Goal: Task Accomplishment & Management: Complete application form

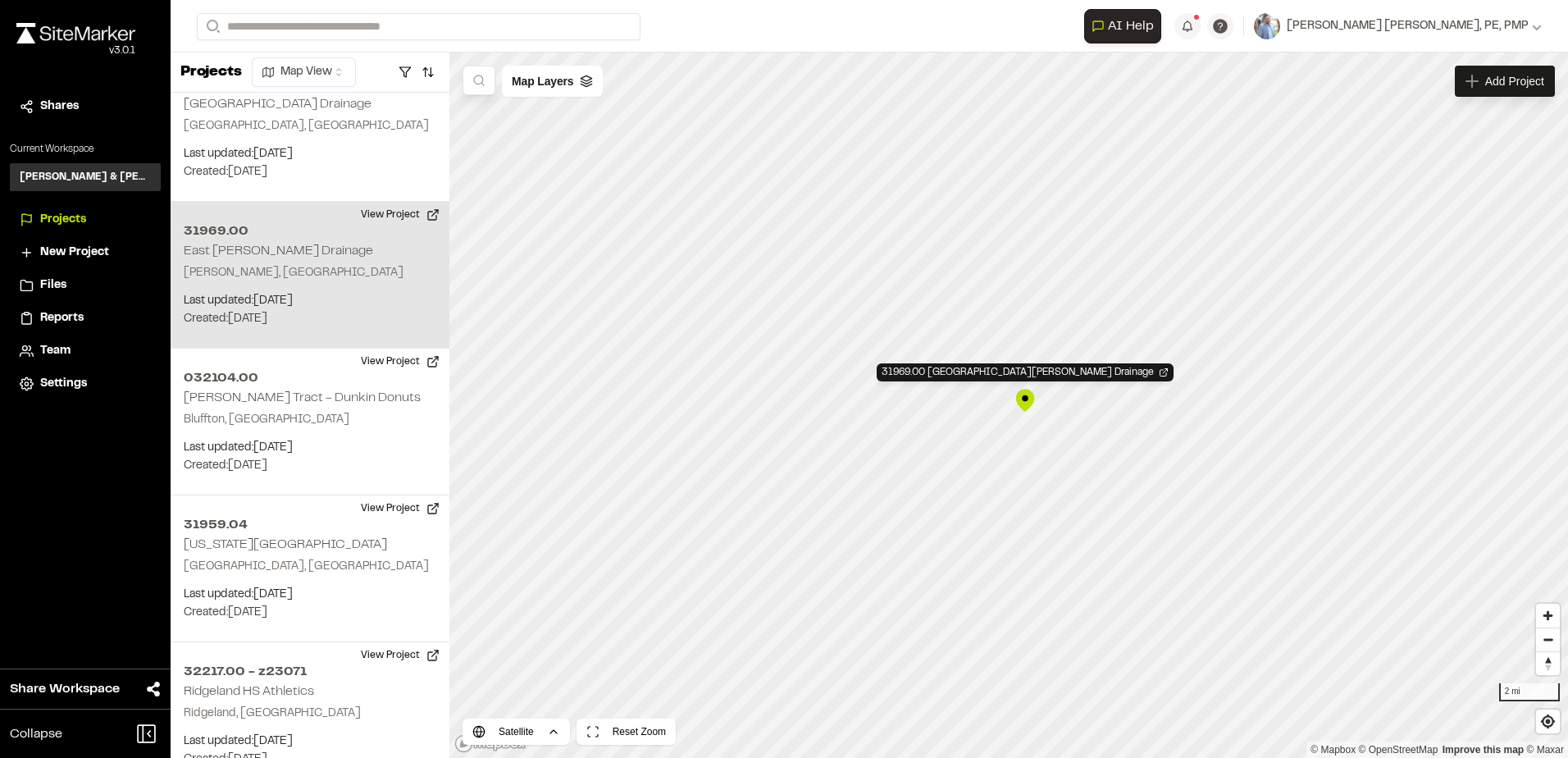
scroll to position [4048, 0]
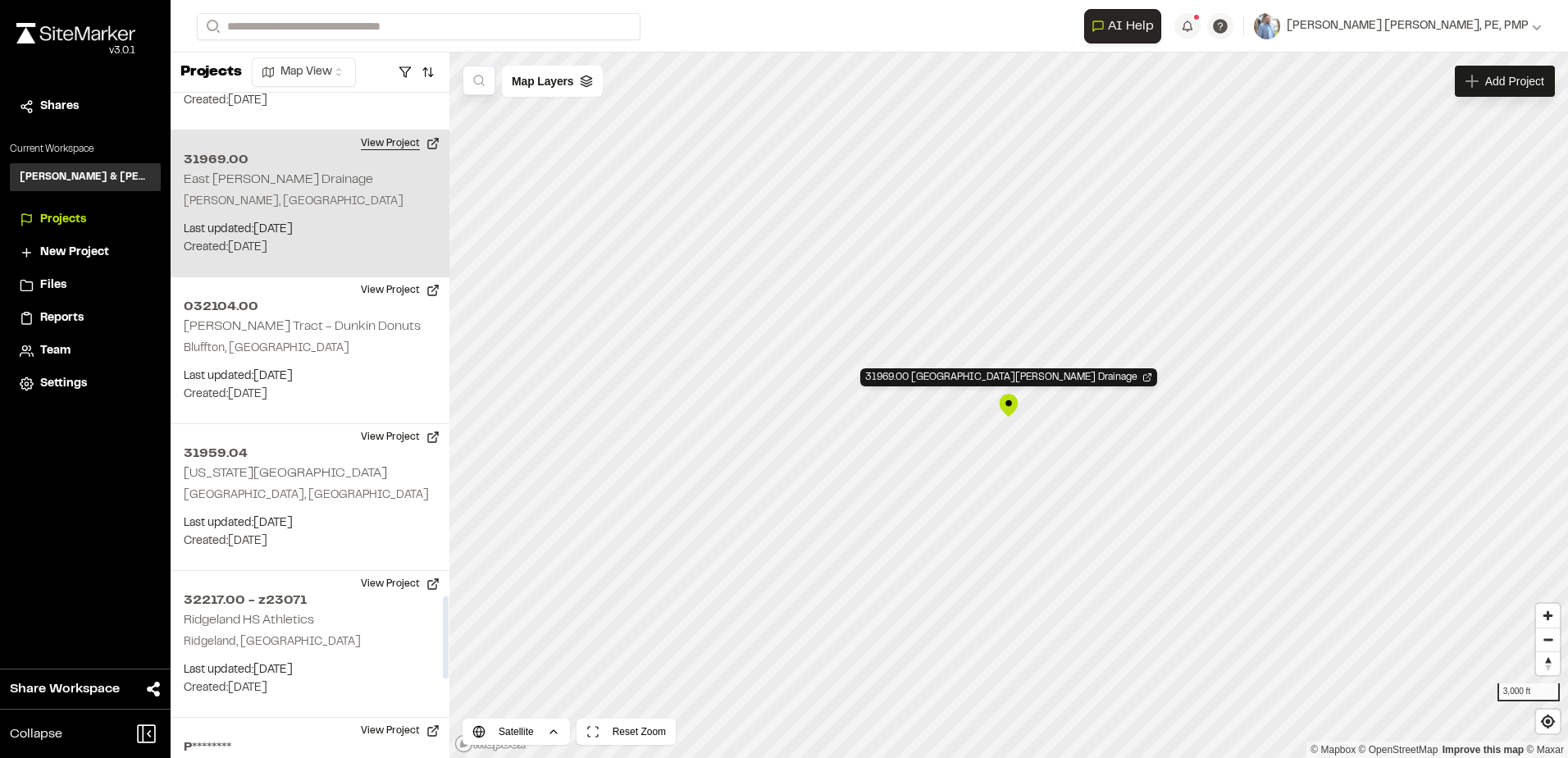
click at [380, 131] on button "View Project" at bounding box center [400, 144] width 98 height 26
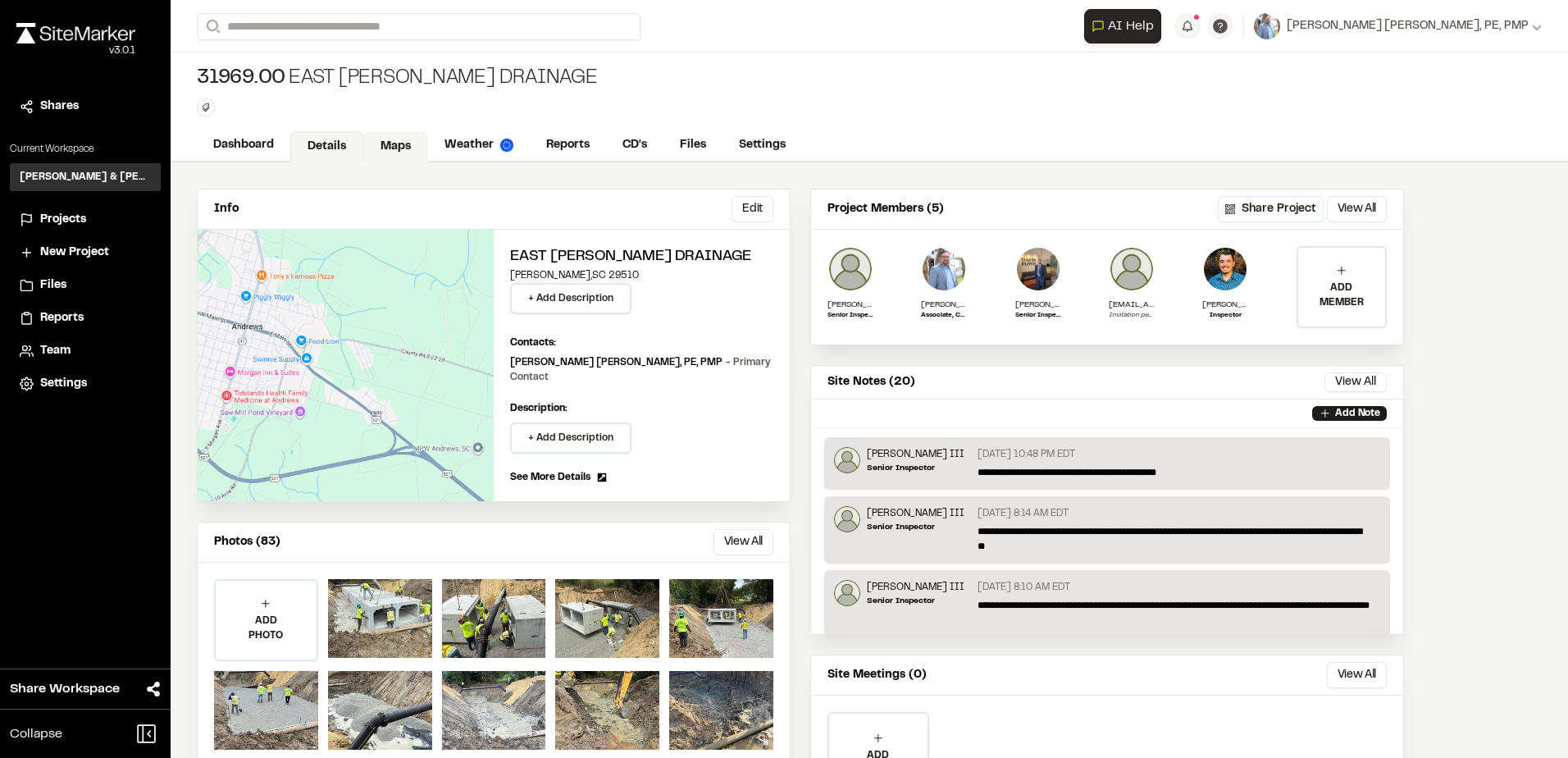
click at [399, 154] on link "Maps" at bounding box center [396, 147] width 65 height 32
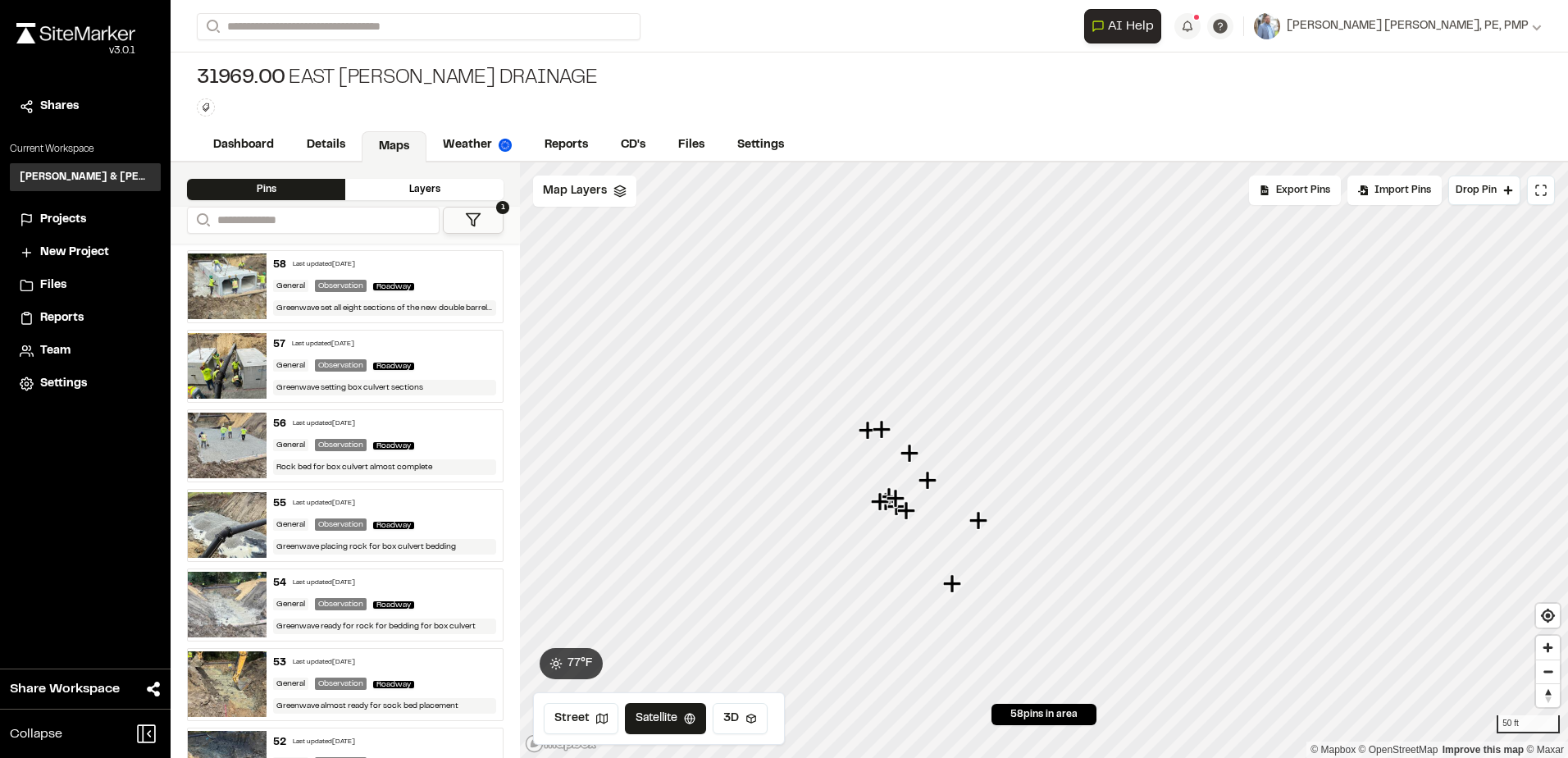
click at [473, 212] on icon at bounding box center [473, 219] width 17 height 17
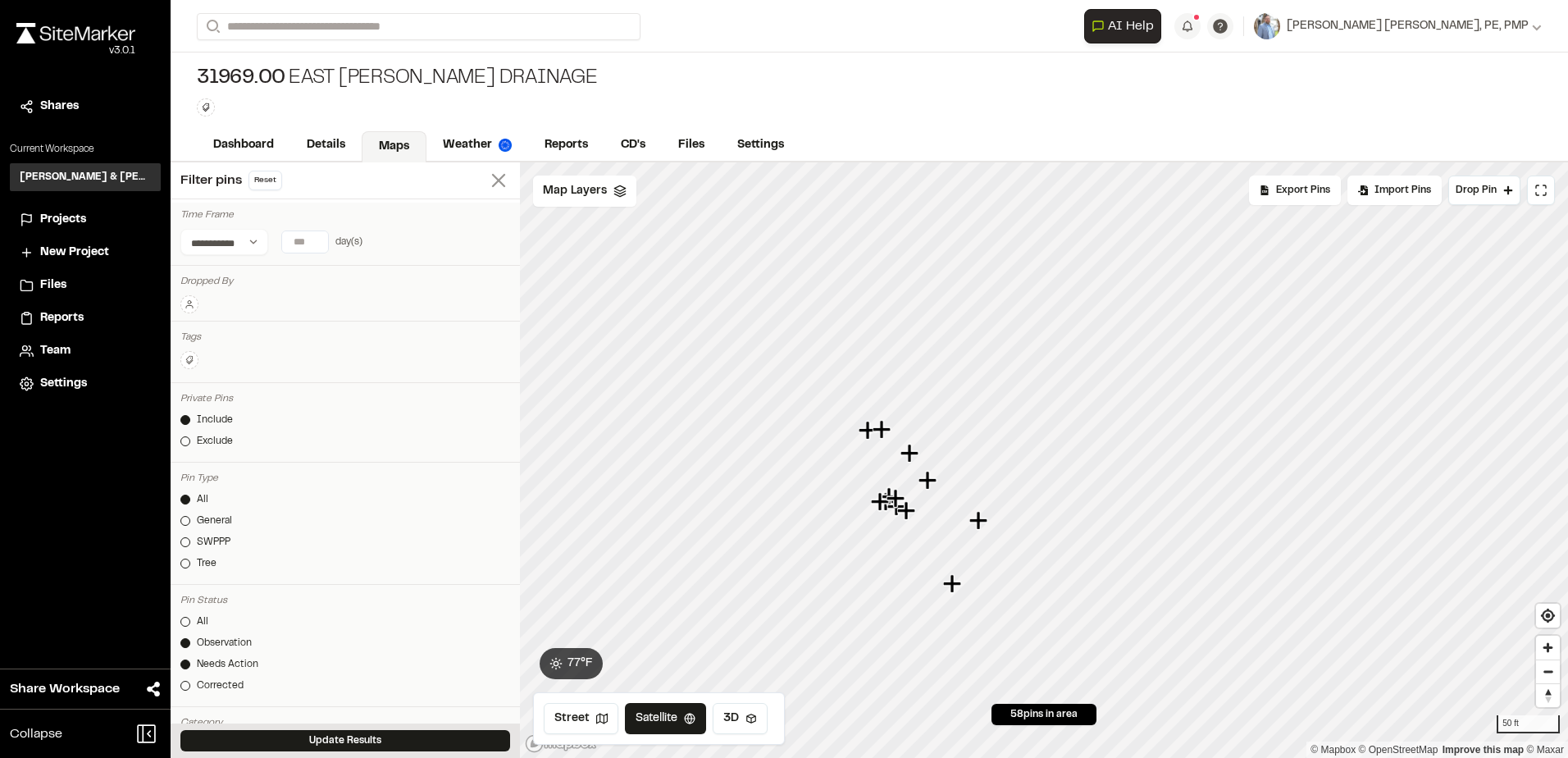
click at [495, 177] on icon at bounding box center [498, 181] width 23 height 23
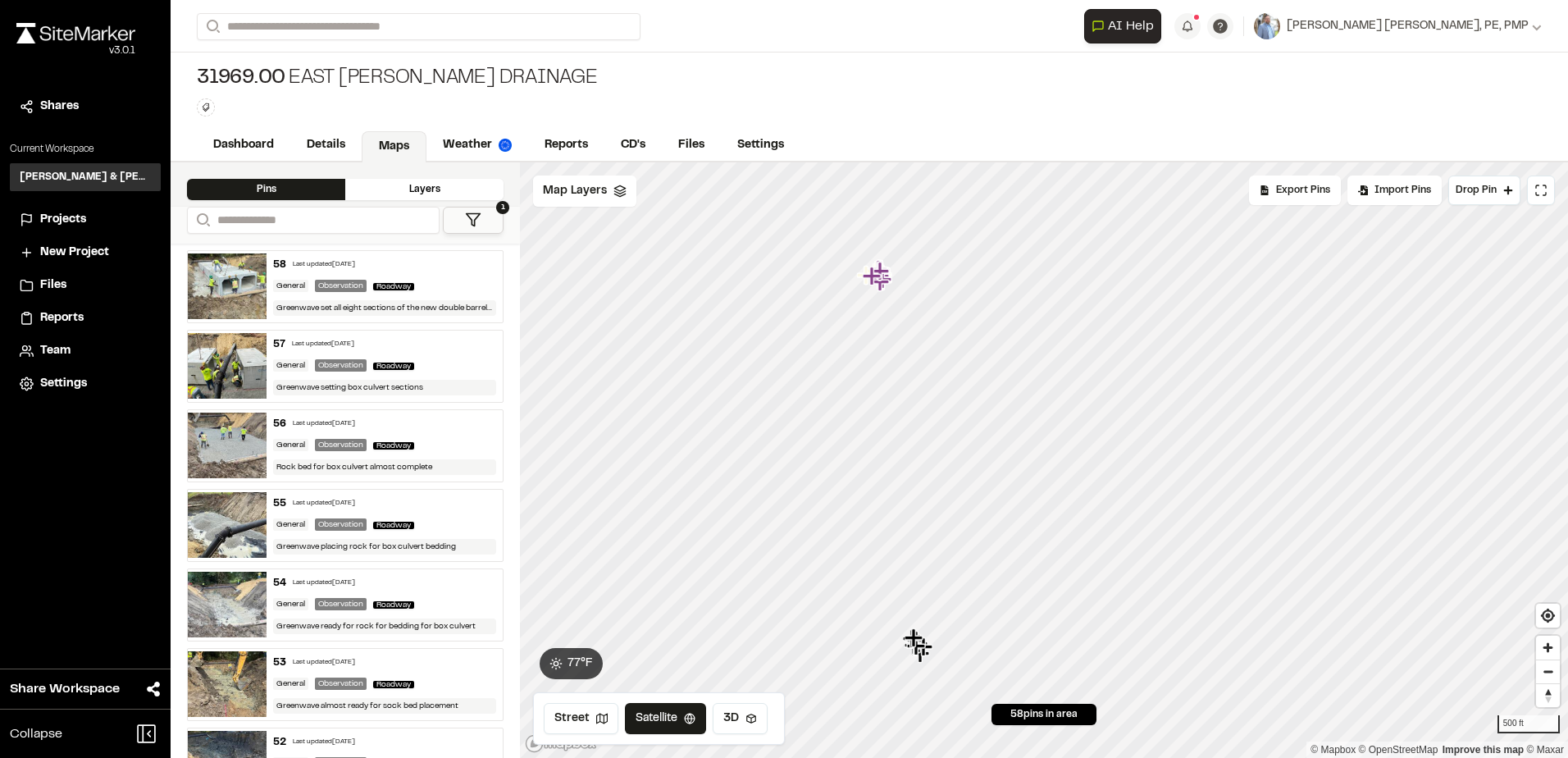
click at [474, 220] on polygon at bounding box center [474, 220] width 14 height 12
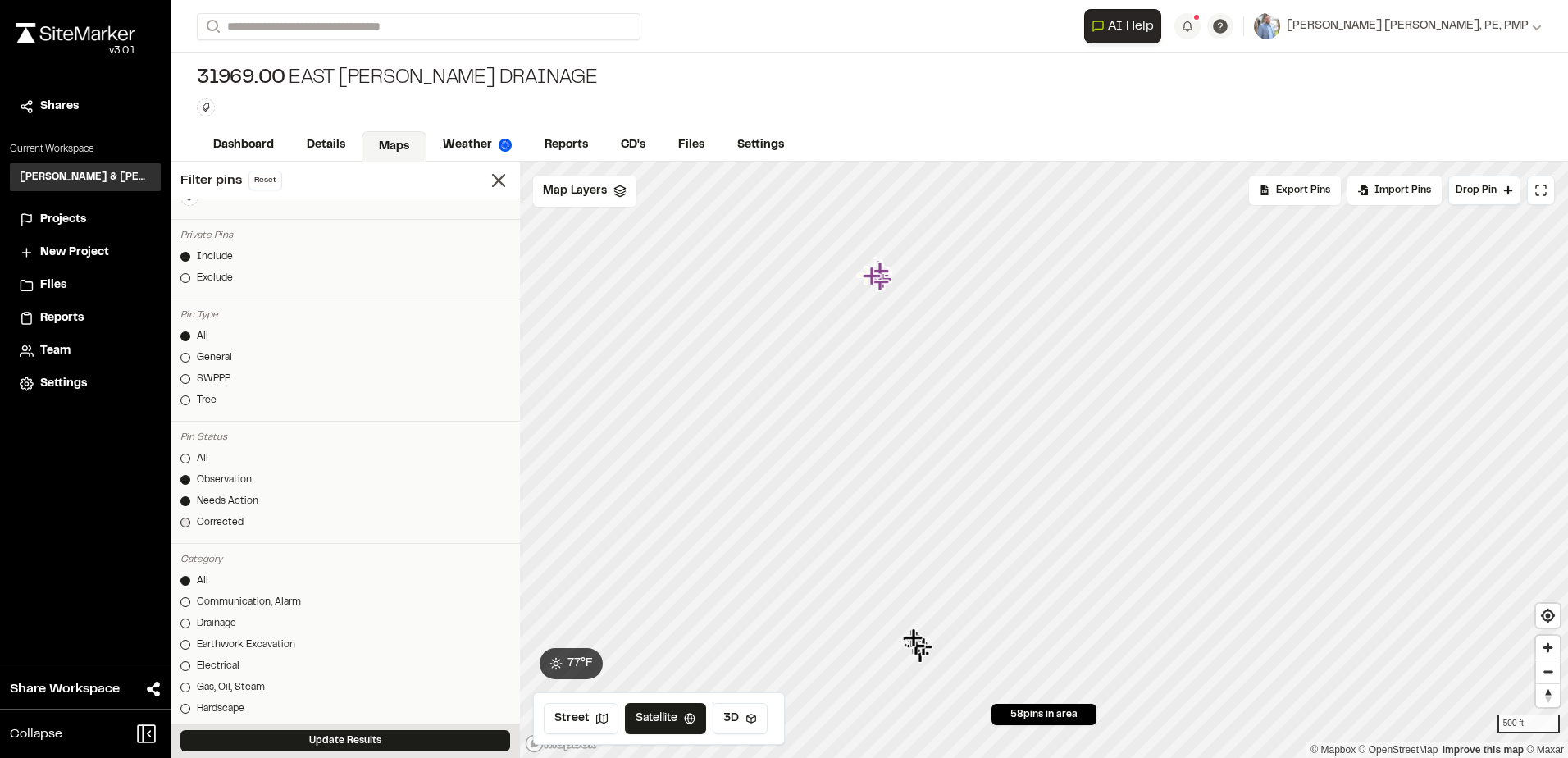
scroll to position [164, 0]
click at [182, 456] on div at bounding box center [185, 457] width 10 height 10
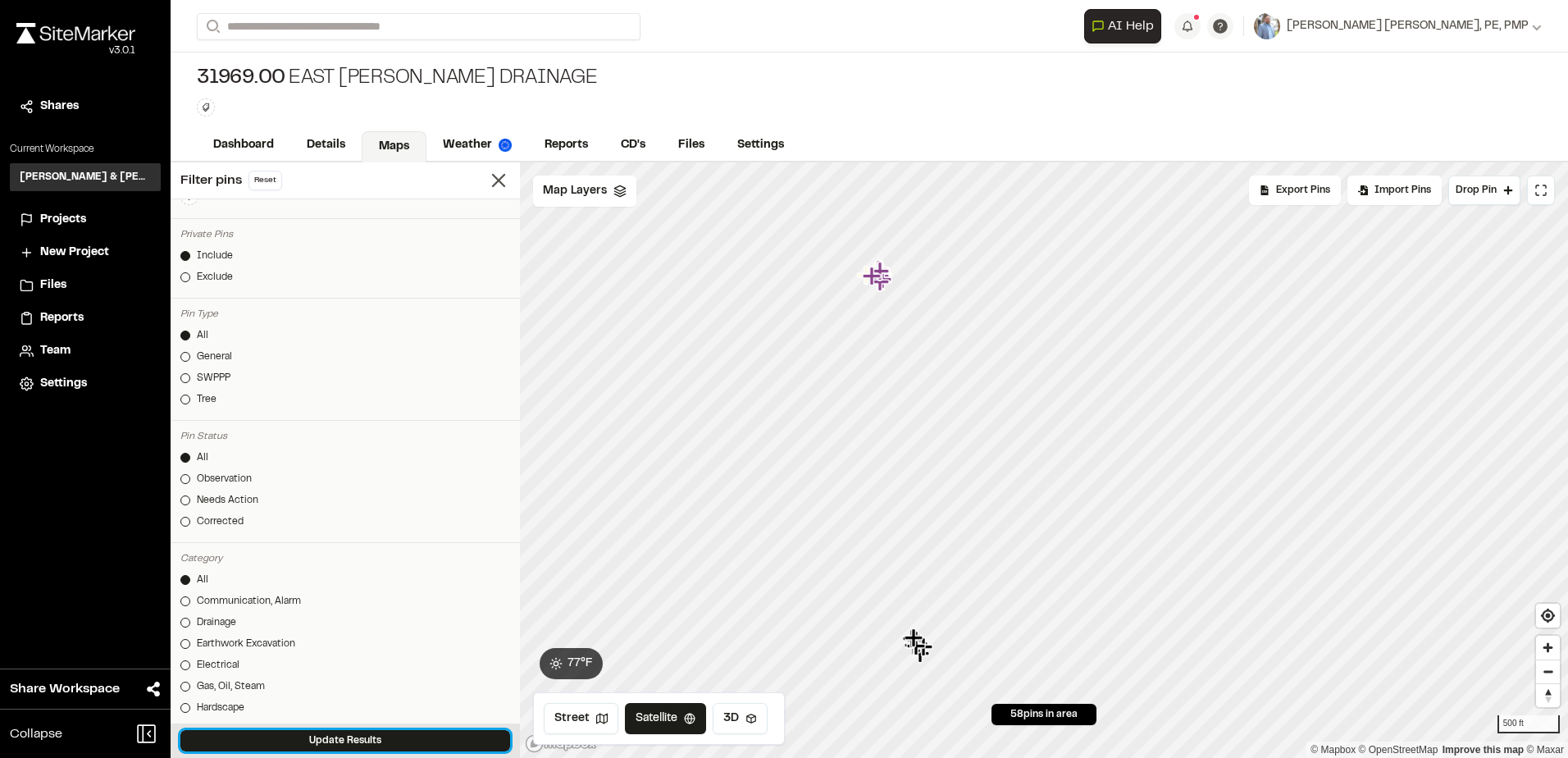
click at [335, 739] on button "Update Results" at bounding box center [346, 740] width 330 height 21
click at [487, 171] on icon at bounding box center [498, 181] width 23 height 23
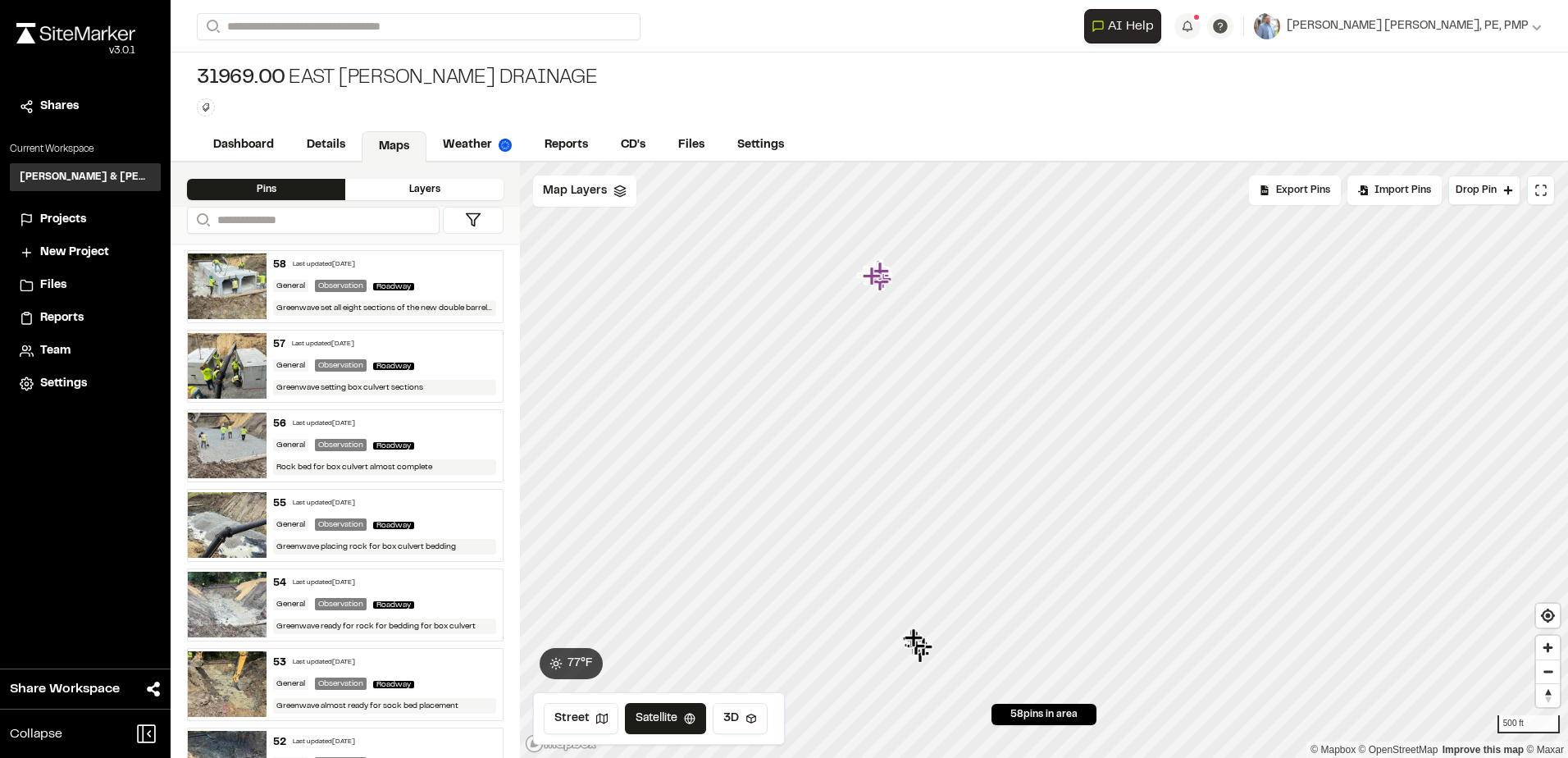
click at [473, 214] on polygon at bounding box center [474, 220] width 14 height 12
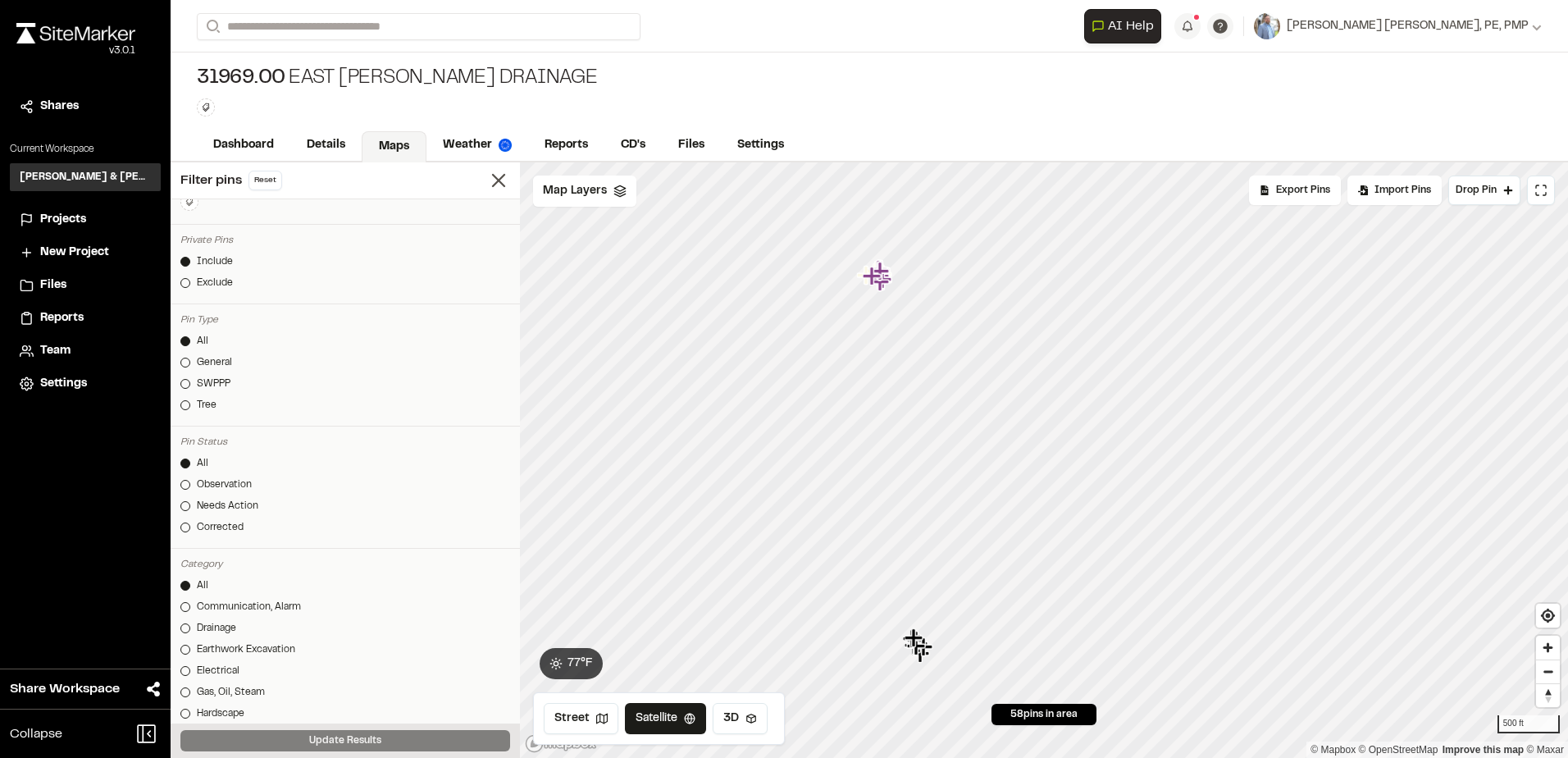
scroll to position [0, 0]
click at [489, 182] on icon at bounding box center [498, 181] width 23 height 23
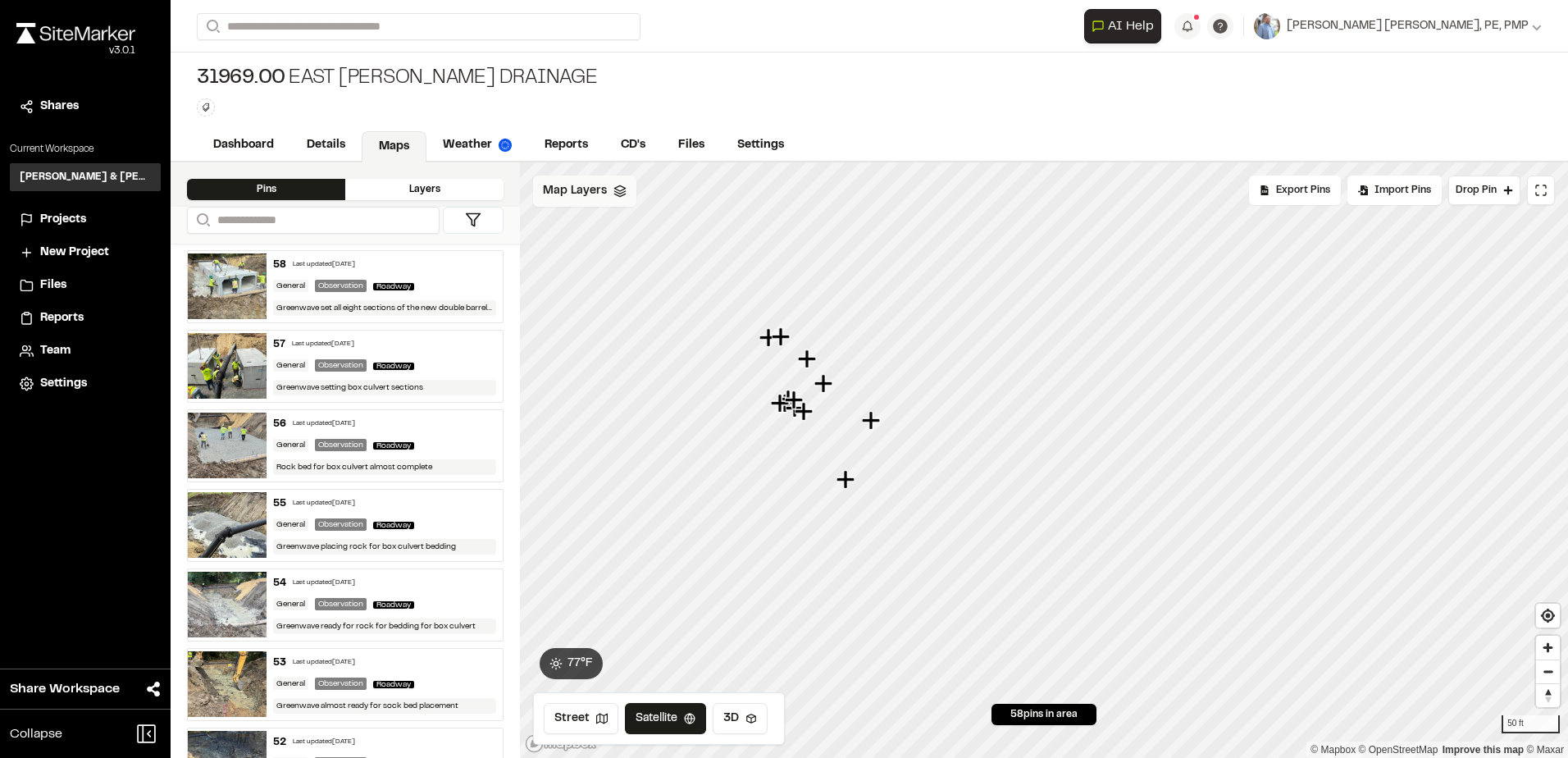
click at [588, 201] on div "Map Layers" at bounding box center [585, 191] width 103 height 32
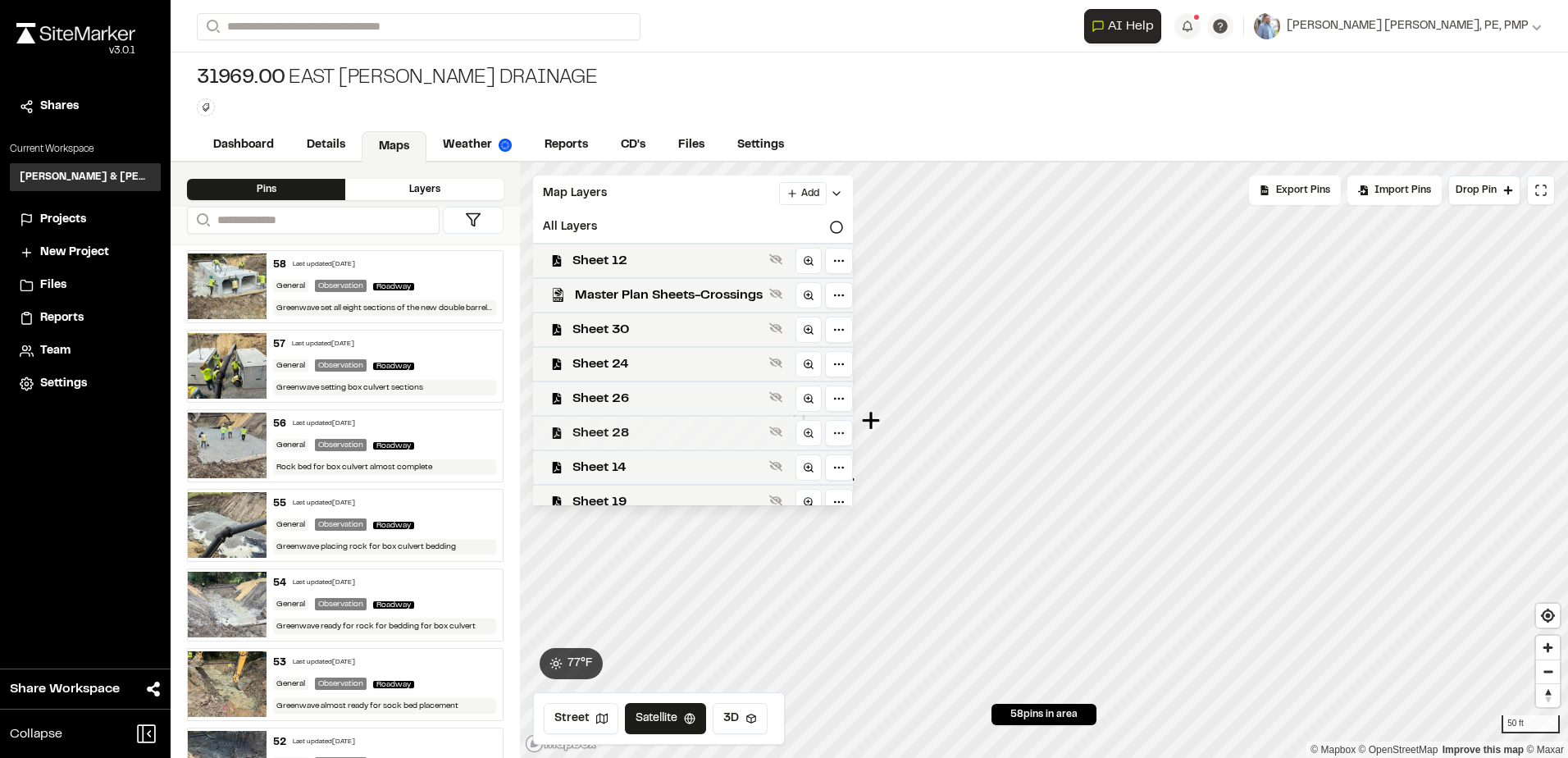
click at [611, 431] on span "Sheet 28" at bounding box center [667, 433] width 190 height 19
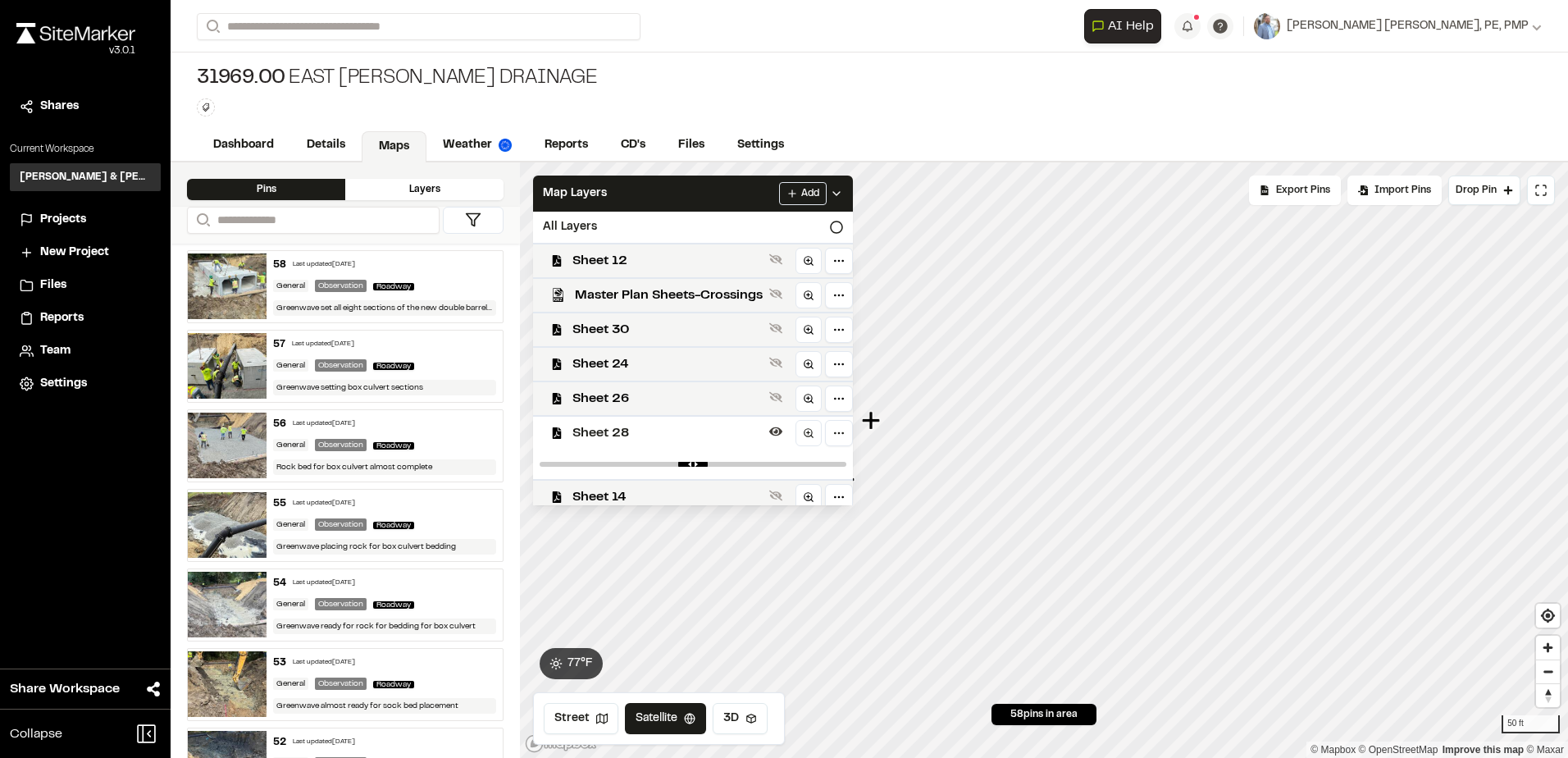
click at [612, 444] on div "Sheet 28" at bounding box center [687, 432] width 333 height 34
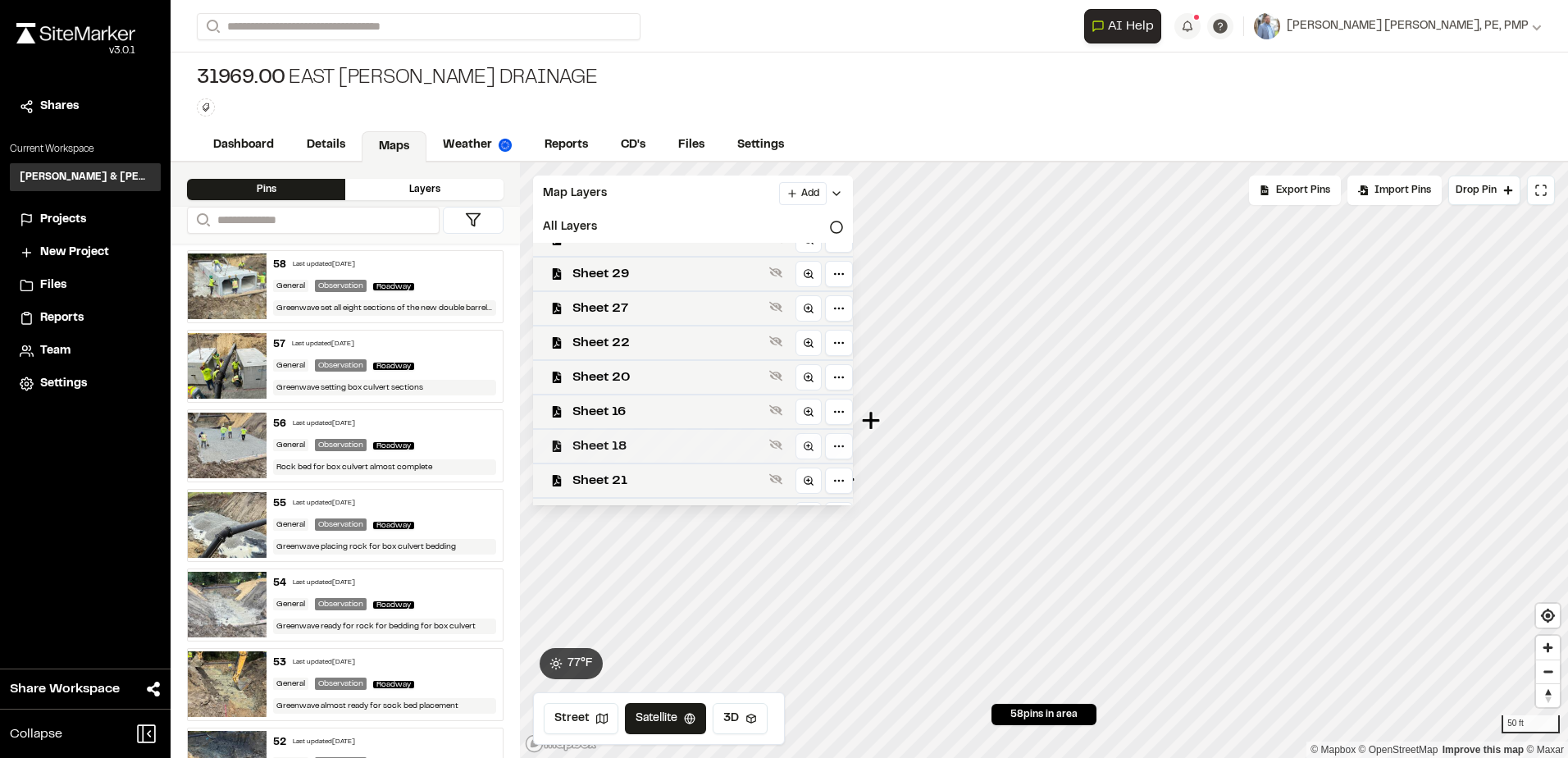
scroll to position [426, 0]
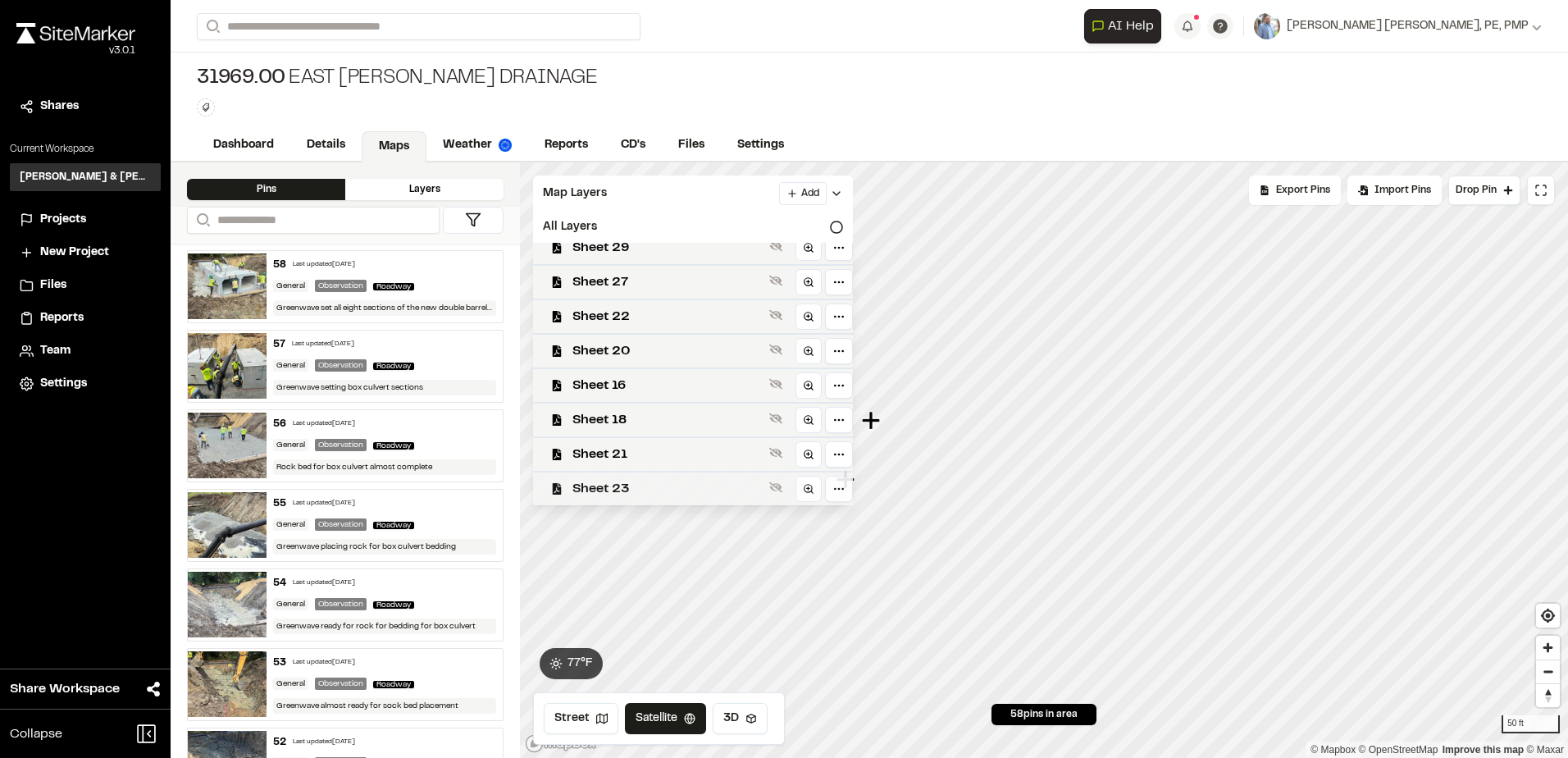
click at [621, 481] on span "Sheet 23" at bounding box center [667, 489] width 190 height 19
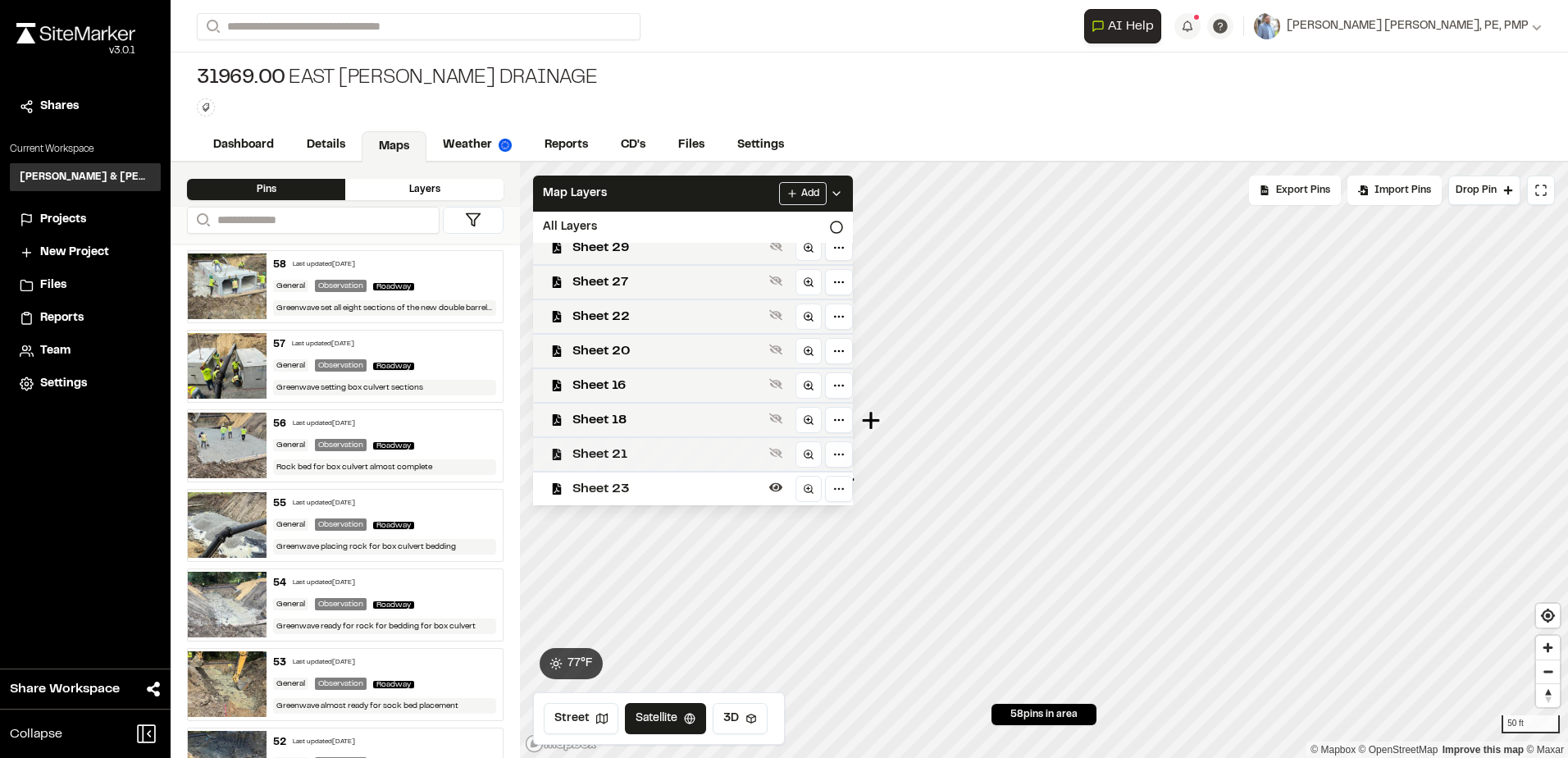
click at [604, 460] on span "Sheet 21" at bounding box center [667, 454] width 190 height 19
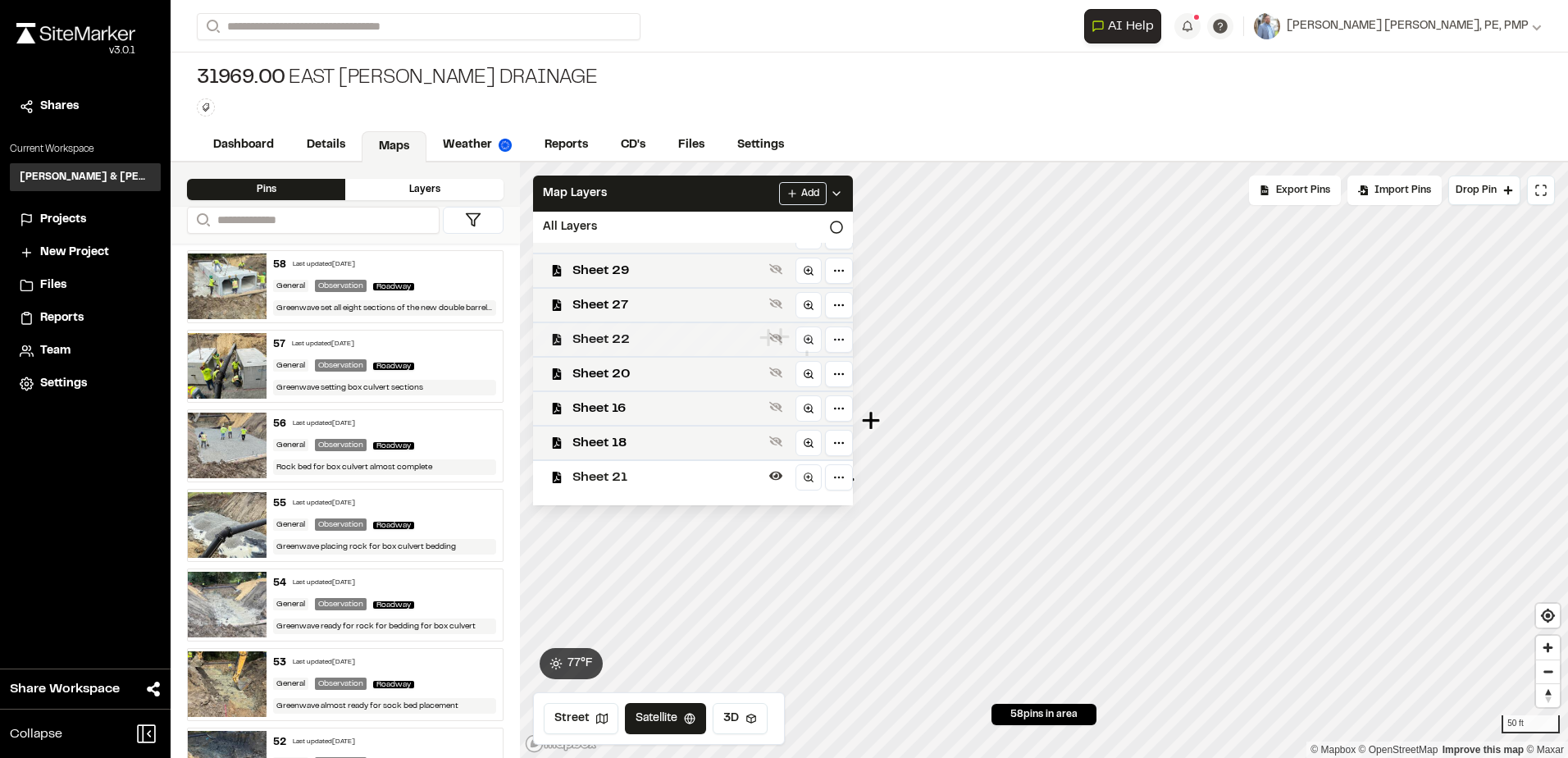
click at [654, 345] on span "Sheet 22" at bounding box center [667, 340] width 190 height 19
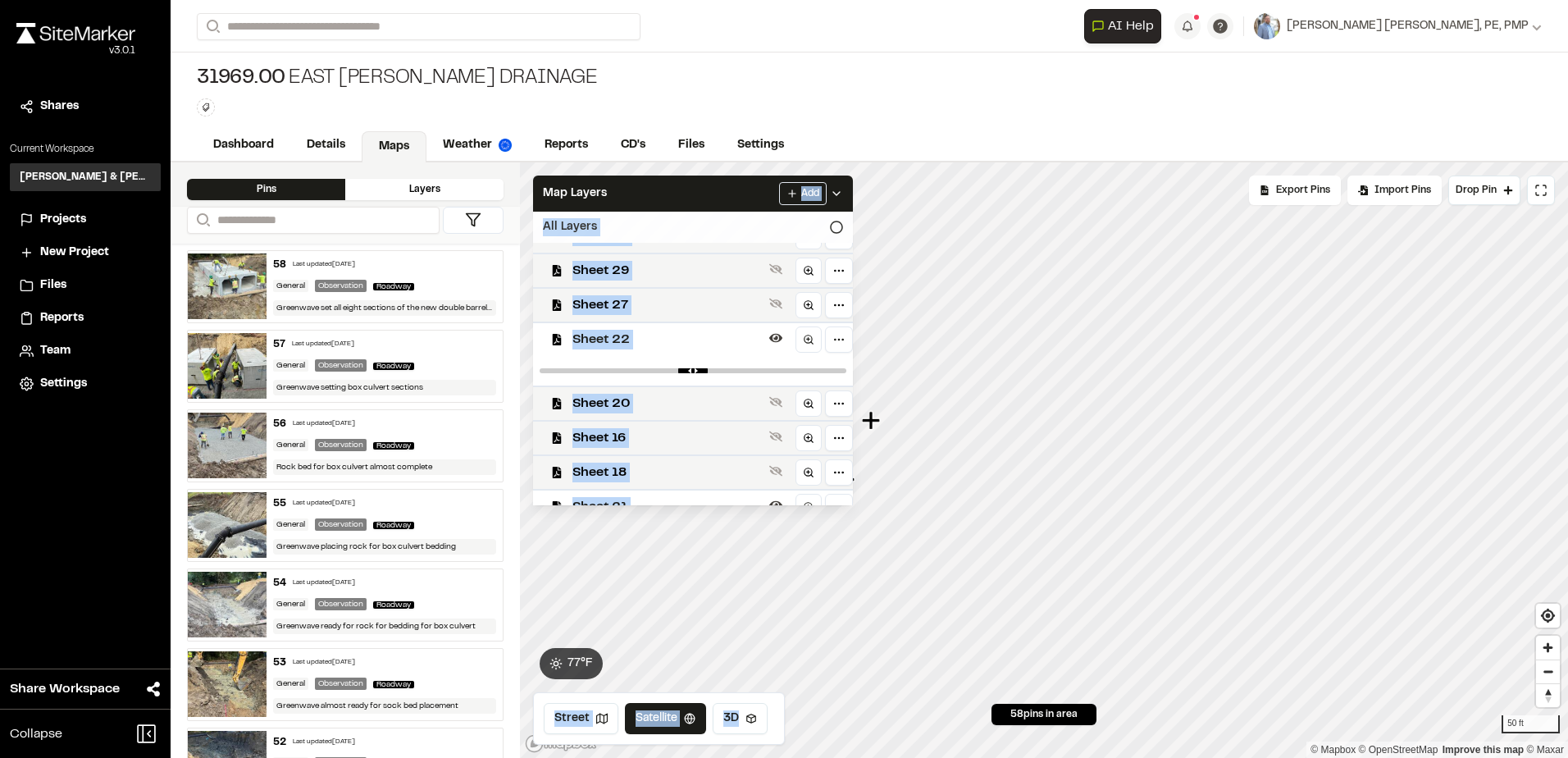
click at [1180, 240] on div "Click to Drop Pin 58 pins in area Export Pins Available Datums Datums Apply Con…" at bounding box center [1044, 460] width 1048 height 596
click at [843, 198] on icon at bounding box center [836, 193] width 13 height 13
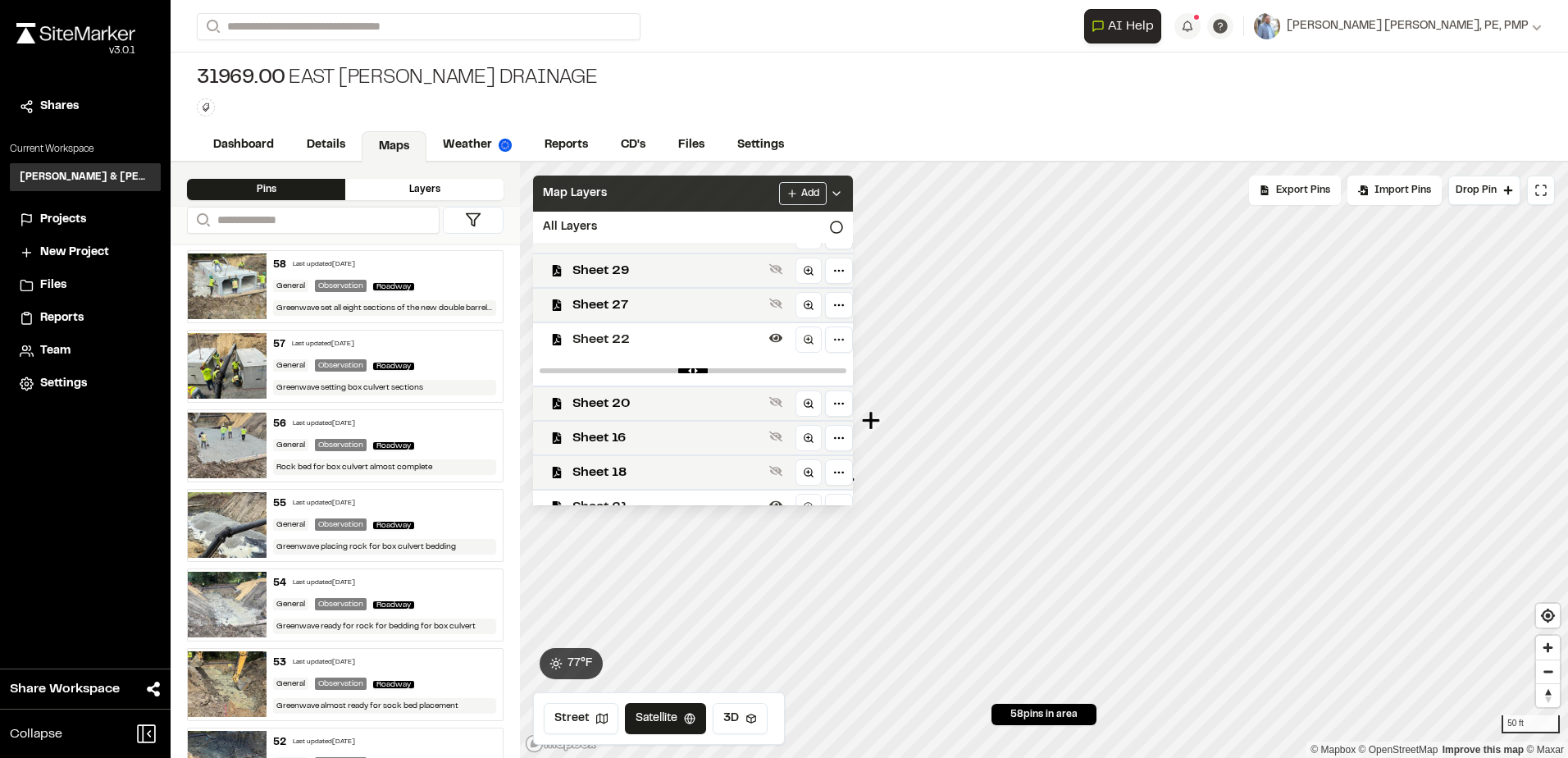
scroll to position [0, 0]
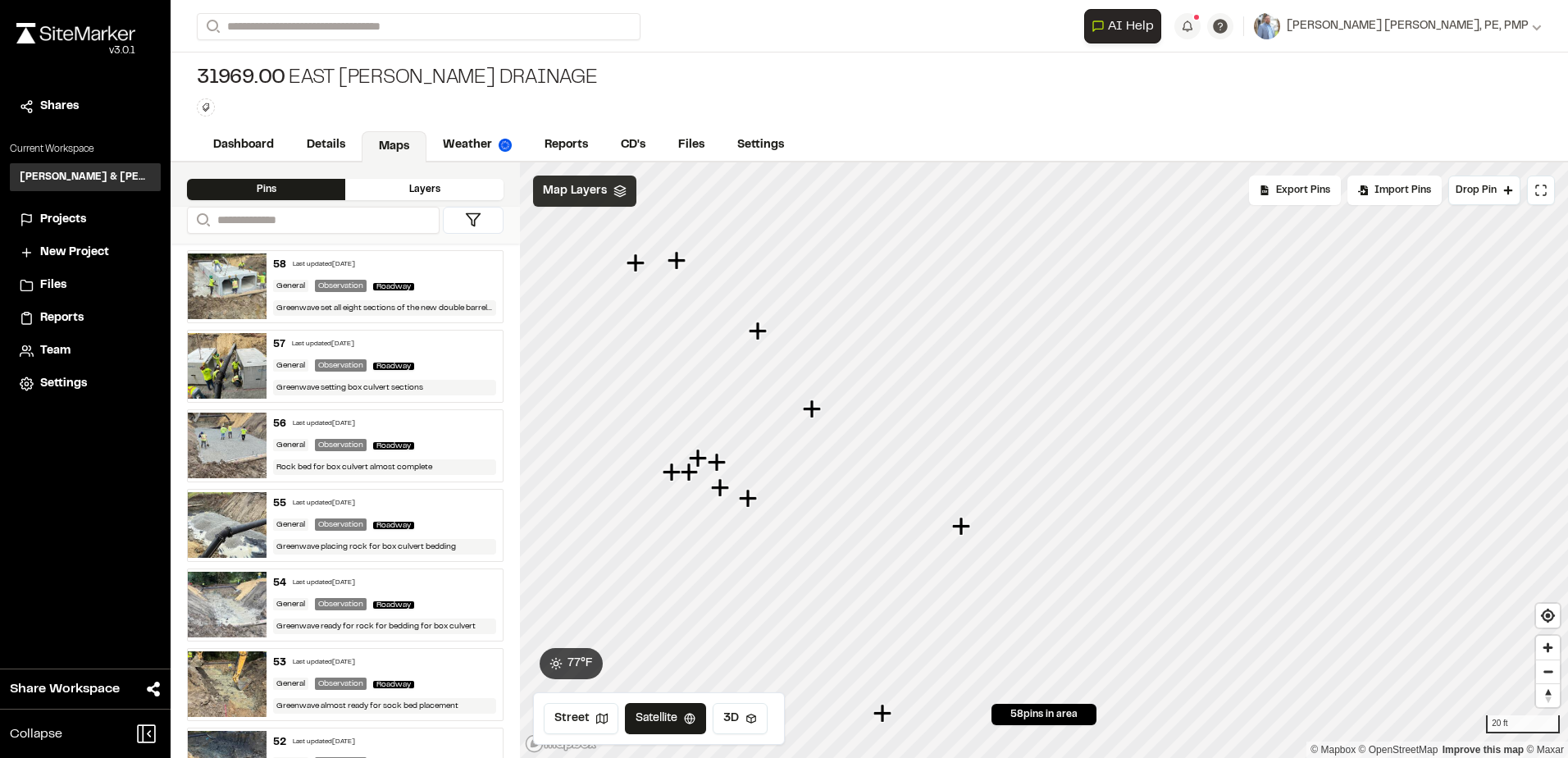
click at [577, 199] on span "Map Layers" at bounding box center [574, 191] width 64 height 18
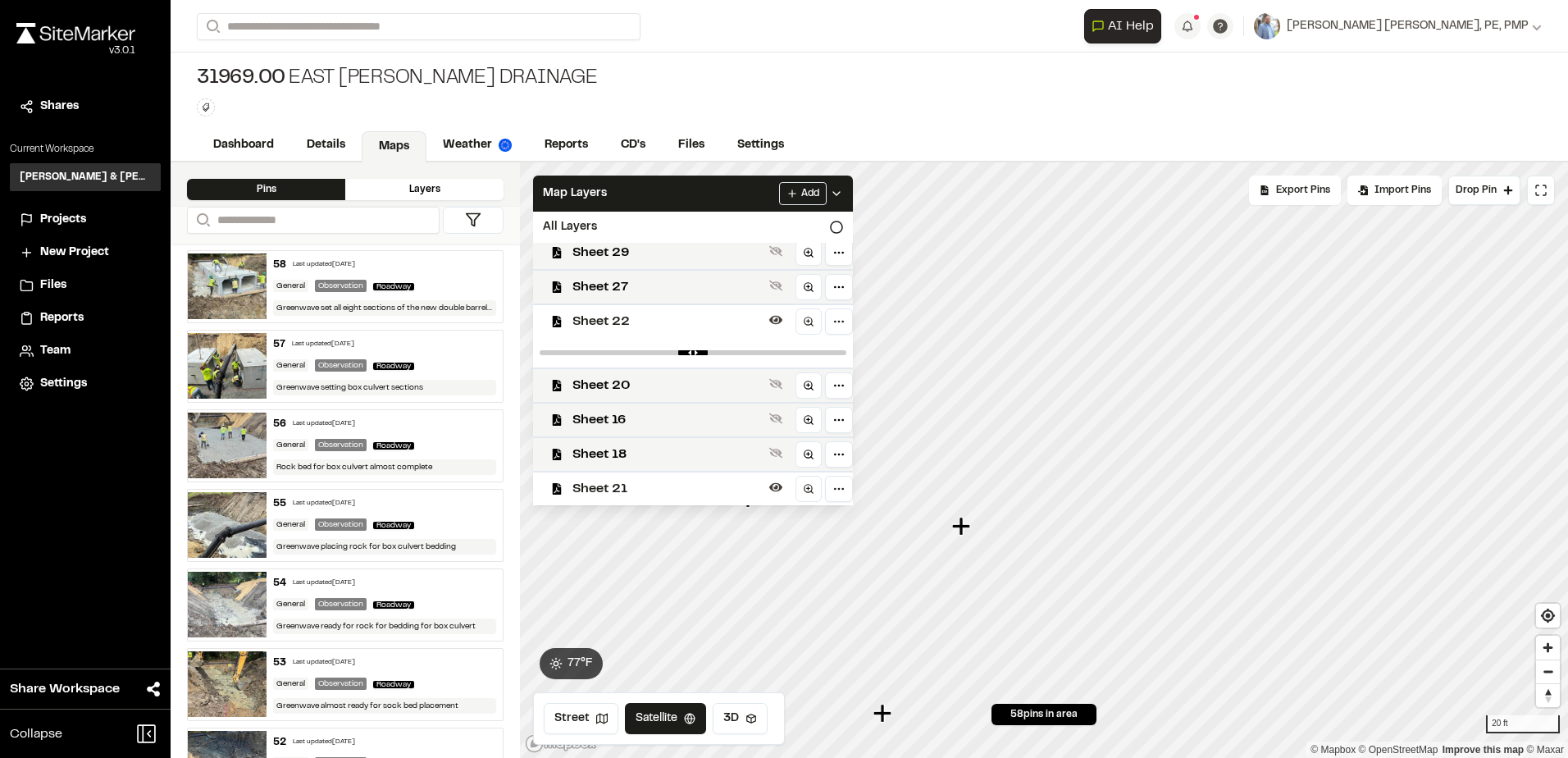
scroll to position [515, 0]
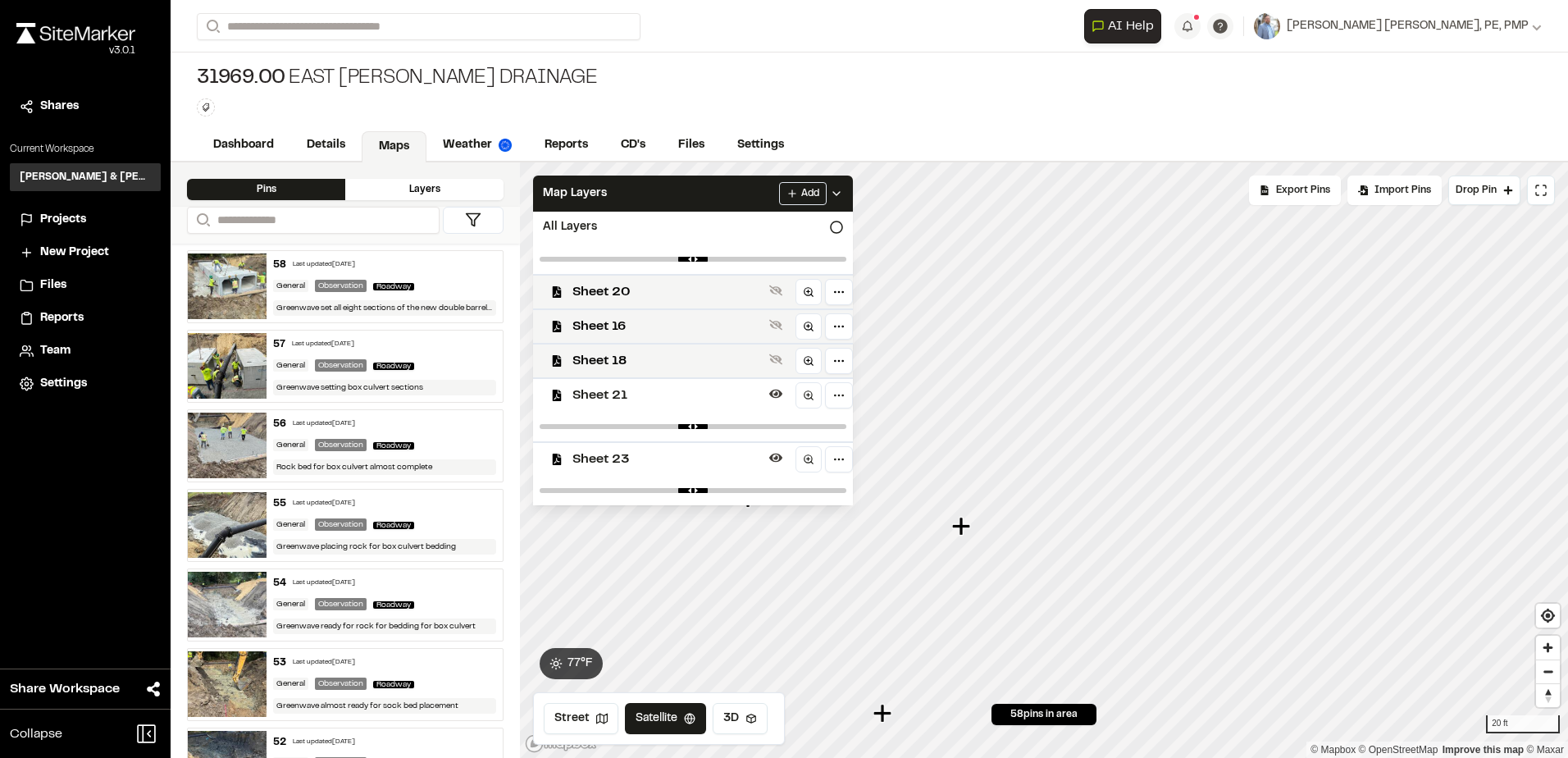
click at [595, 399] on span "Sheet 21" at bounding box center [667, 395] width 190 height 19
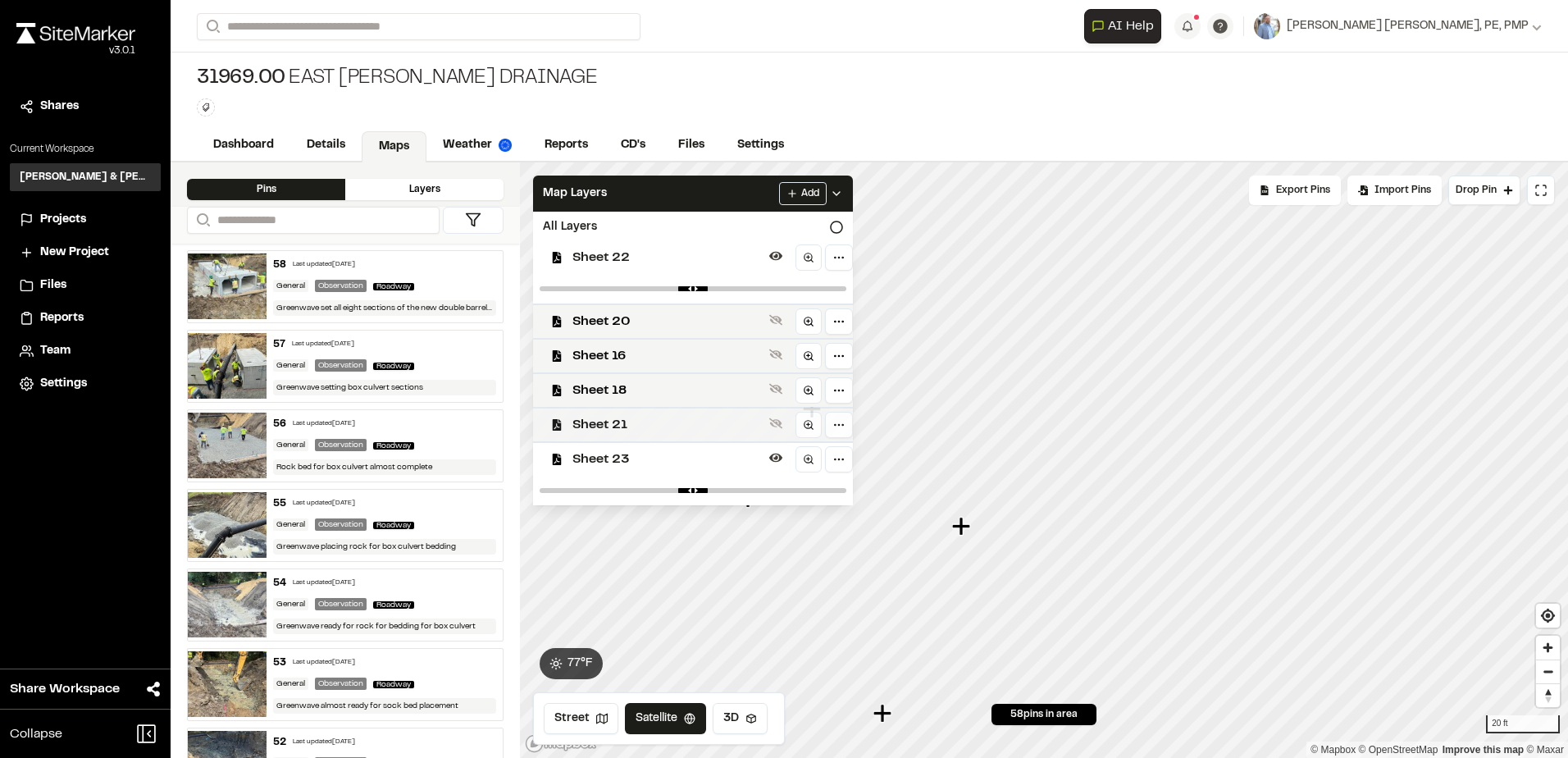
click at [593, 457] on span "Sheet 23" at bounding box center [667, 459] width 190 height 19
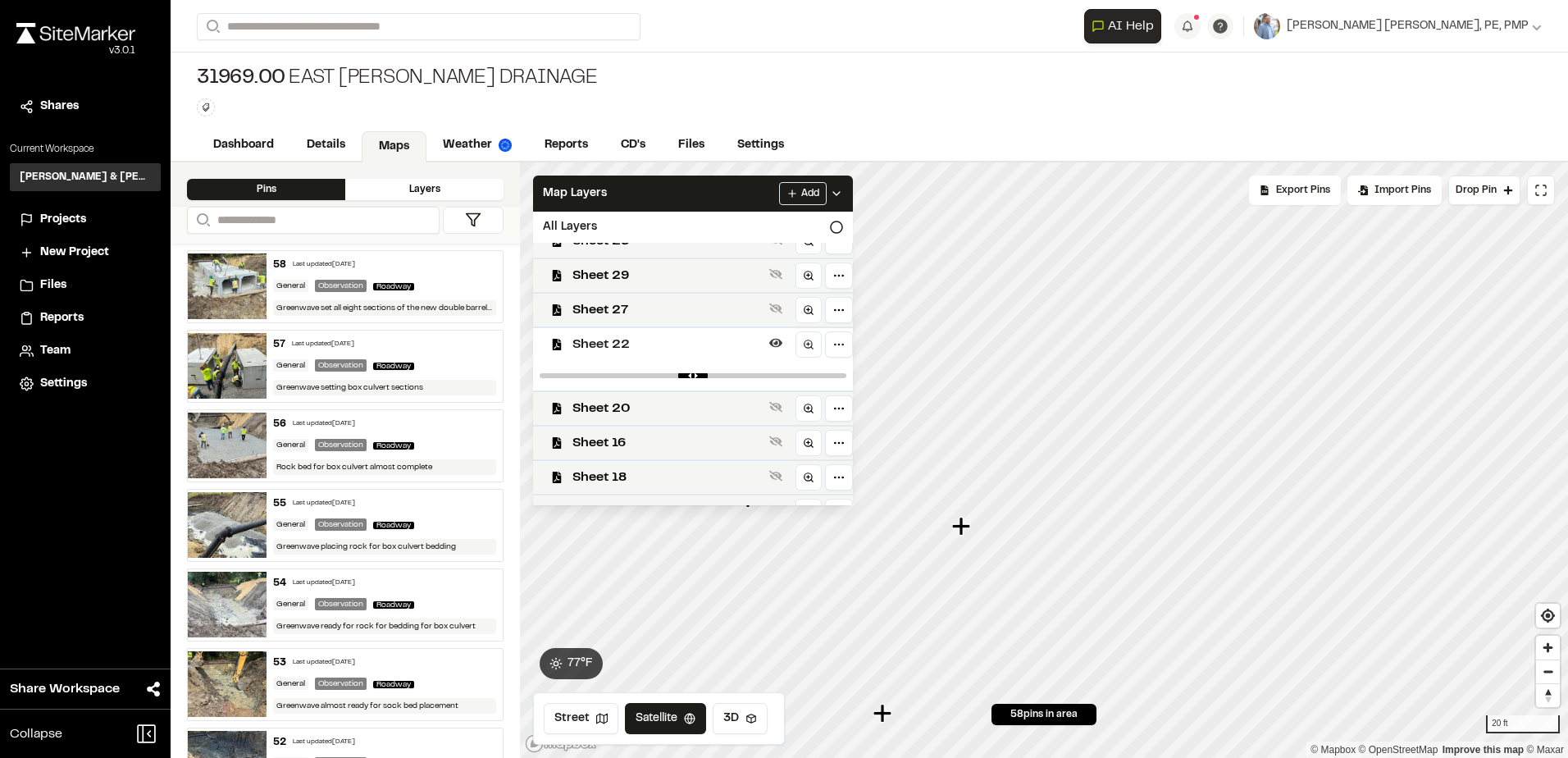
scroll to position [374, 0]
click at [589, 374] on span "Sheet 22" at bounding box center [667, 369] width 190 height 19
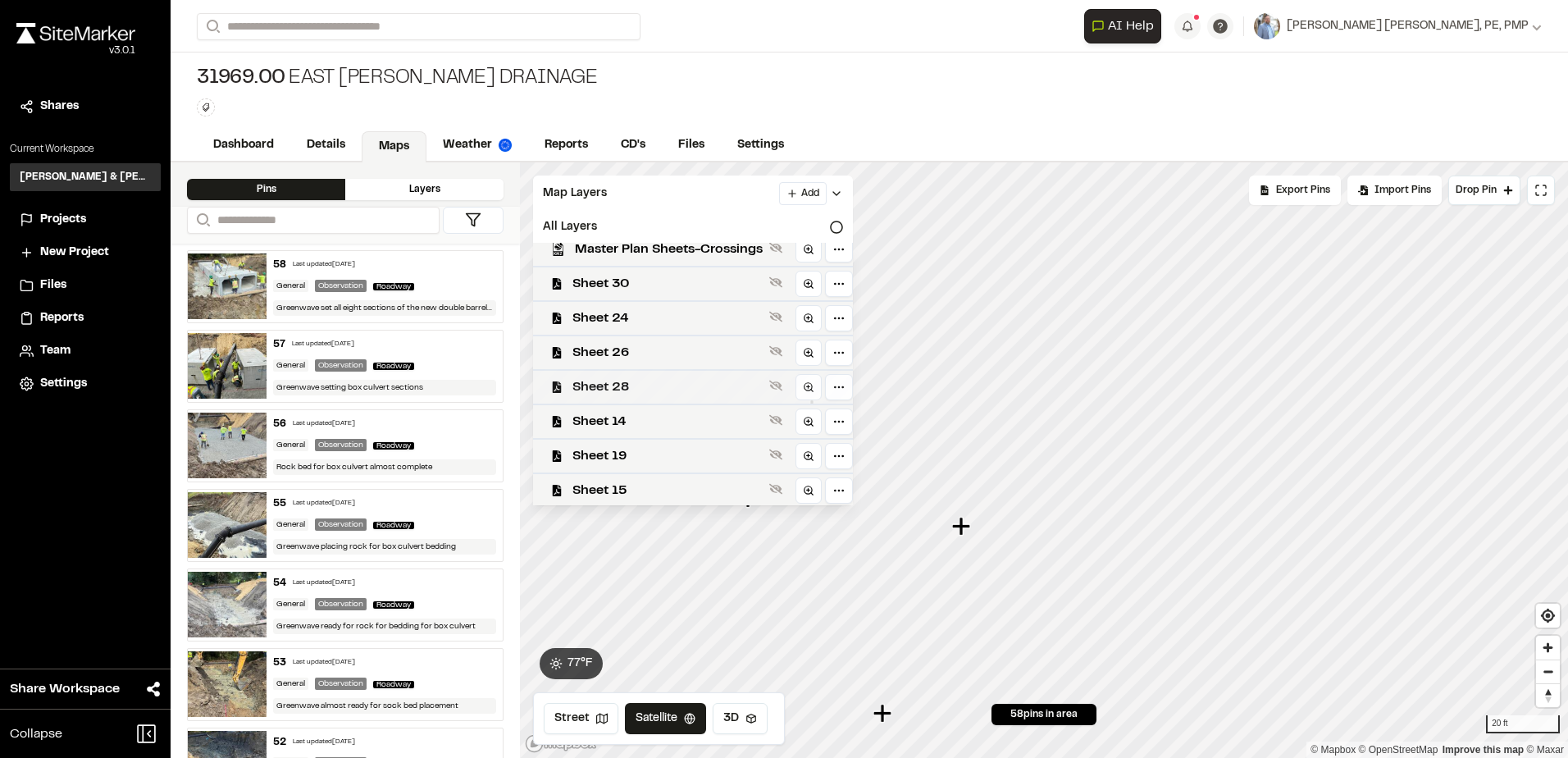
scroll to position [0, 0]
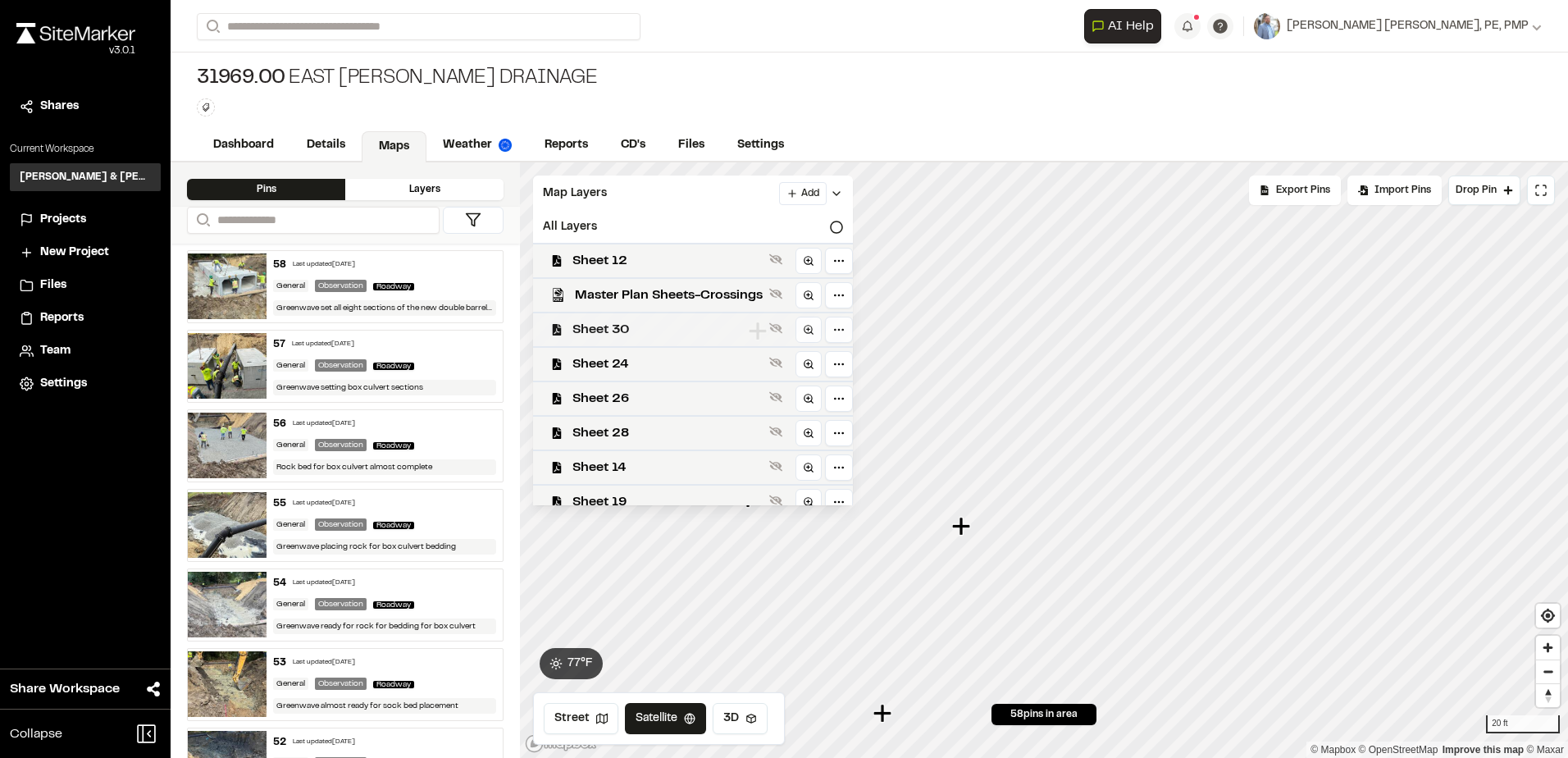
click at [586, 328] on span "Sheet 30" at bounding box center [667, 330] width 190 height 19
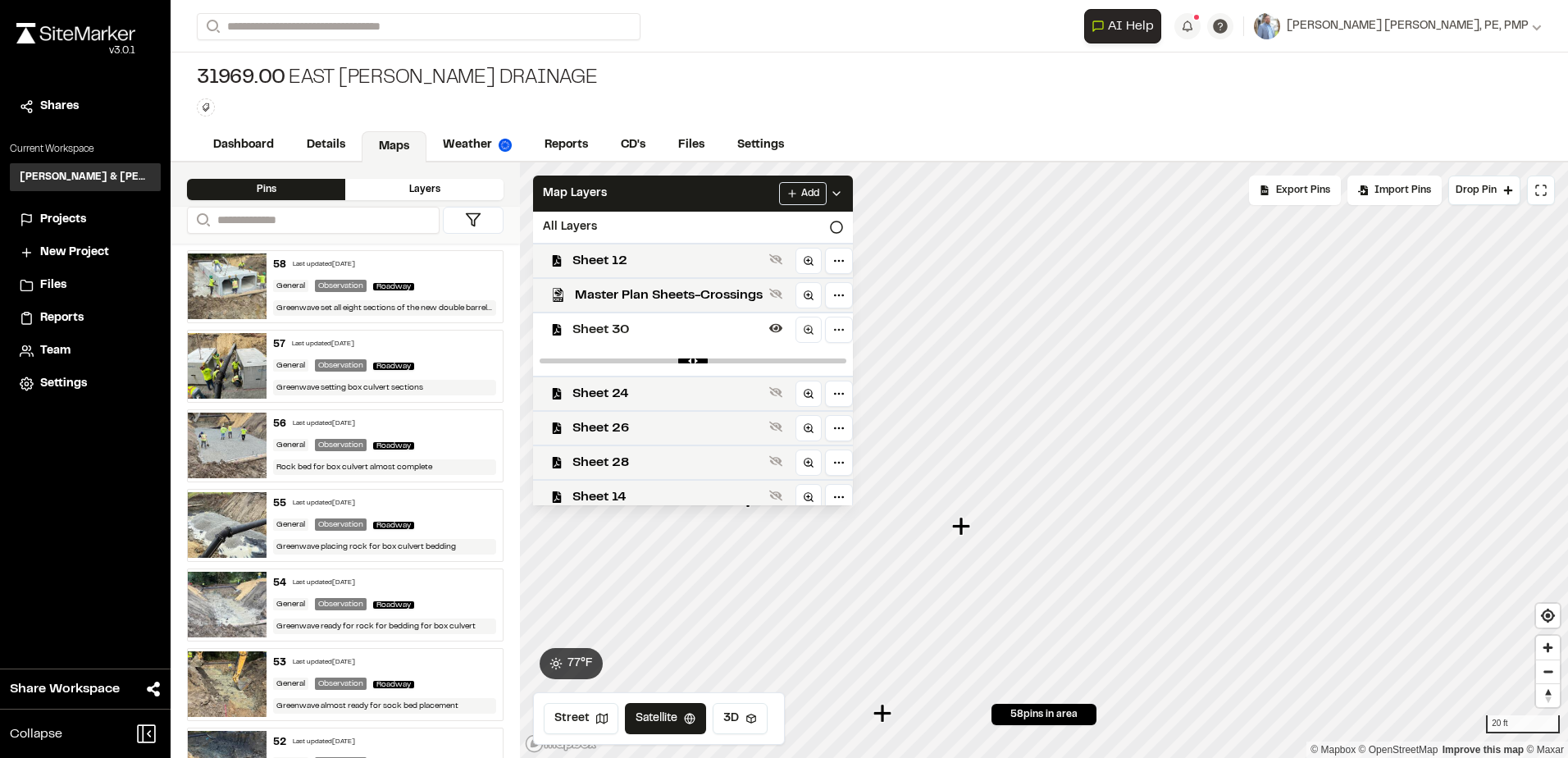
click at [587, 332] on span "Sheet 30" at bounding box center [667, 330] width 190 height 19
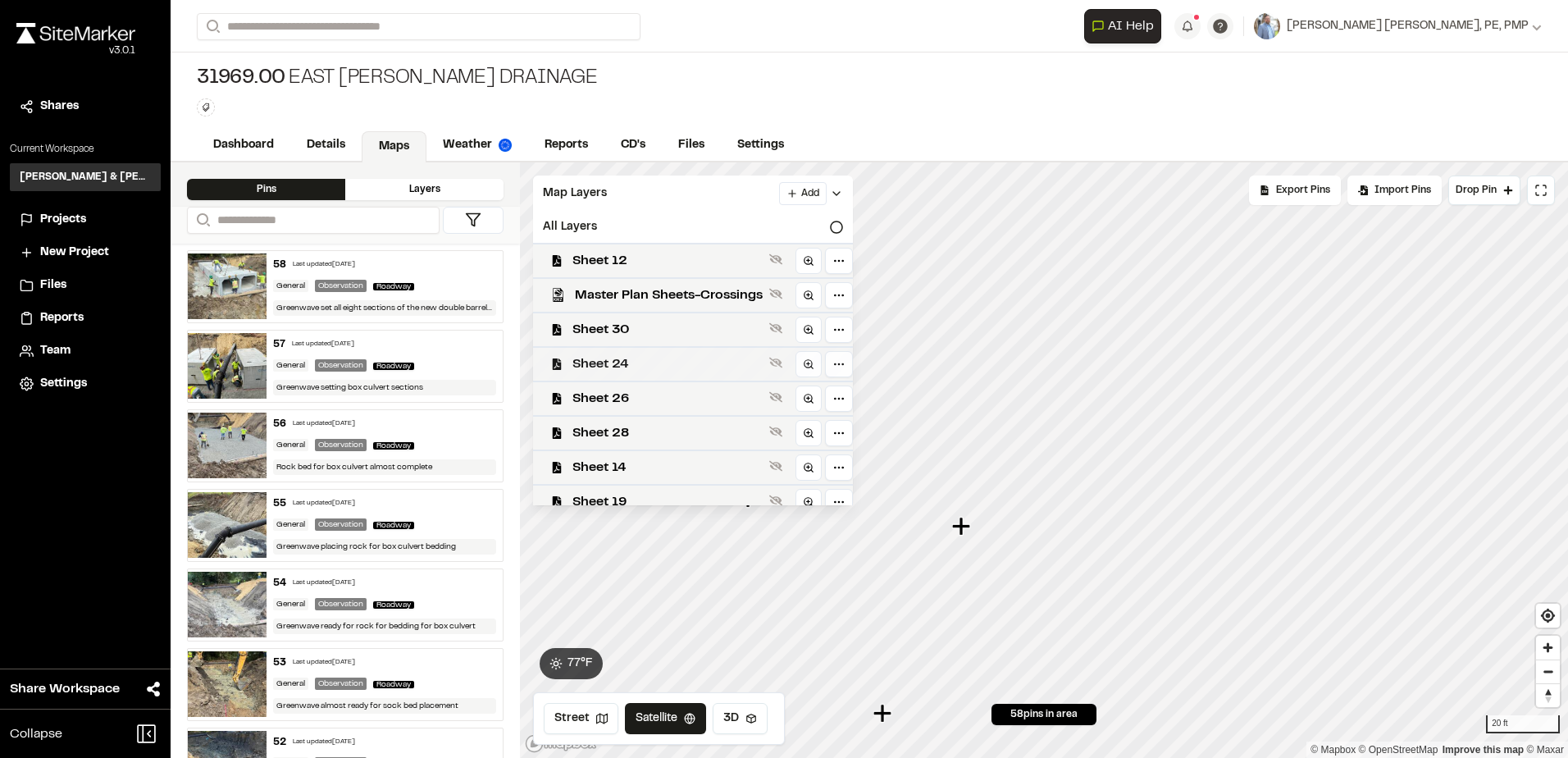
click at [603, 368] on span "Sheet 24" at bounding box center [667, 364] width 190 height 19
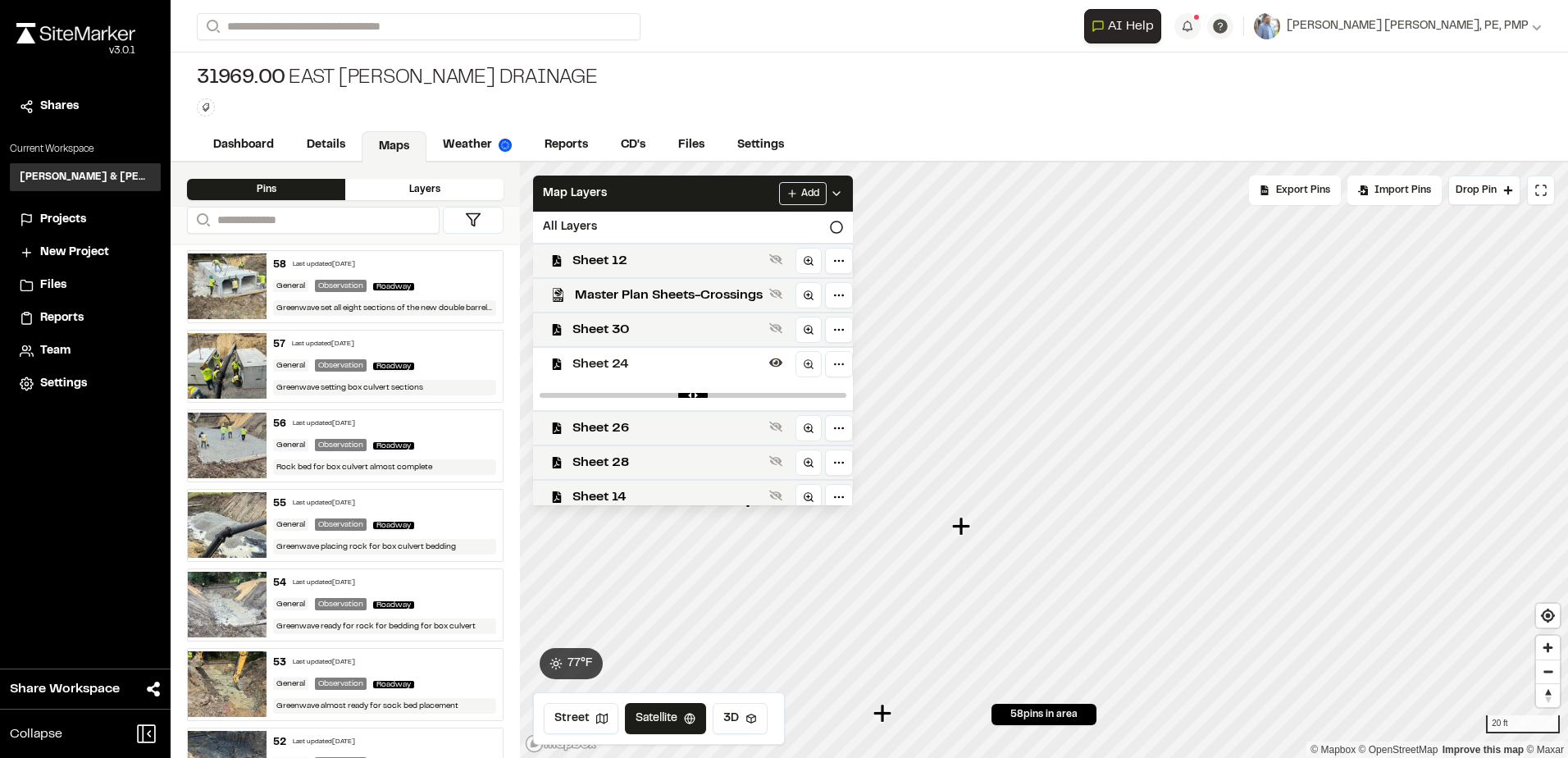
click at [602, 368] on span "Sheet 24" at bounding box center [667, 364] width 190 height 19
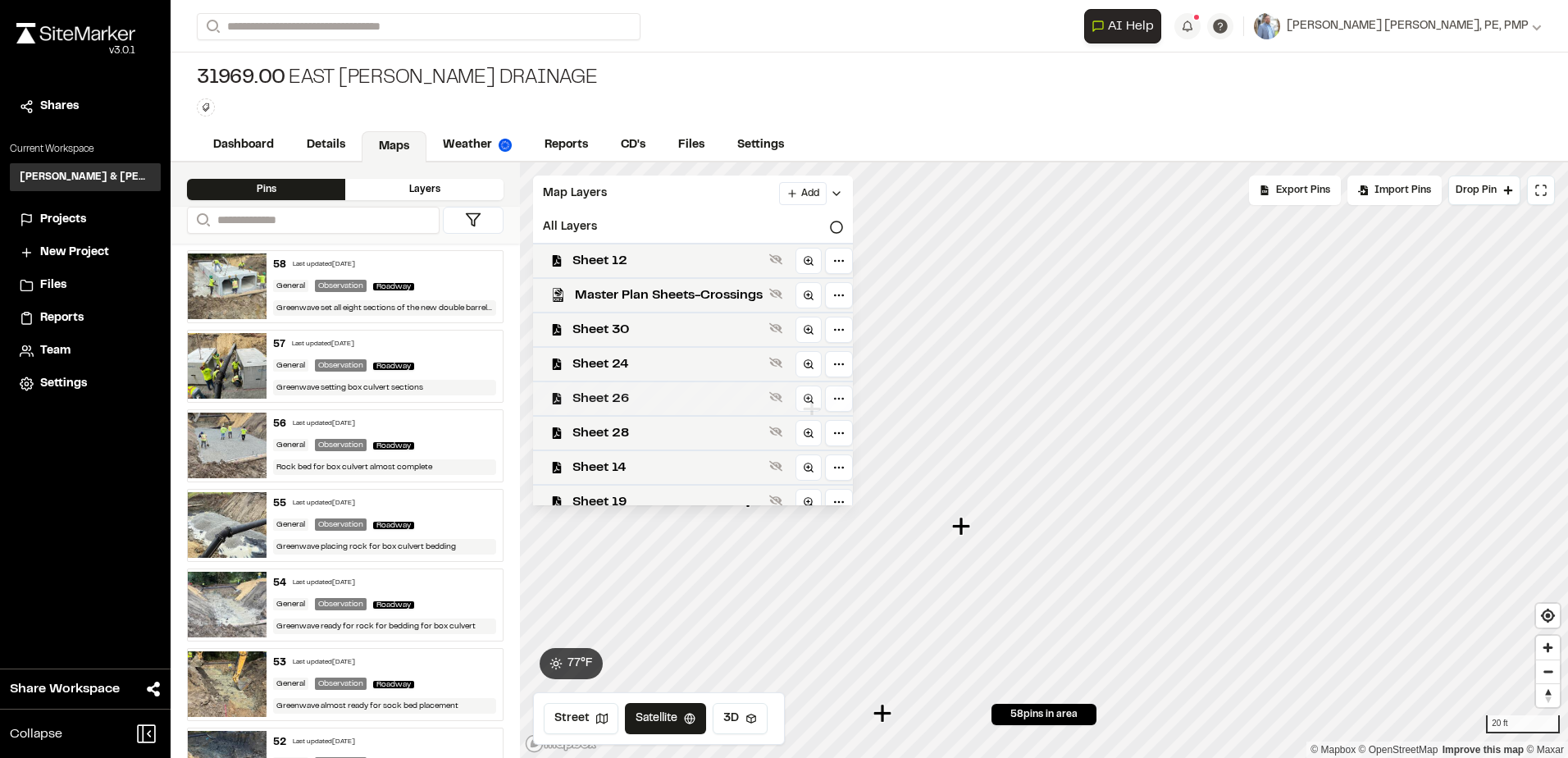
click at [602, 404] on span "Sheet 26" at bounding box center [667, 398] width 190 height 19
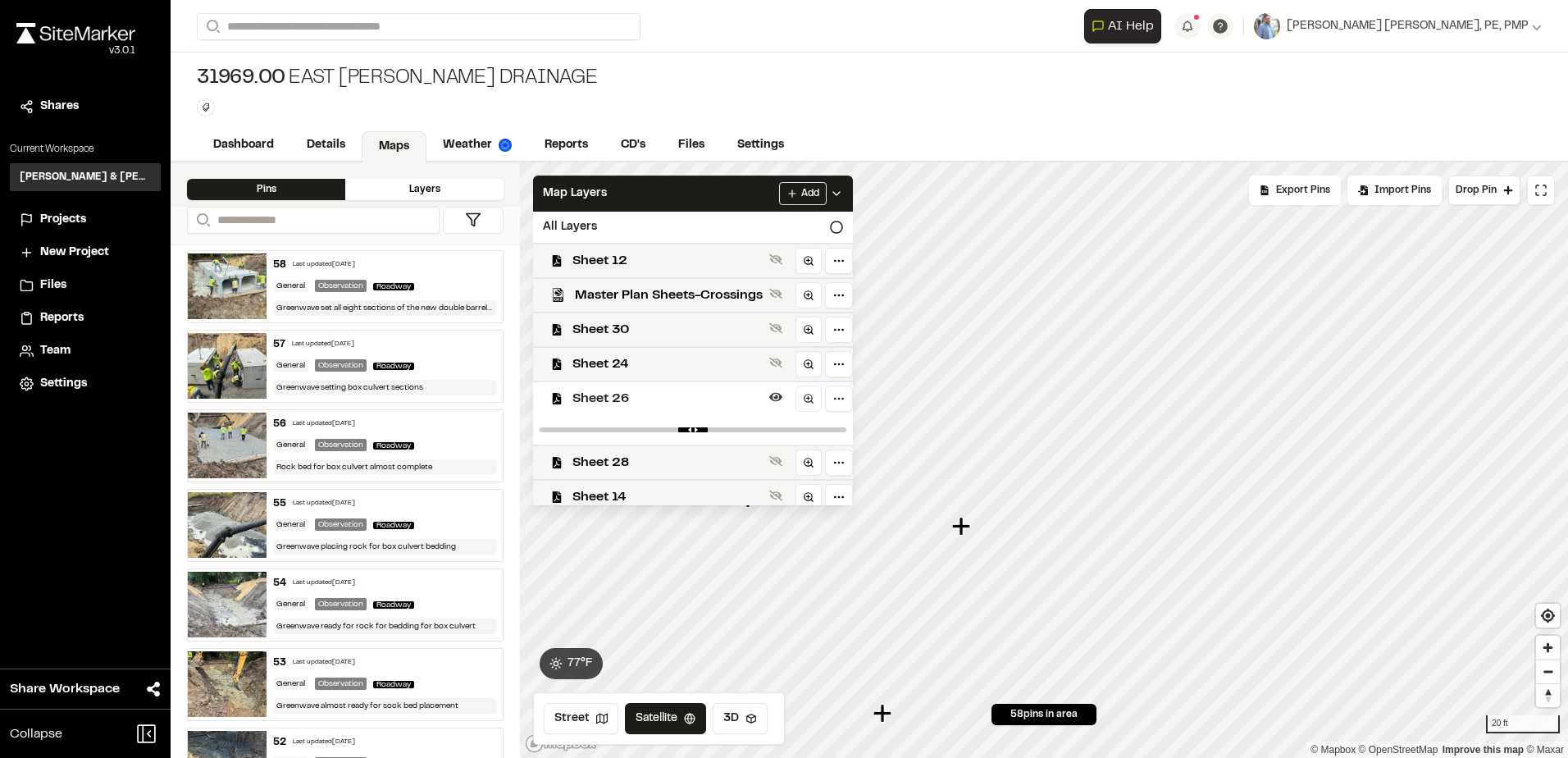
click at [602, 404] on span "Sheet 26" at bounding box center [667, 398] width 190 height 19
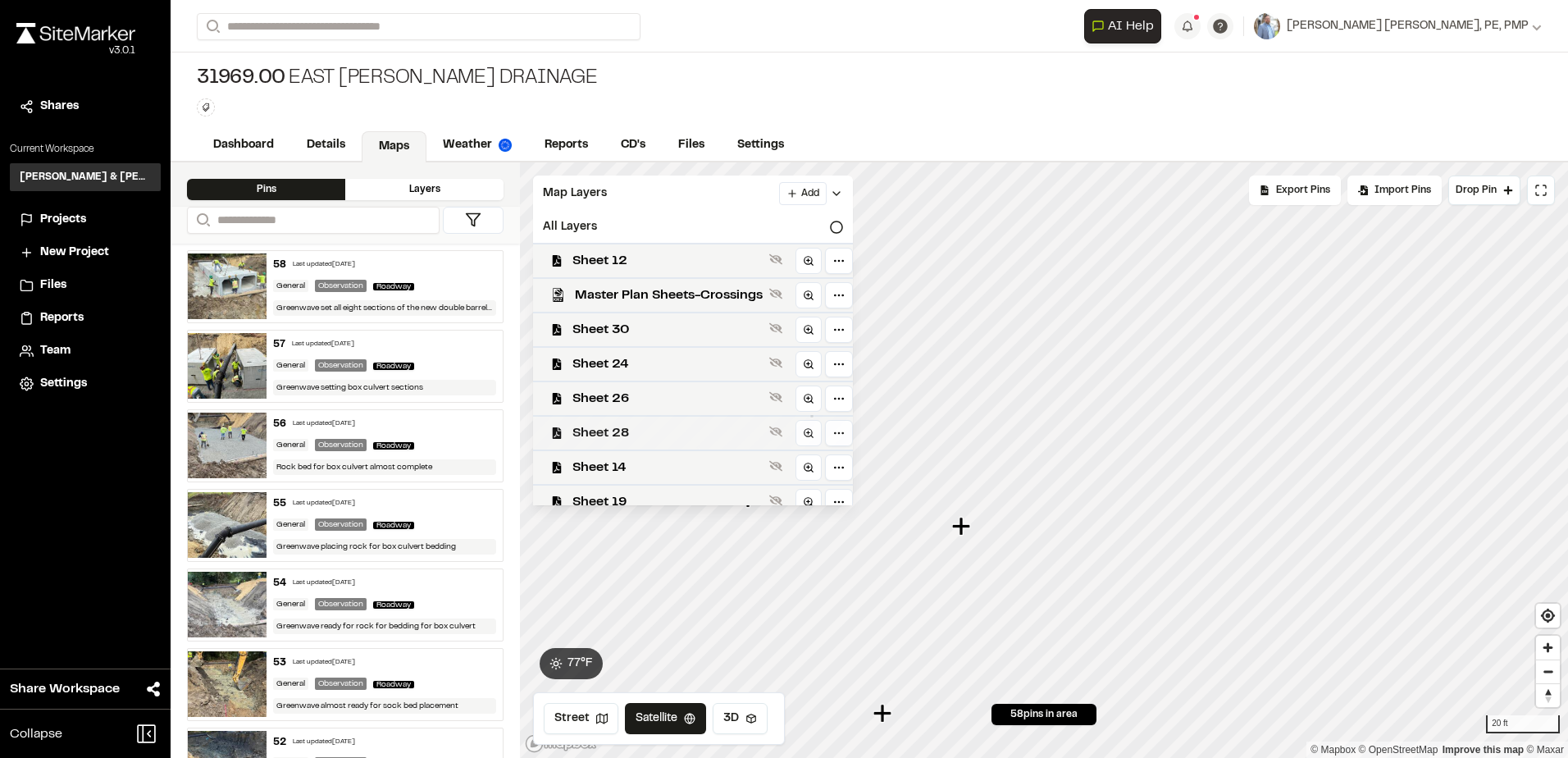
click at [599, 437] on span "Sheet 28" at bounding box center [667, 433] width 190 height 19
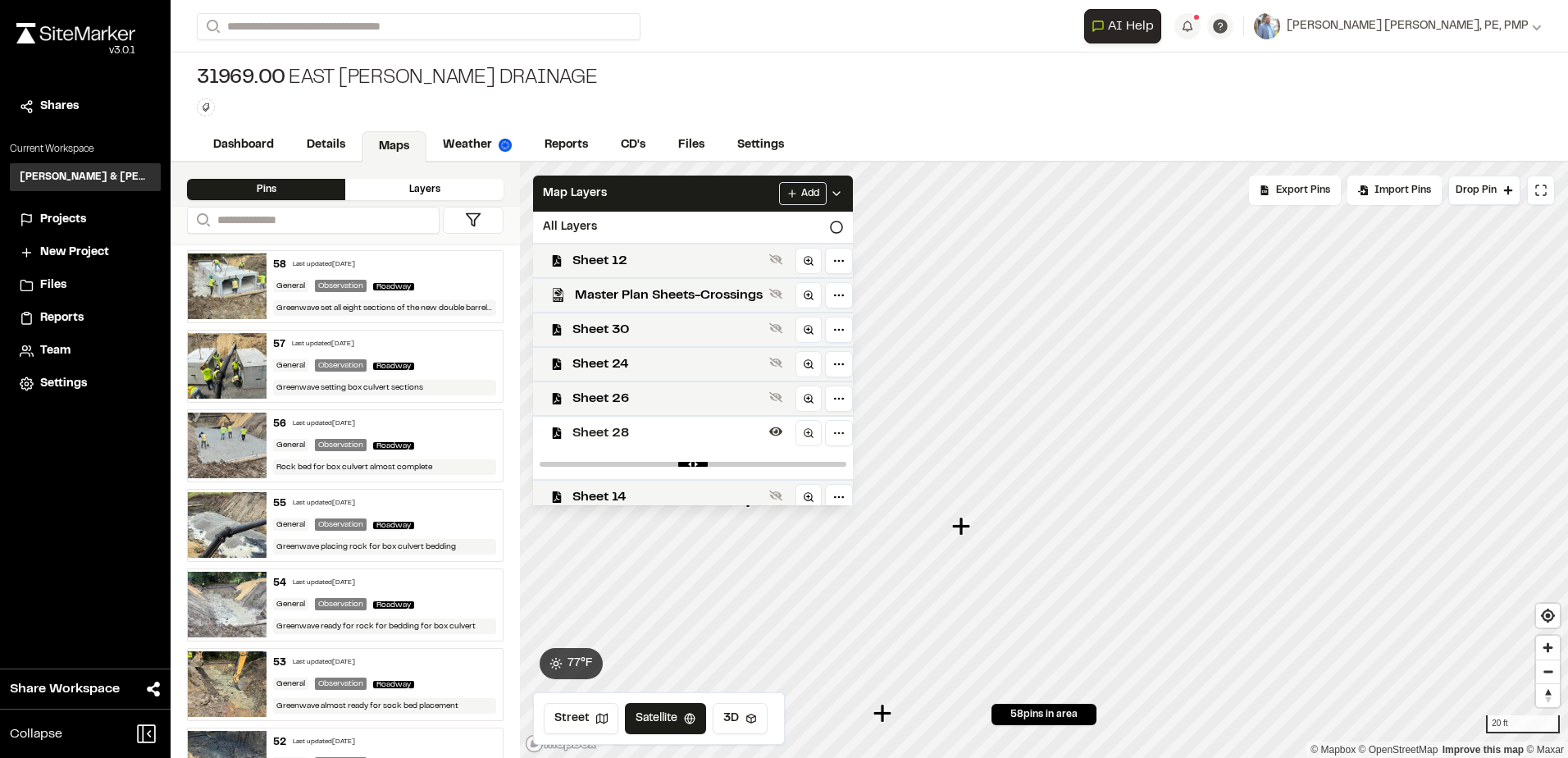
click at [600, 437] on span "Sheet 28" at bounding box center [667, 433] width 190 height 19
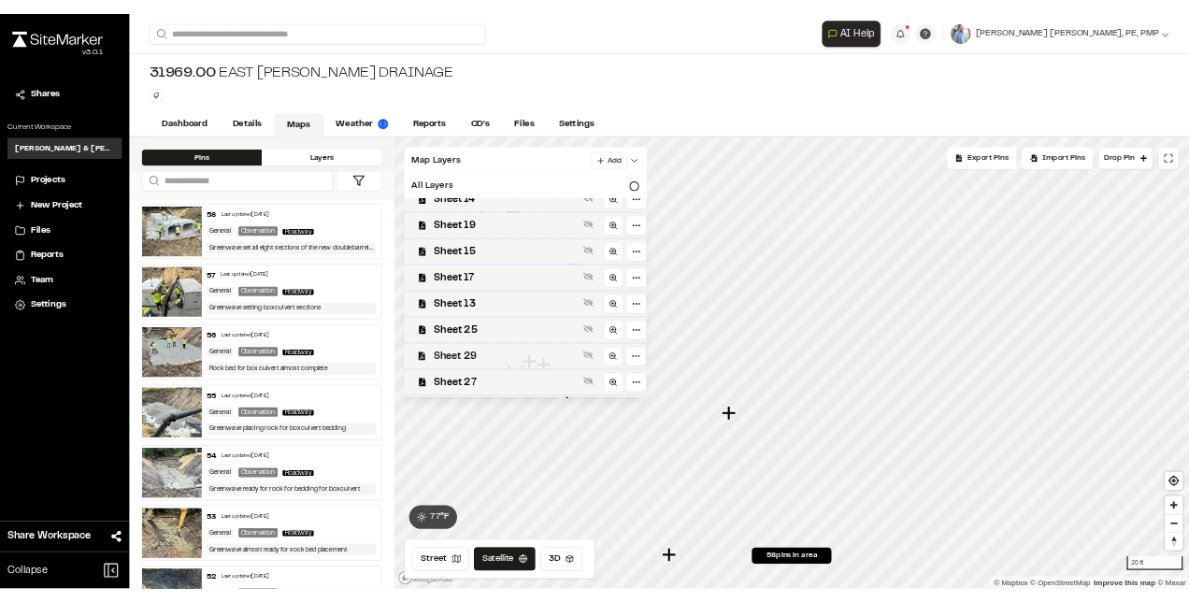
scroll to position [280, 0]
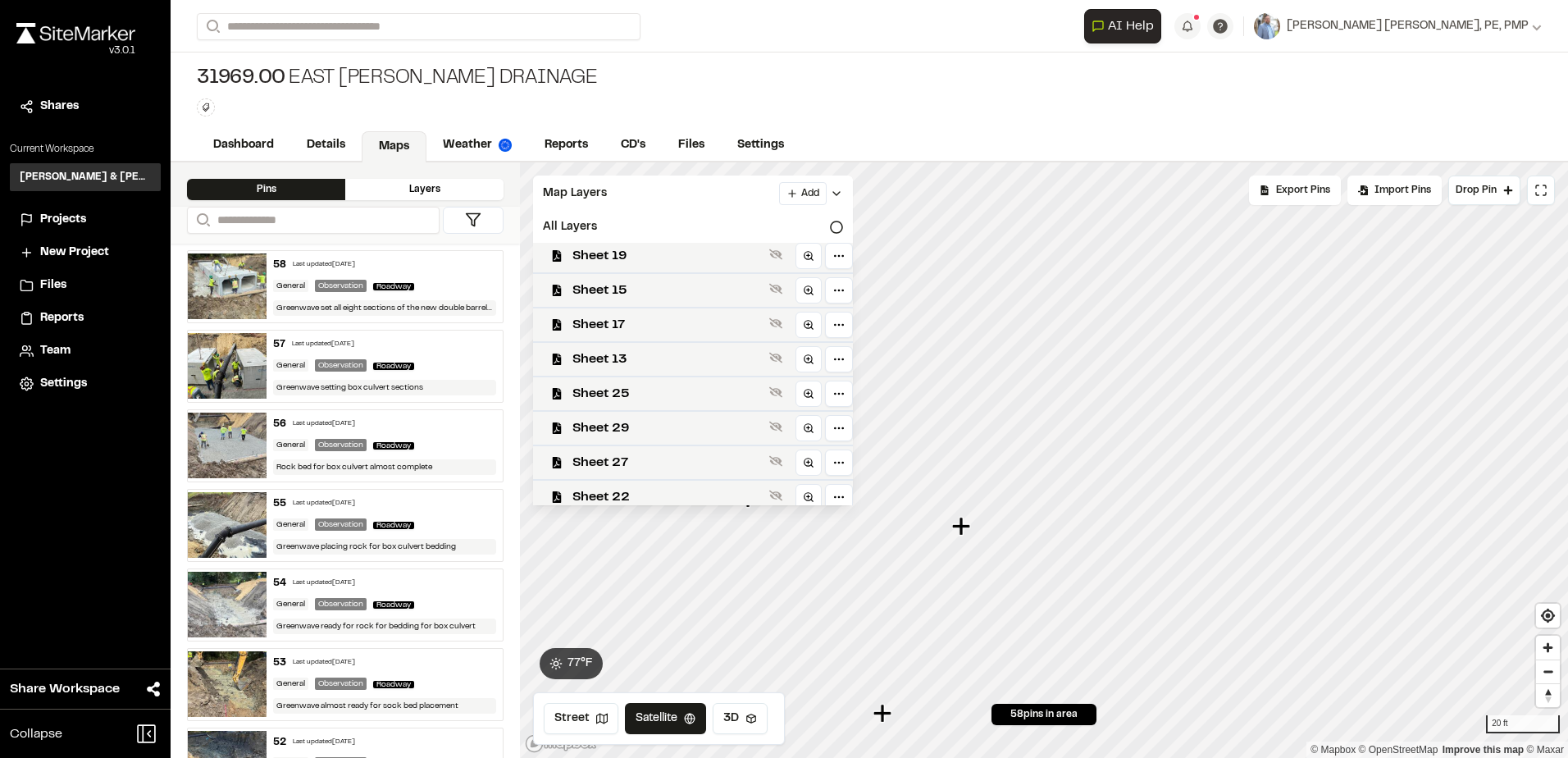
click at [50, 170] on h3 "[PERSON_NAME] & [PERSON_NAME] Inc." at bounding box center [85, 177] width 132 height 15
click at [63, 216] on span "Projects" at bounding box center [63, 219] width 46 height 18
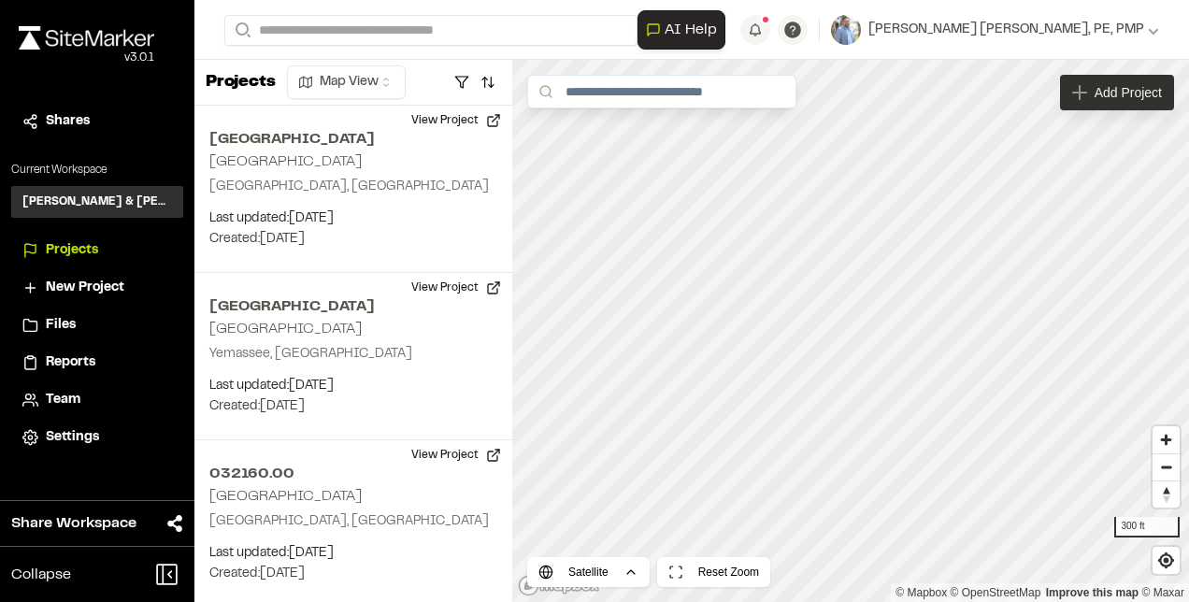
click at [1086, 91] on icon at bounding box center [1079, 92] width 15 height 15
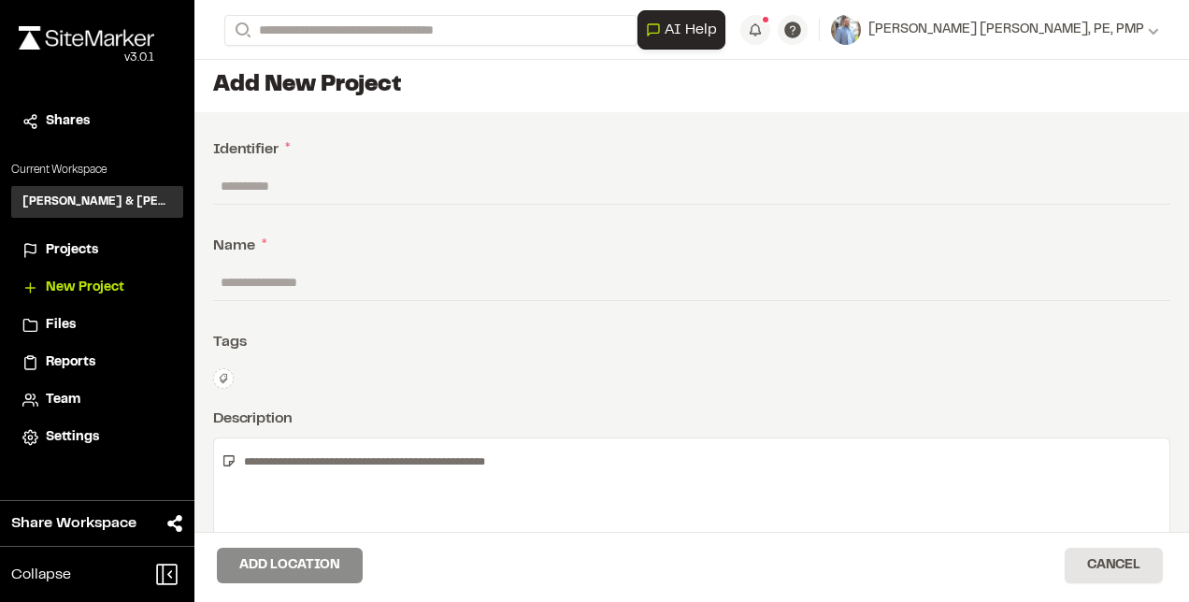
click at [255, 187] on input "text" at bounding box center [691, 186] width 957 height 36
paste input "********"
type input "********"
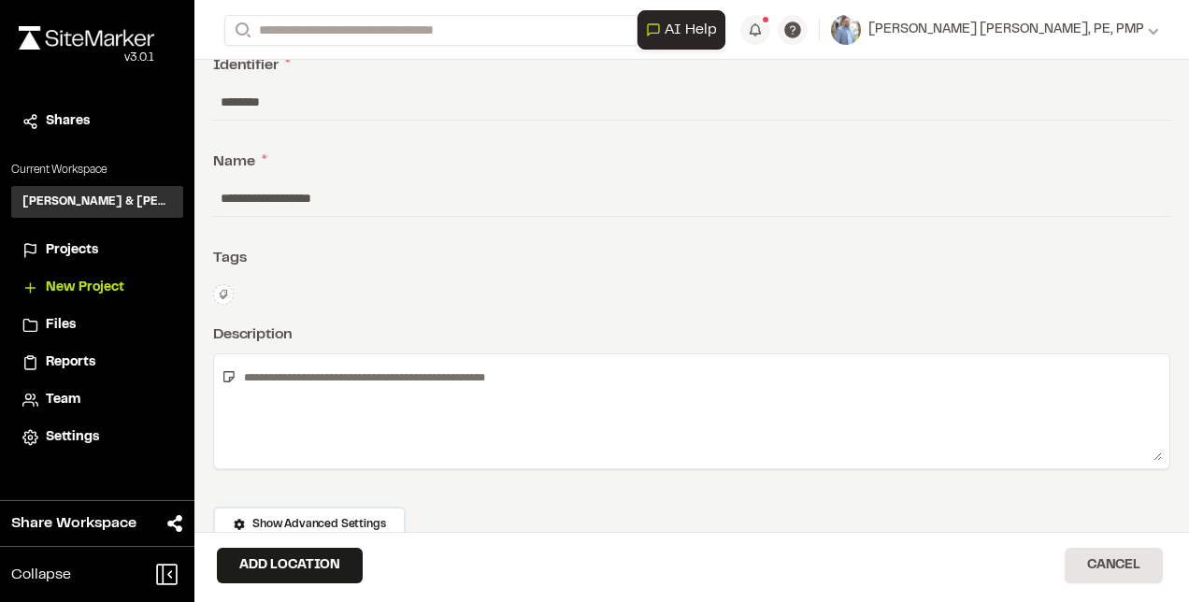
scroll to position [83, 0]
type input "**********"
click at [287, 377] on textarea at bounding box center [700, 412] width 926 height 99
type textarea "*"
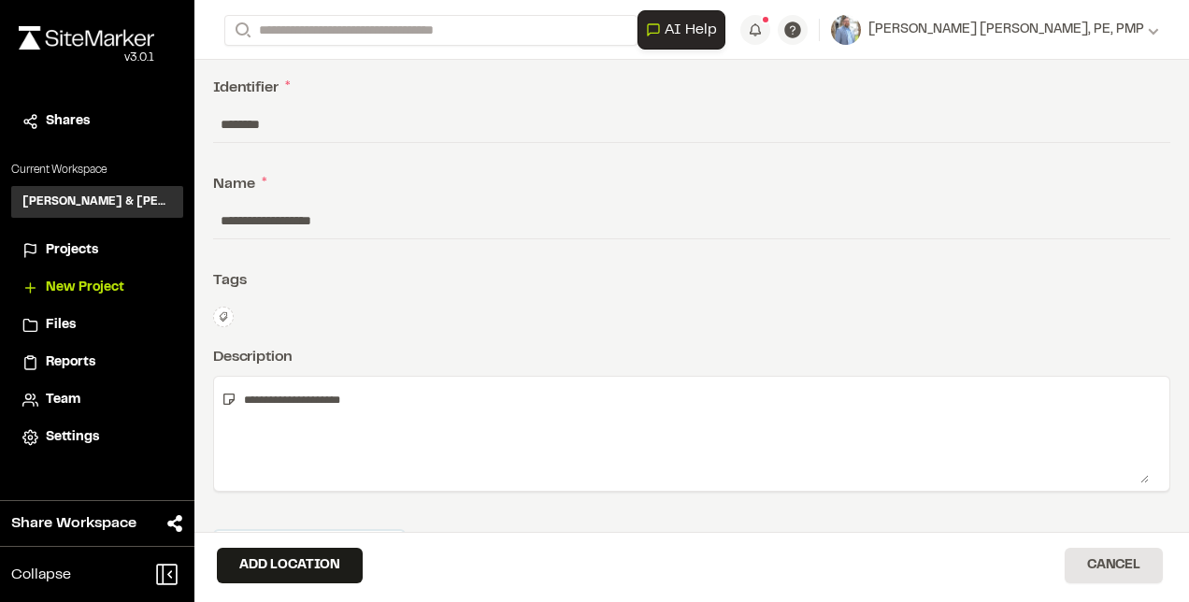
scroll to position [132, 0]
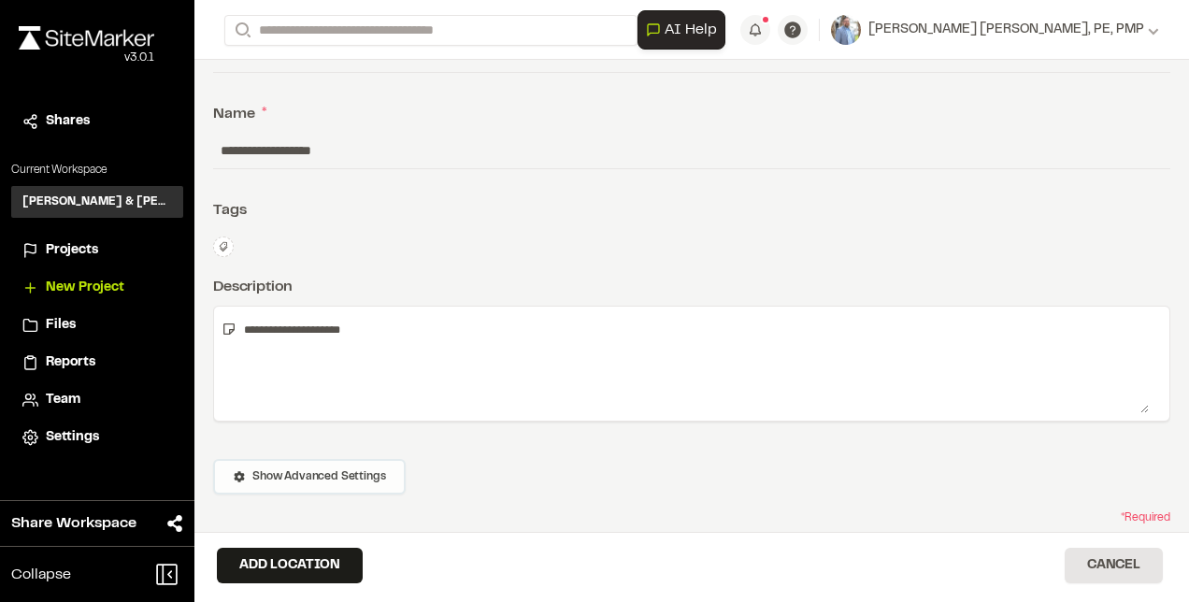
type textarea "**********"
click at [281, 473] on span "Show Advanced Settings" at bounding box center [318, 476] width 133 height 17
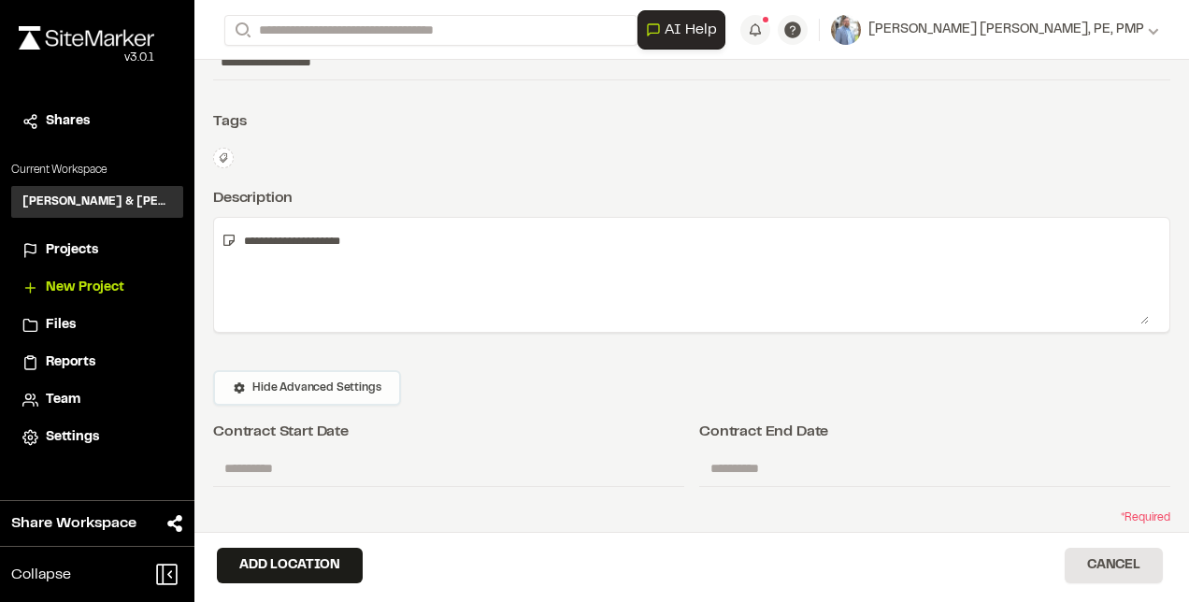
click at [342, 388] on span "Hide Advanced Settings" at bounding box center [316, 388] width 128 height 17
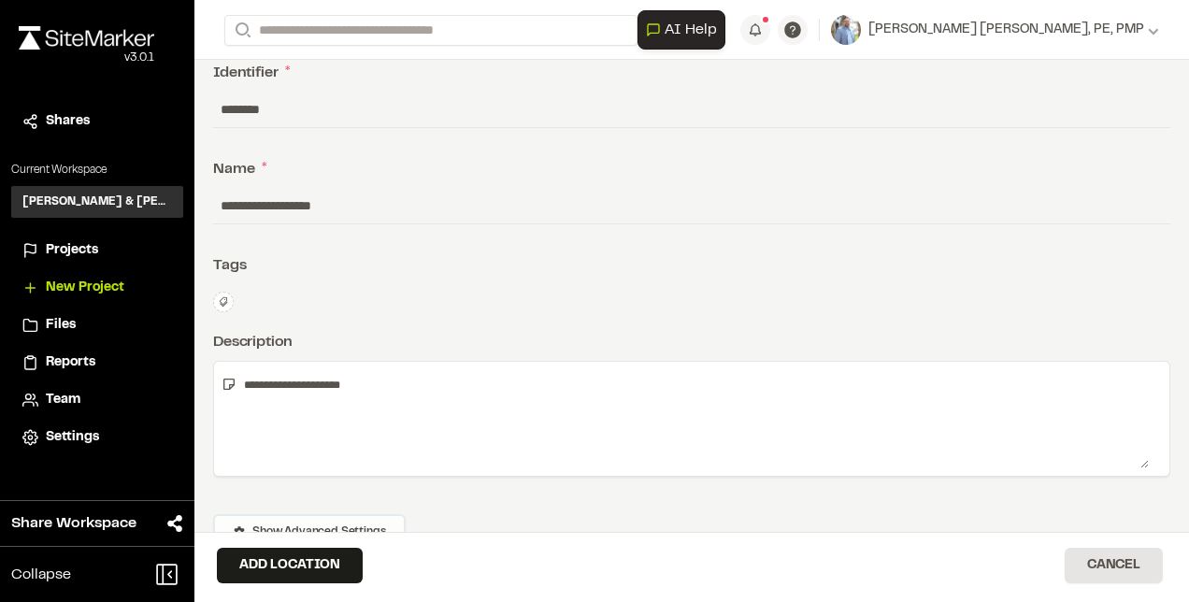
scroll to position [130, 0]
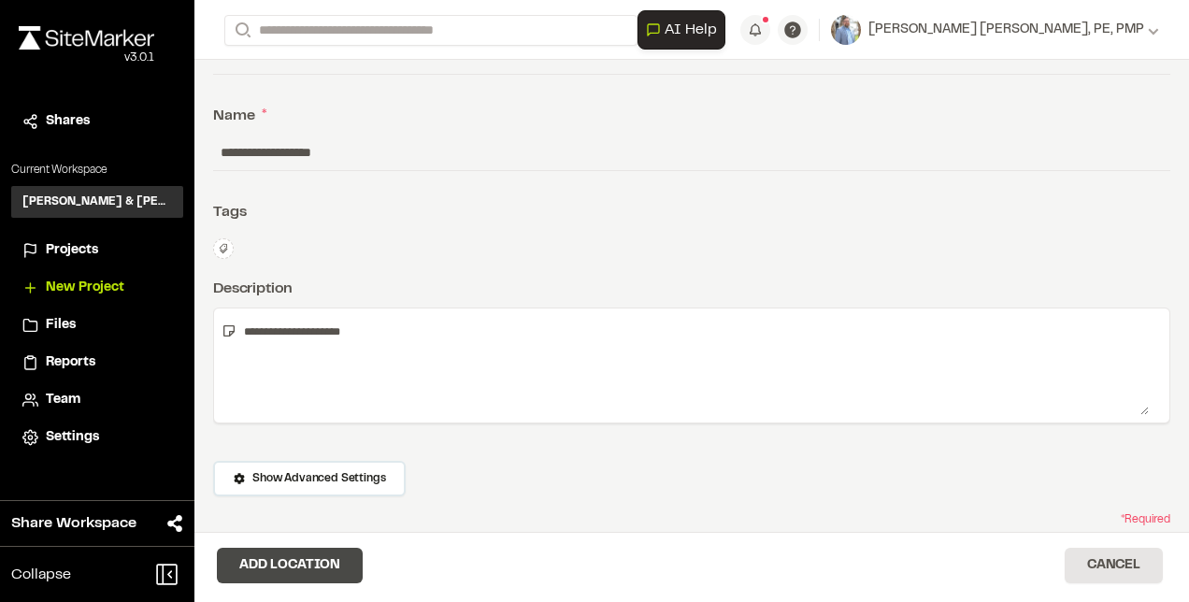
click at [280, 561] on button "Add Location" at bounding box center [290, 566] width 146 height 36
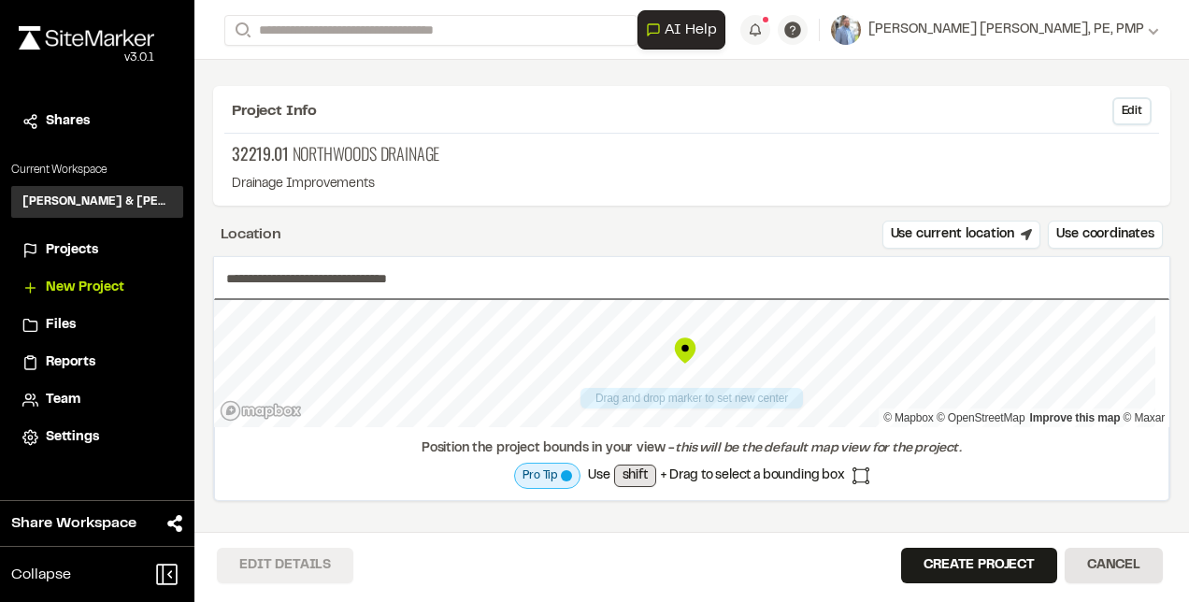
scroll to position [52, 0]
click at [597, 438] on div "**********" at bounding box center [691, 378] width 957 height 245
click at [732, 461] on div "**********" at bounding box center [691, 378] width 957 height 245
click at [685, 458] on div "**********" at bounding box center [691, 378] width 957 height 245
click at [628, 291] on div "**********" at bounding box center [691, 378] width 957 height 245
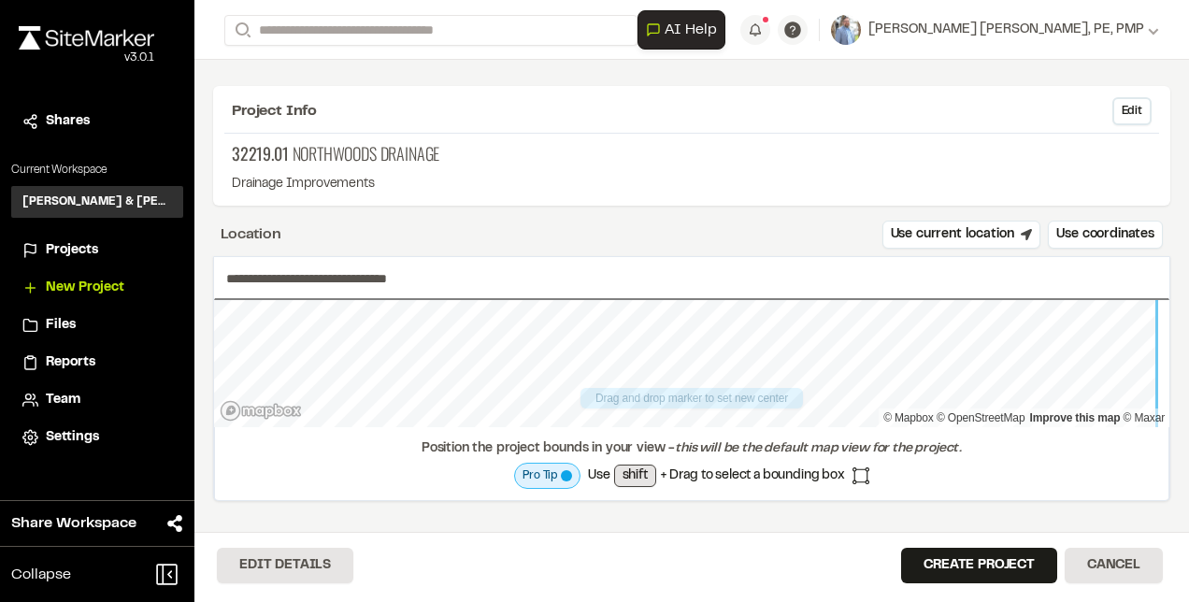
click at [634, 265] on div "**********" at bounding box center [691, 378] width 957 height 245
click at [630, 269] on div "**********" at bounding box center [691, 378] width 957 height 245
type input "**********"
click at [668, 289] on div "**********" at bounding box center [691, 378] width 957 height 245
click at [654, 297] on div "**********" at bounding box center [691, 378] width 957 height 245
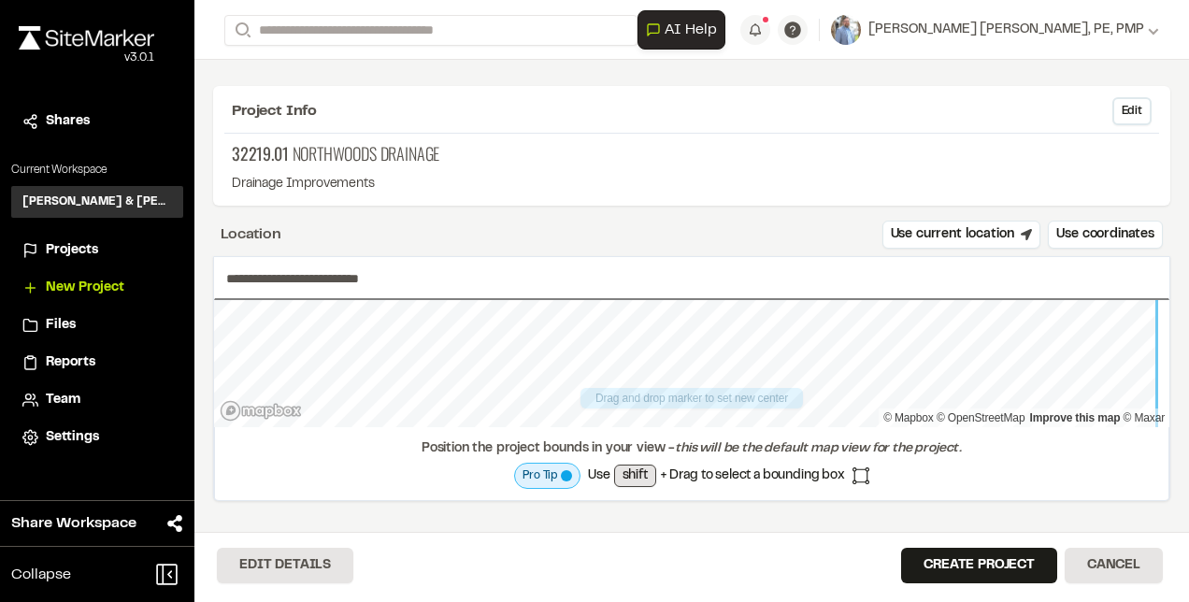
click at [611, 271] on div "**********" at bounding box center [691, 378] width 957 height 245
click at [579, 286] on div "**********" at bounding box center [691, 378] width 957 height 245
click at [609, 256] on div "**********" at bounding box center [691, 378] width 957 height 245
click at [665, 477] on div "**********" at bounding box center [691, 378] width 957 height 245
click at [706, 470] on div "**********" at bounding box center [691, 378] width 957 height 245
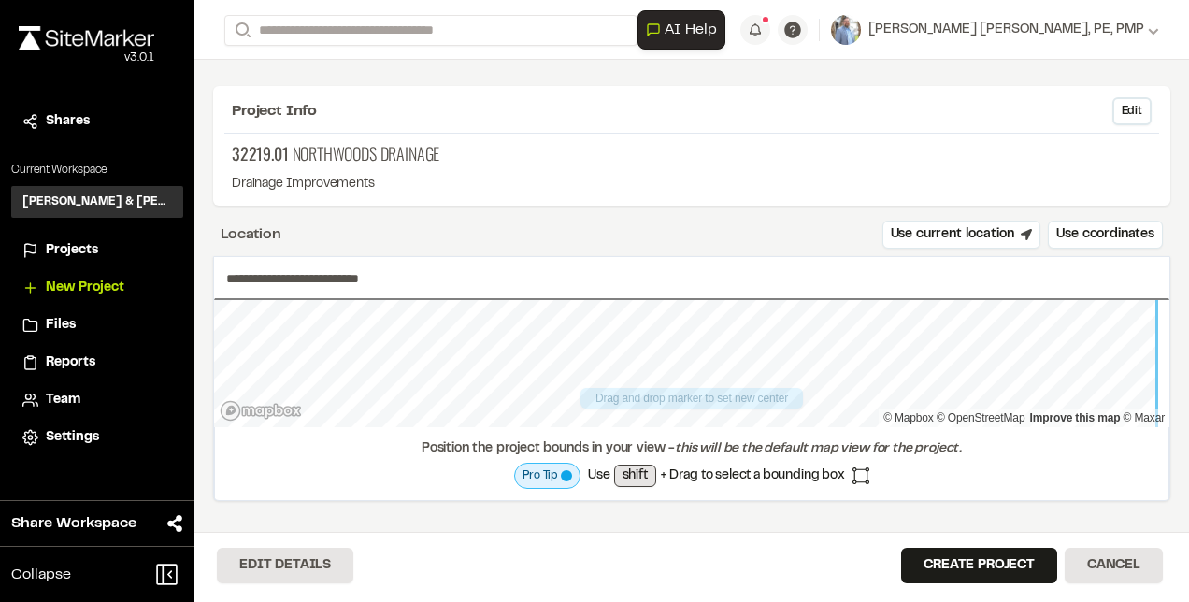
click at [611, 286] on div "**********" at bounding box center [691, 378] width 957 height 245
click at [634, 455] on div "**********" at bounding box center [691, 378] width 957 height 245
click at [576, 430] on div "**********" at bounding box center [691, 378] width 957 height 245
click at [497, 434] on div "Position the project bounds in your view - this will be the default map view fo…" at bounding box center [692, 463] width 956 height 73
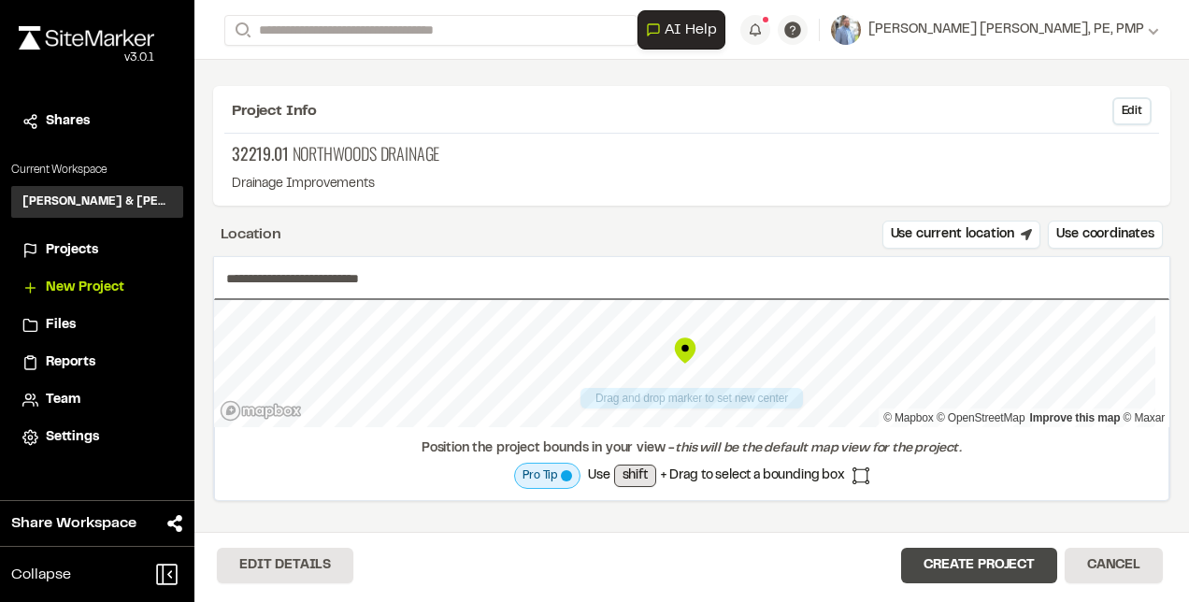
click at [970, 559] on button "Create Project" at bounding box center [979, 566] width 156 height 36
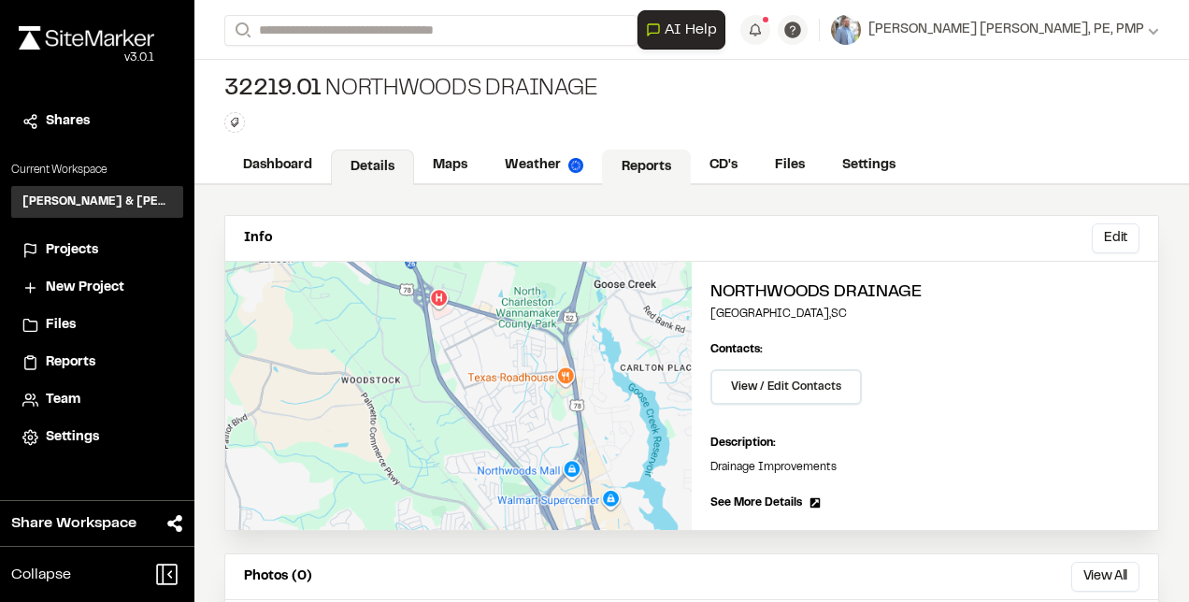
click at [647, 158] on link "Reports" at bounding box center [646, 168] width 89 height 36
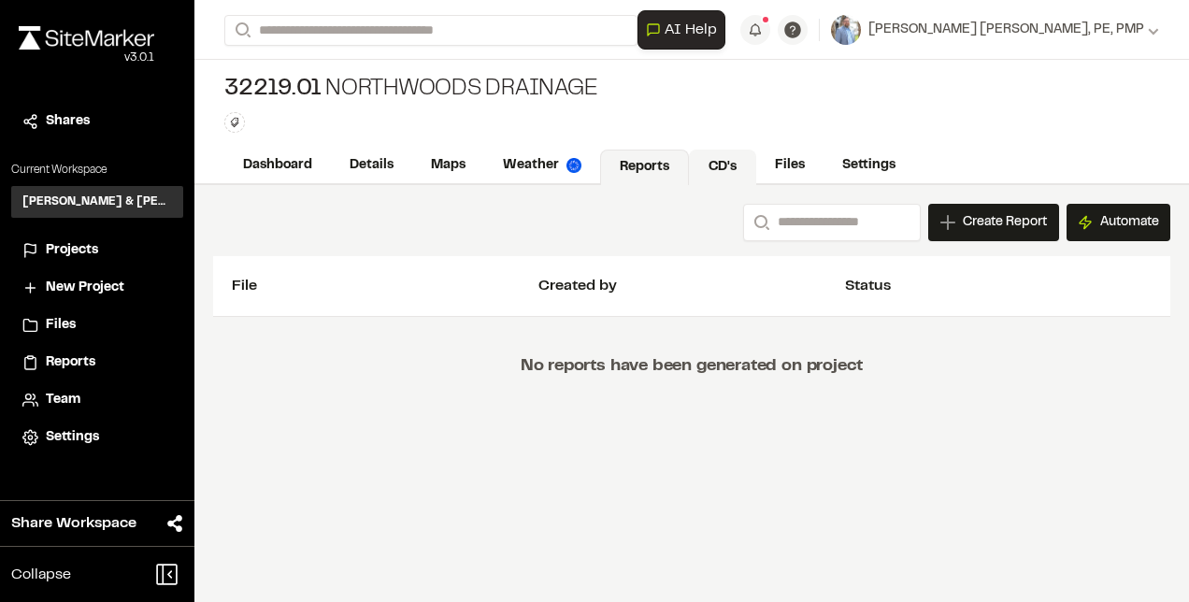
click at [722, 174] on link "CD's" at bounding box center [722, 168] width 67 height 36
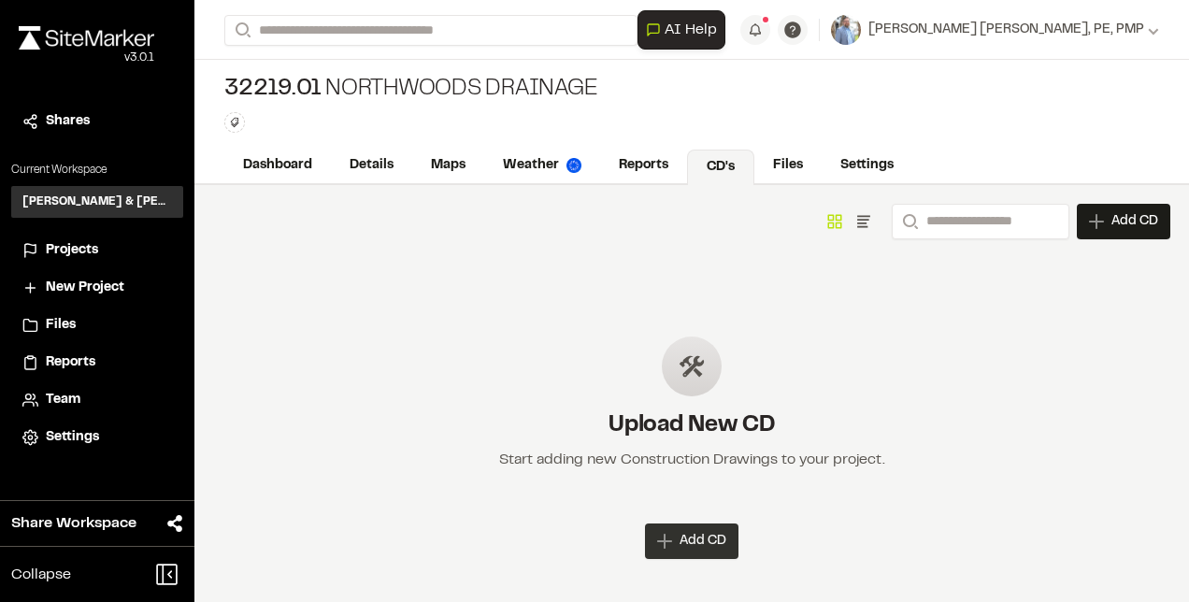
click at [716, 535] on span "Add CD" at bounding box center [703, 541] width 47 height 19
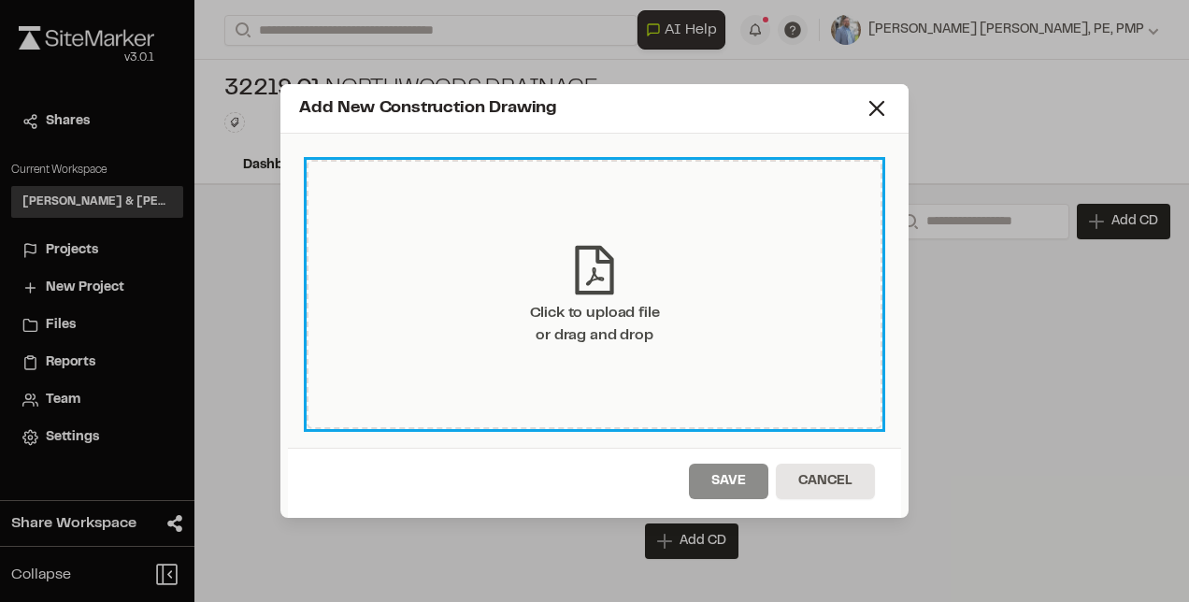
click at [669, 271] on div "Click to upload file or drag and drop" at bounding box center [595, 294] width 576 height 269
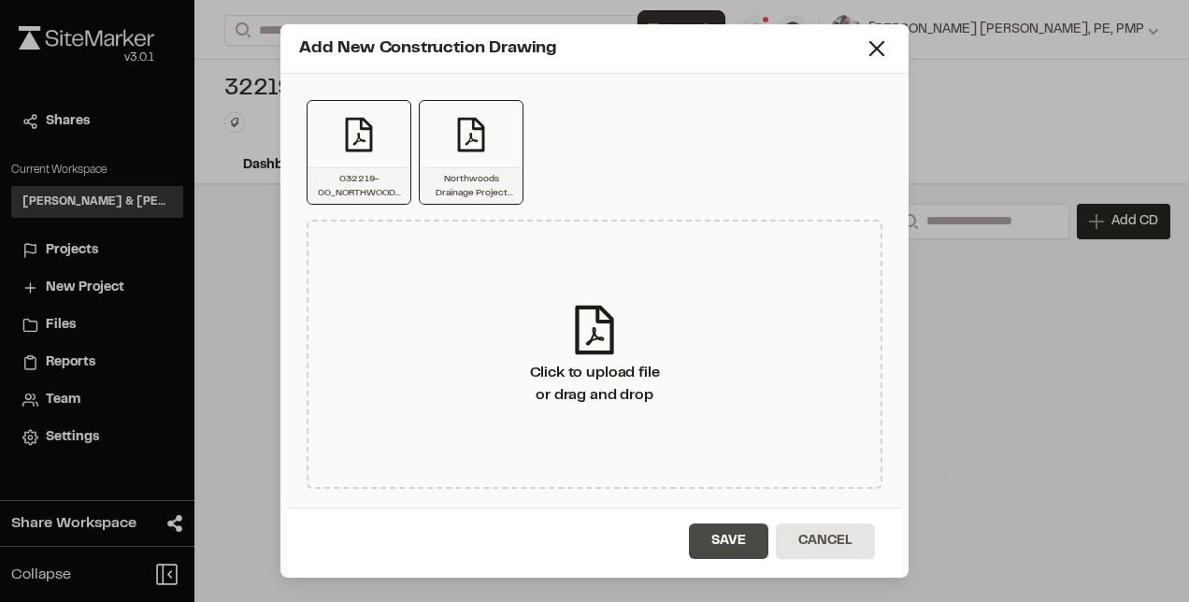
click at [726, 544] on button "Save" at bounding box center [728, 542] width 79 height 36
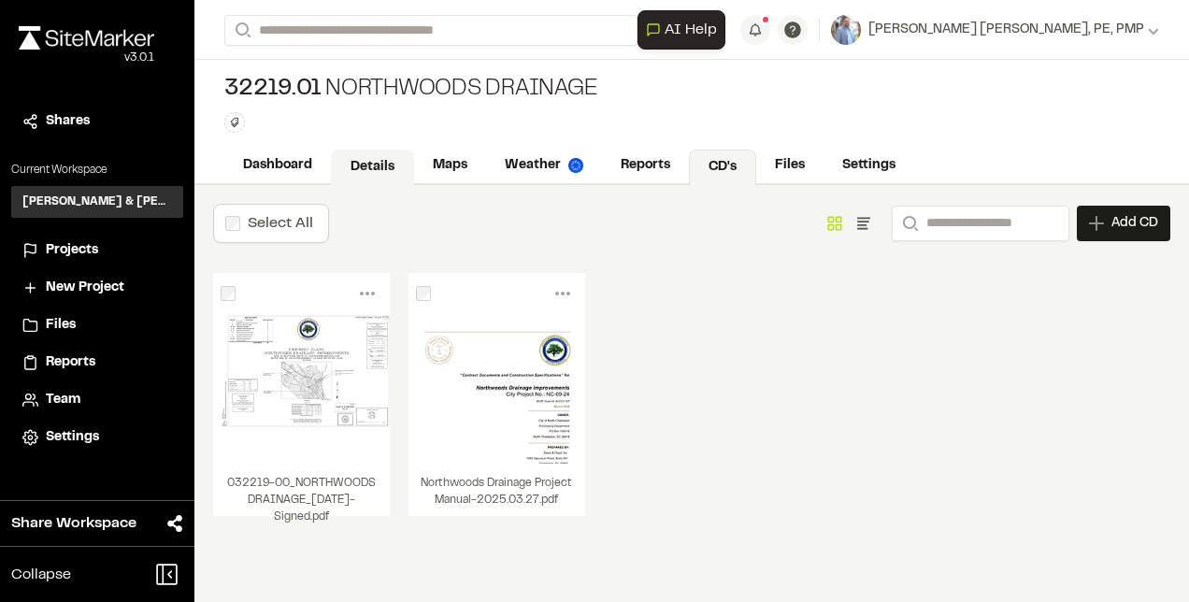
click at [381, 165] on link "Details" at bounding box center [372, 168] width 83 height 36
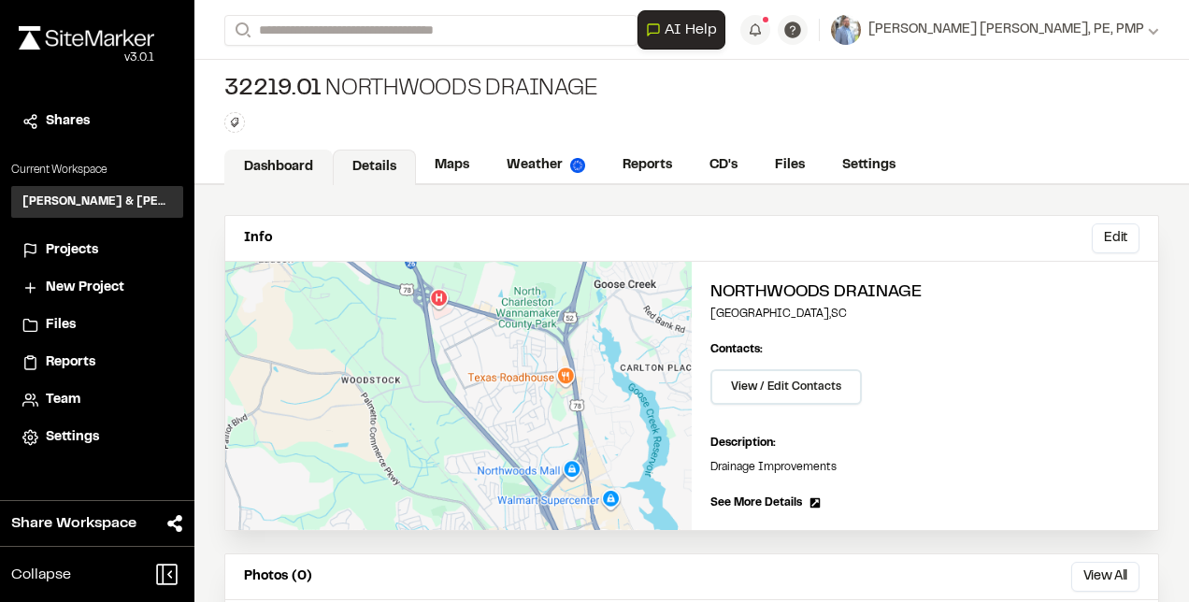
click at [297, 163] on link "Dashboard" at bounding box center [278, 168] width 108 height 36
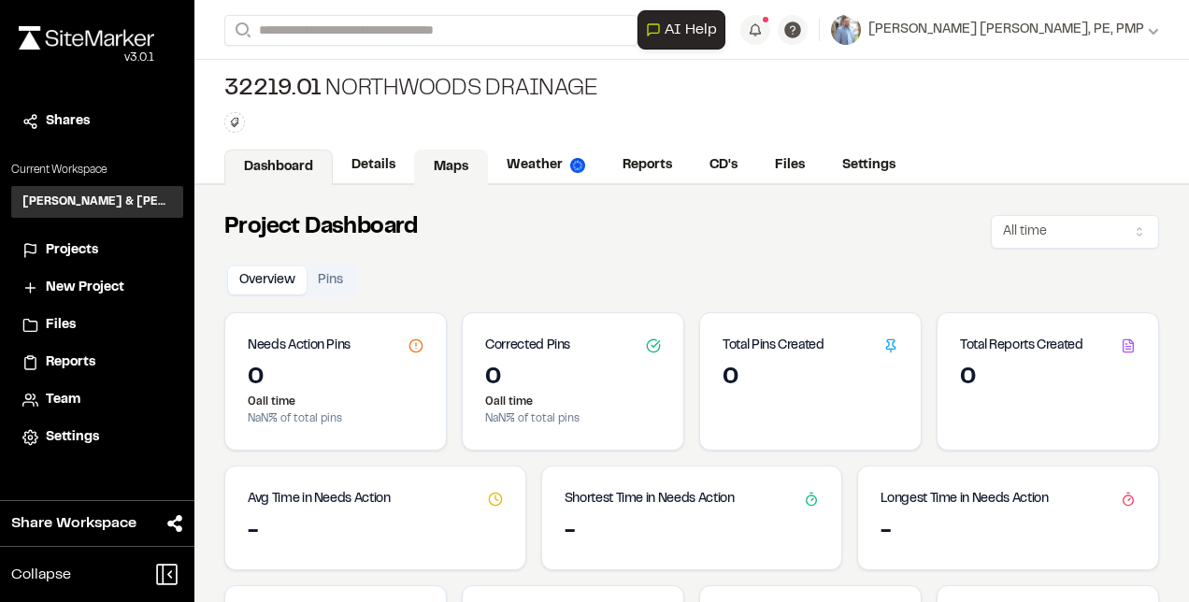
click at [457, 165] on link "Maps" at bounding box center [451, 168] width 74 height 36
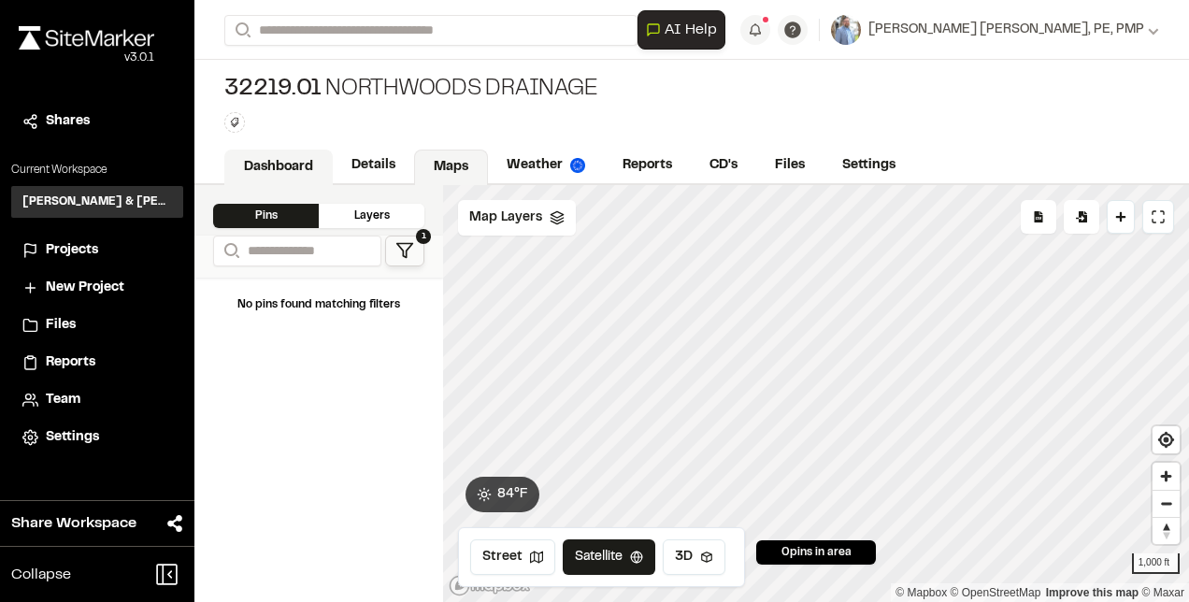
click at [286, 171] on link "Dashboard" at bounding box center [278, 168] width 108 height 36
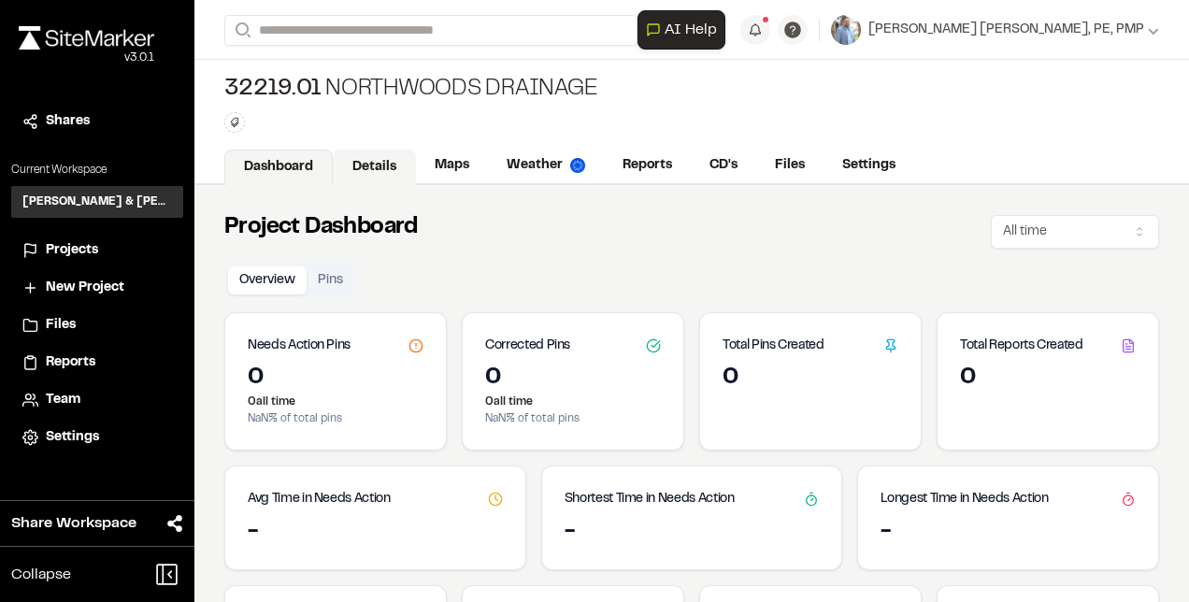
click at [368, 161] on link "Details" at bounding box center [374, 168] width 83 height 36
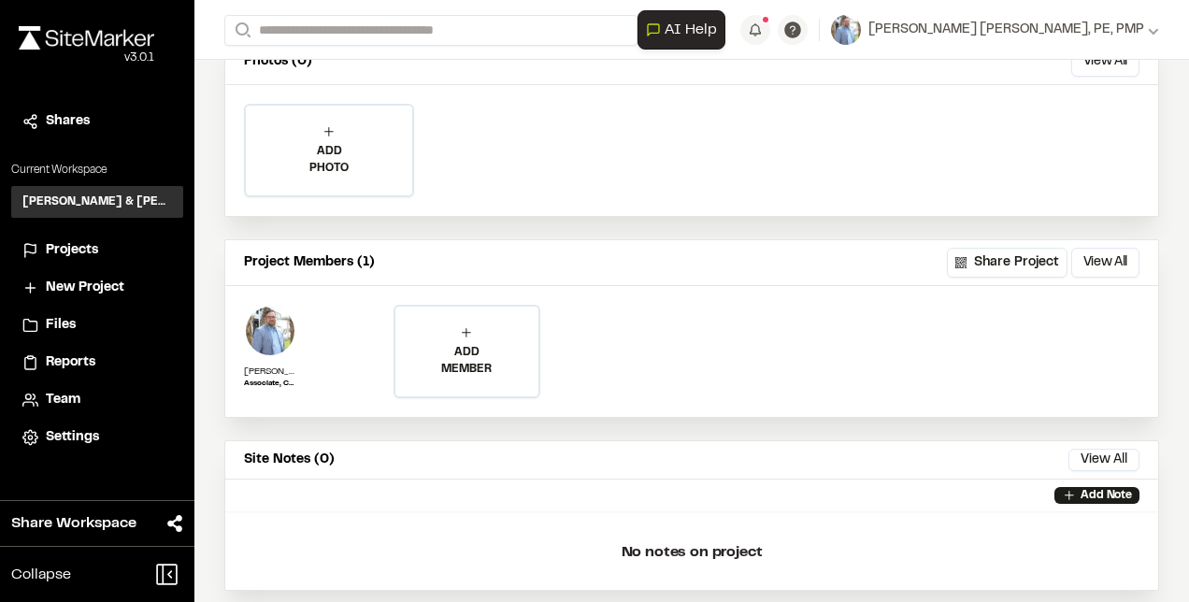
scroll to position [516, 0]
click at [462, 328] on icon at bounding box center [466, 331] width 15 height 15
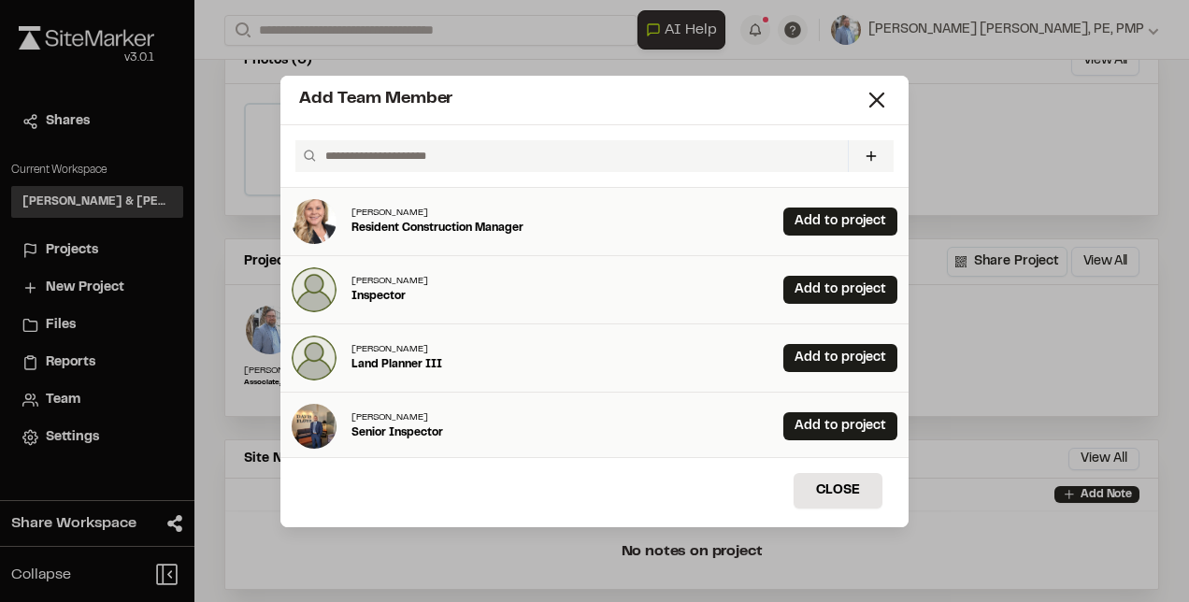
click at [422, 153] on input "text" at bounding box center [579, 156] width 523 height 32
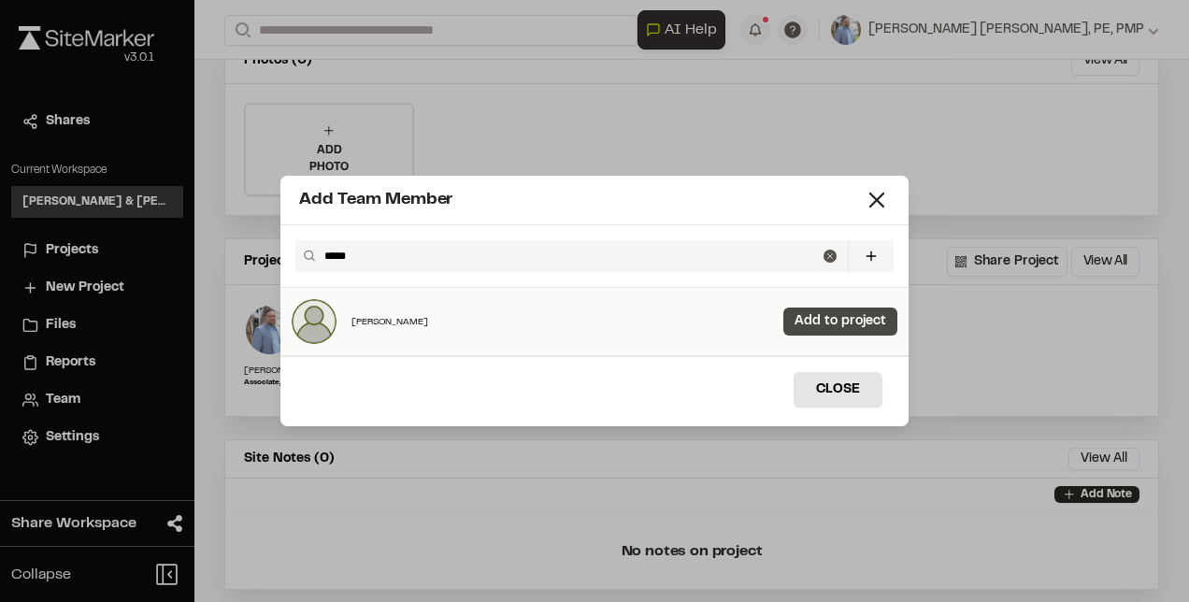
type input "*****"
click at [828, 322] on link "Add to project" at bounding box center [840, 322] width 114 height 28
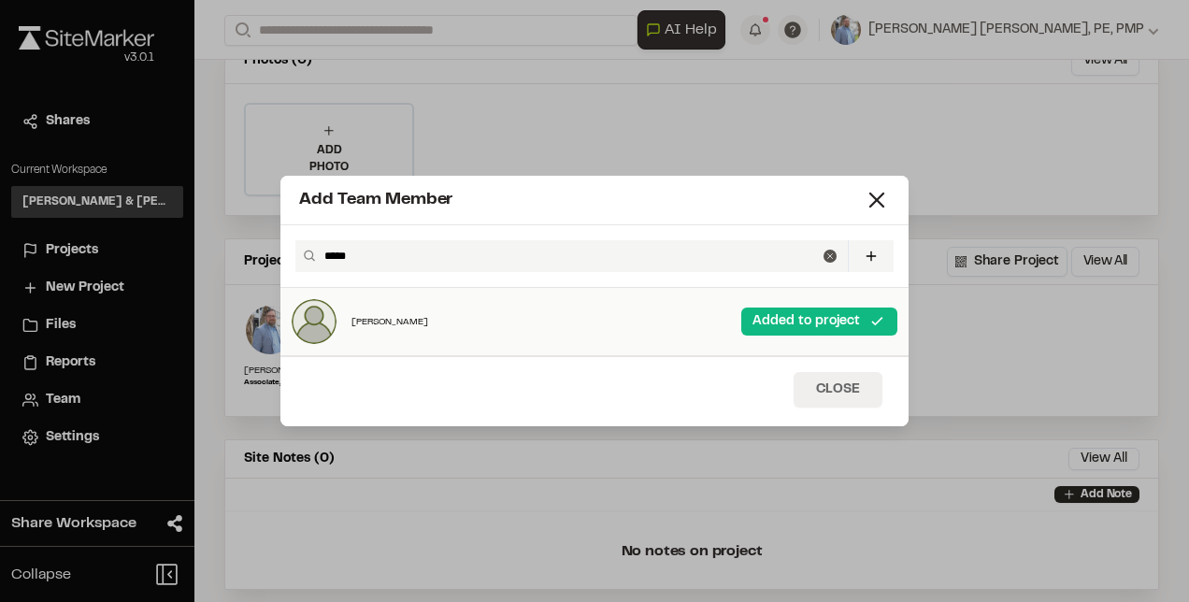
click at [841, 395] on button "Close" at bounding box center [838, 390] width 89 height 36
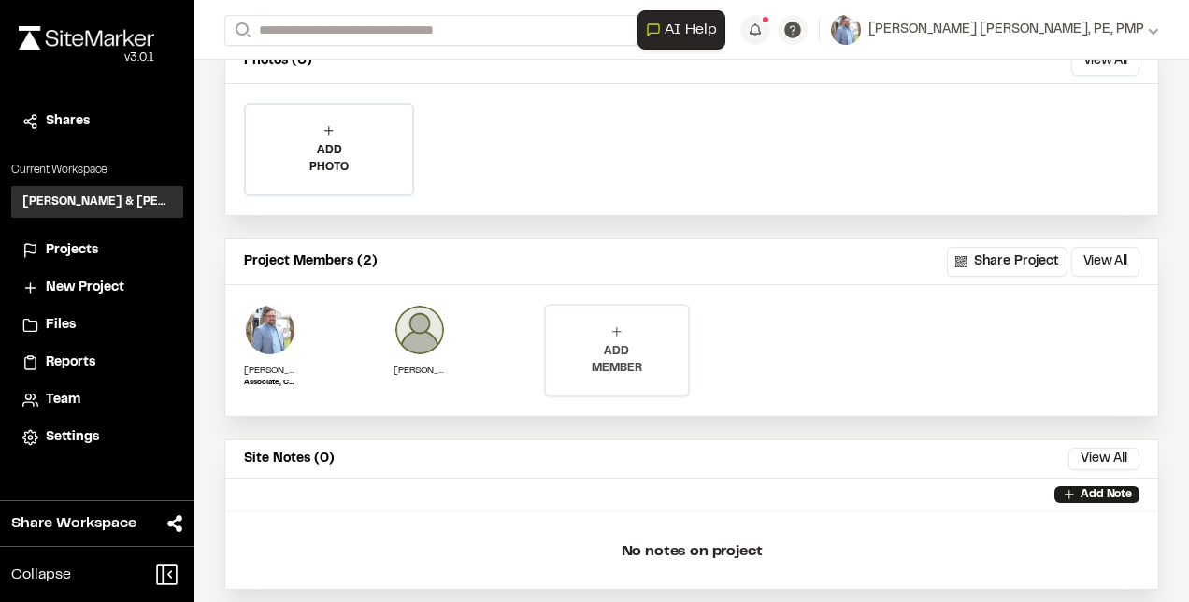
click at [587, 346] on p "ADD MEMBER" at bounding box center [617, 360] width 142 height 34
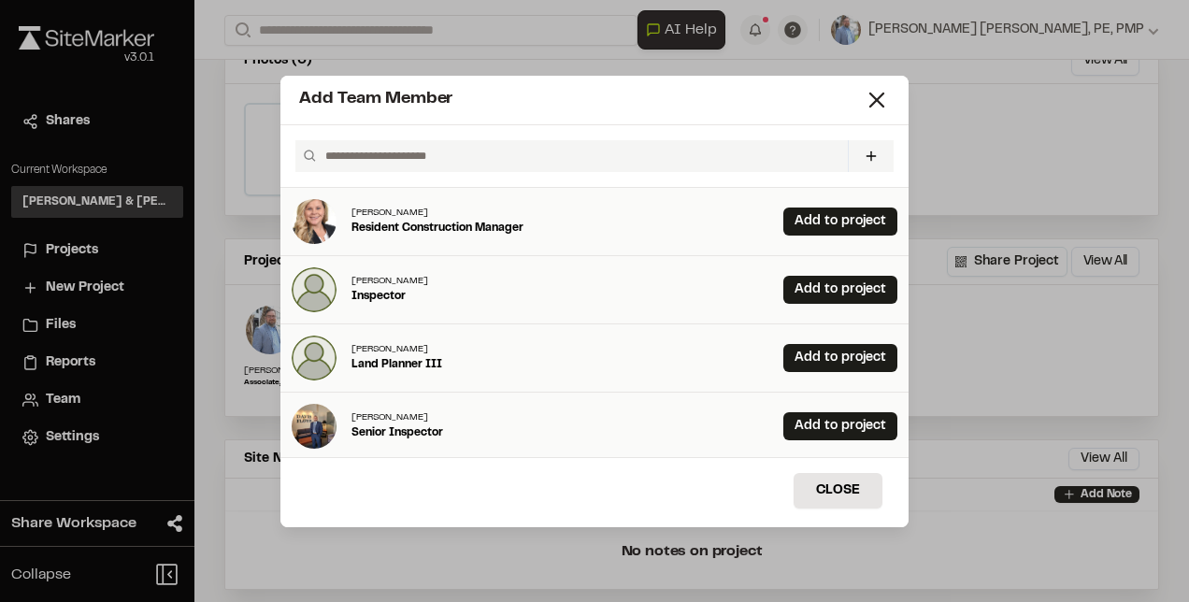
click at [431, 149] on input "text" at bounding box center [579, 156] width 523 height 32
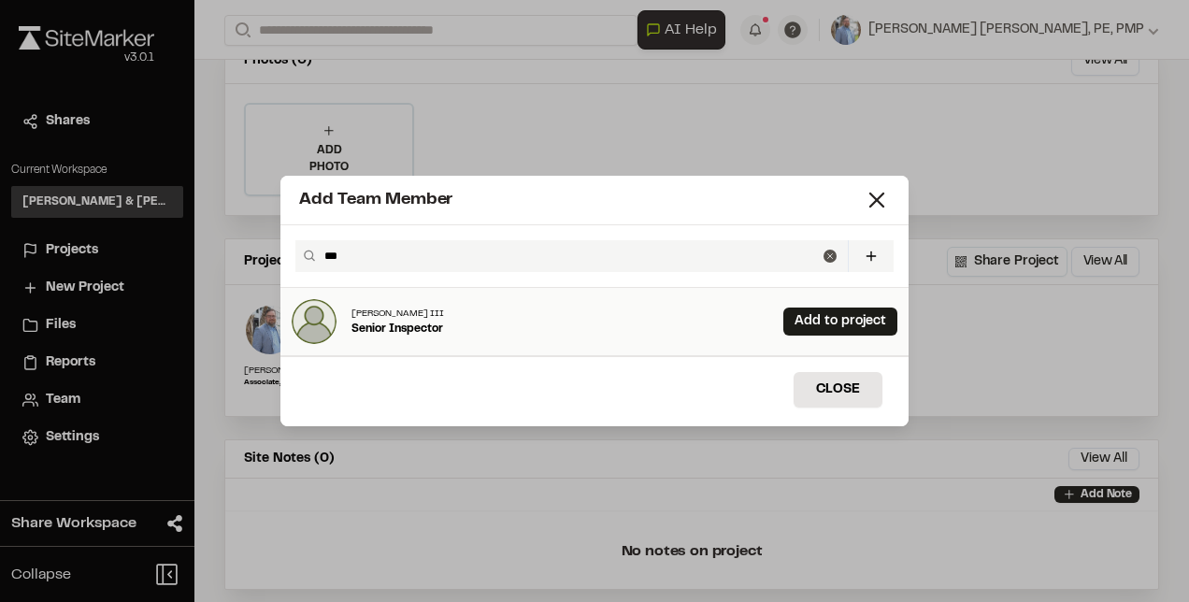
type input "***"
click at [414, 323] on p "Senior Inspector" at bounding box center [398, 329] width 93 height 17
click at [798, 328] on link "Add to project" at bounding box center [840, 322] width 114 height 28
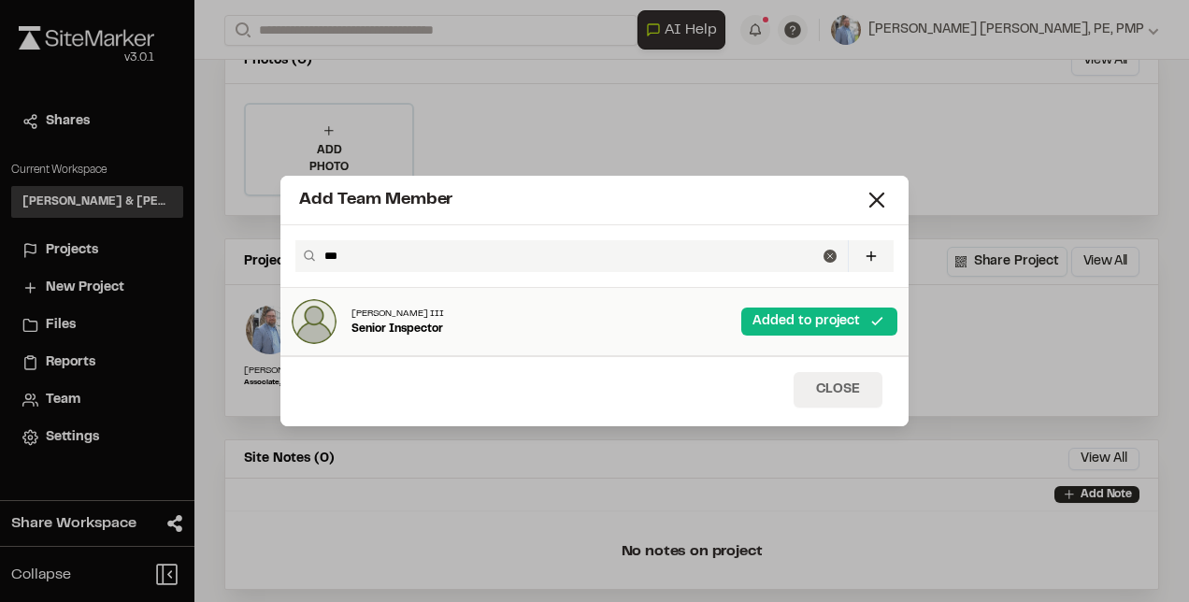
click at [843, 397] on button "Close" at bounding box center [838, 390] width 89 height 36
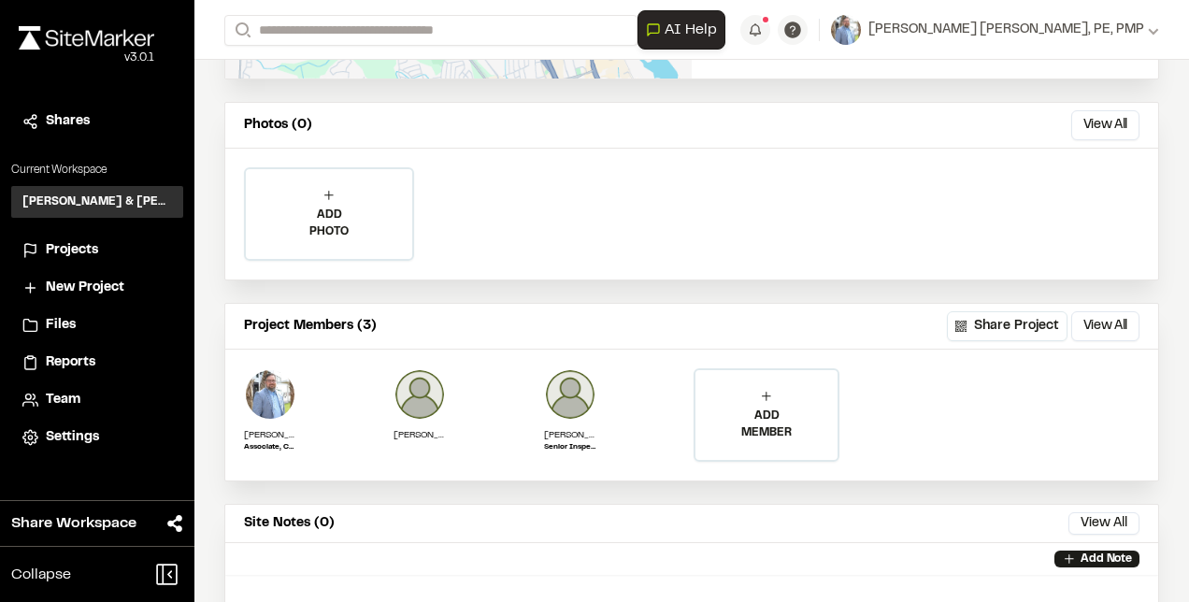
scroll to position [453, 0]
drag, startPoint x: 730, startPoint y: 202, endPoint x: 815, endPoint y: 134, distance: 109.1
click at [815, 134] on div "Photos (0) View All ... Close Select Download Zoom to Pin Unselect Download Zoo…" at bounding box center [691, 189] width 933 height 177
click at [641, 226] on div "ADD PHOTO Add Project Photo Click to upload photos or drag and drop Save Cancel" at bounding box center [691, 212] width 933 height 131
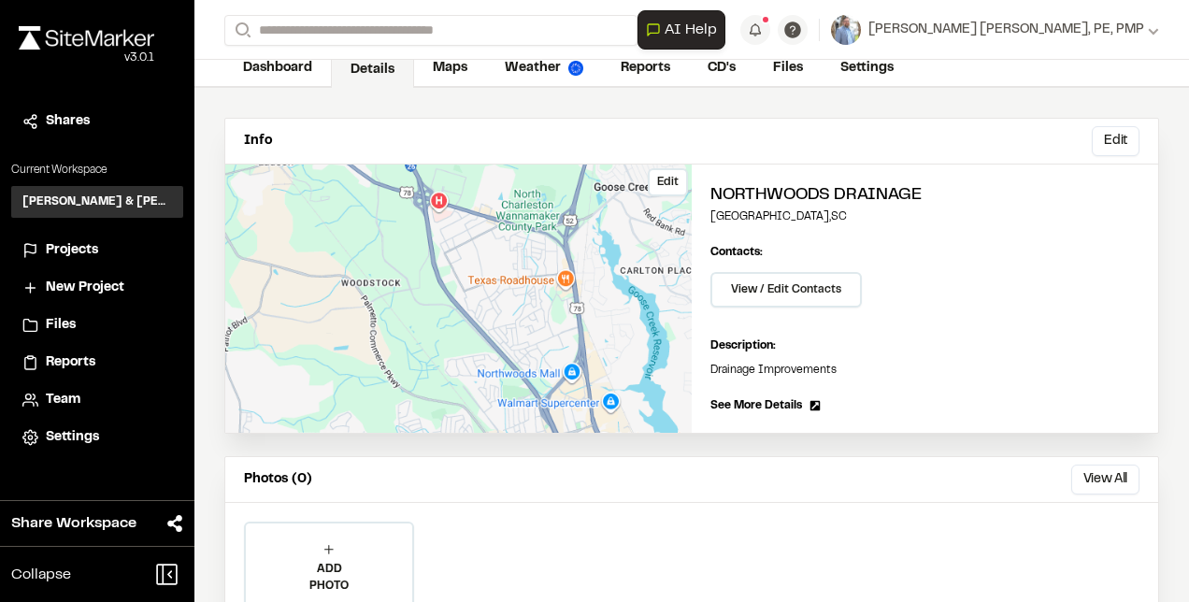
scroll to position [0, 0]
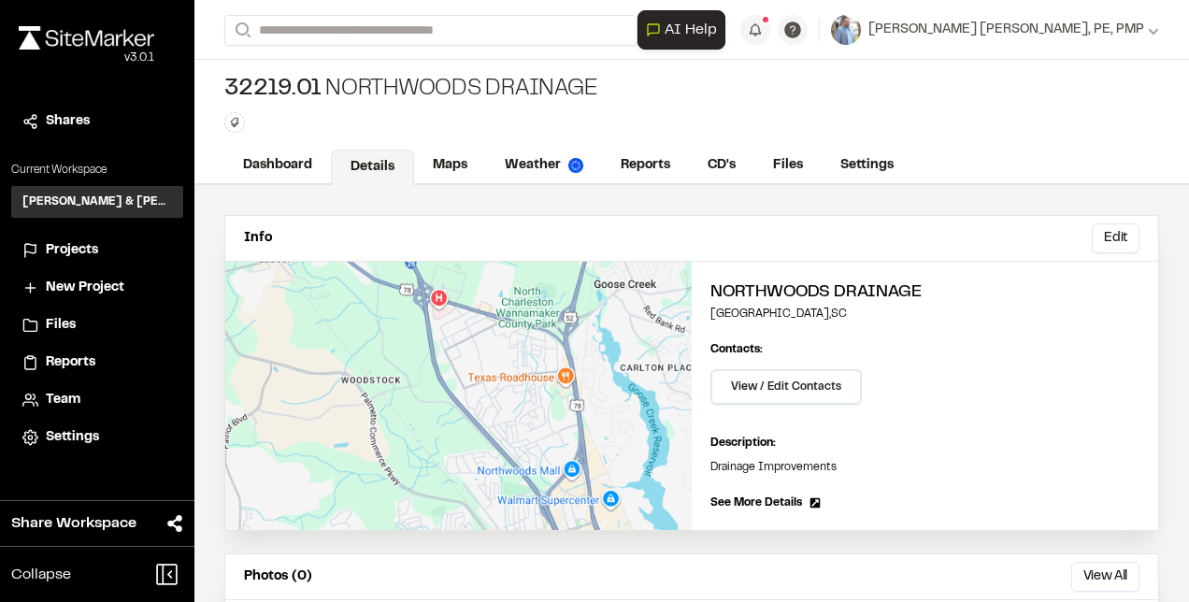
click at [63, 251] on span "Projects" at bounding box center [72, 250] width 52 height 21
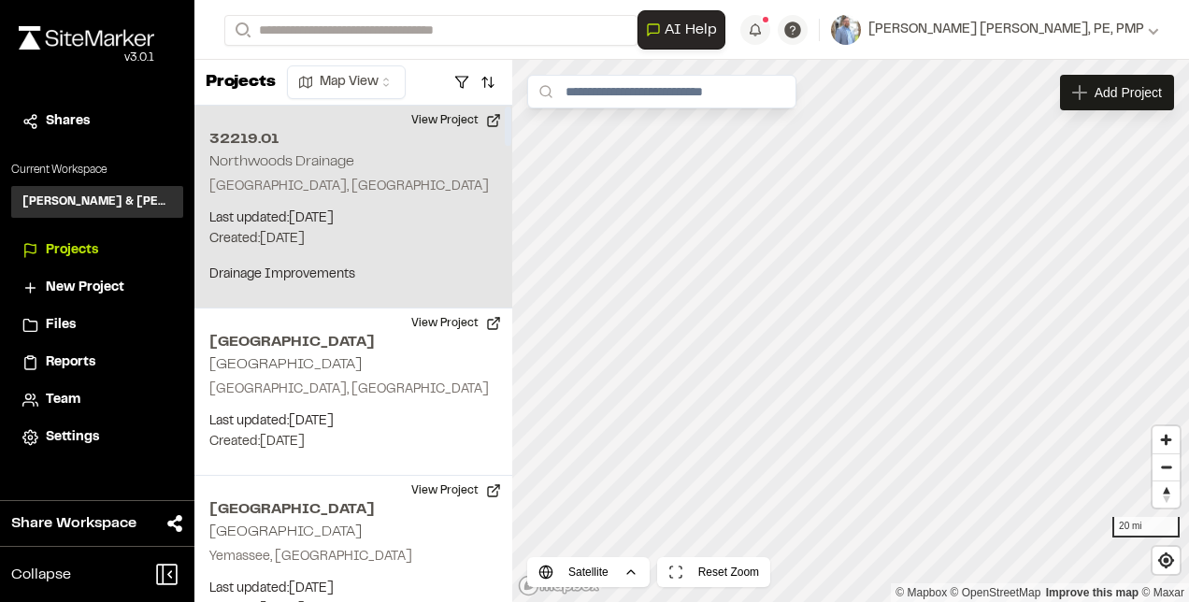
click at [321, 169] on div "32219.01 Northwoods Drainage [GEOGRAPHIC_DATA], [GEOGRAPHIC_DATA] Last updated:…" at bounding box center [353, 207] width 318 height 203
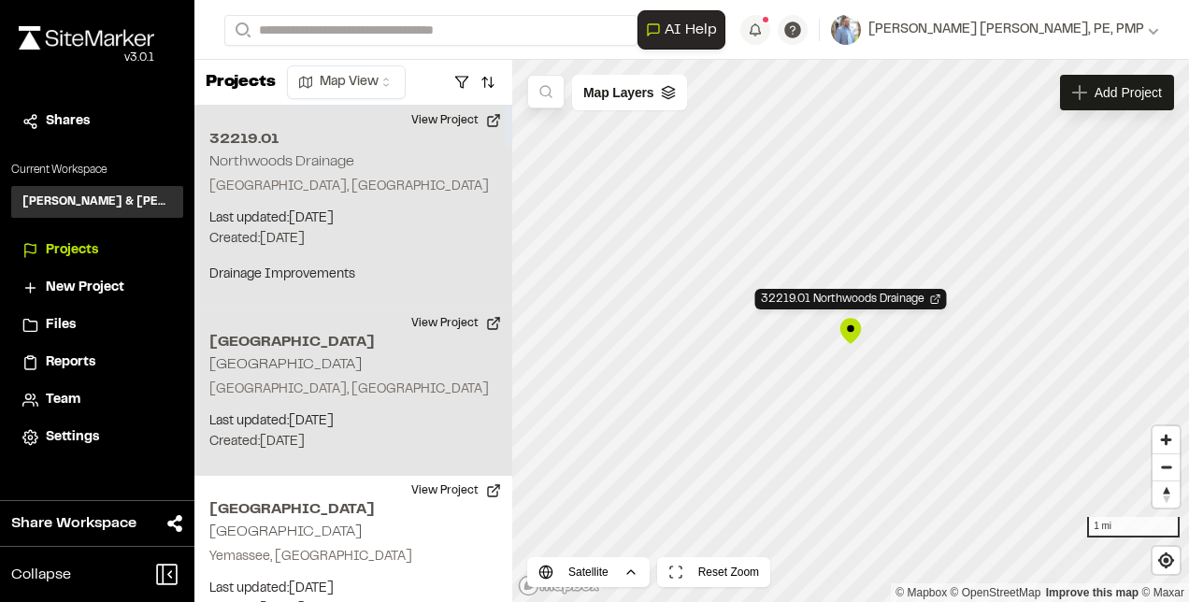
click at [377, 361] on div "[GEOGRAPHIC_DATA], [GEOGRAPHIC_DATA] Last updated: [DATE] Budget: $ Created: [D…" at bounding box center [353, 392] width 318 height 167
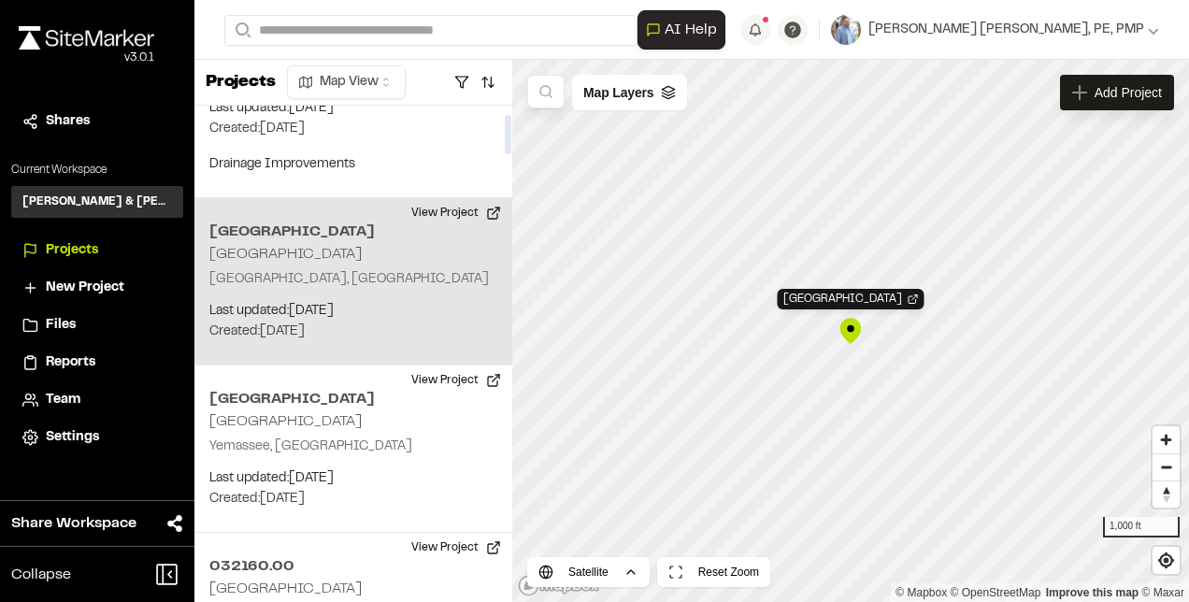
scroll to position [110, 0]
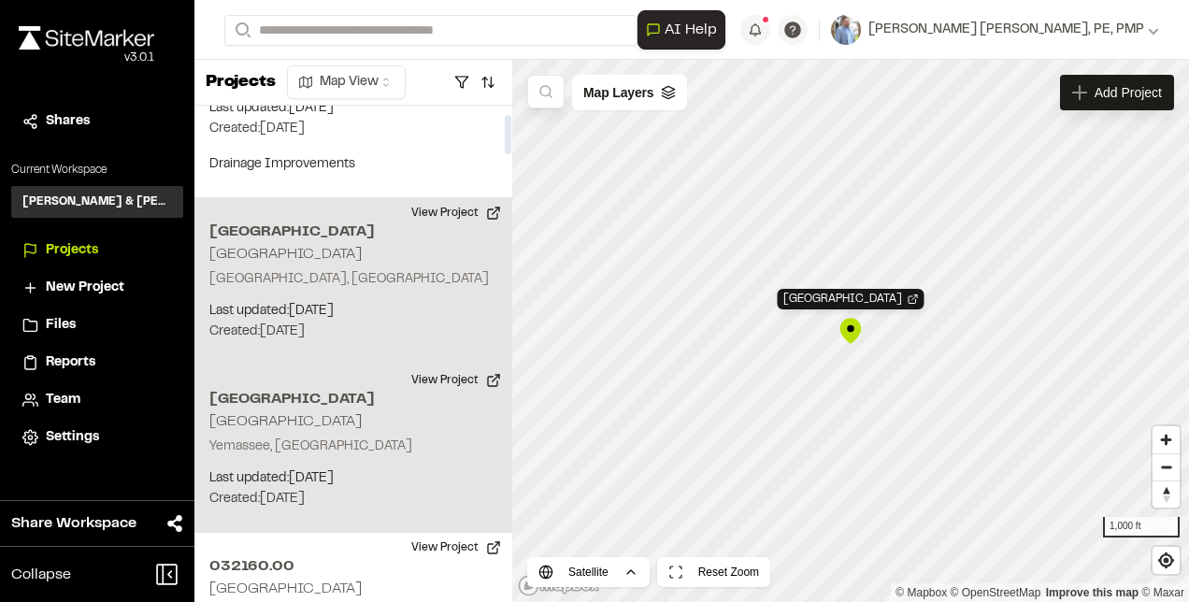
click at [350, 427] on div "Twickenham [GEOGRAPHIC_DATA] Yemassee, [GEOGRAPHIC_DATA] Last updated: [DATE] B…" at bounding box center [353, 449] width 318 height 167
click at [369, 273] on p "[GEOGRAPHIC_DATA], [GEOGRAPHIC_DATA]" at bounding box center [353, 279] width 288 height 21
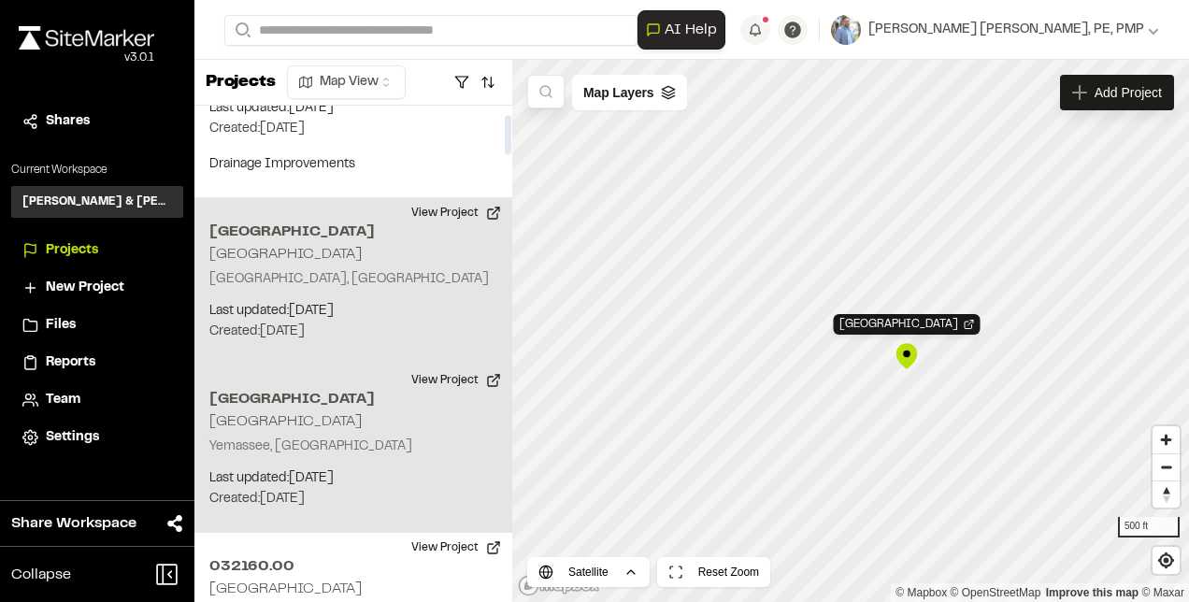
click at [280, 464] on div "Twickenham [GEOGRAPHIC_DATA] Yemassee, [GEOGRAPHIC_DATA] Last updated: [DATE] B…" at bounding box center [353, 449] width 318 height 167
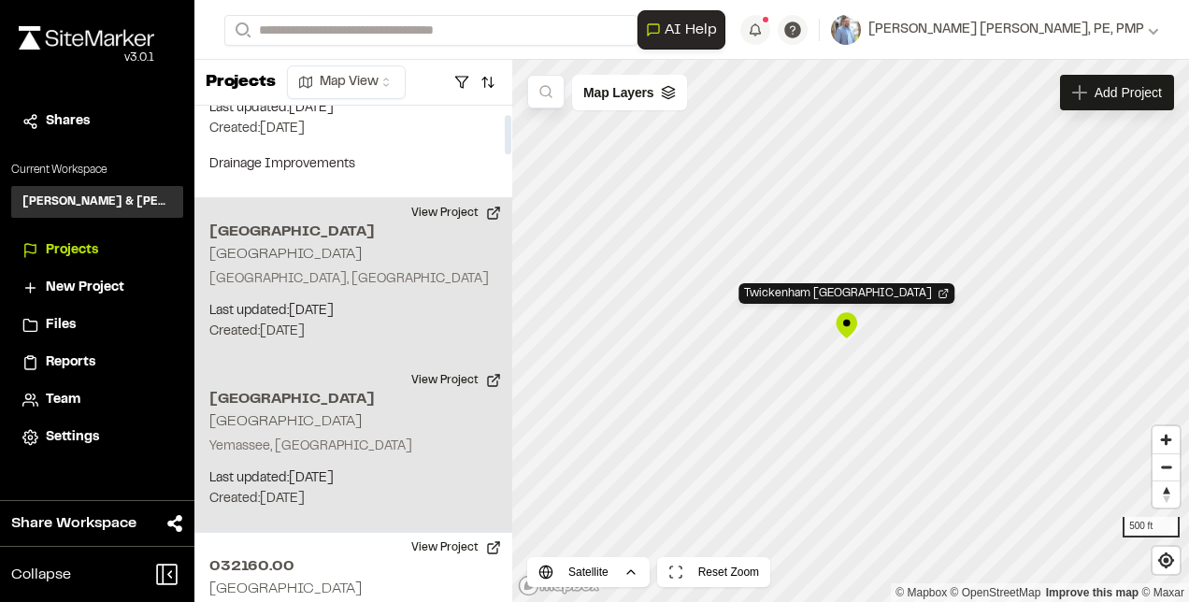
click at [371, 225] on h2 "[GEOGRAPHIC_DATA]" at bounding box center [353, 232] width 288 height 22
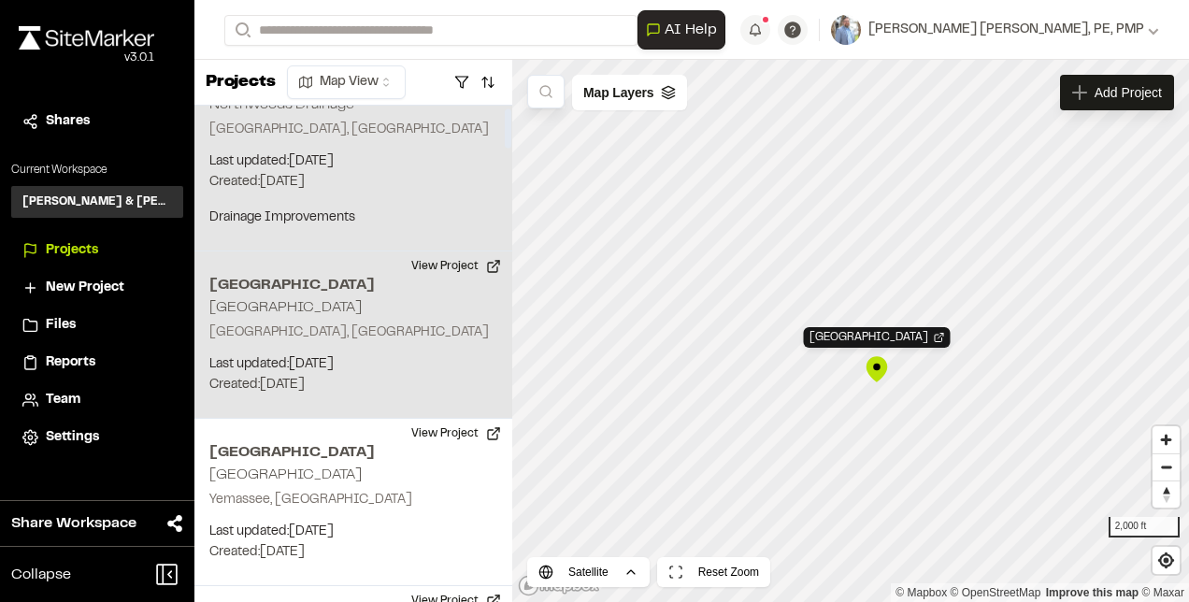
scroll to position [0, 0]
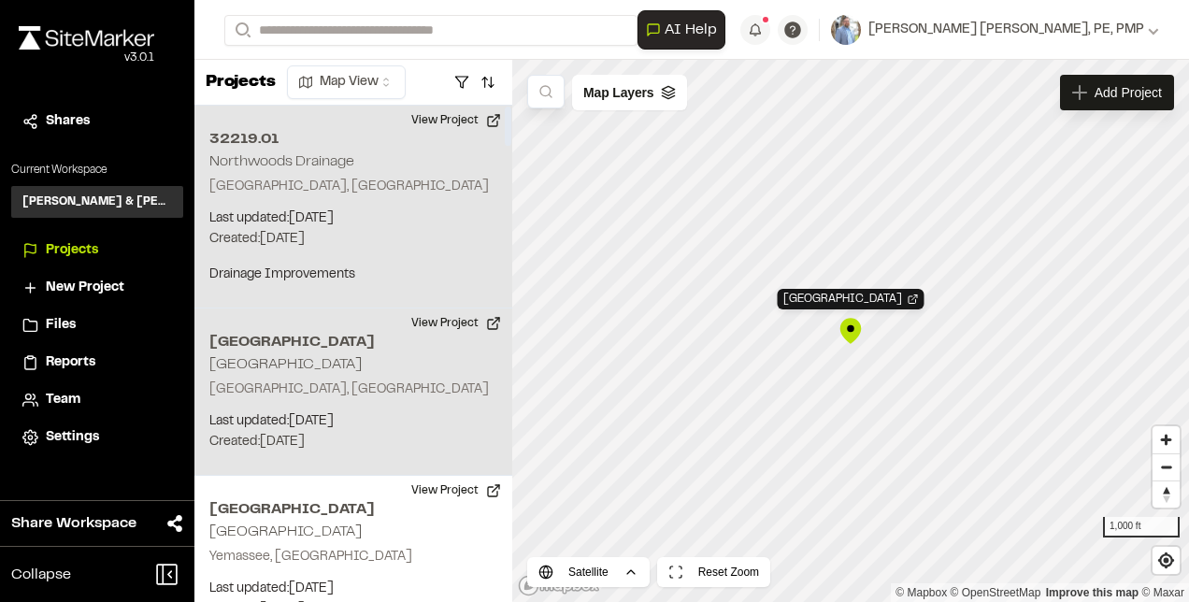
click at [387, 189] on p "[GEOGRAPHIC_DATA], [GEOGRAPHIC_DATA]" at bounding box center [353, 187] width 288 height 21
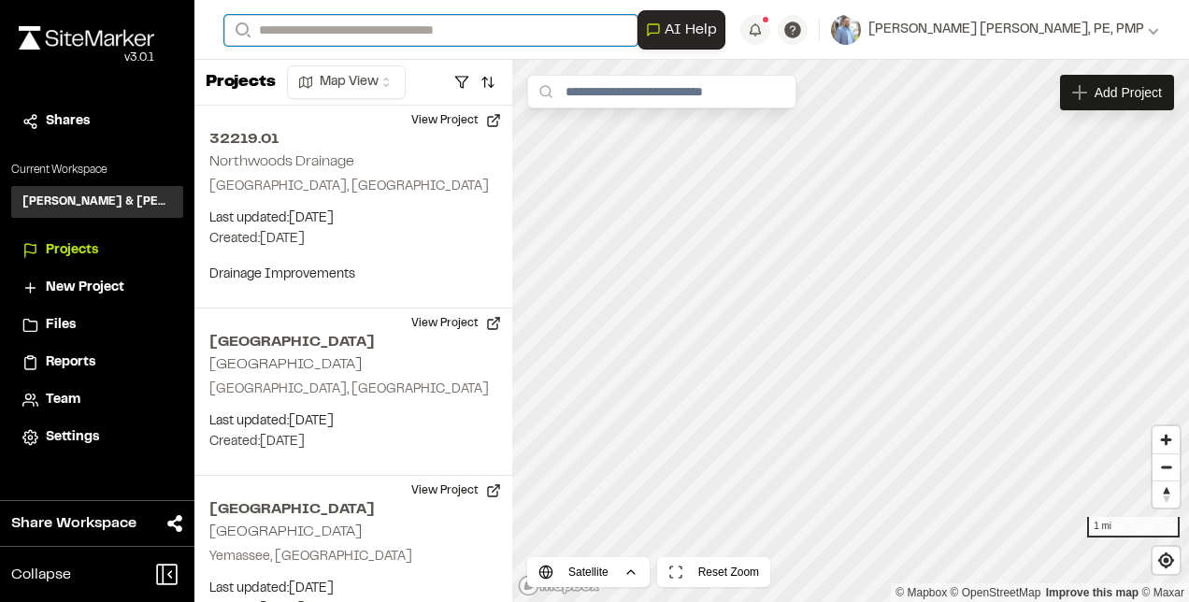
click at [359, 32] on input "Search" at bounding box center [430, 30] width 413 height 31
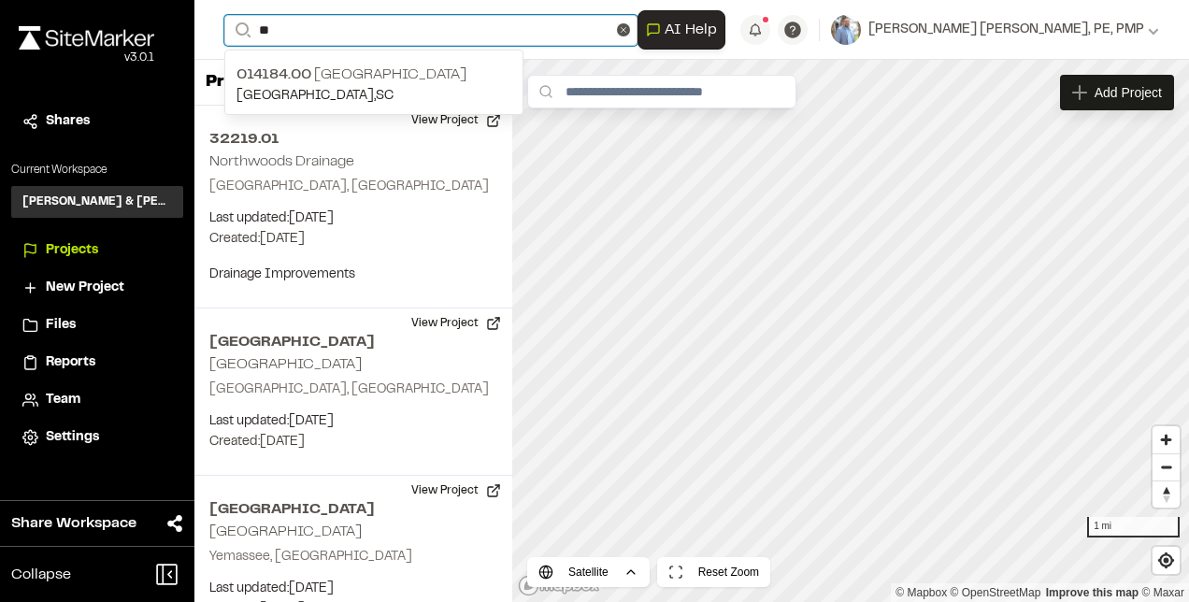
type input "*"
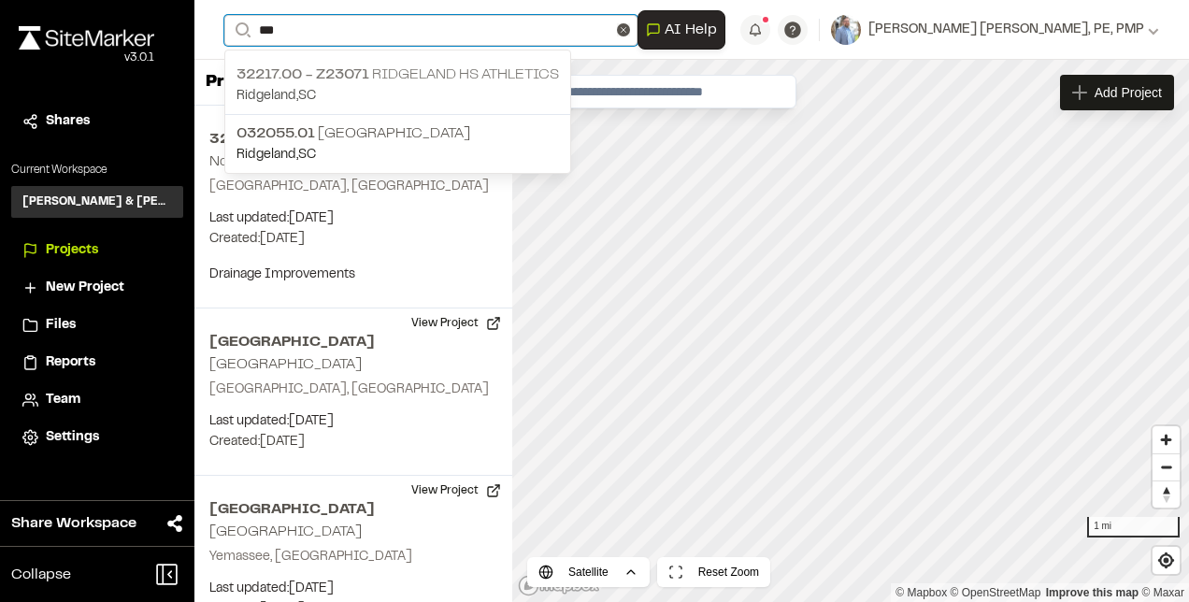
type input "***"
click at [337, 87] on p "Ridgeland , [GEOGRAPHIC_DATA]" at bounding box center [398, 96] width 323 height 21
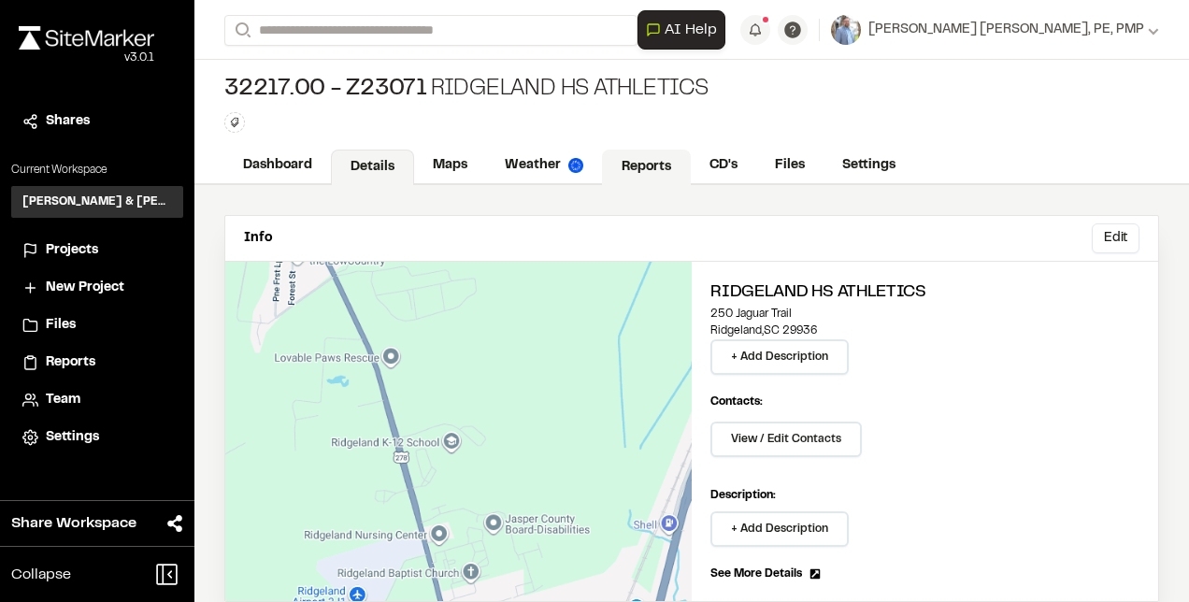
click at [670, 163] on link "Reports" at bounding box center [646, 168] width 89 height 36
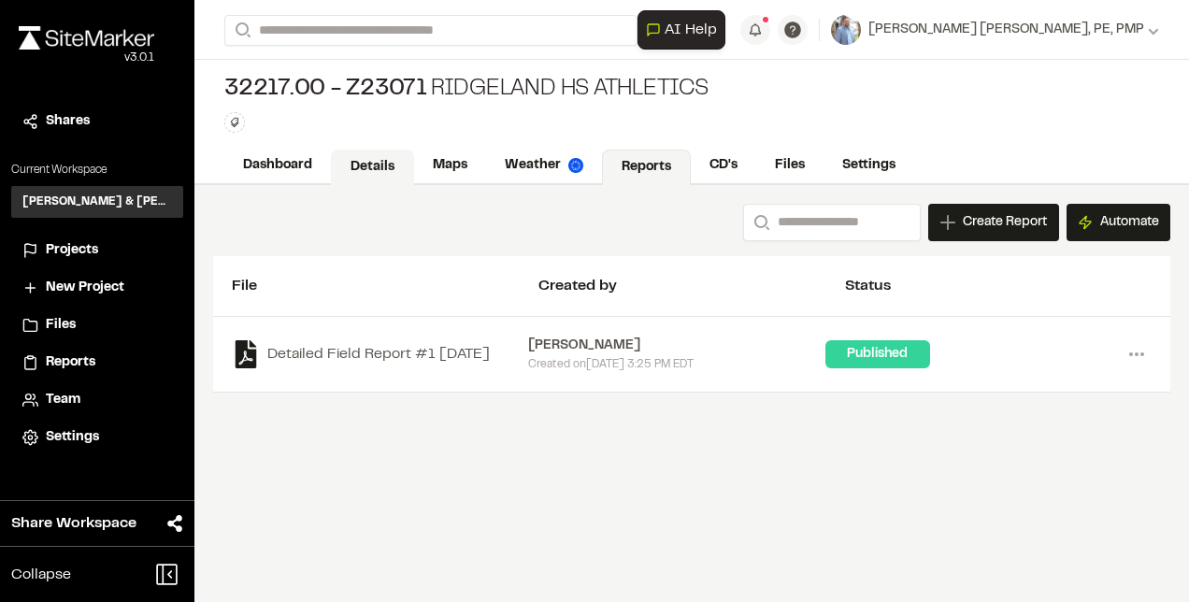
click at [377, 168] on link "Details" at bounding box center [372, 168] width 83 height 36
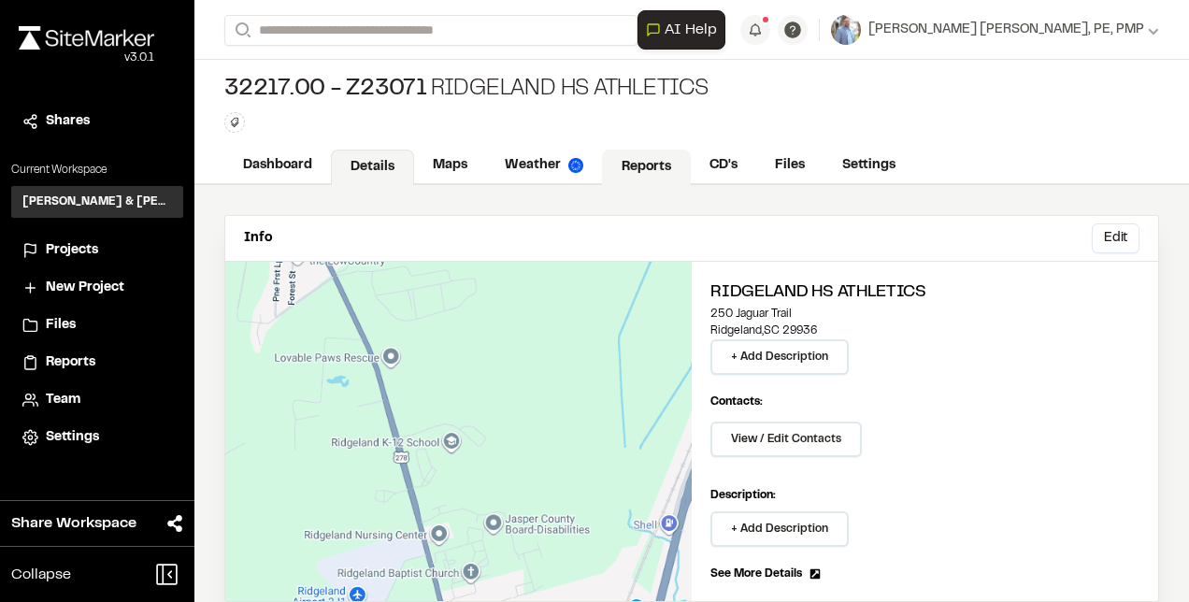
click at [662, 159] on link "Reports" at bounding box center [646, 168] width 89 height 36
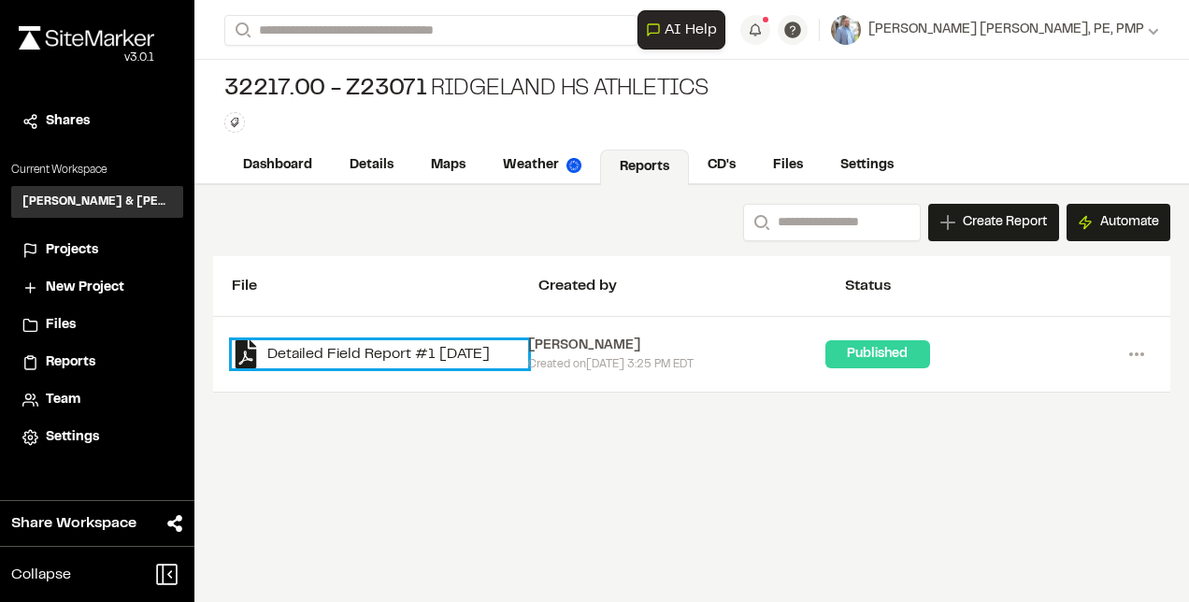
click at [455, 358] on link "Detailed Field Report #1 [DATE]" at bounding box center [380, 354] width 296 height 28
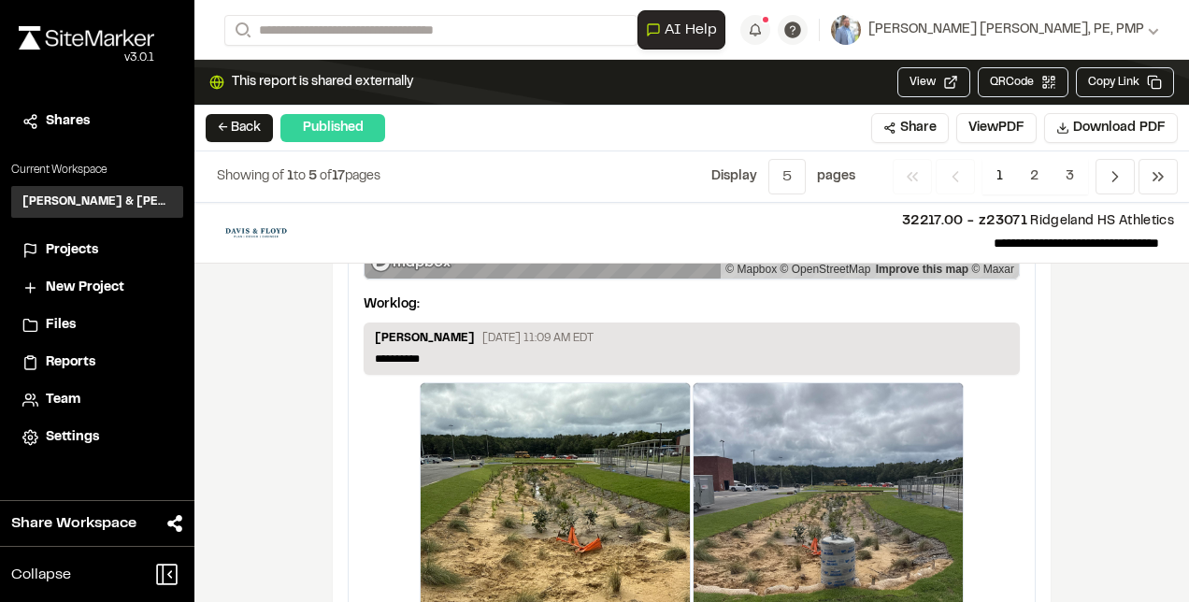
scroll to position [3058, 0]
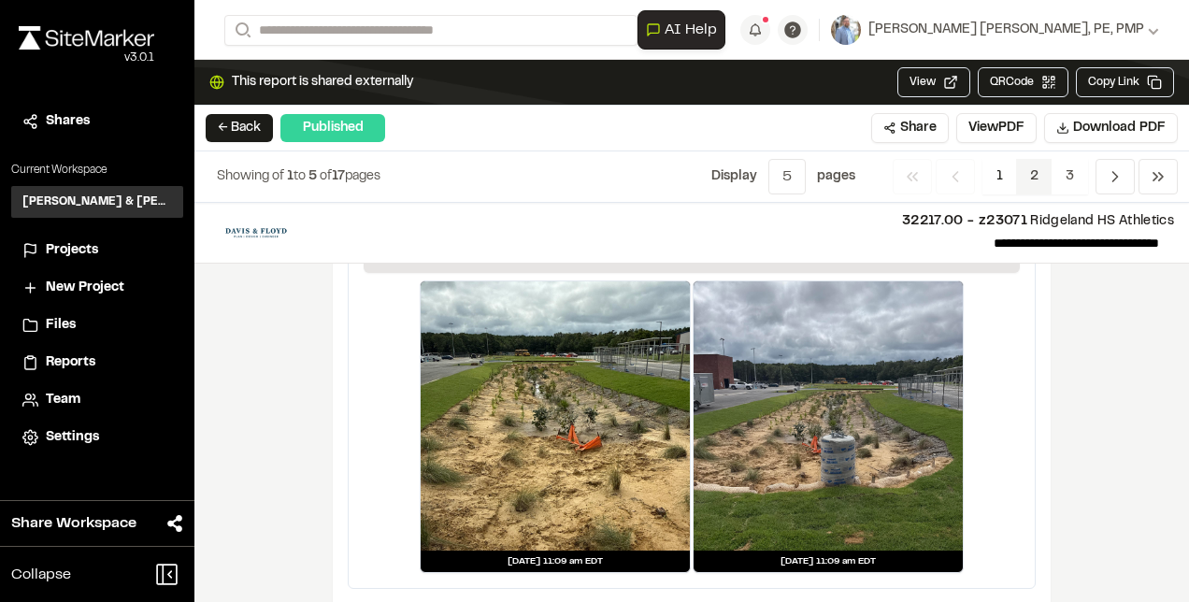
click at [1038, 174] on span "2" at bounding box center [1034, 177] width 36 height 36
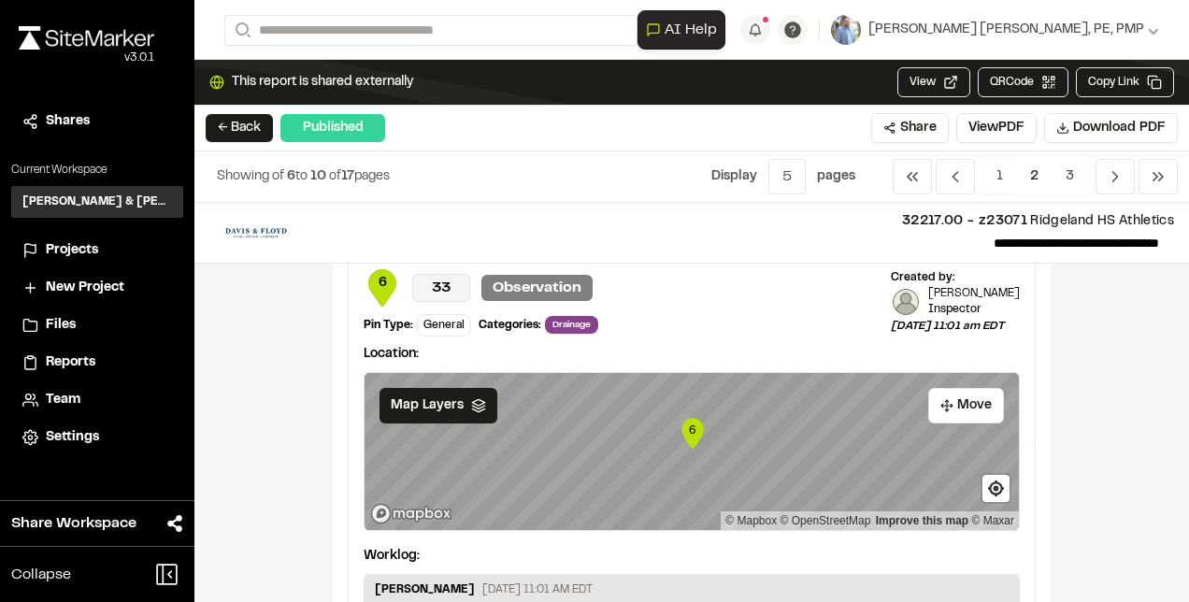
scroll to position [3218, 0]
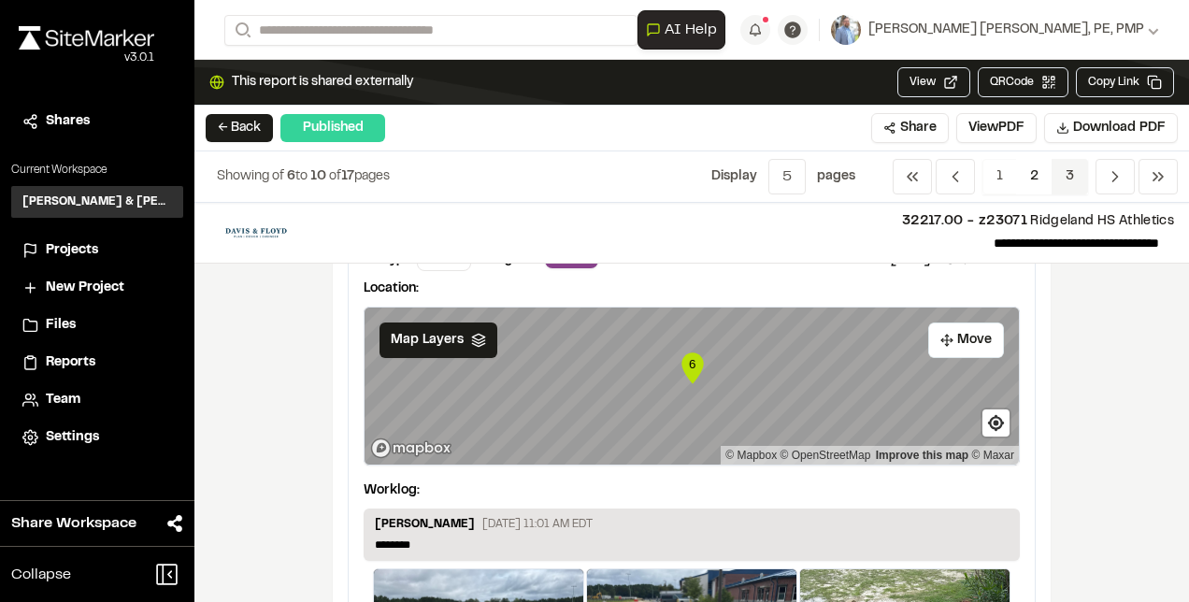
click at [1070, 165] on span "3" at bounding box center [1070, 177] width 36 height 36
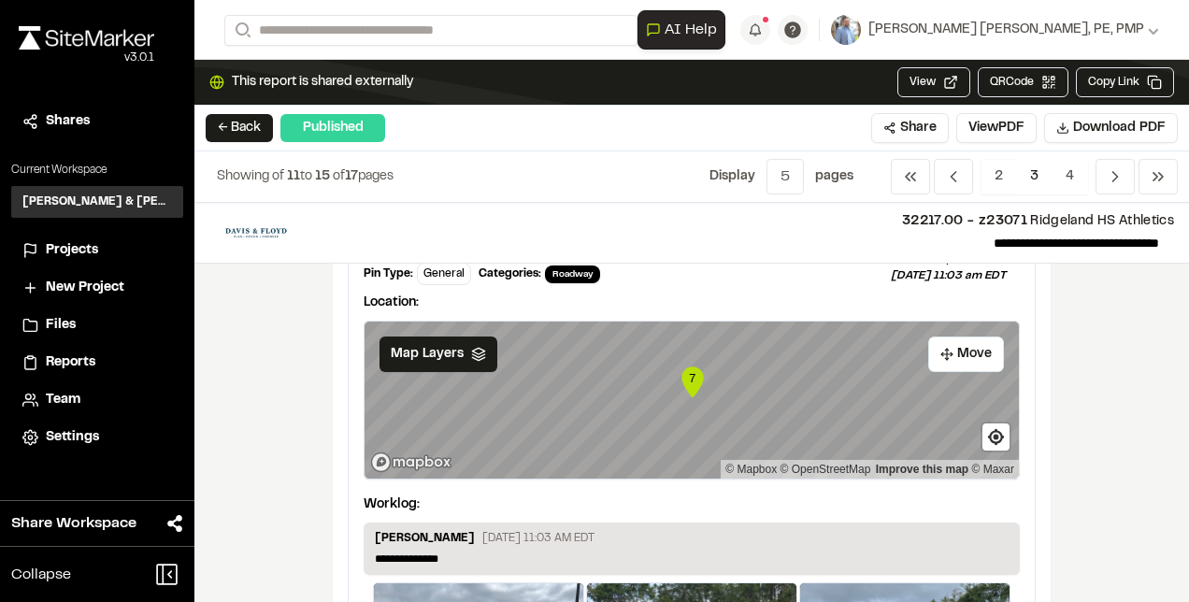
scroll to position [0, 0]
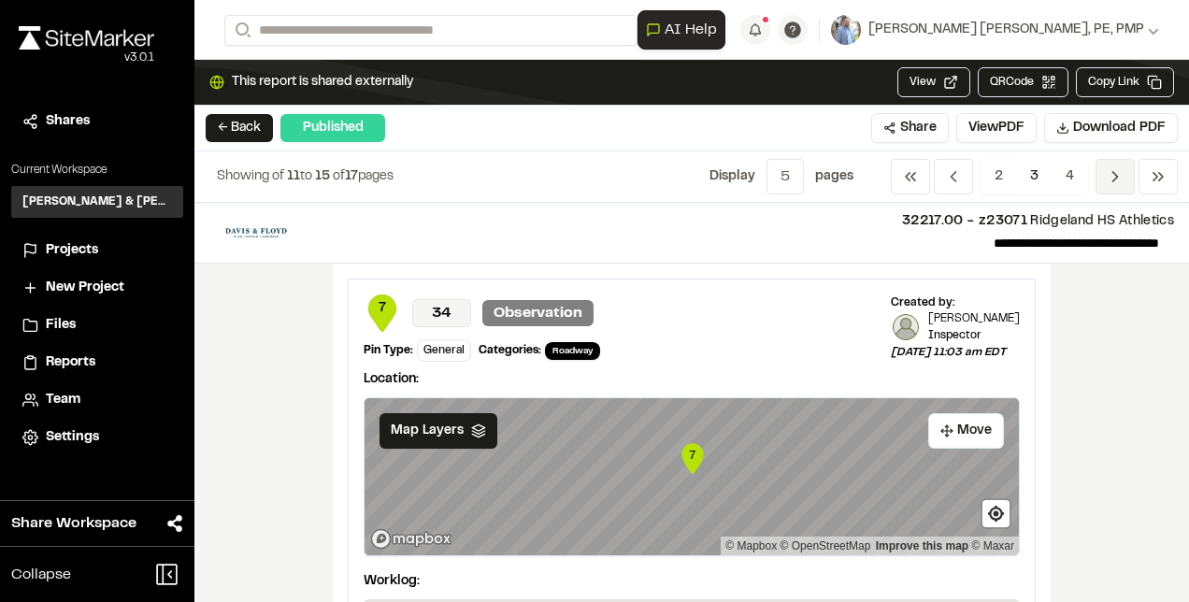
click at [1112, 174] on icon "Navigation" at bounding box center [1115, 176] width 19 height 19
click at [1032, 162] on span "3" at bounding box center [1034, 177] width 36 height 36
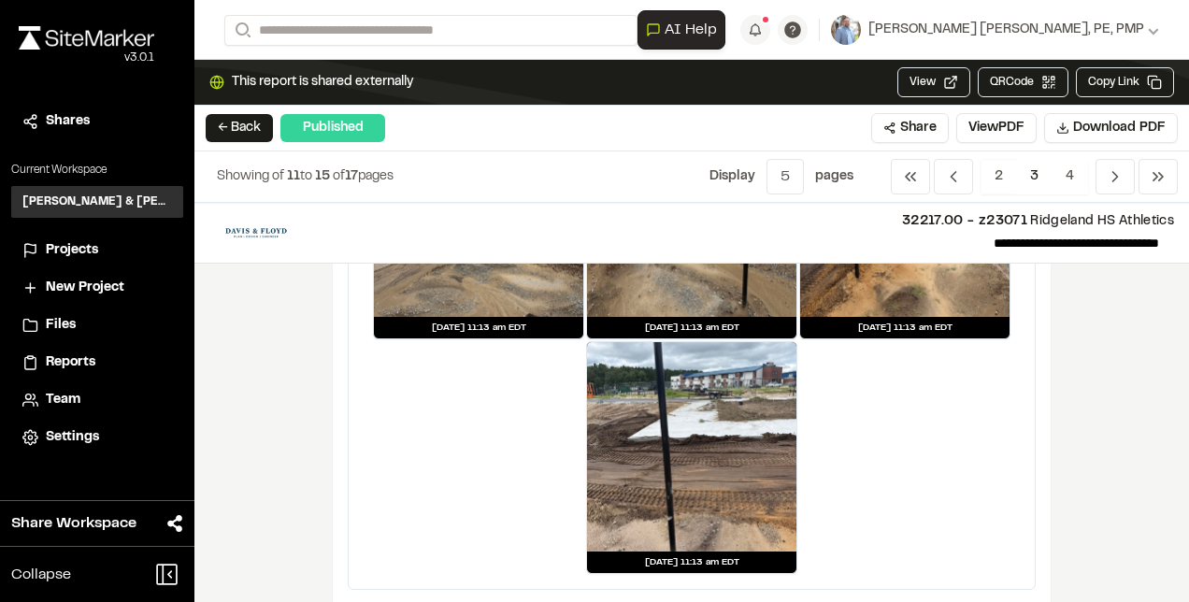
scroll to position [3975, 0]
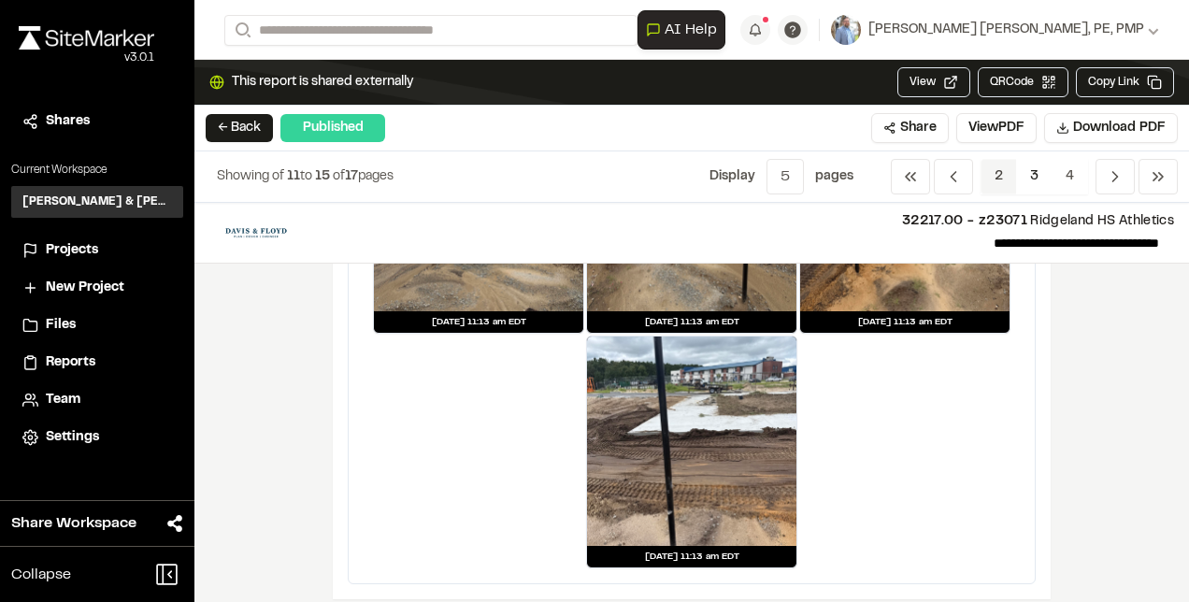
click at [1006, 181] on span "2" at bounding box center [999, 177] width 36 height 36
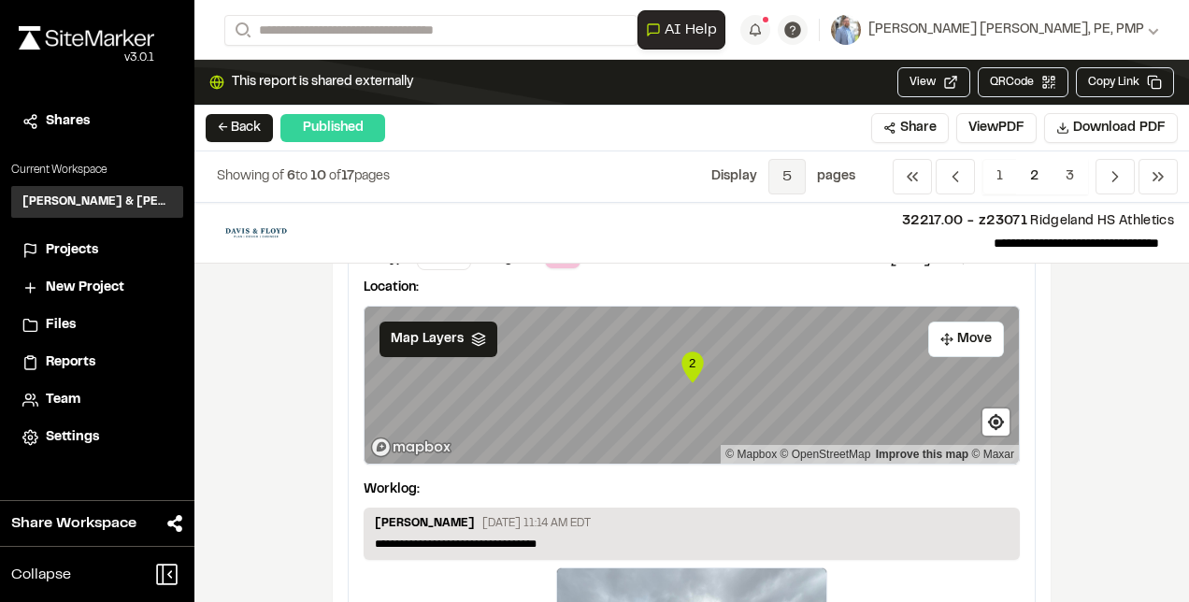
scroll to position [90, 0]
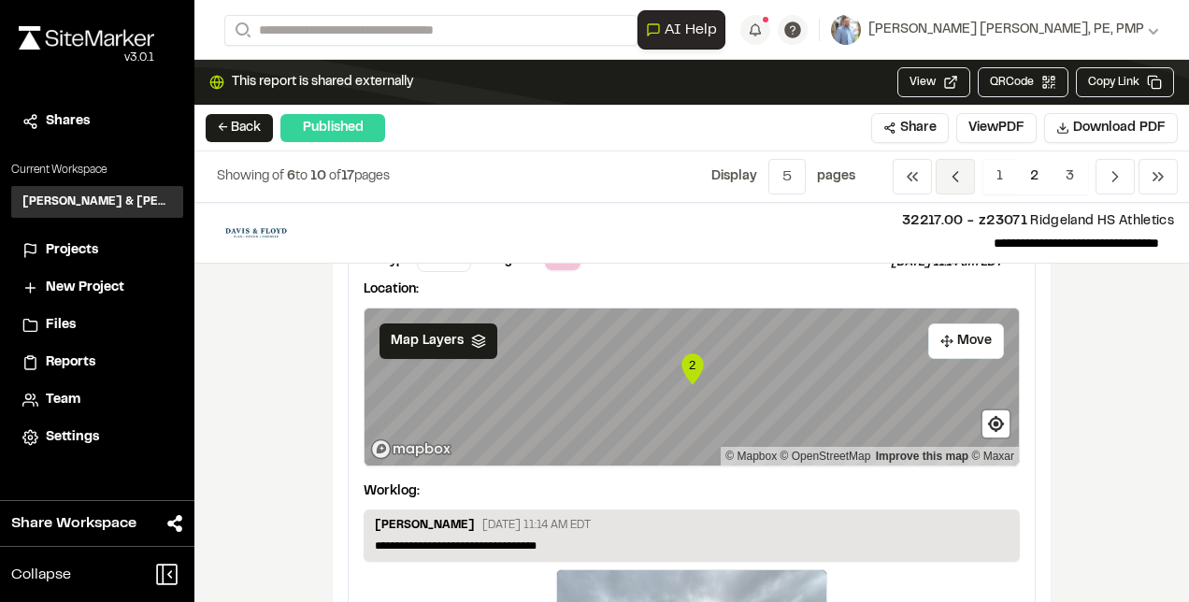
click at [949, 170] on icon "Navigation" at bounding box center [955, 176] width 19 height 19
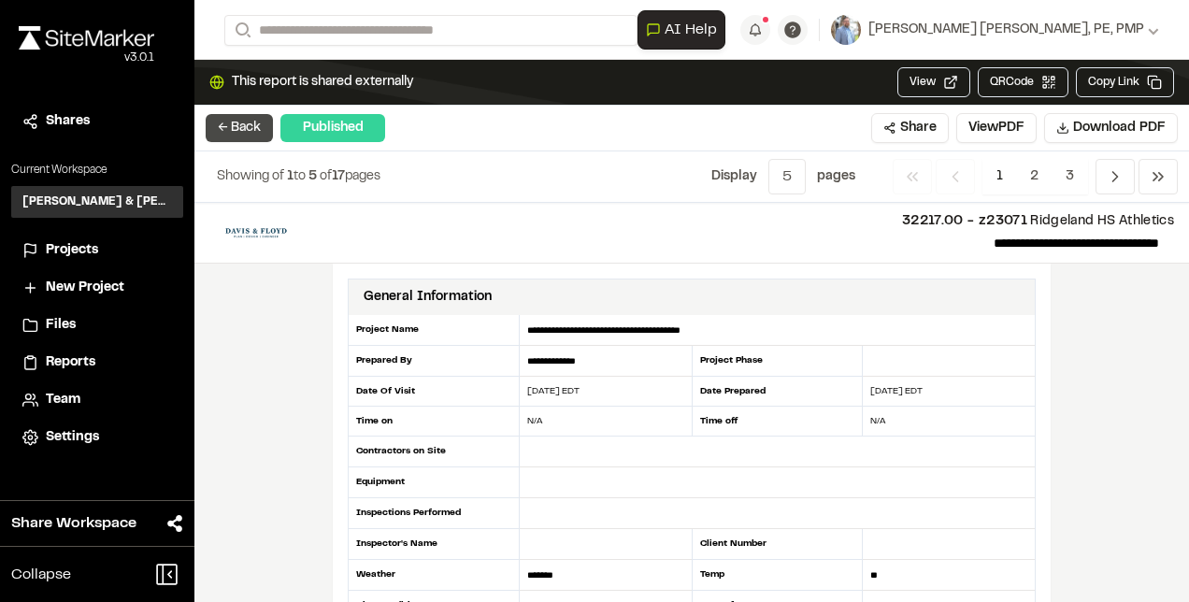
click at [244, 132] on button "← Back" at bounding box center [239, 128] width 67 height 28
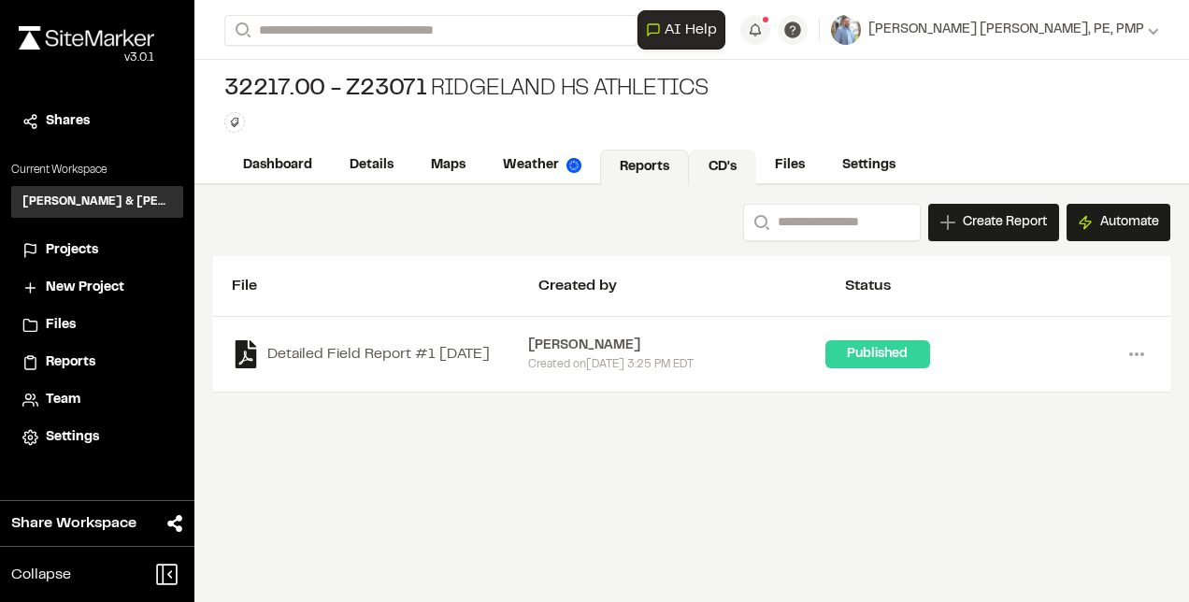
click at [733, 160] on link "CD's" at bounding box center [722, 168] width 67 height 36
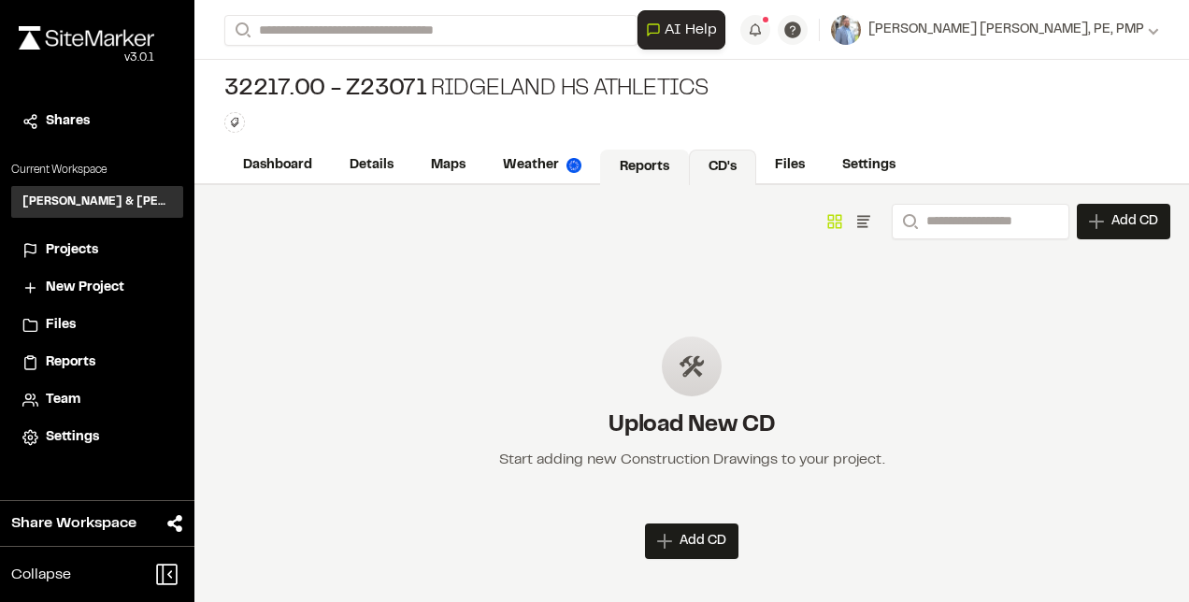
click at [648, 159] on link "Reports" at bounding box center [644, 168] width 89 height 36
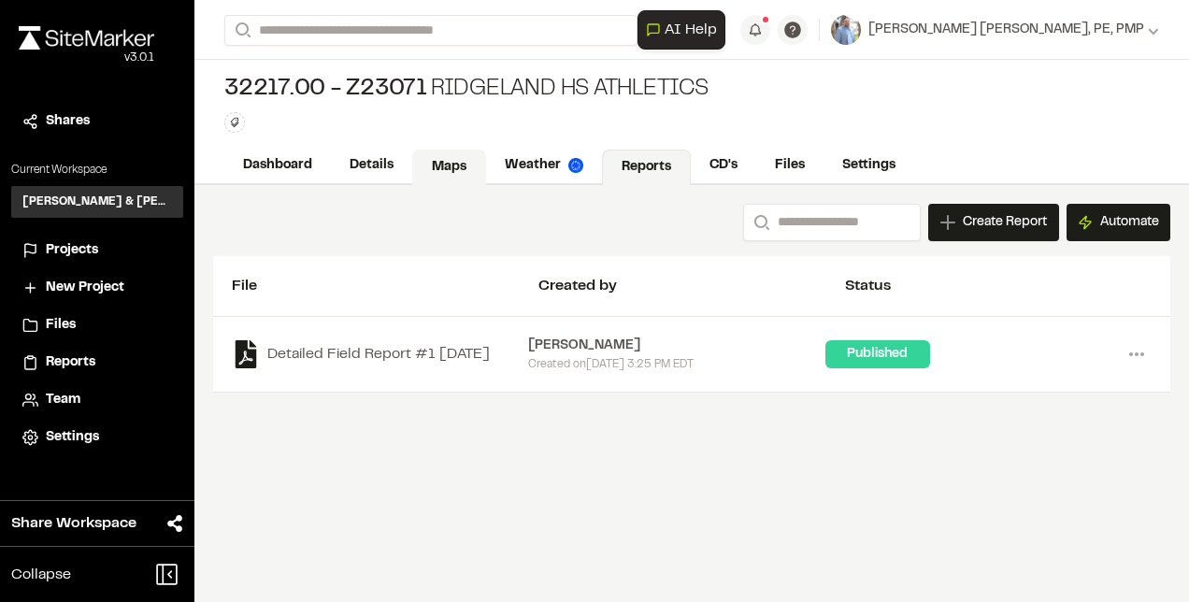
click at [453, 165] on link "Maps" at bounding box center [449, 168] width 74 height 36
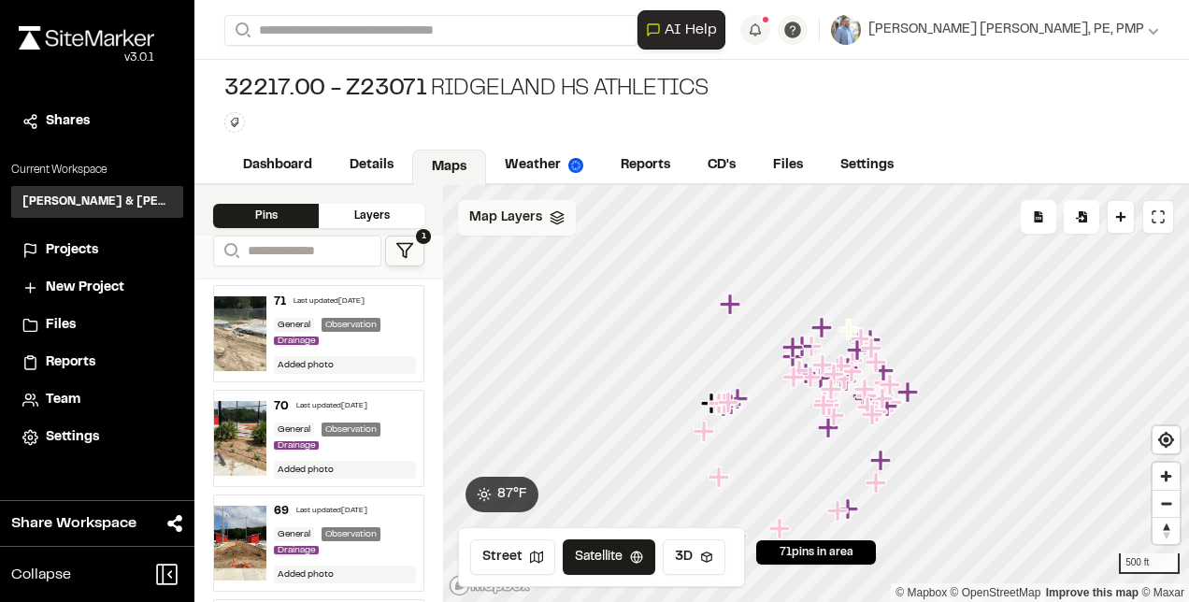
click at [522, 215] on span "Map Layers" at bounding box center [505, 218] width 73 height 21
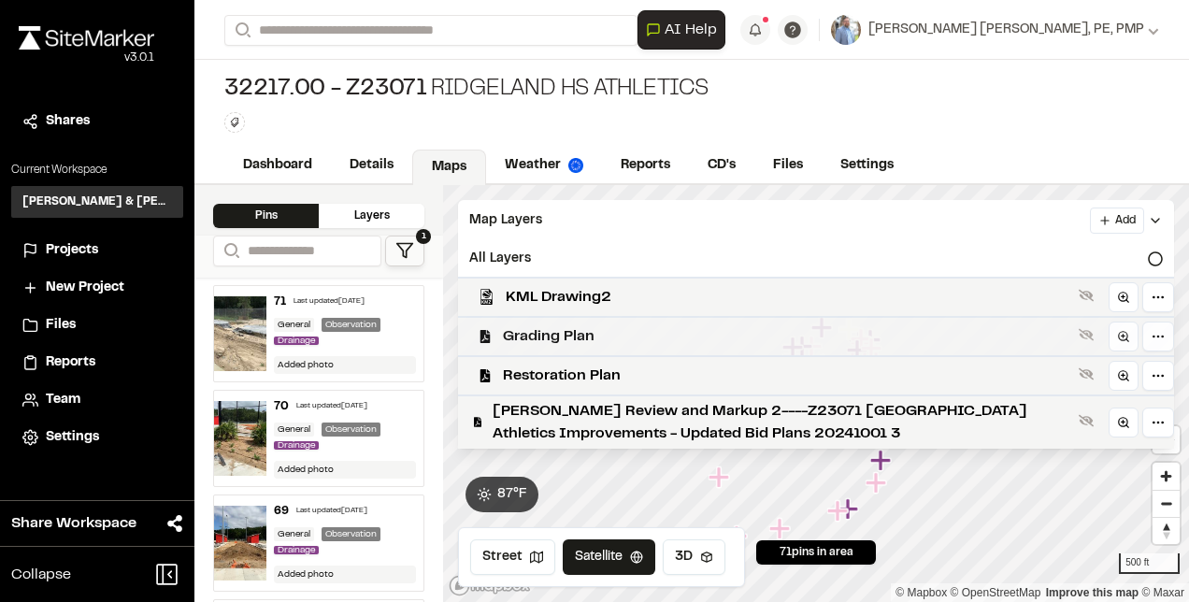
click at [571, 333] on span "Grading Plan" at bounding box center [787, 336] width 568 height 22
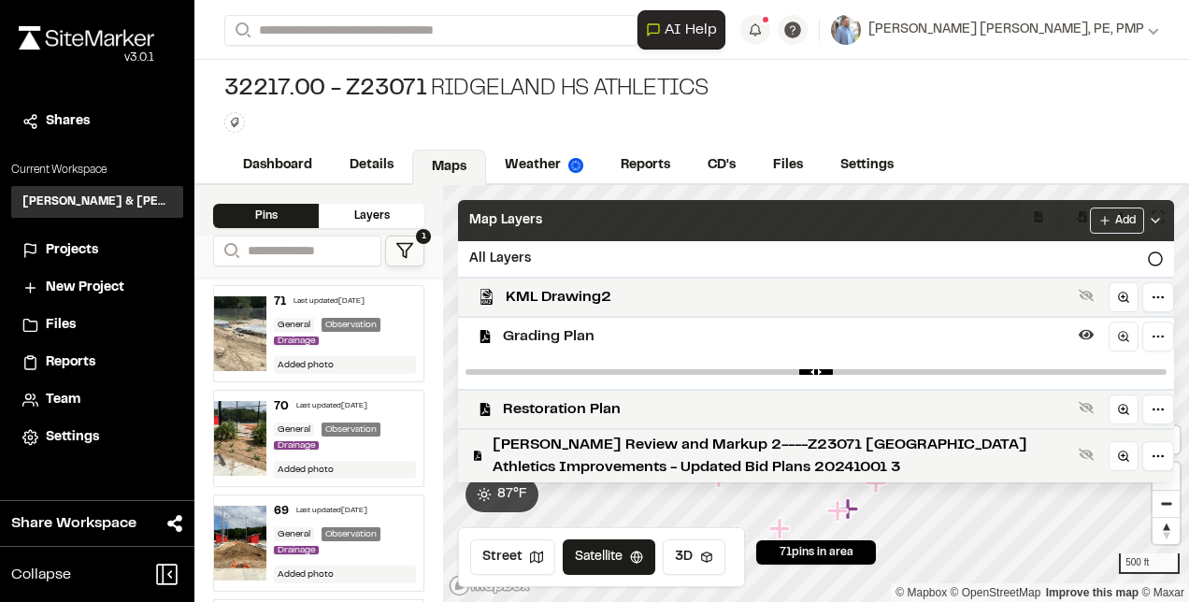
click at [1159, 213] on icon at bounding box center [1155, 220] width 15 height 15
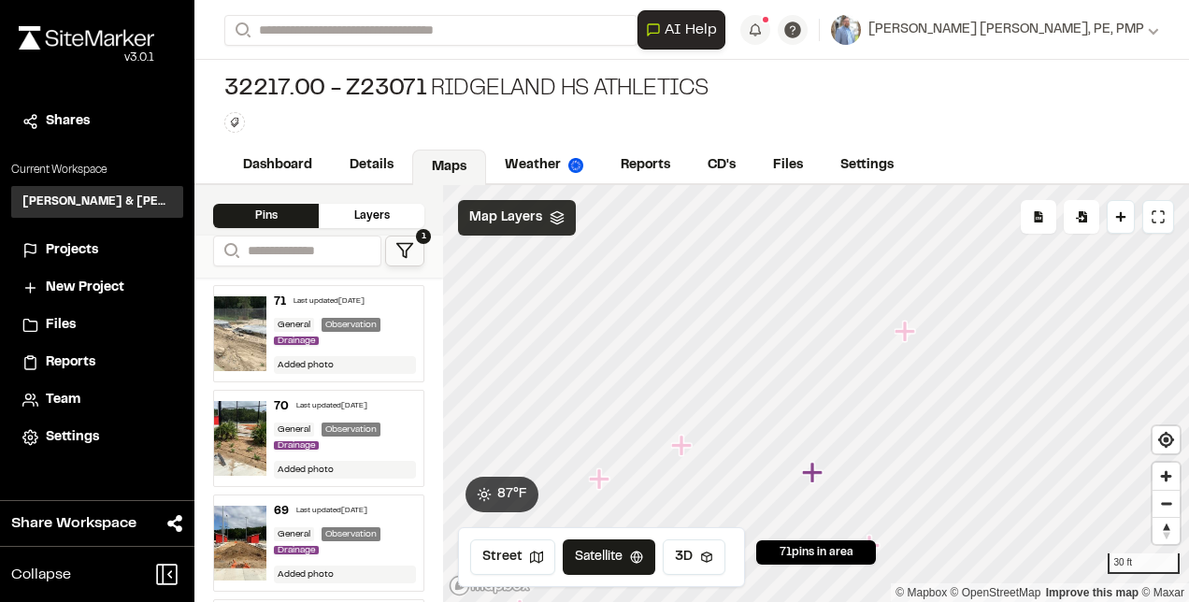
click at [774, 144] on div "**********" at bounding box center [691, 301] width 995 height 602
click at [559, 218] on polyline at bounding box center [557, 219] width 12 height 3
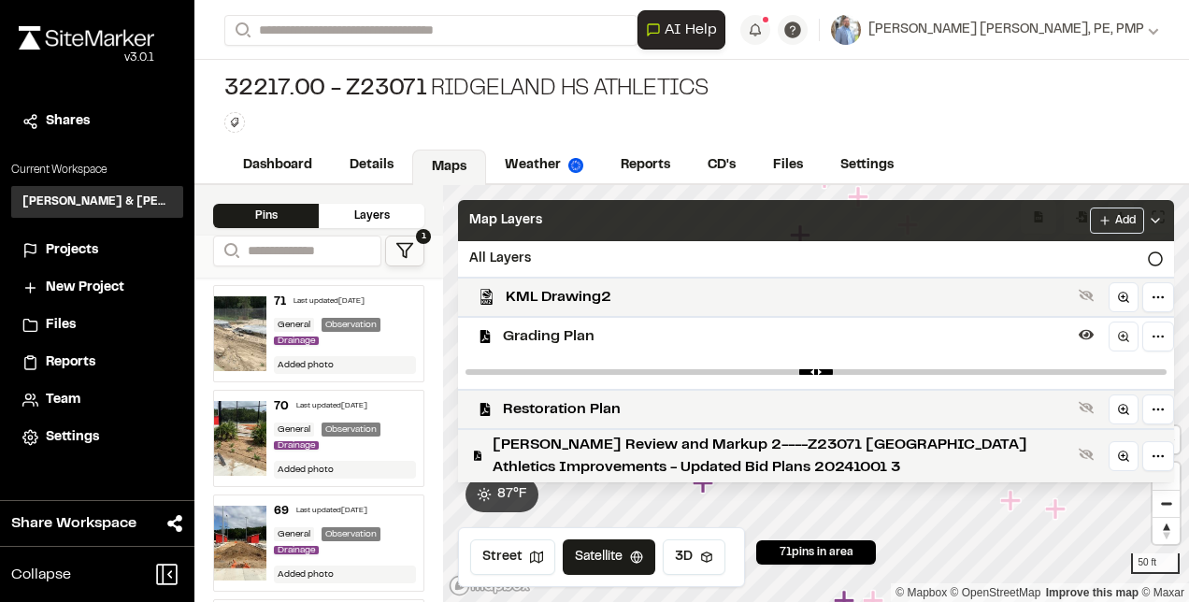
click at [523, 337] on span "Grading Plan" at bounding box center [787, 336] width 568 height 22
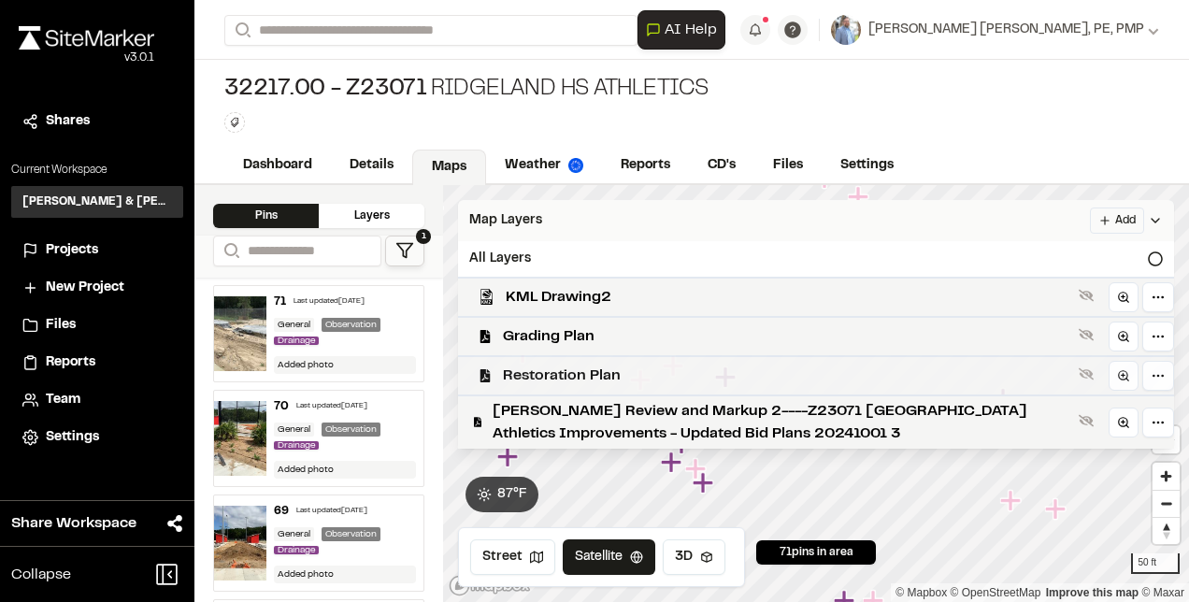
click at [539, 366] on span "Restoration Plan" at bounding box center [787, 376] width 568 height 22
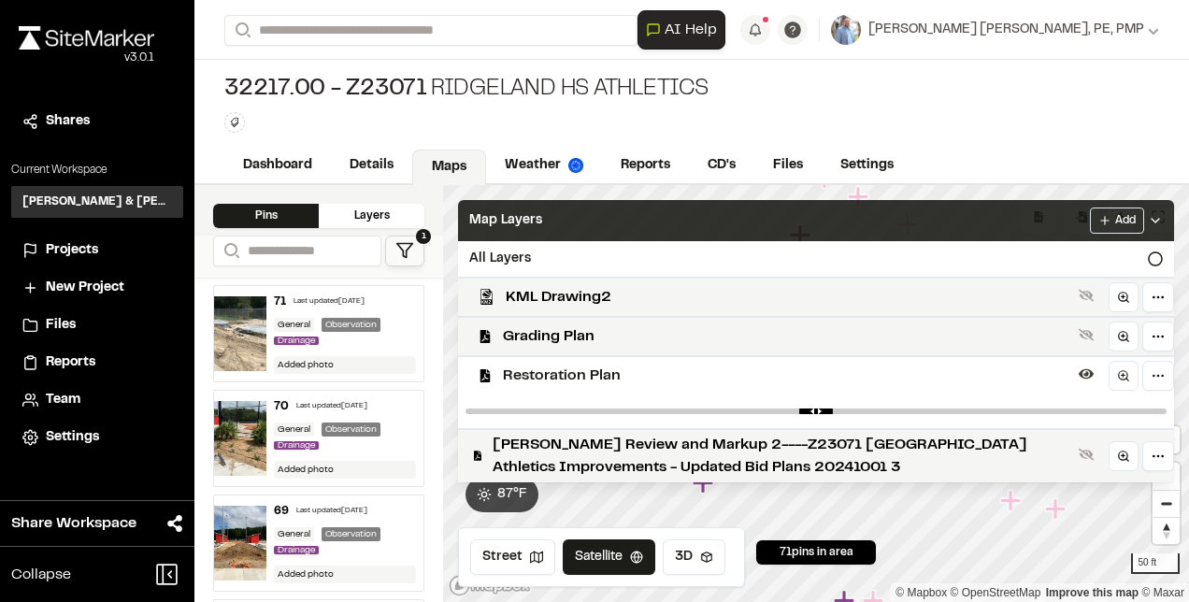
click at [1157, 215] on icon at bounding box center [1155, 220] width 15 height 15
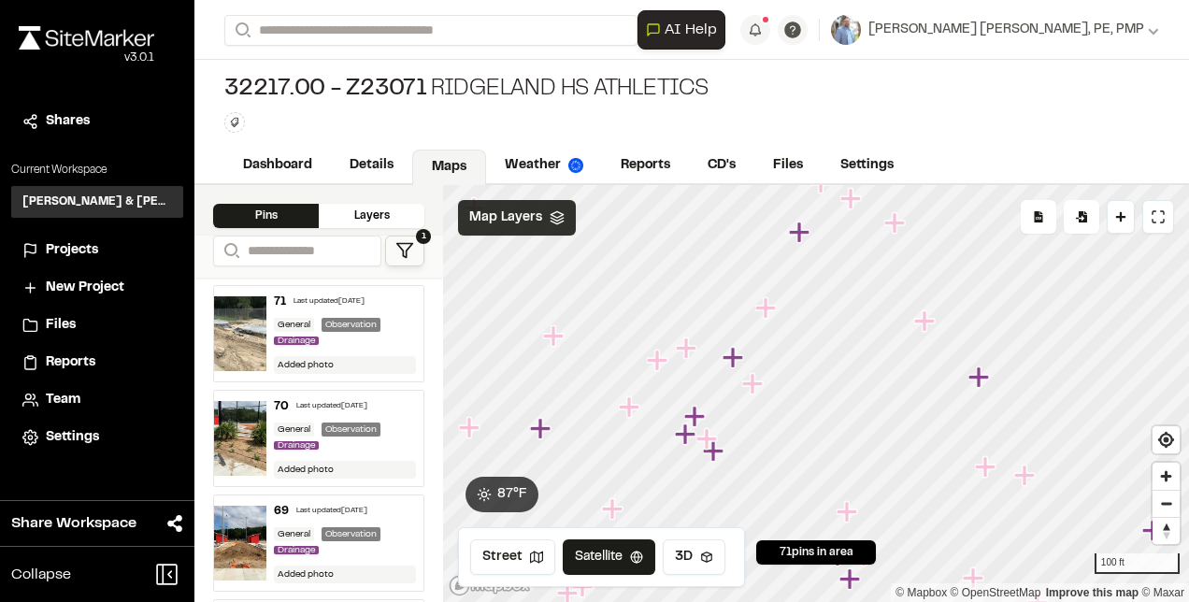
click at [800, 235] on icon "Map marker" at bounding box center [799, 232] width 21 height 21
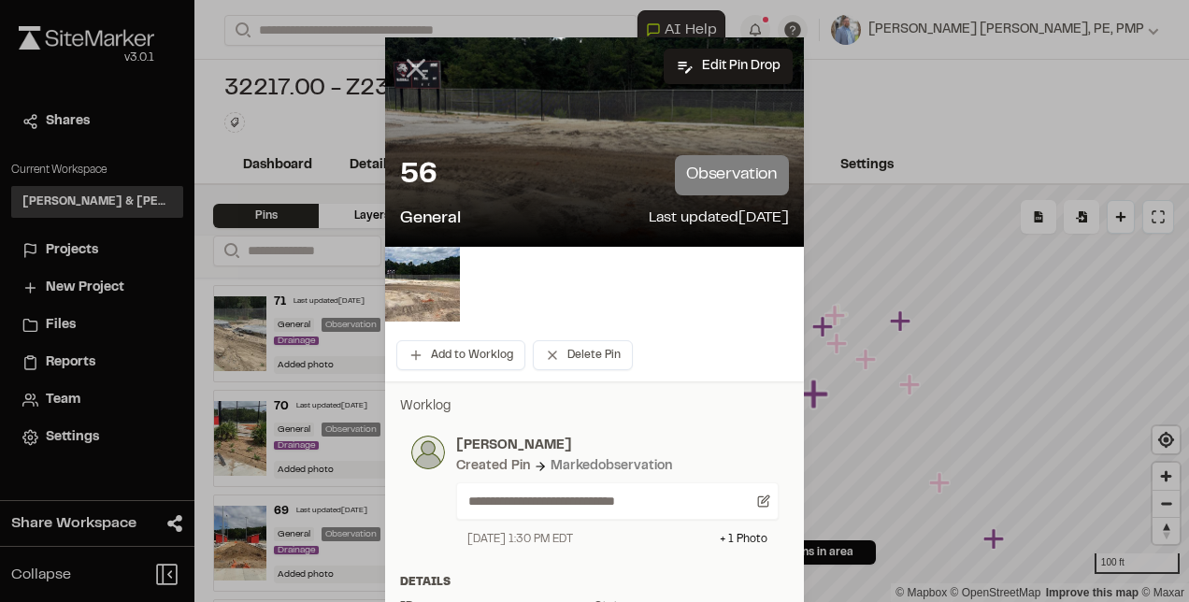
click at [409, 68] on line at bounding box center [417, 69] width 16 height 16
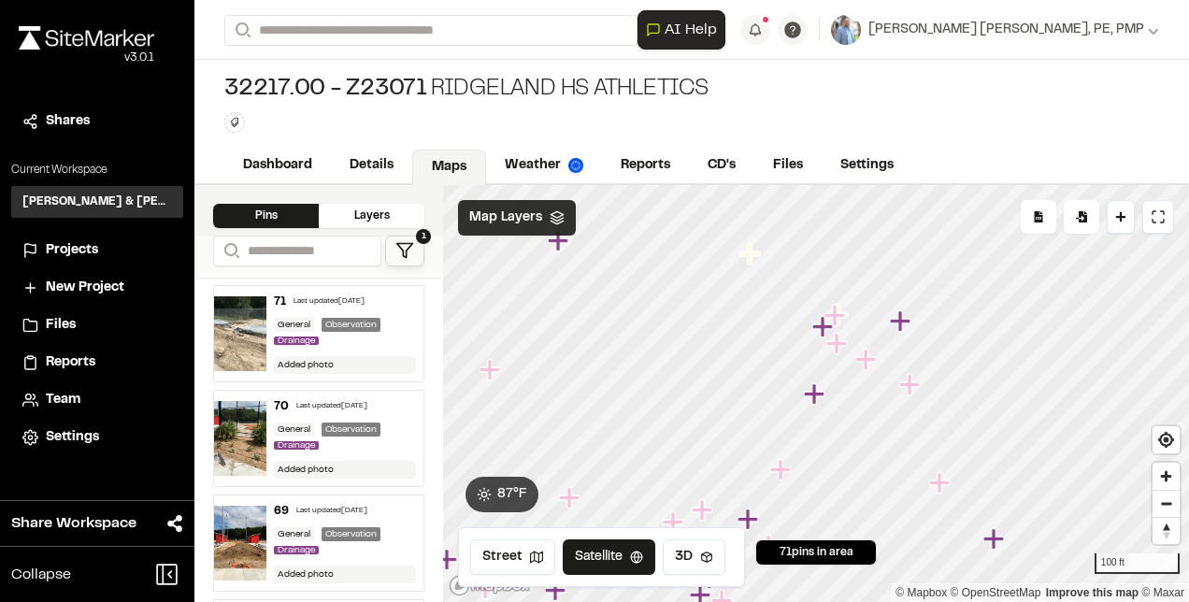
click at [782, 480] on icon "Map marker" at bounding box center [782, 470] width 24 height 24
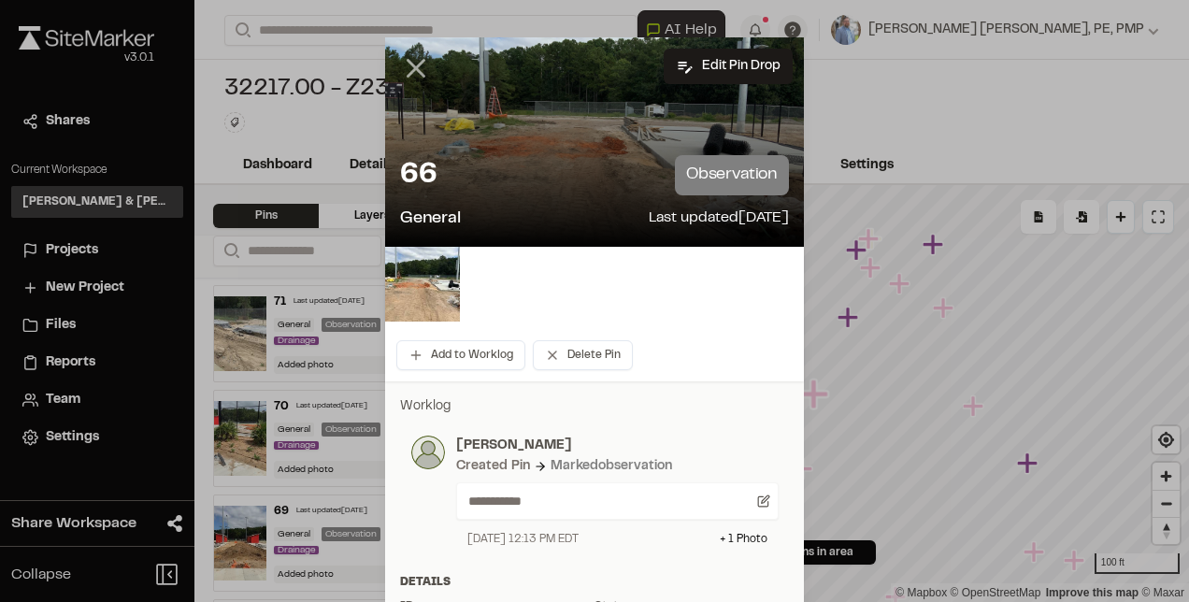
click at [403, 65] on icon at bounding box center [416, 68] width 32 height 32
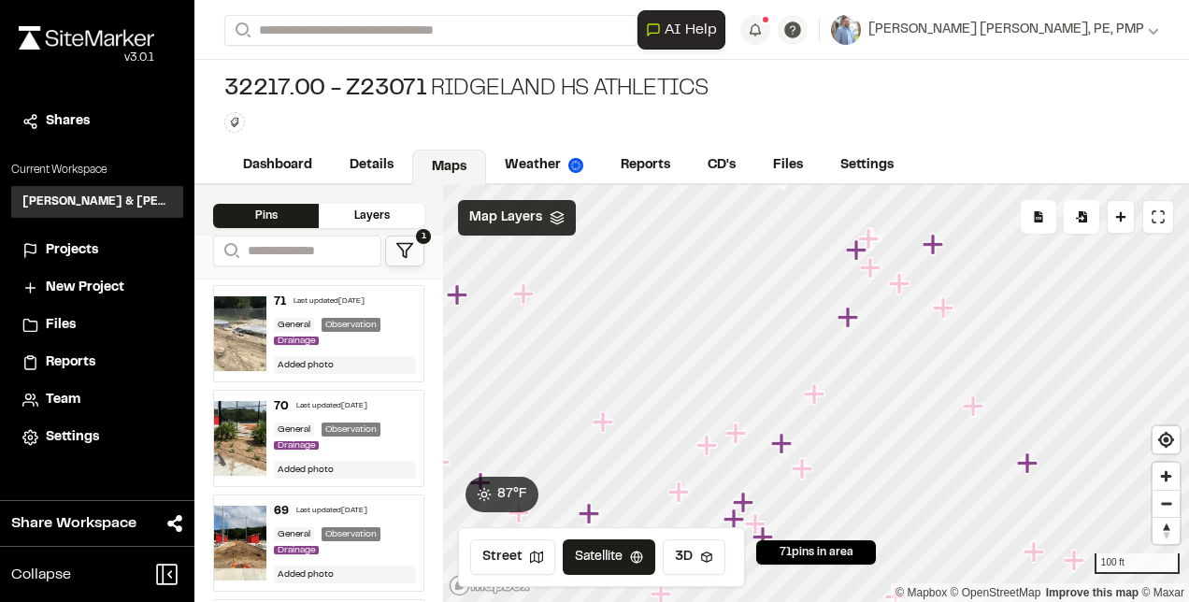
click at [783, 446] on icon "Map marker" at bounding box center [781, 443] width 21 height 21
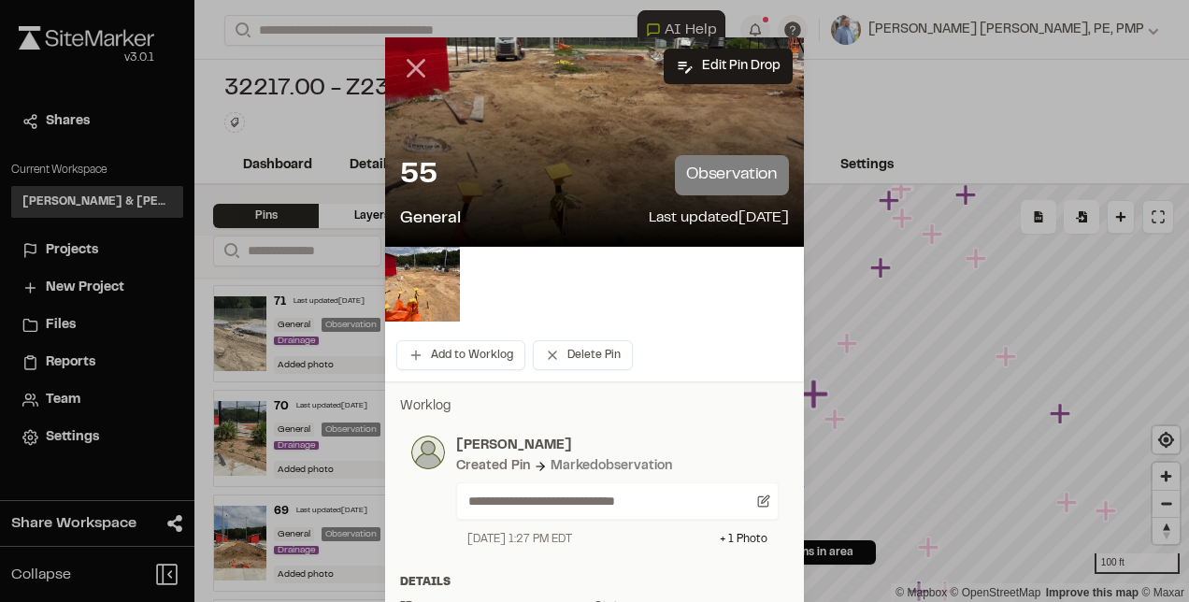
click at [411, 68] on icon at bounding box center [416, 68] width 32 height 32
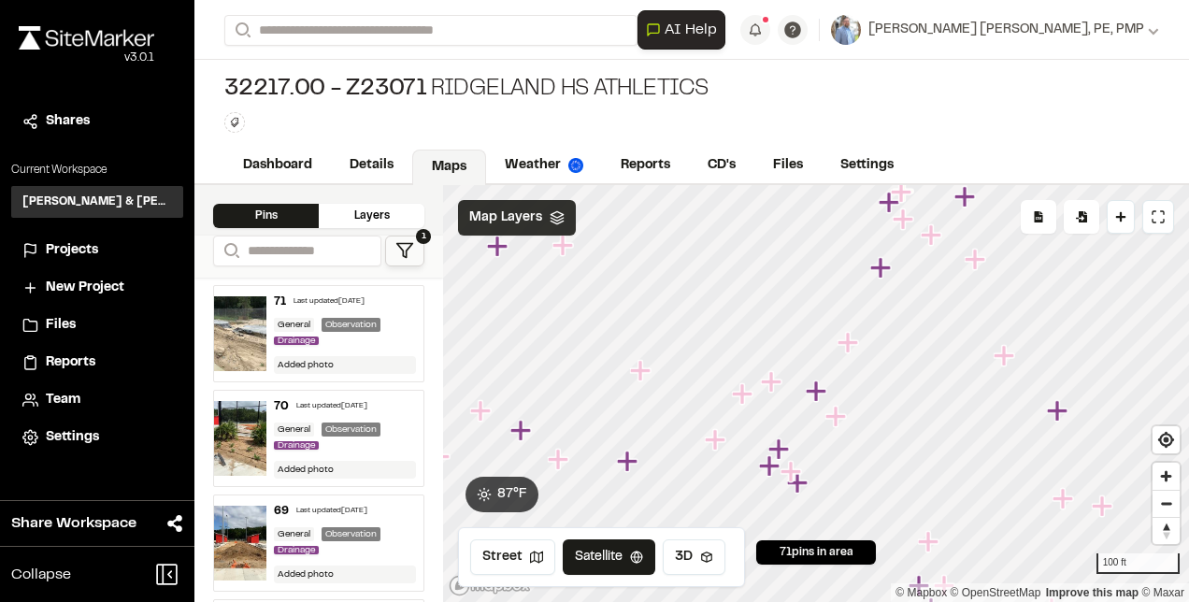
click at [909, 219] on icon "Map marker" at bounding box center [903, 218] width 21 height 21
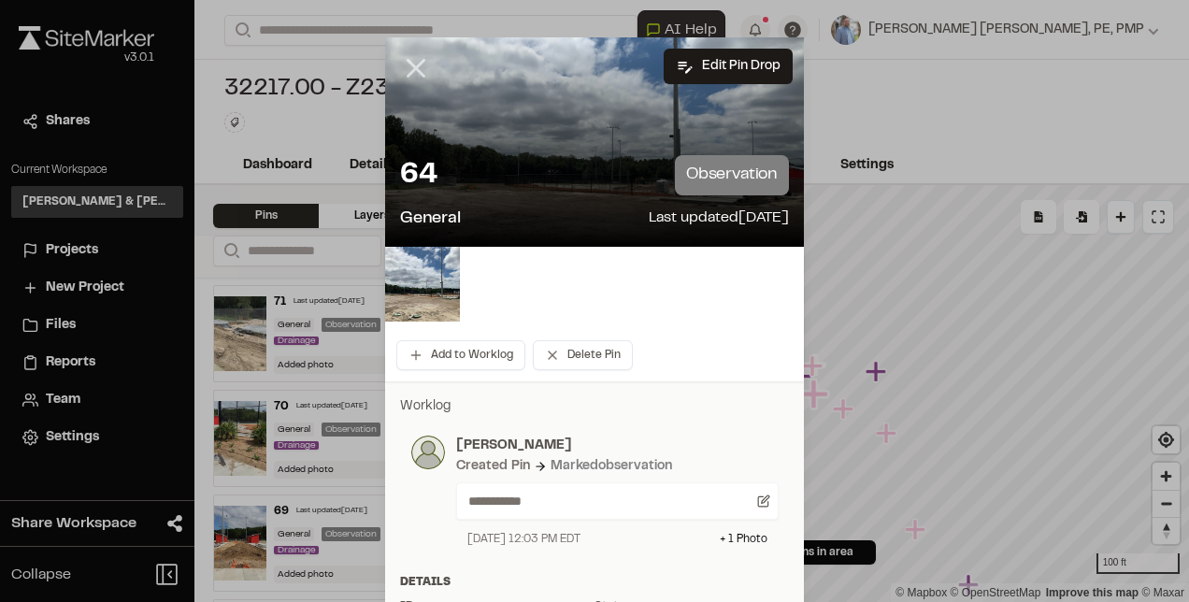
click at [409, 65] on line at bounding box center [417, 69] width 16 height 16
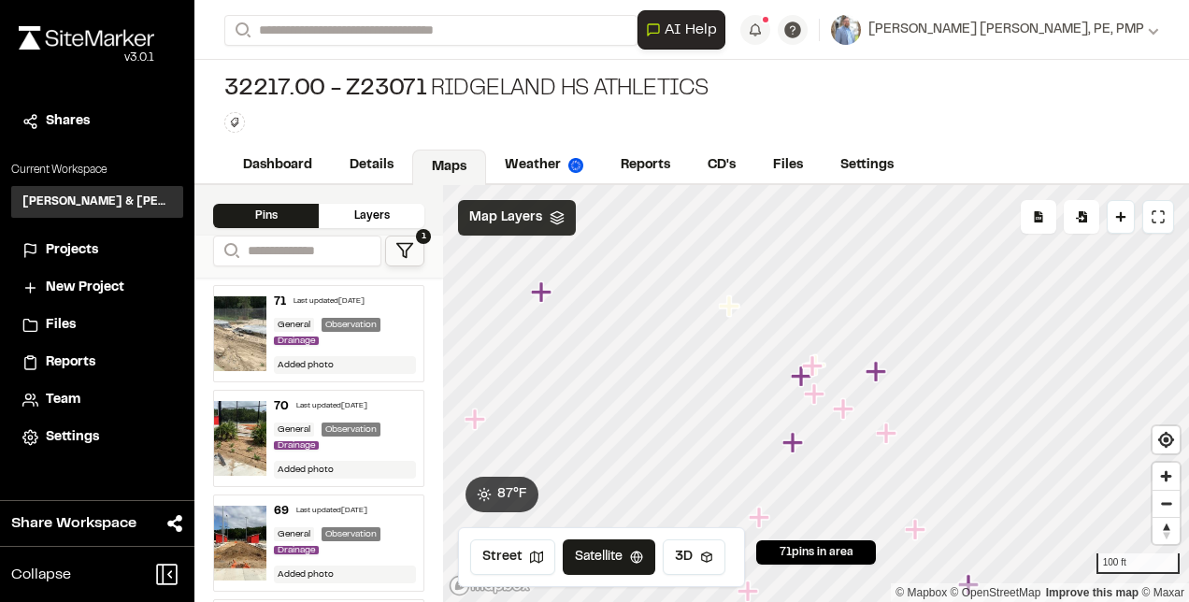
click at [802, 381] on icon "Map marker" at bounding box center [801, 376] width 21 height 21
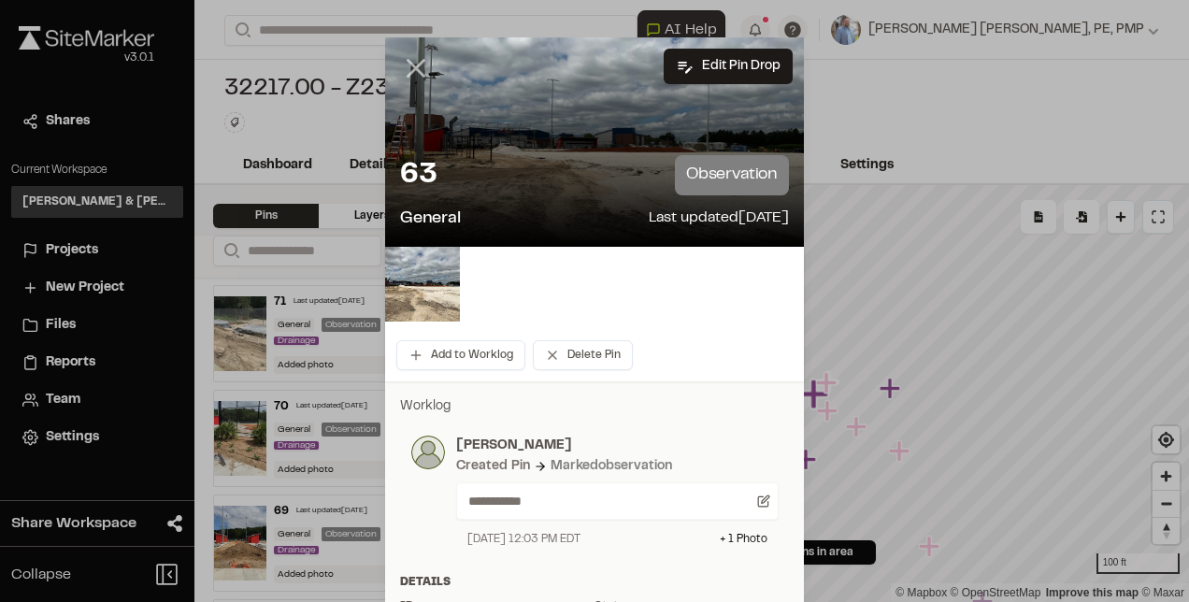
click at [410, 62] on icon at bounding box center [416, 68] width 32 height 32
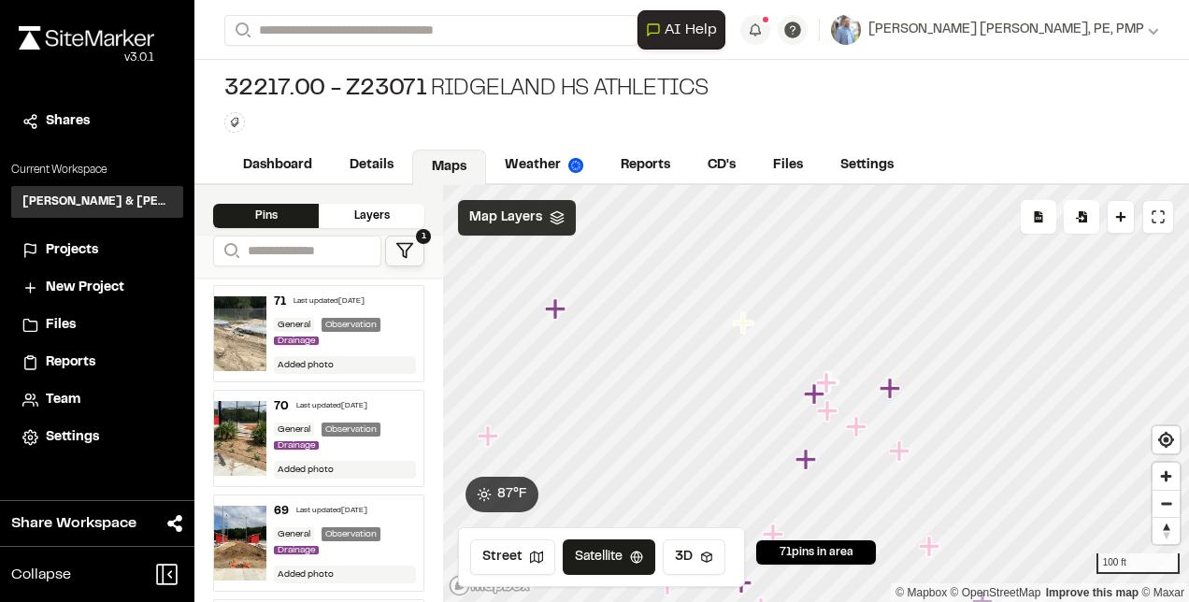
click at [862, 432] on icon "Map marker" at bounding box center [858, 427] width 24 height 24
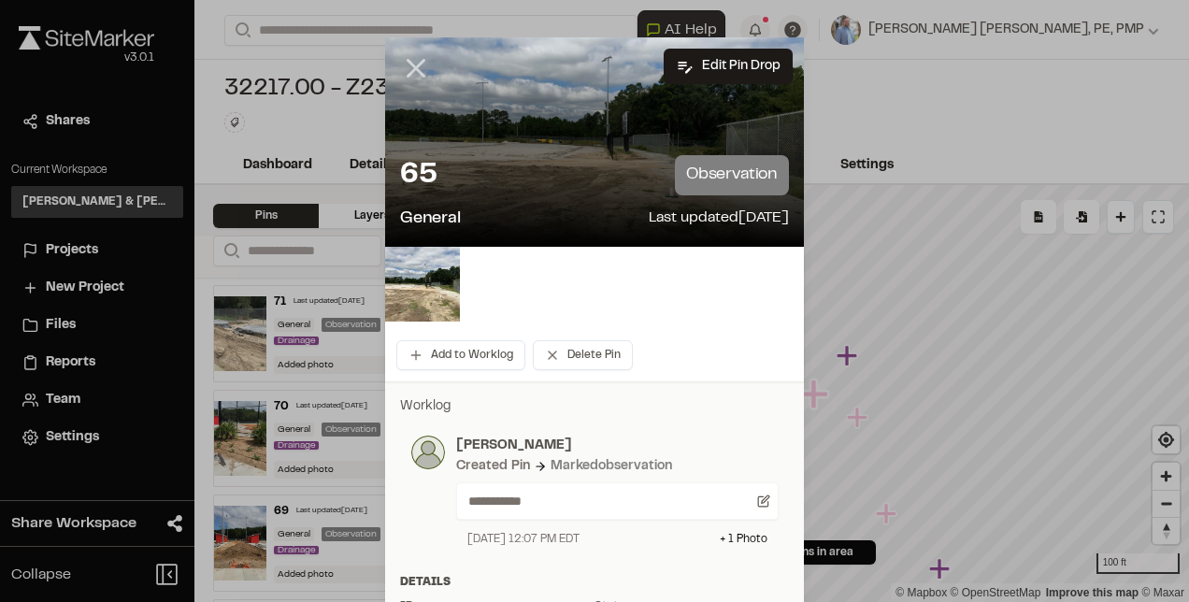
click at [411, 73] on icon at bounding box center [416, 68] width 32 height 32
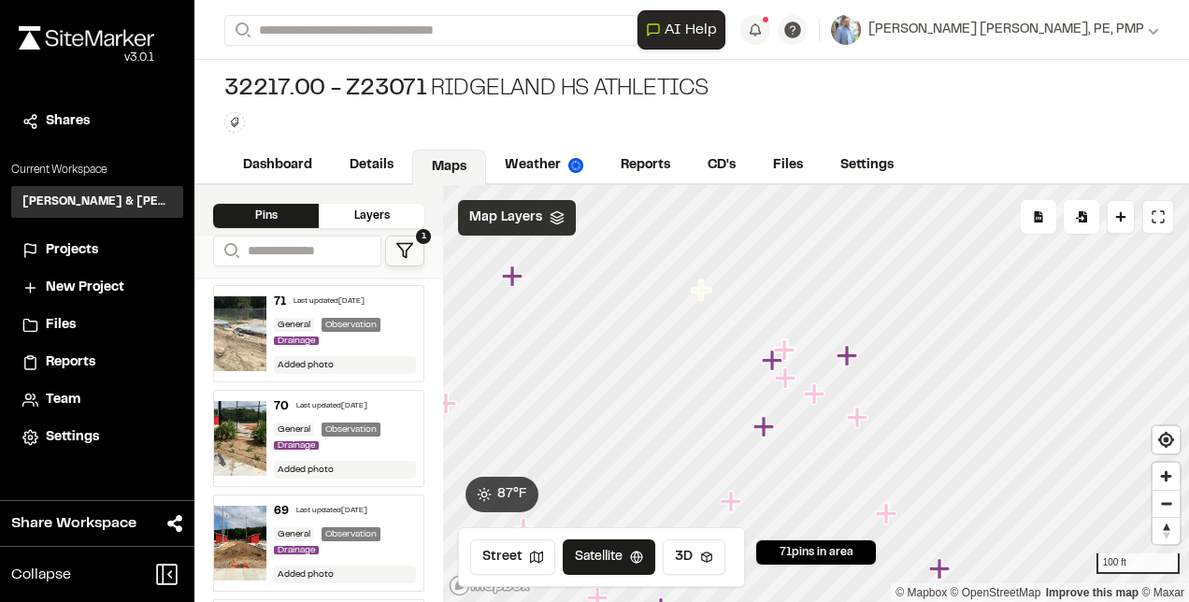
click at [858, 420] on icon "Map marker" at bounding box center [857, 417] width 21 height 21
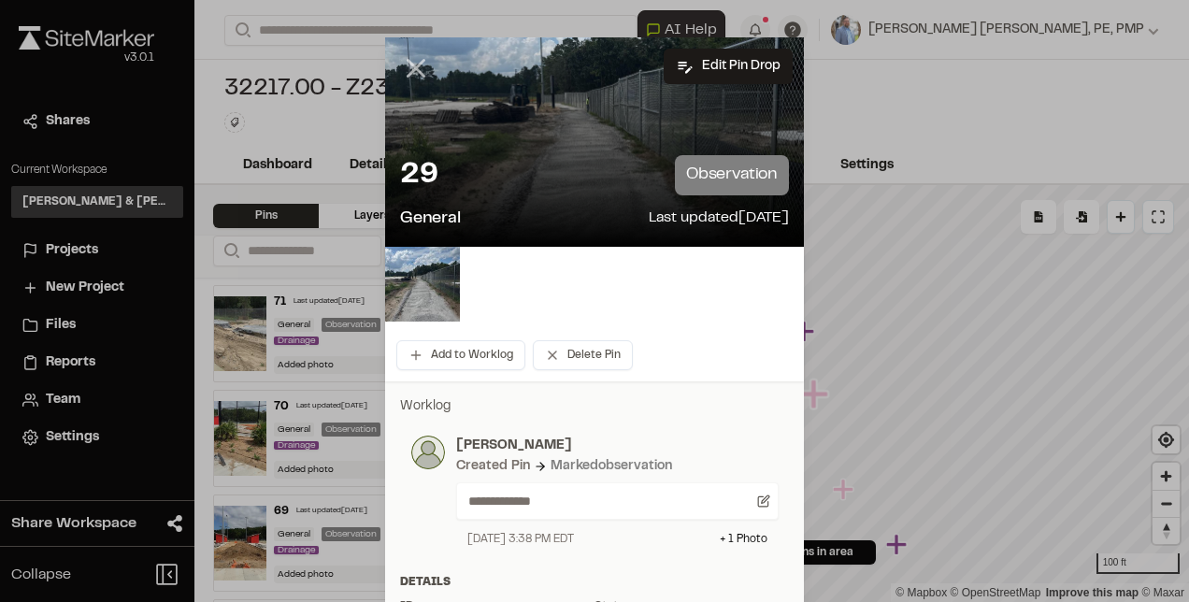
click at [413, 67] on icon at bounding box center [416, 68] width 32 height 32
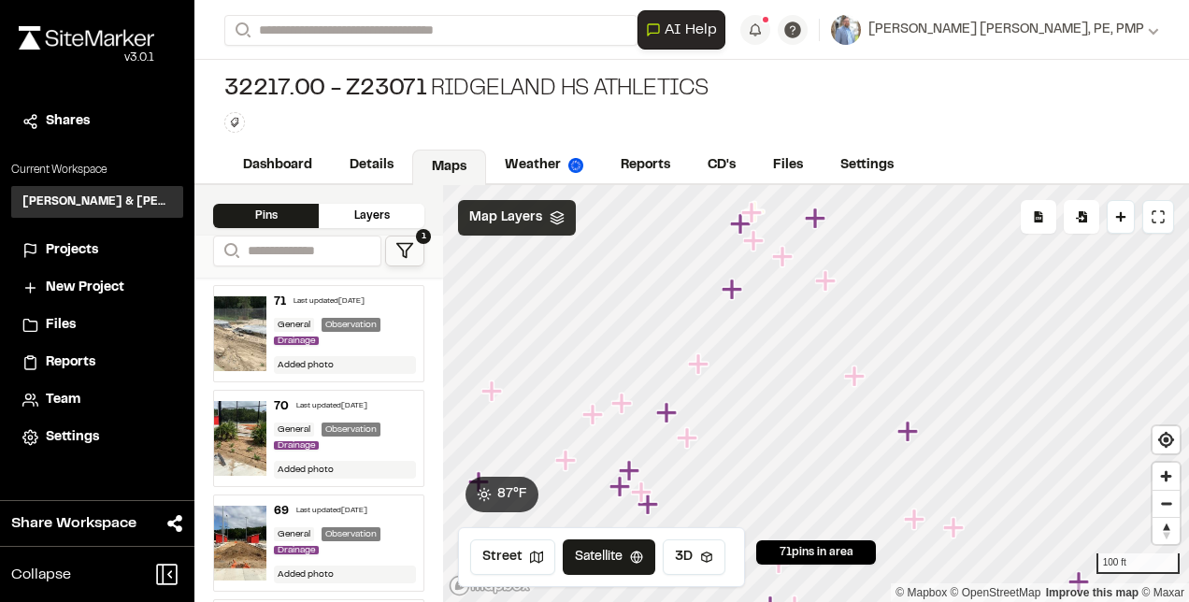
click at [569, 460] on icon "Map marker" at bounding box center [565, 460] width 21 height 21
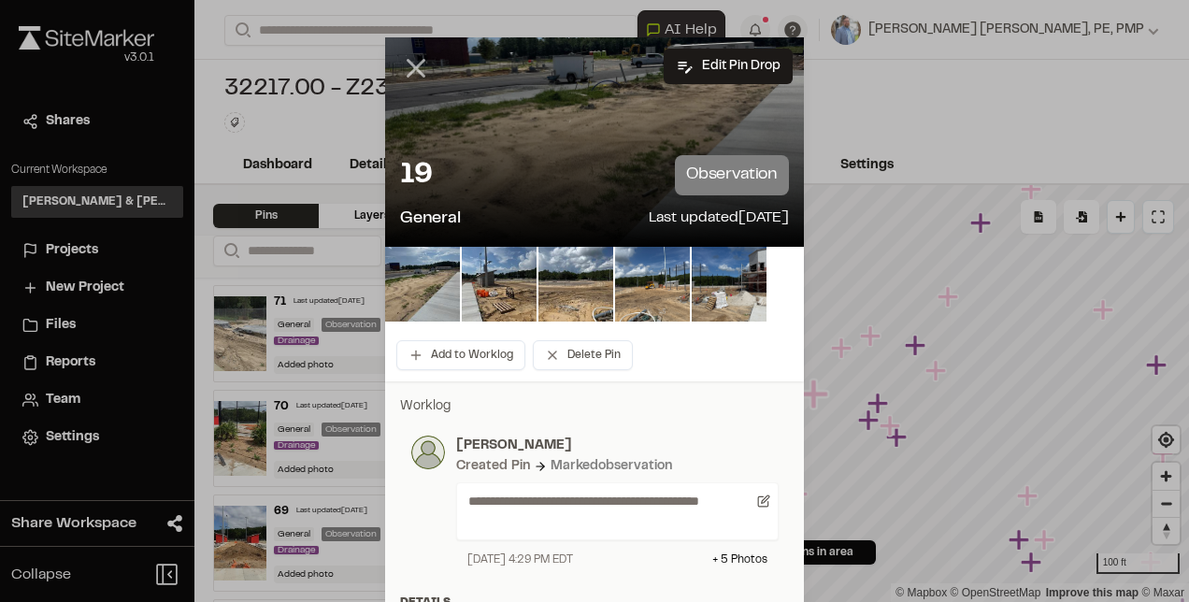
click at [409, 65] on line at bounding box center [417, 69] width 16 height 16
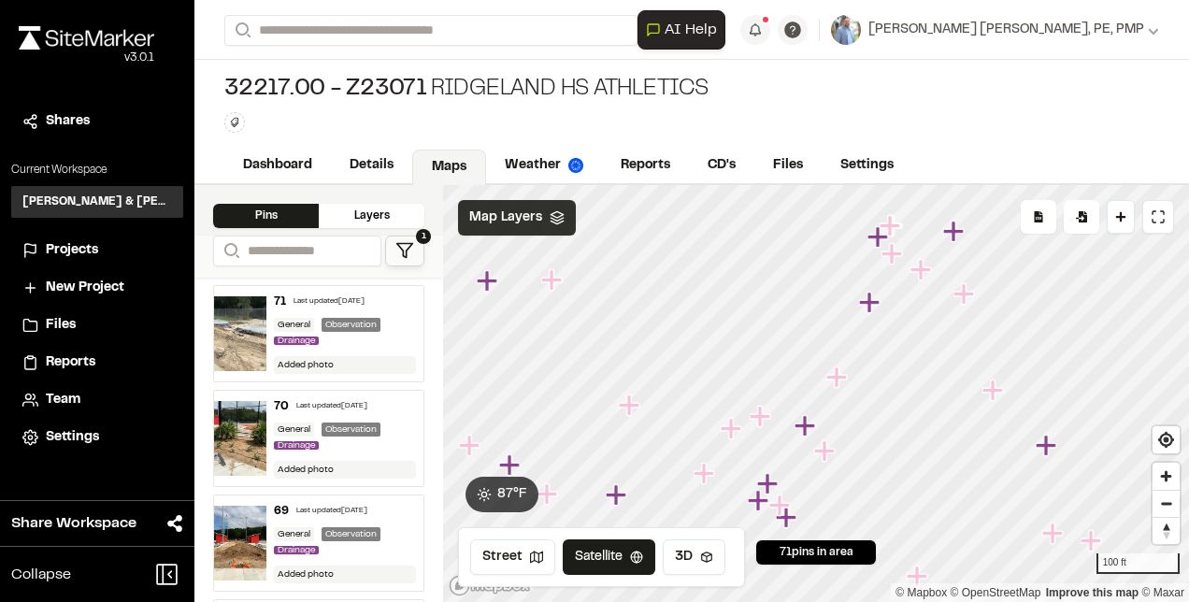
click at [997, 392] on icon "Map marker" at bounding box center [993, 390] width 21 height 21
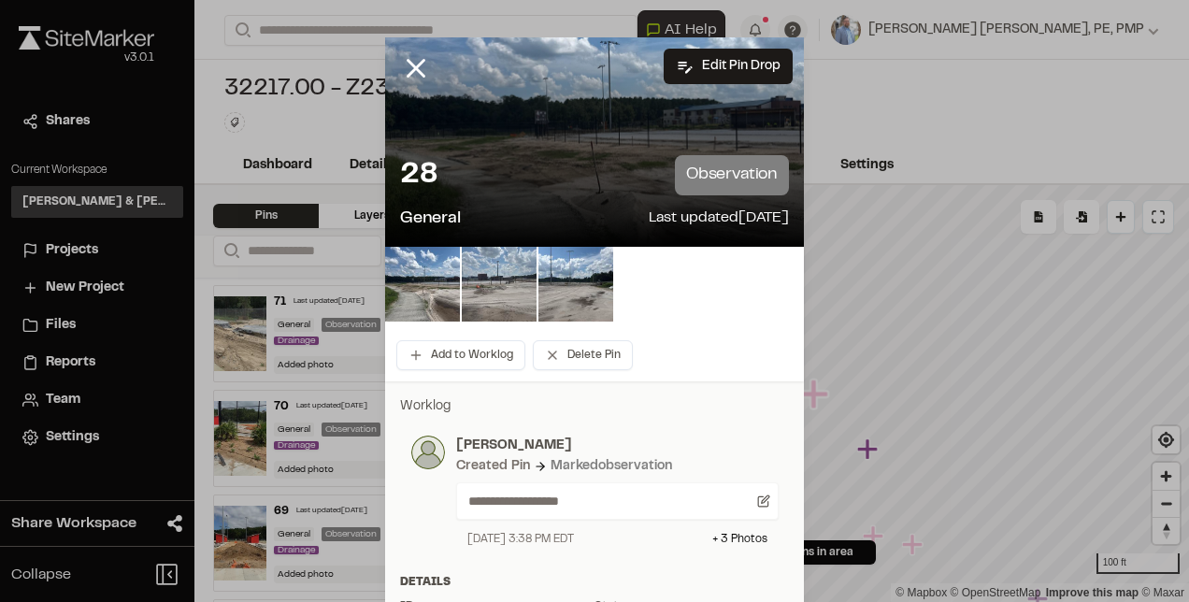
click at [494, 266] on img at bounding box center [499, 284] width 75 height 75
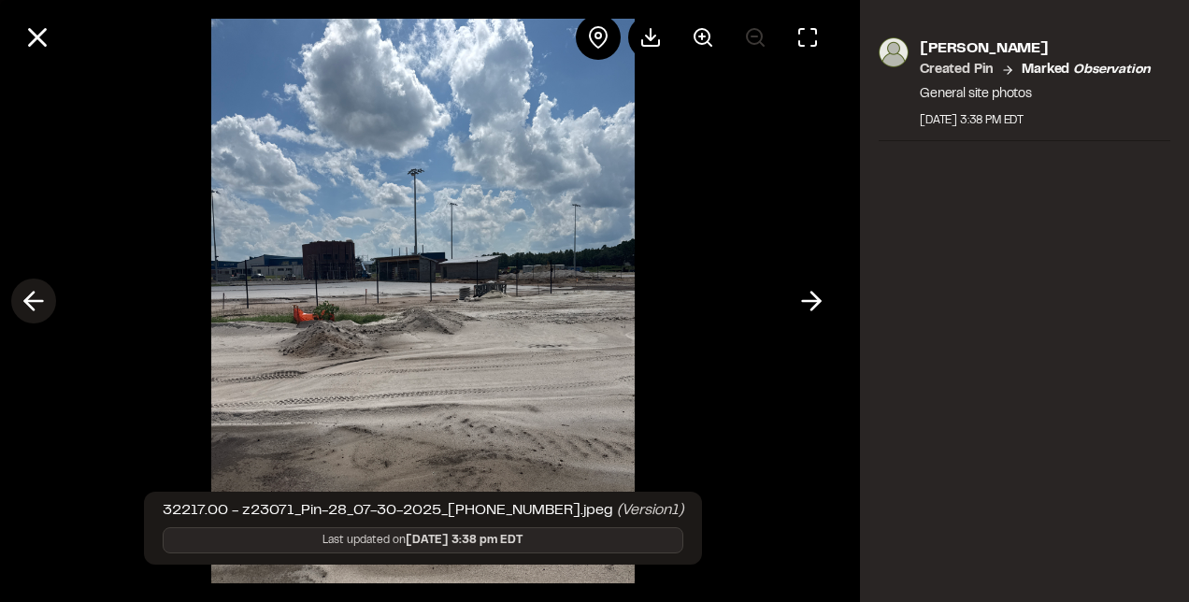
click at [29, 297] on polyline at bounding box center [29, 302] width 8 height 18
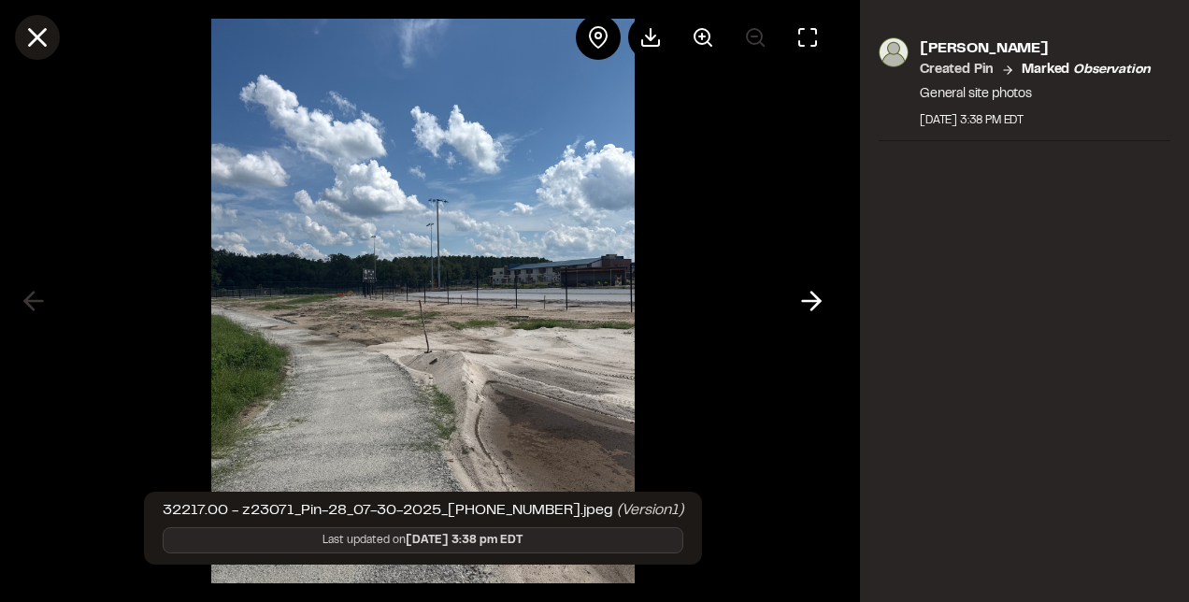
click at [40, 38] on line at bounding box center [38, 38] width 16 height 16
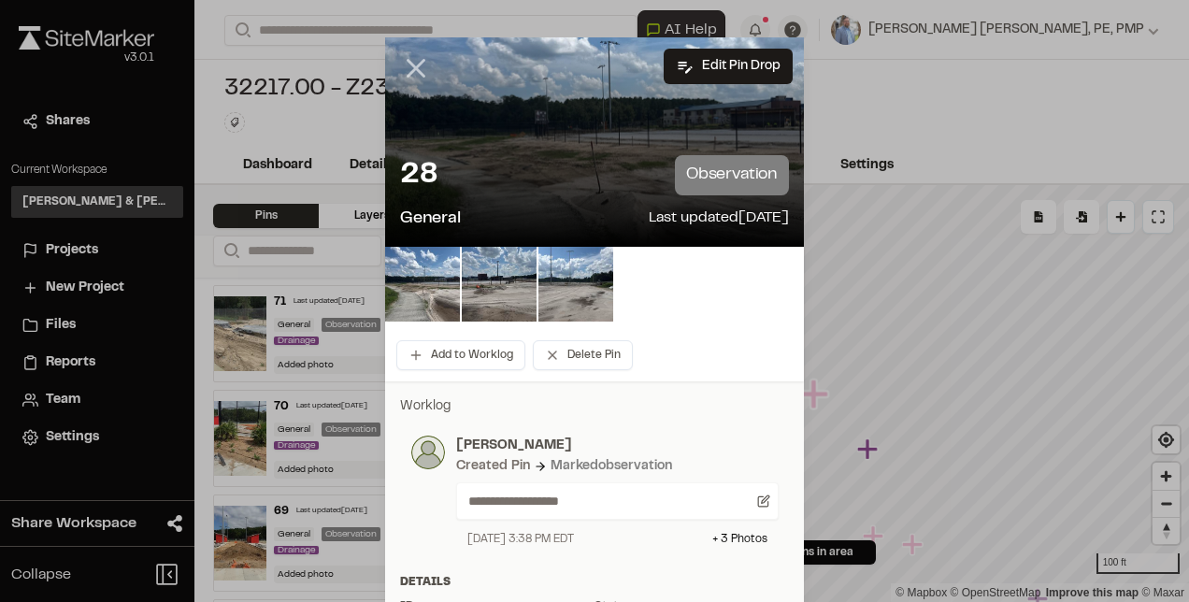
click at [409, 64] on line at bounding box center [417, 69] width 16 height 16
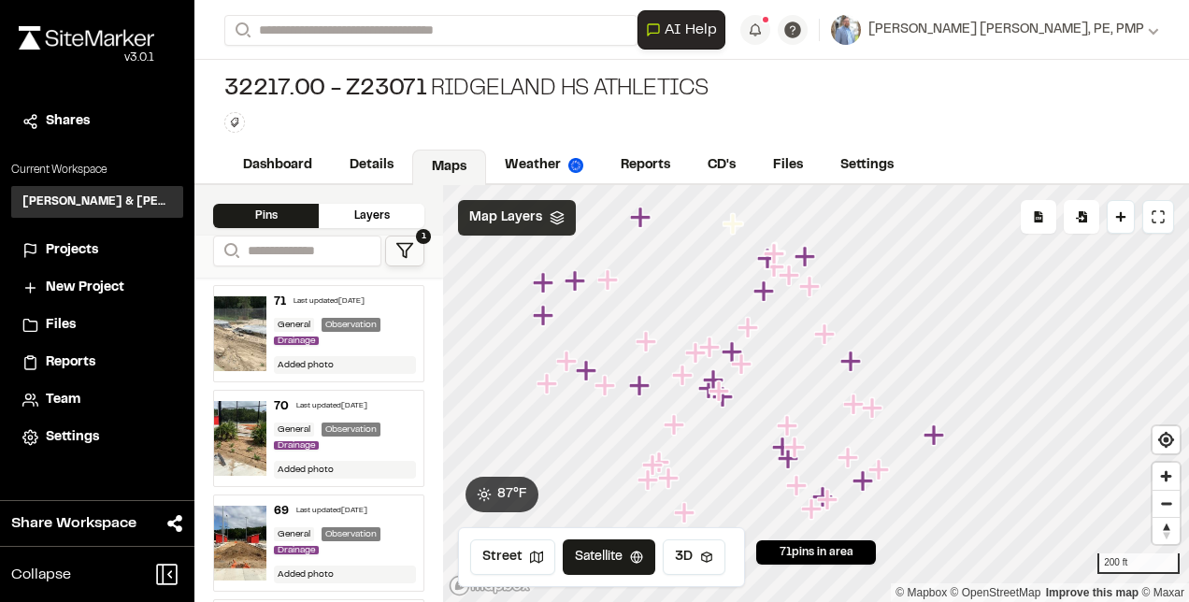
click at [812, 288] on icon "Map marker" at bounding box center [809, 286] width 21 height 21
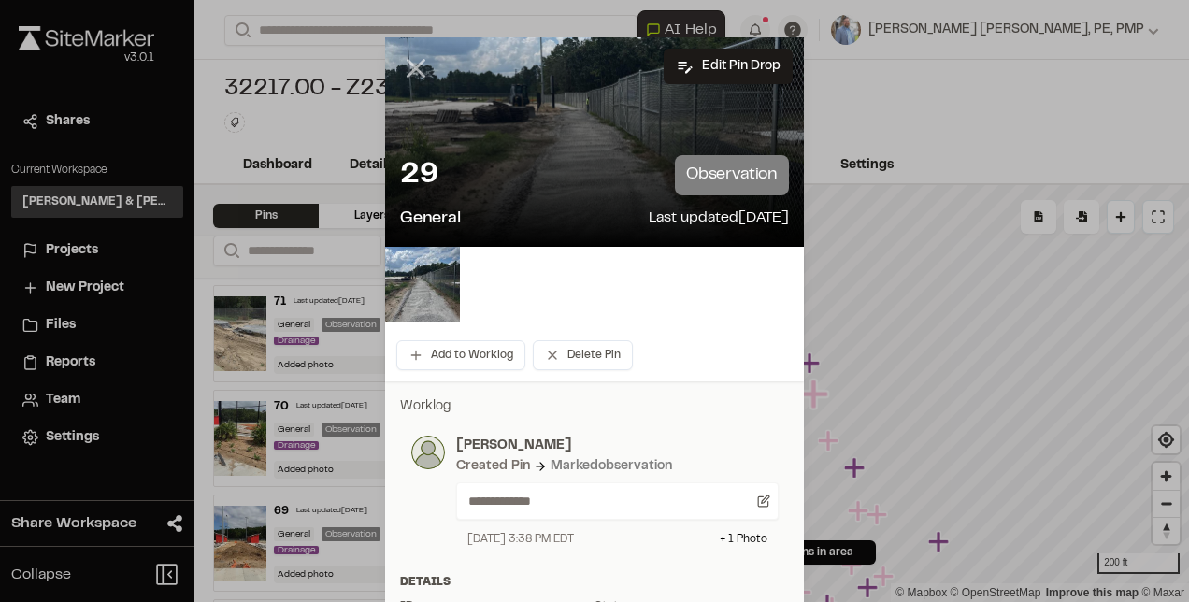
click at [400, 65] on icon at bounding box center [416, 68] width 32 height 32
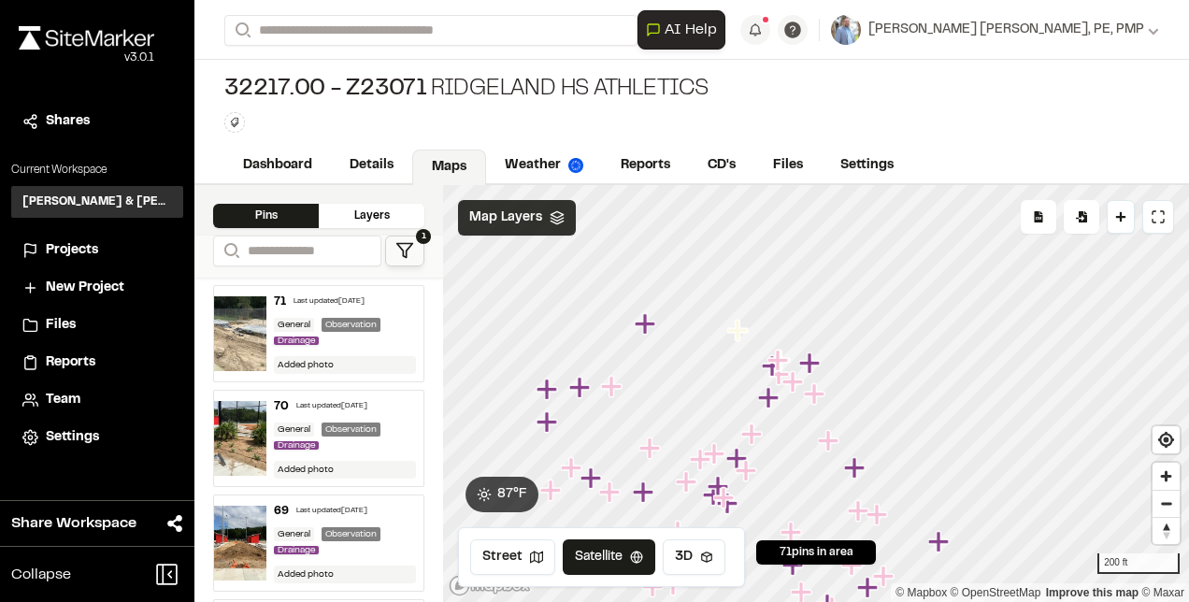
click at [647, 327] on icon "Map marker" at bounding box center [645, 323] width 21 height 21
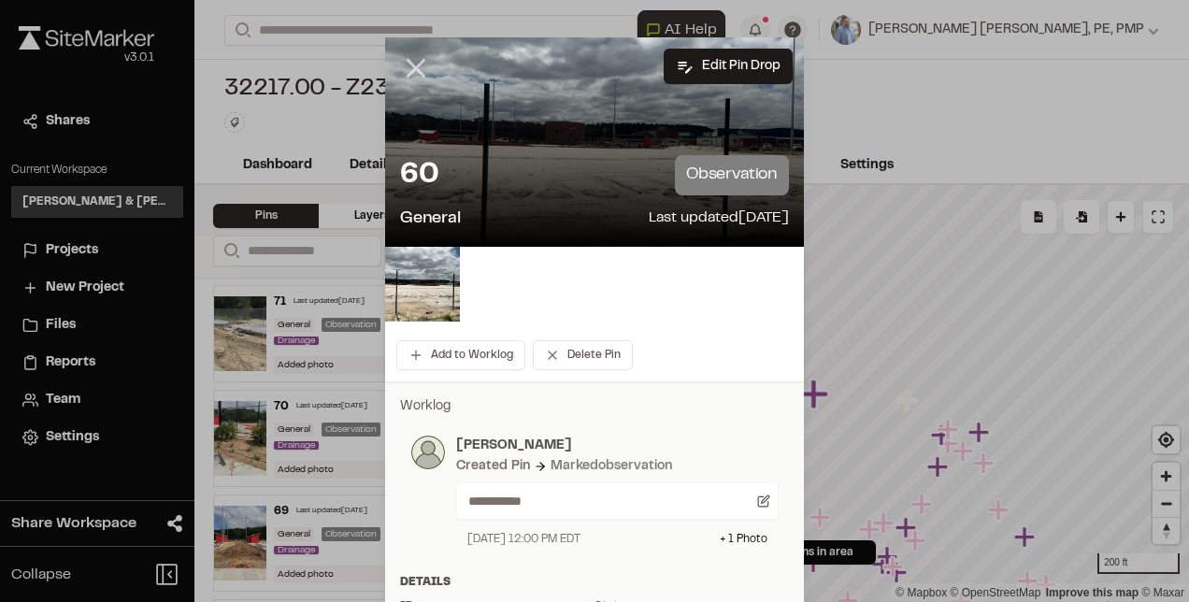
click at [415, 66] on icon at bounding box center [416, 68] width 32 height 32
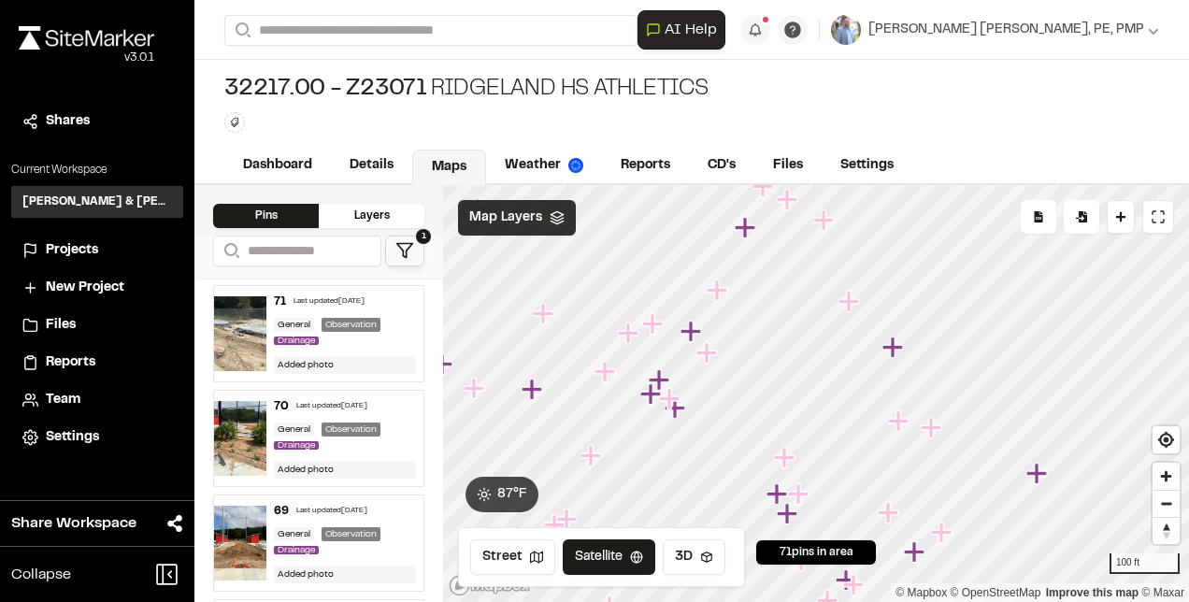
click at [781, 496] on icon "Map marker" at bounding box center [779, 494] width 24 height 24
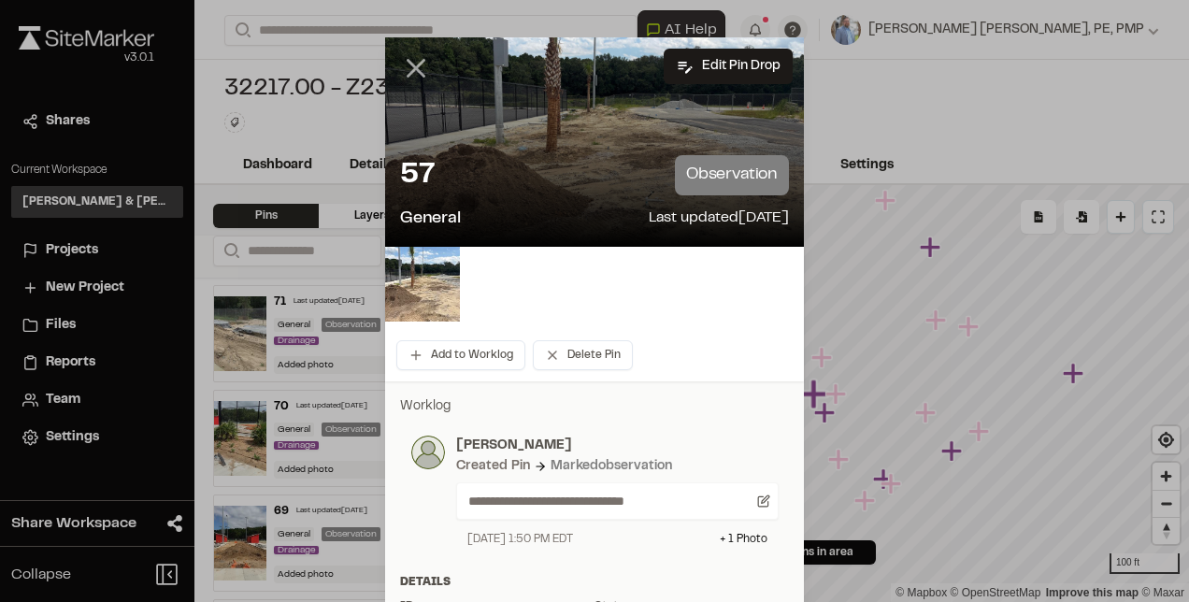
click at [410, 67] on line at bounding box center [417, 69] width 16 height 16
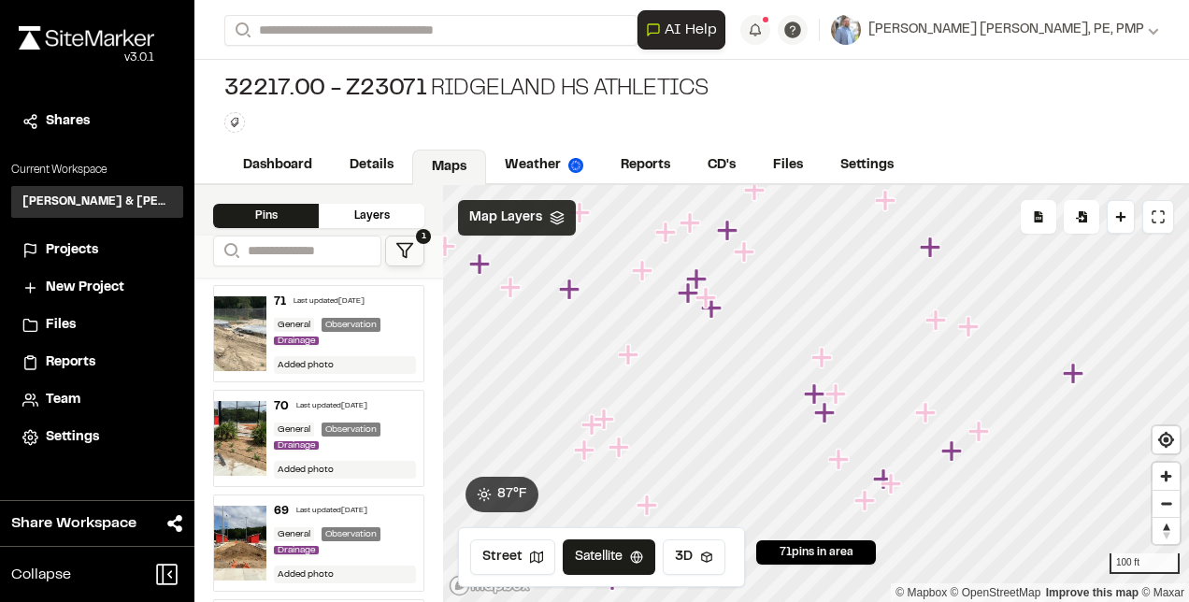
click at [826, 417] on icon "Map marker" at bounding box center [824, 412] width 21 height 21
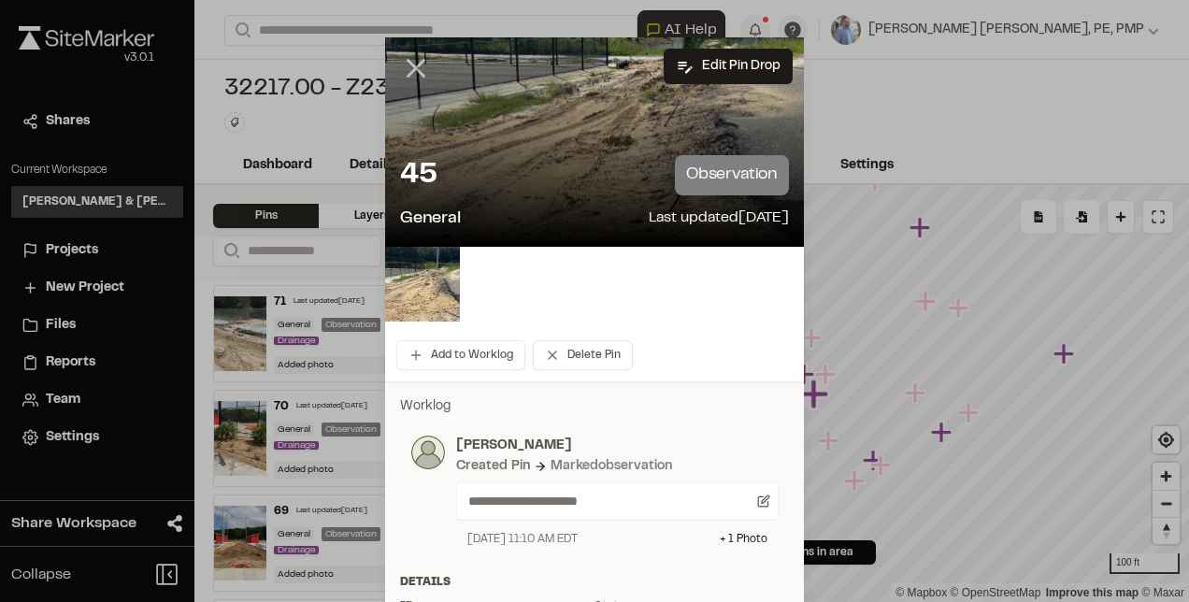
click at [417, 68] on icon at bounding box center [416, 68] width 32 height 32
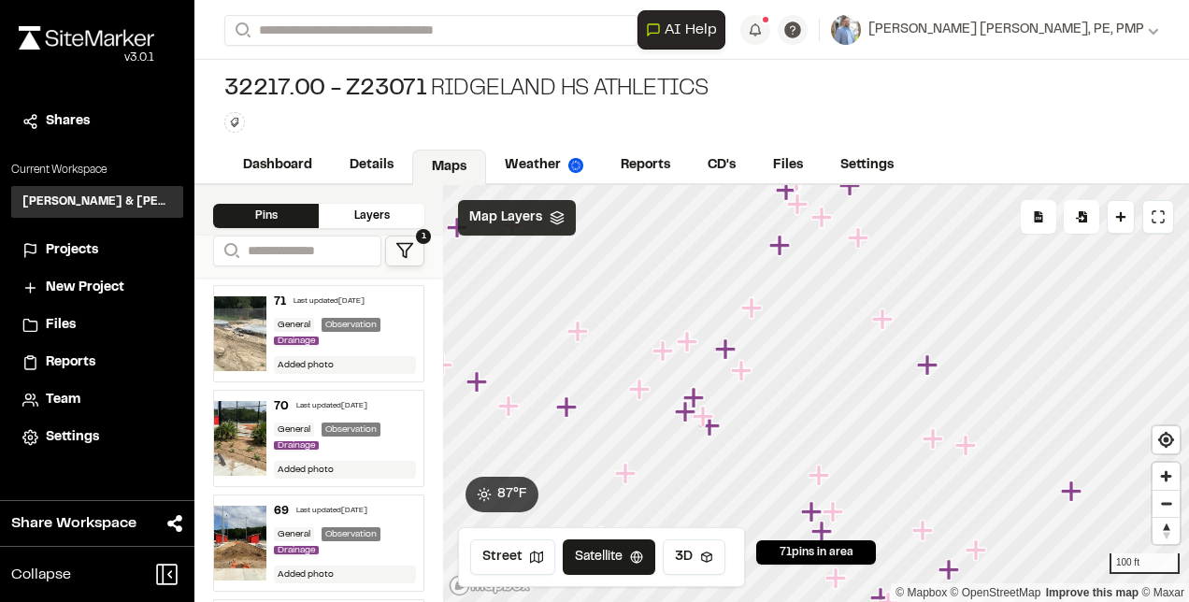
click at [727, 353] on icon "Map marker" at bounding box center [725, 348] width 21 height 21
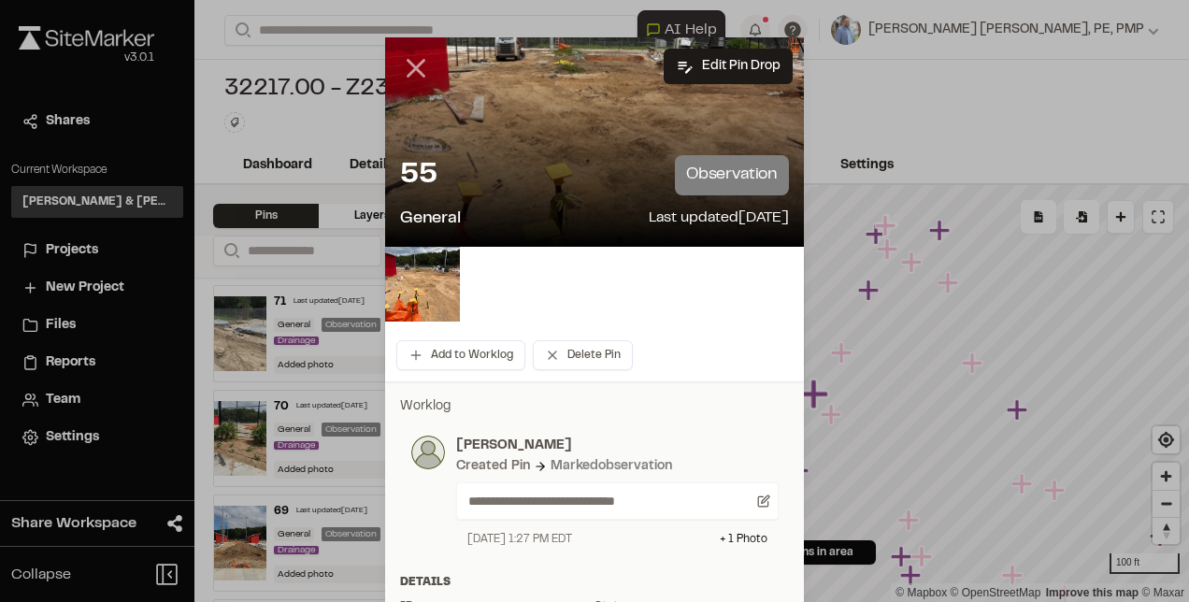
click at [419, 61] on icon at bounding box center [416, 68] width 32 height 32
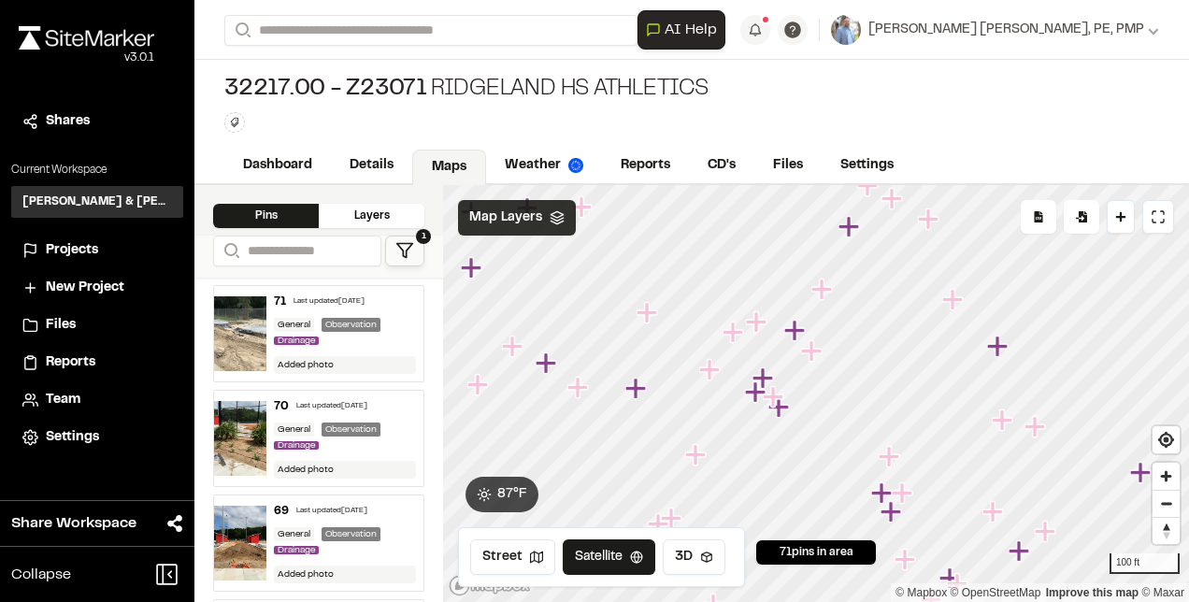
click at [757, 398] on icon "Map marker" at bounding box center [755, 391] width 21 height 21
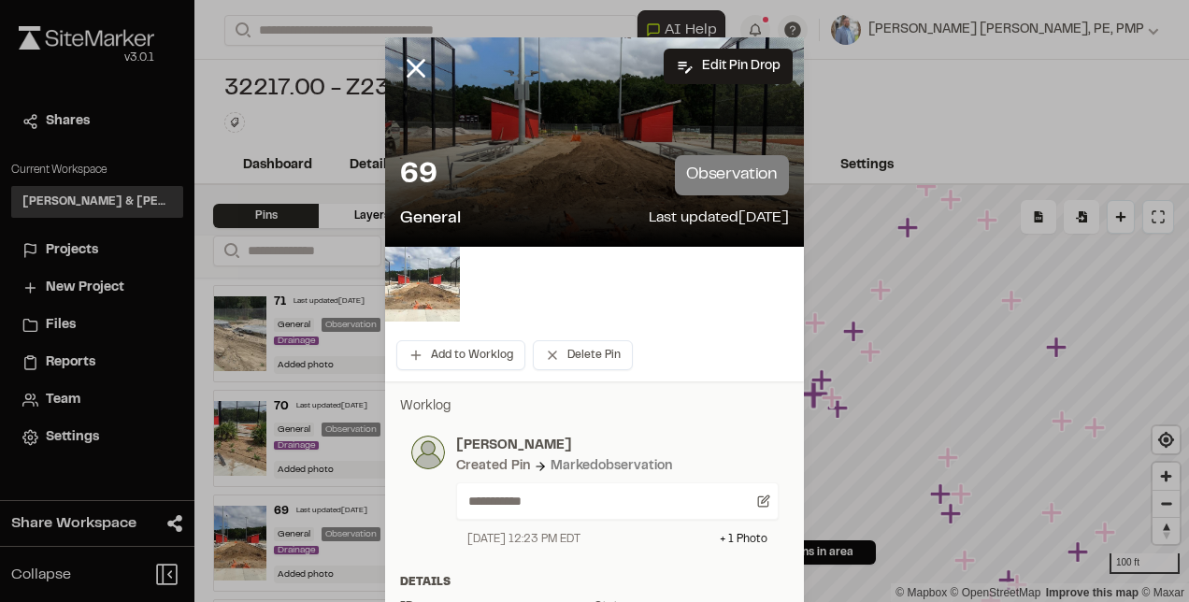
click at [423, 280] on img at bounding box center [422, 284] width 75 height 75
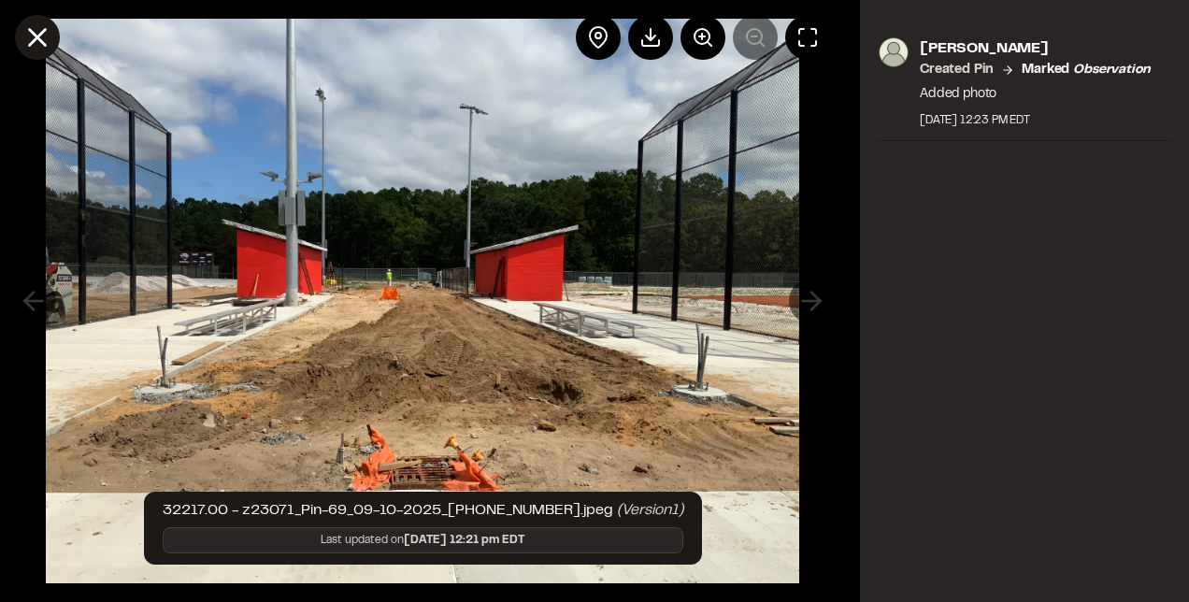
click at [43, 35] on icon at bounding box center [38, 38] width 32 height 32
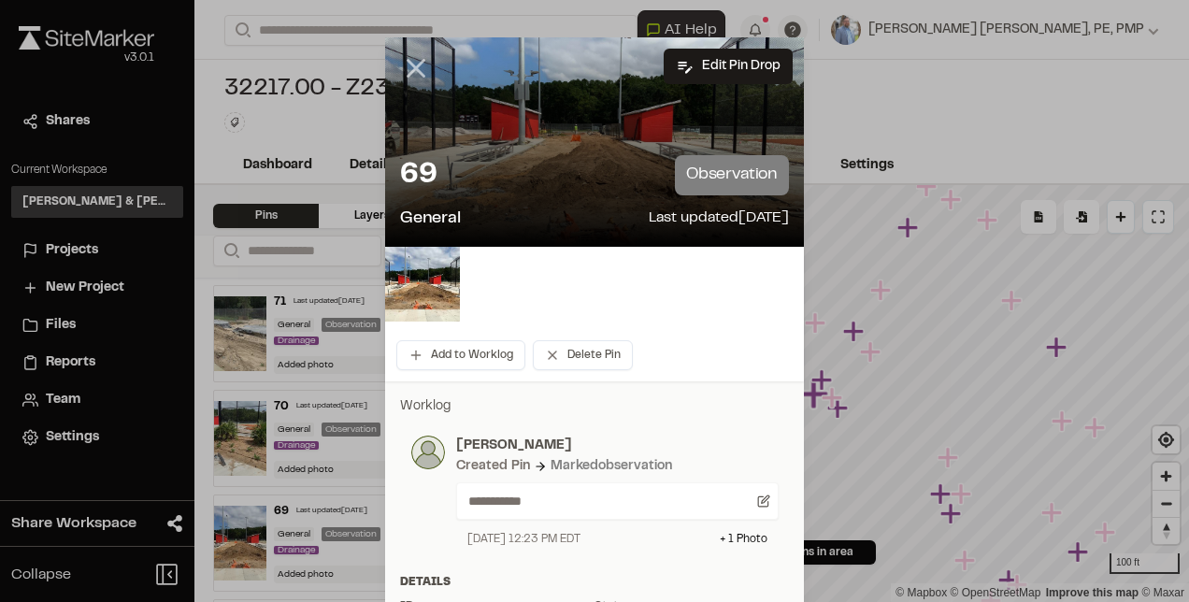
click at [411, 69] on line at bounding box center [417, 69] width 16 height 16
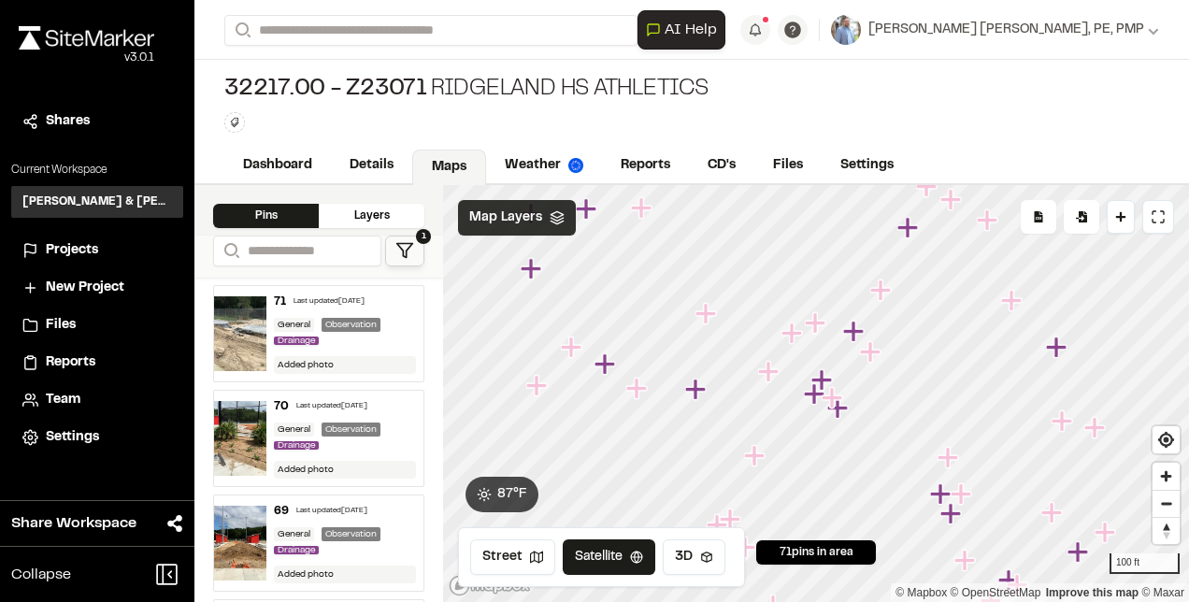
click at [605, 365] on icon "Map marker" at bounding box center [605, 363] width 21 height 21
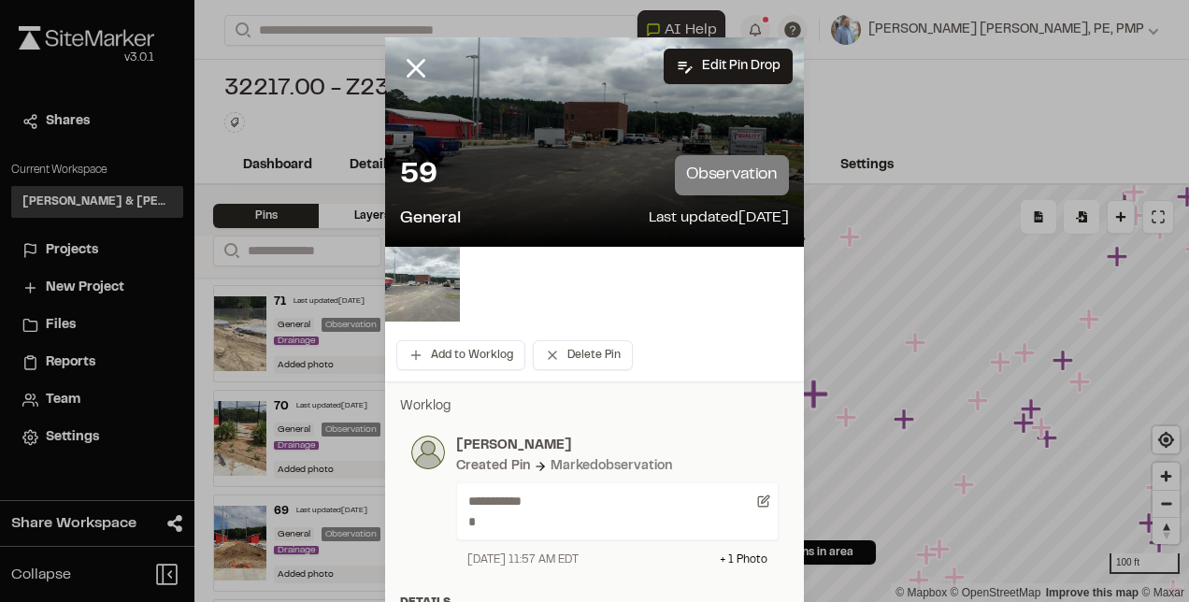
click at [425, 275] on img at bounding box center [422, 284] width 75 height 75
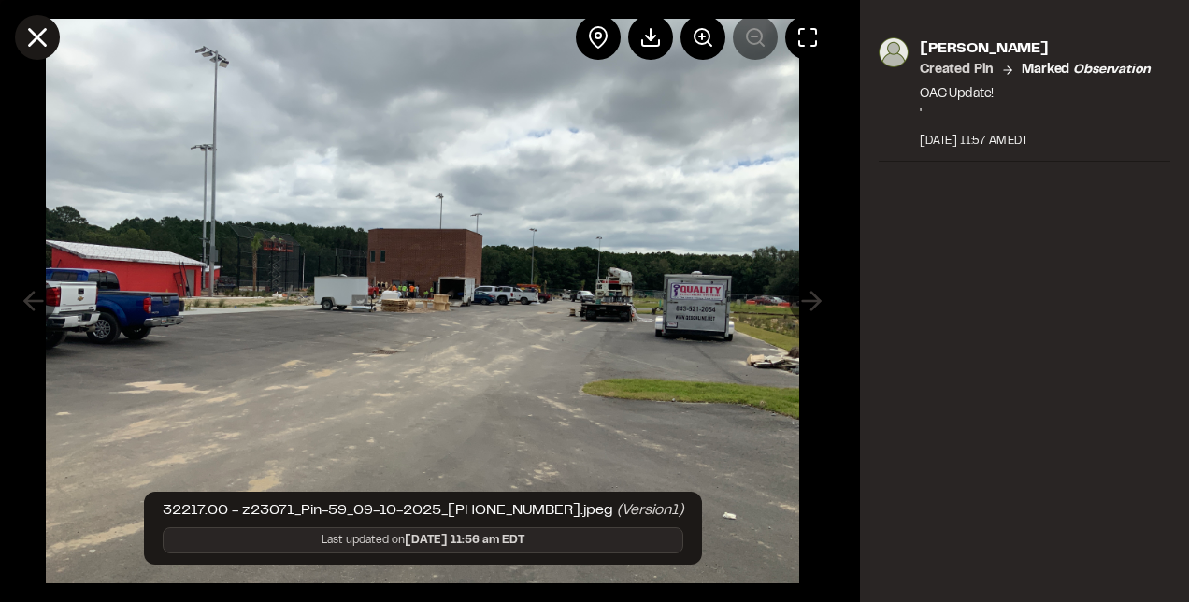
click at [30, 30] on line at bounding box center [38, 38] width 16 height 16
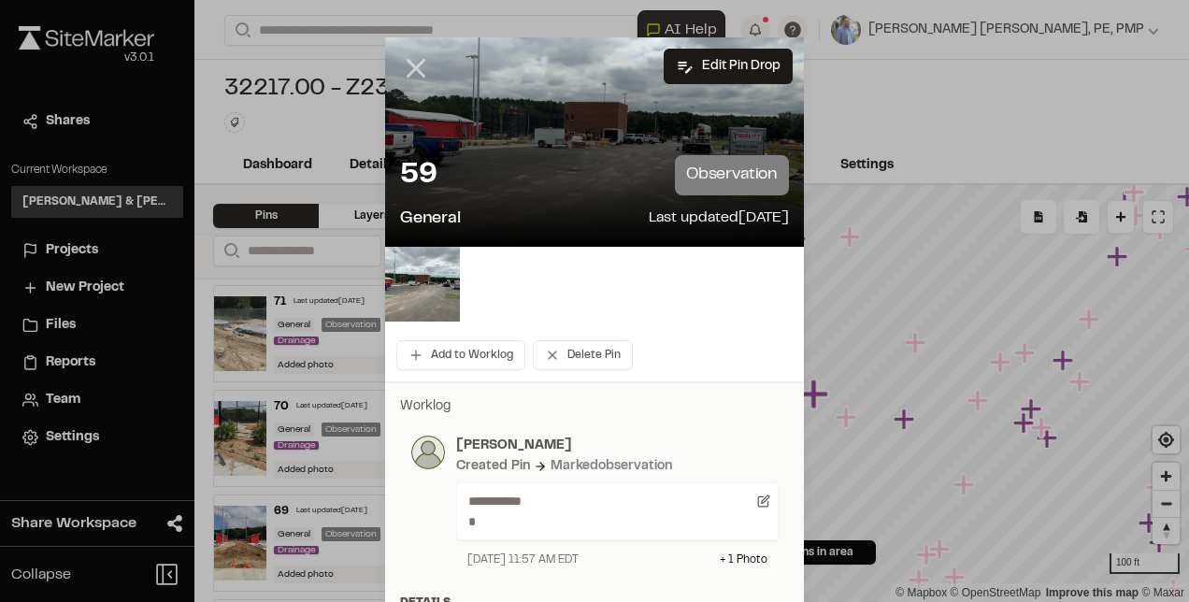
click at [411, 62] on icon at bounding box center [416, 68] width 32 height 32
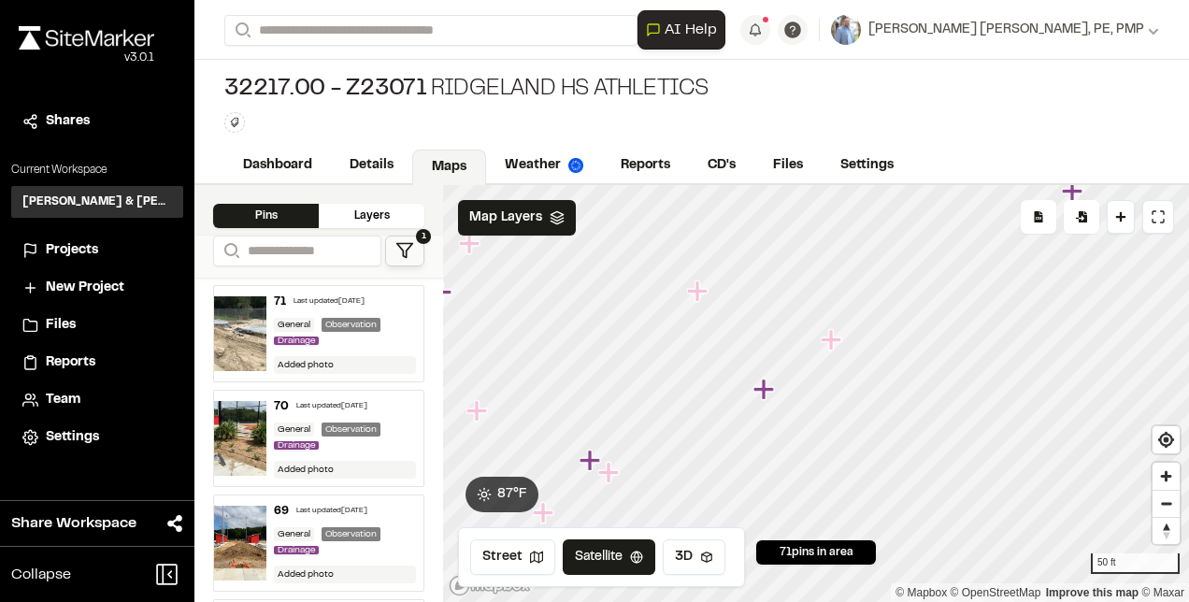
click at [836, 344] on icon "Map marker" at bounding box center [833, 340] width 24 height 24
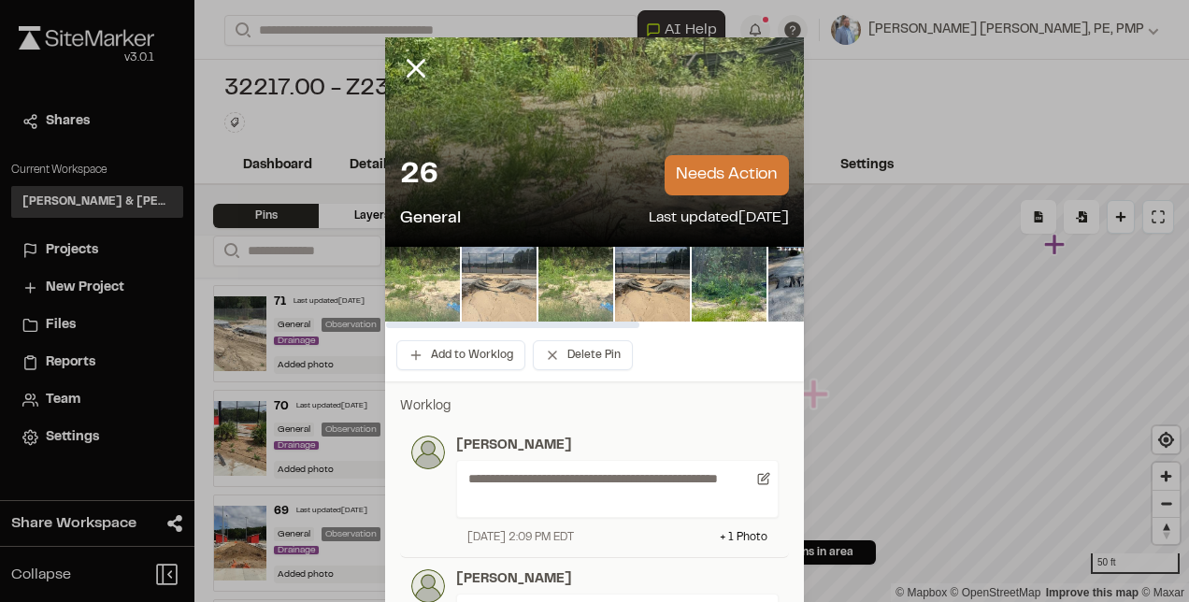
click at [497, 271] on img at bounding box center [499, 284] width 75 height 75
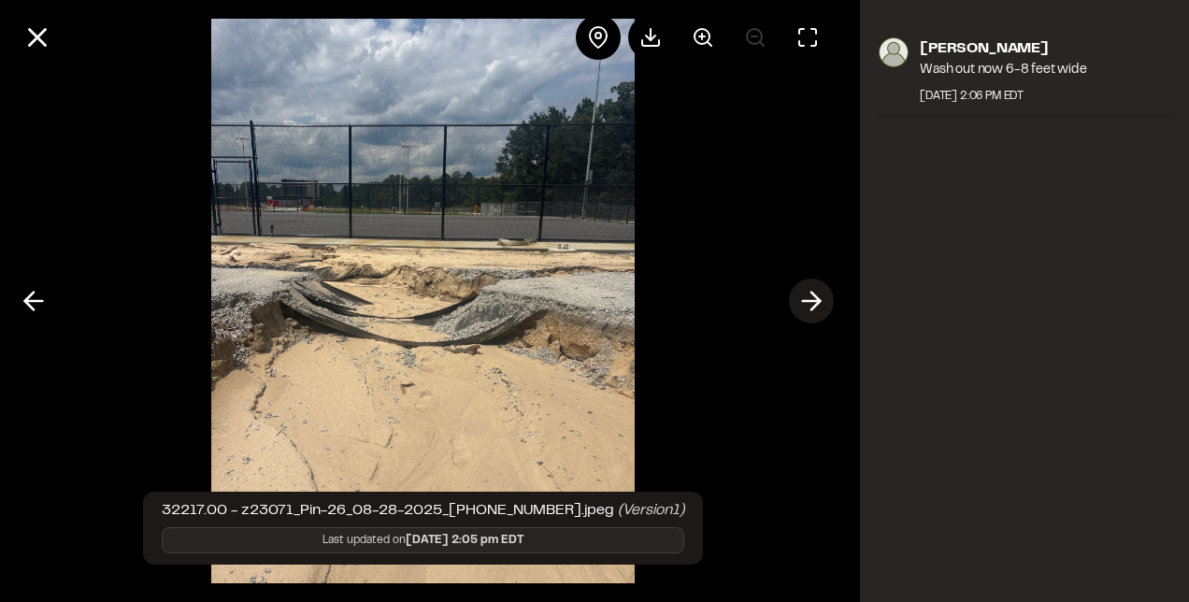
click at [802, 294] on icon at bounding box center [812, 301] width 30 height 32
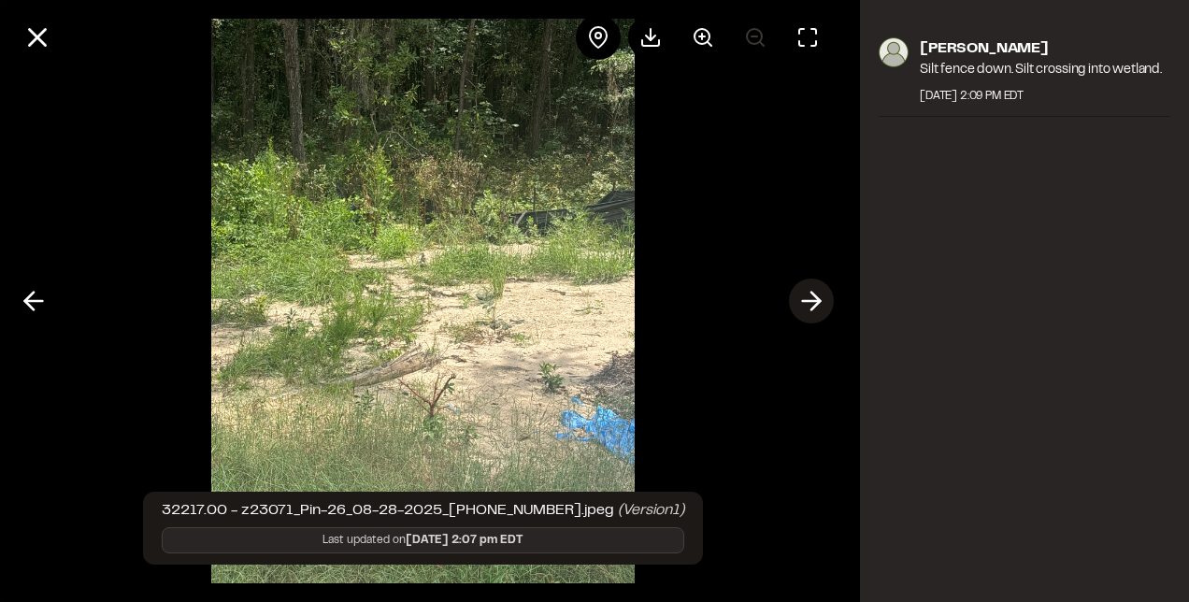
click at [802, 294] on icon at bounding box center [812, 301] width 30 height 32
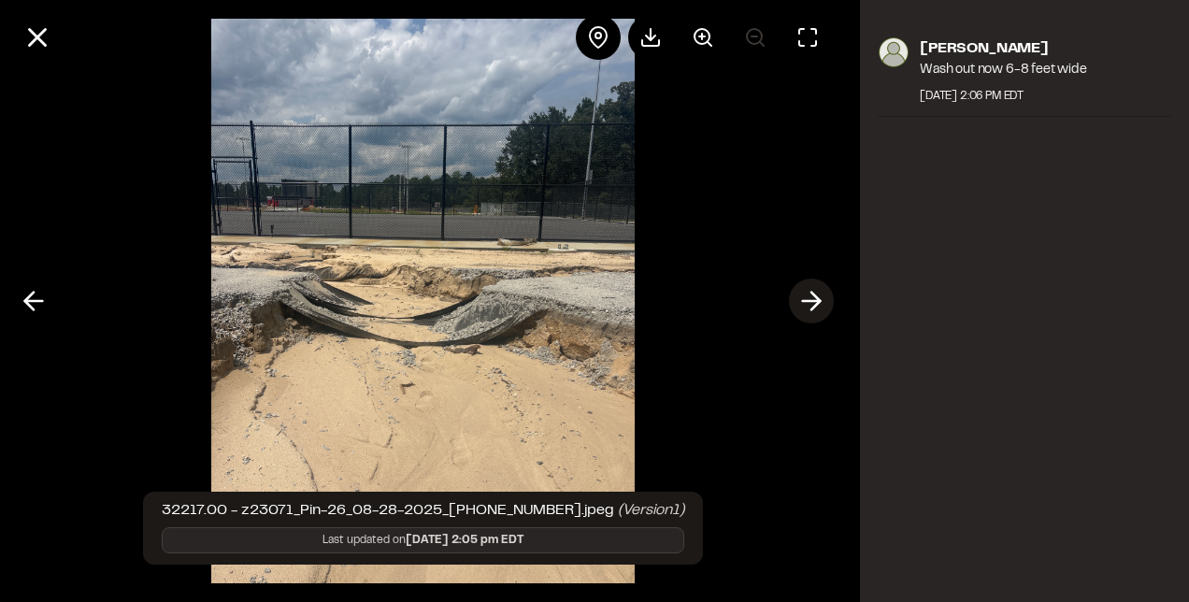
click at [802, 294] on icon at bounding box center [812, 301] width 30 height 32
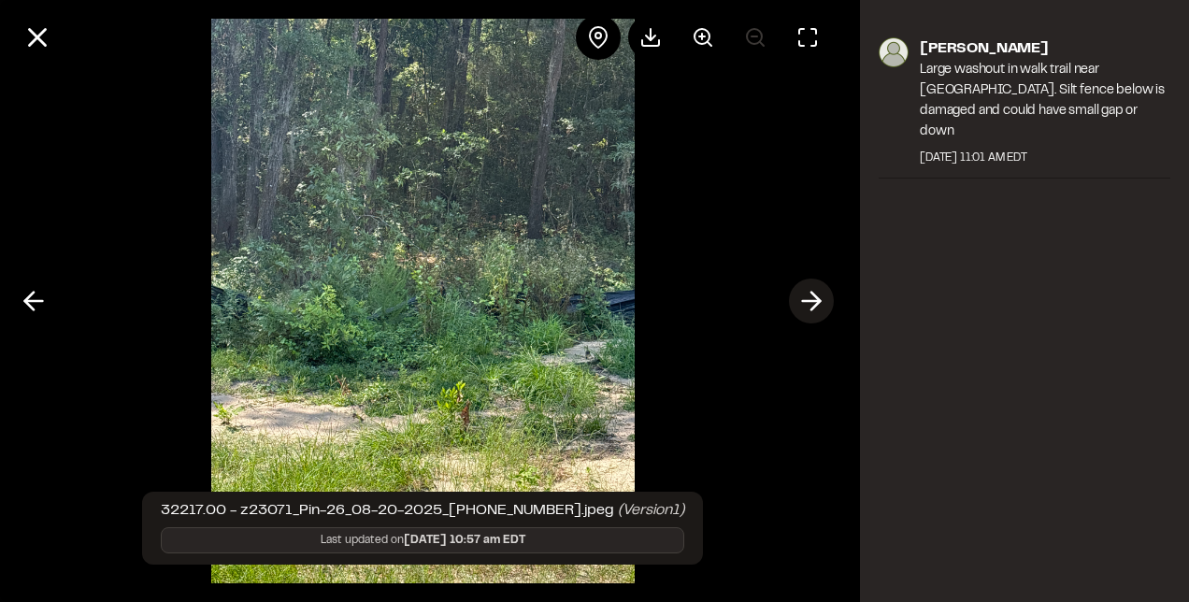
click at [802, 294] on icon at bounding box center [812, 301] width 30 height 32
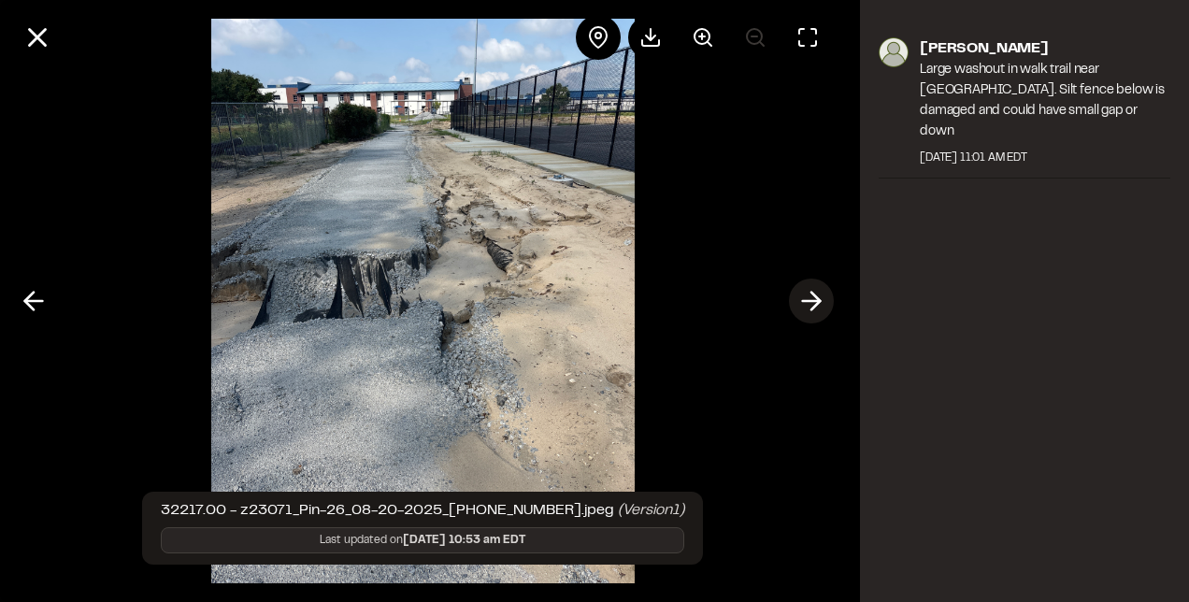
click at [802, 294] on icon at bounding box center [812, 301] width 30 height 32
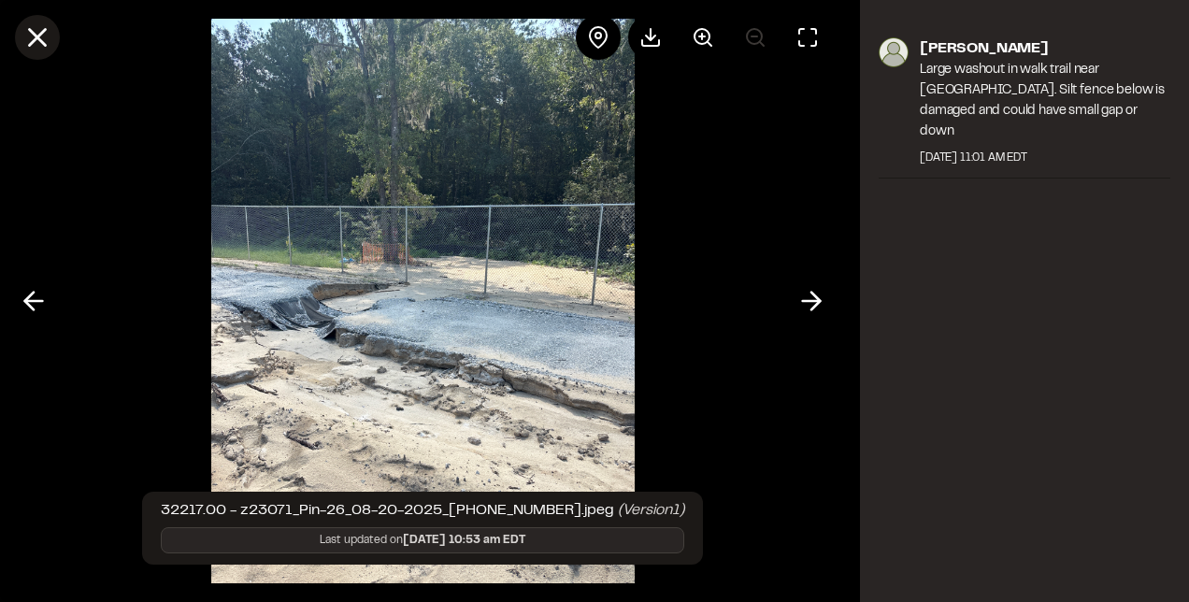
click at [32, 30] on icon at bounding box center [38, 38] width 32 height 32
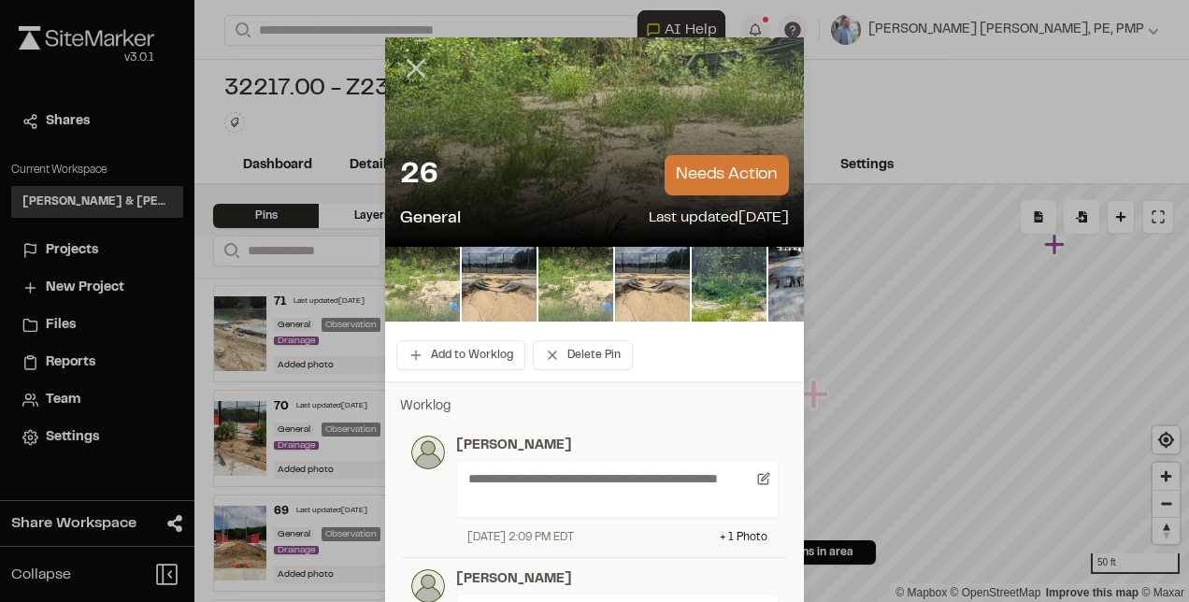
click at [404, 65] on icon at bounding box center [416, 68] width 32 height 32
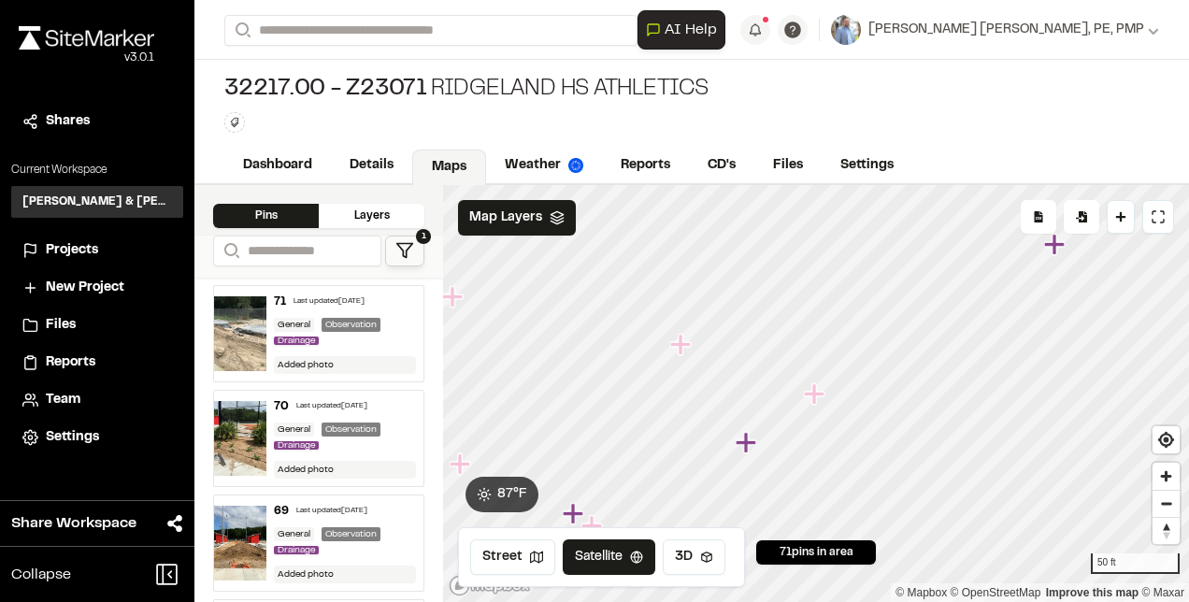
click at [1057, 249] on icon "Map marker" at bounding box center [1056, 245] width 24 height 24
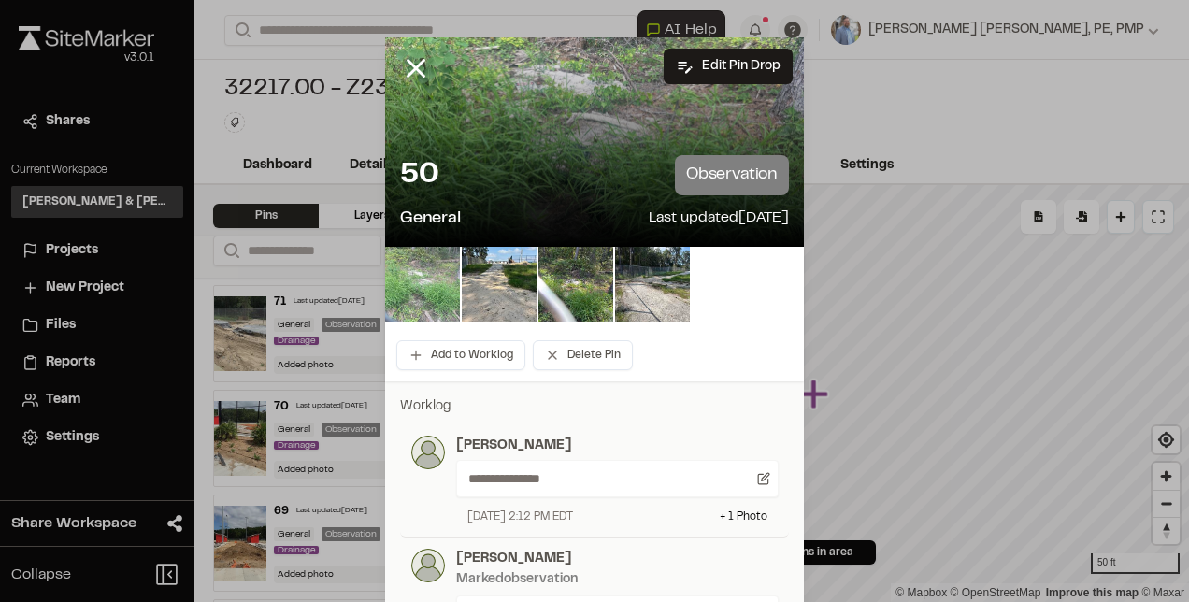
click at [434, 278] on img at bounding box center [422, 284] width 75 height 75
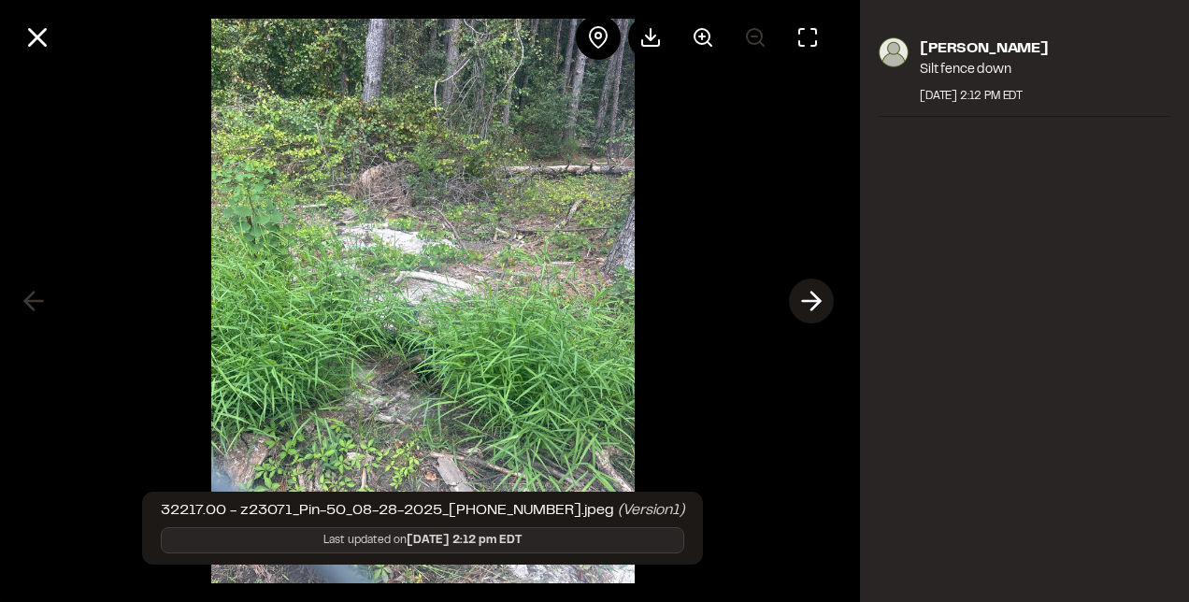
click at [808, 295] on icon at bounding box center [812, 301] width 30 height 32
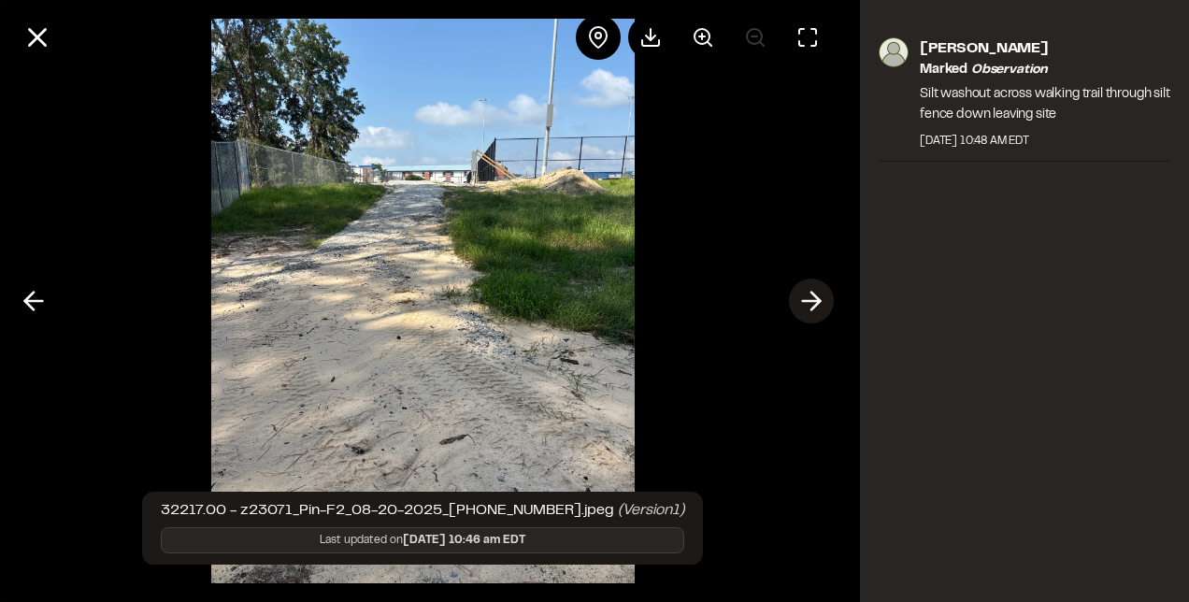
click at [812, 301] on line at bounding box center [812, 301] width 18 height 0
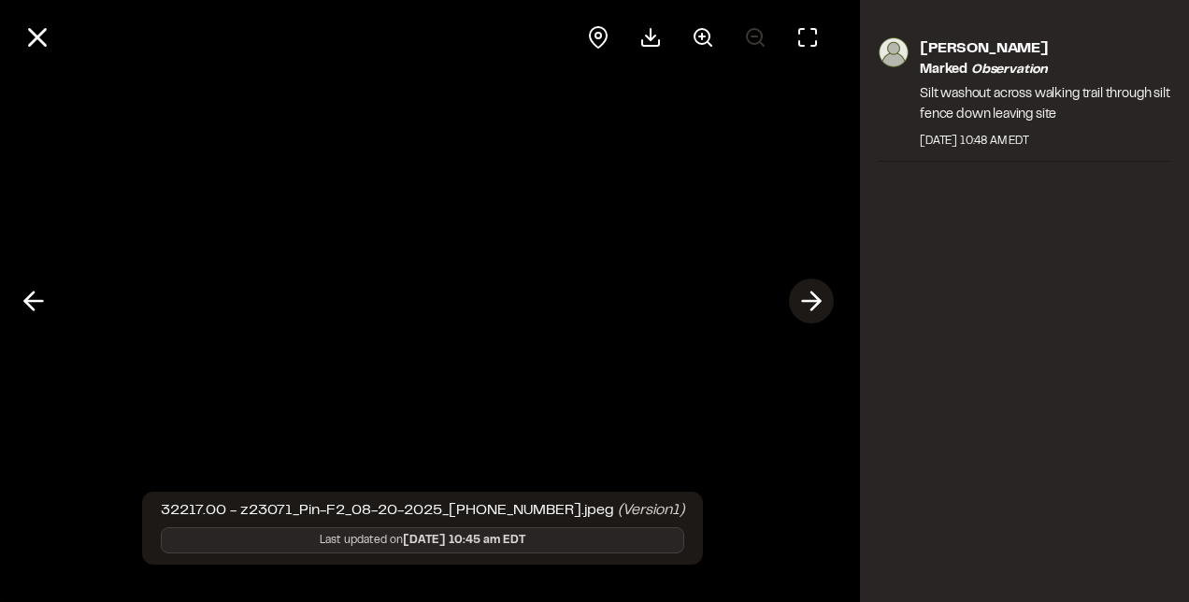
click at [812, 301] on line at bounding box center [812, 301] width 18 height 0
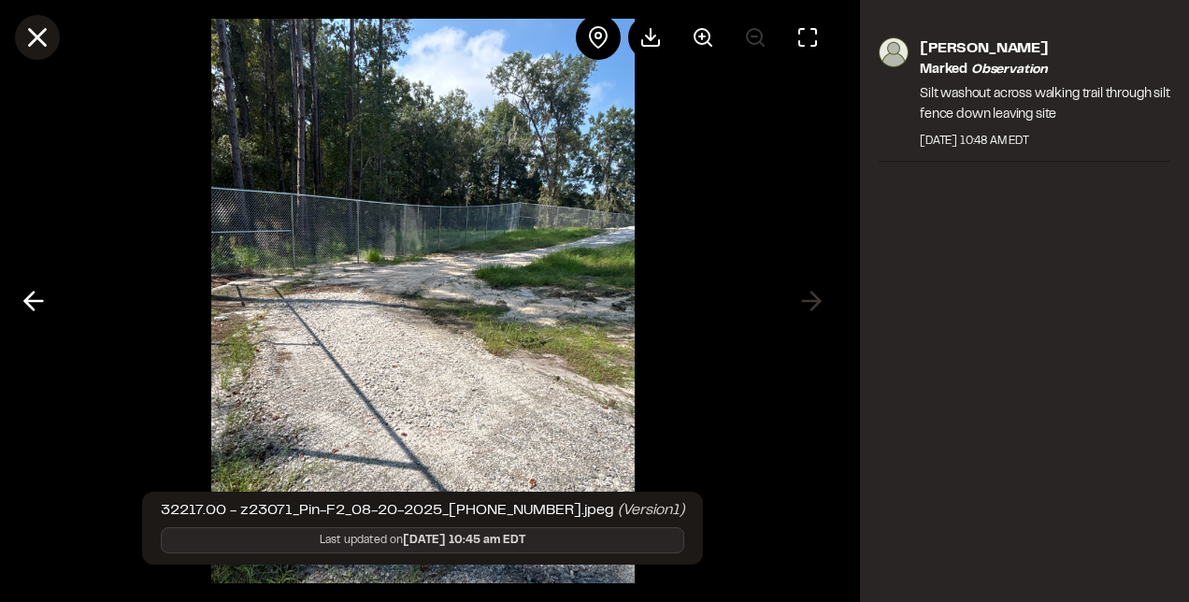
click at [35, 30] on icon at bounding box center [38, 38] width 32 height 32
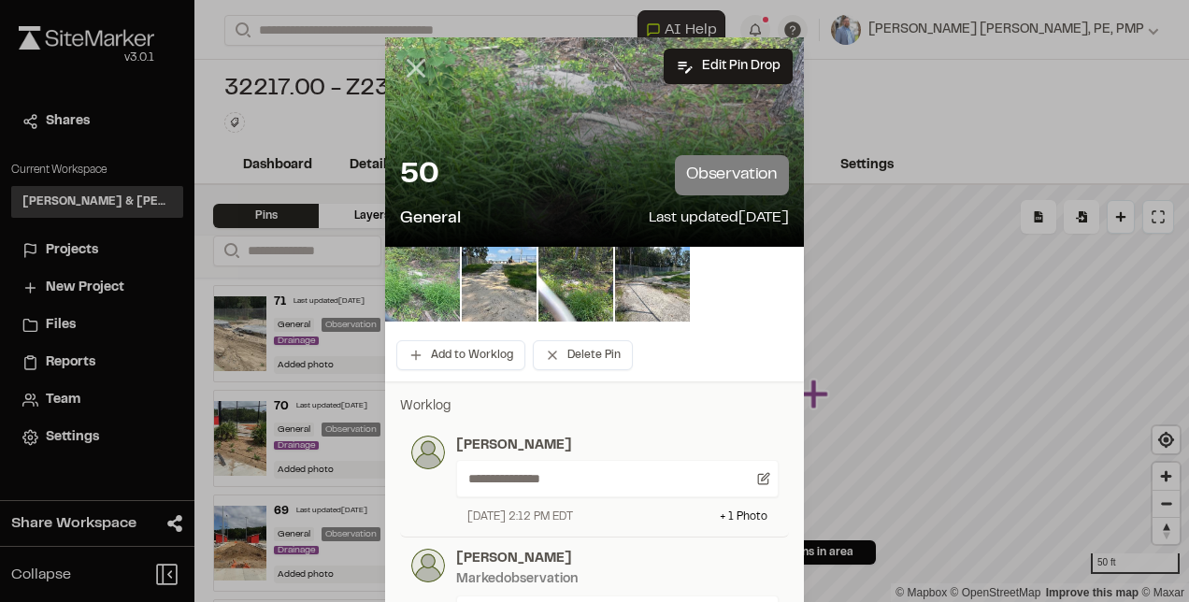
click at [410, 63] on icon at bounding box center [416, 68] width 32 height 32
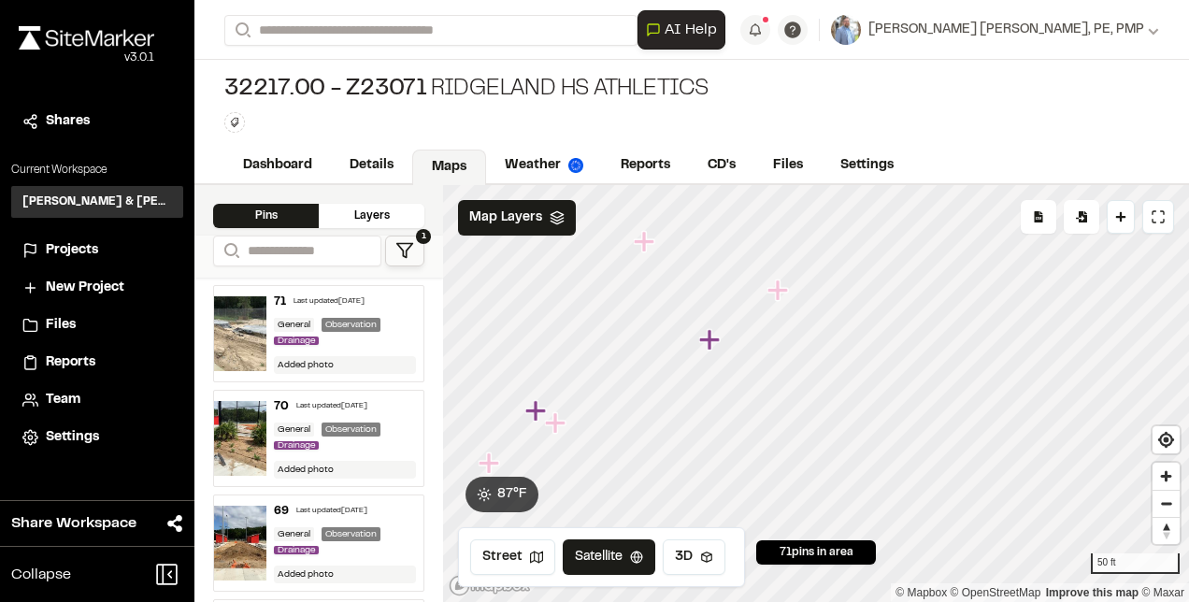
click at [553, 429] on icon "Map marker" at bounding box center [555, 422] width 21 height 21
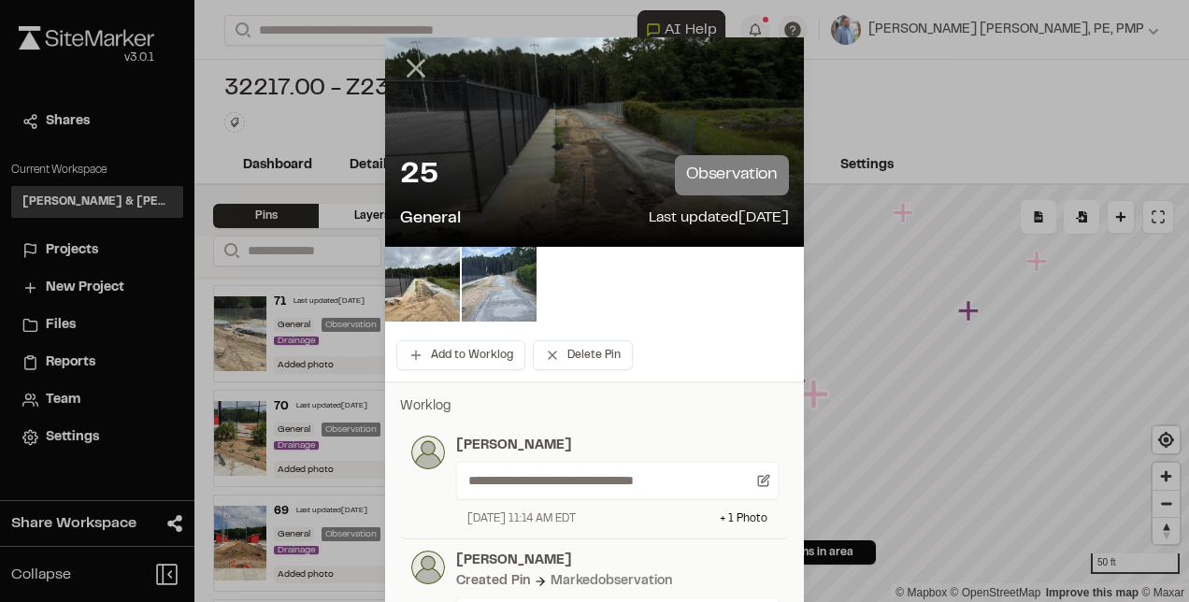
click at [412, 68] on icon at bounding box center [416, 68] width 32 height 32
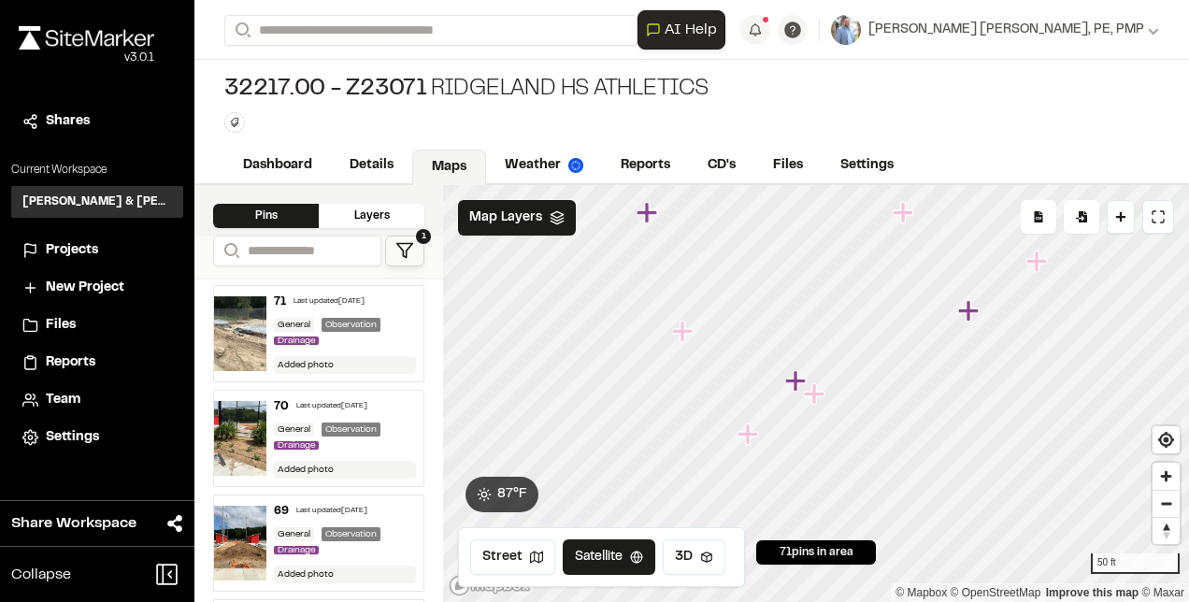
click at [754, 434] on icon "Map marker" at bounding box center [748, 434] width 21 height 21
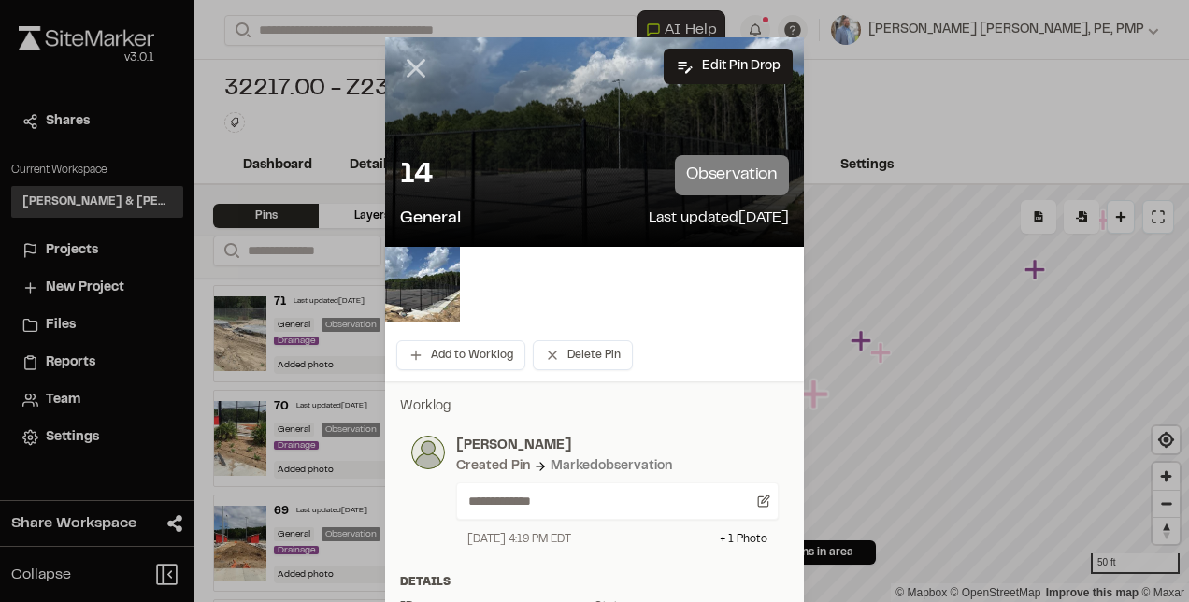
click at [408, 73] on icon at bounding box center [416, 68] width 32 height 32
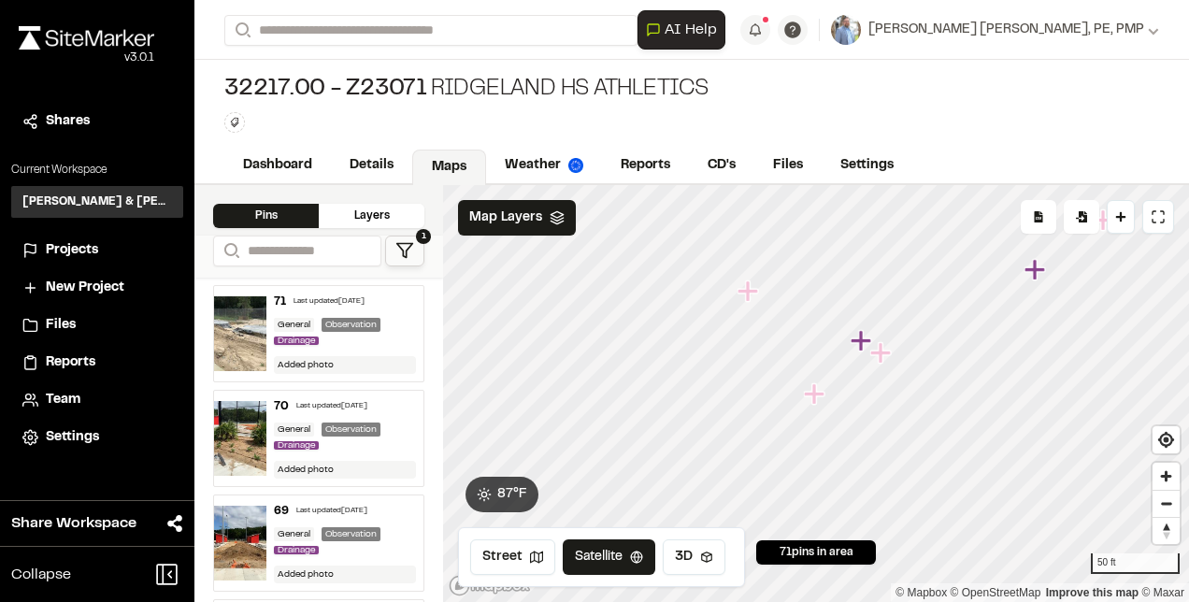
click at [747, 289] on icon "Map marker" at bounding box center [748, 290] width 21 height 21
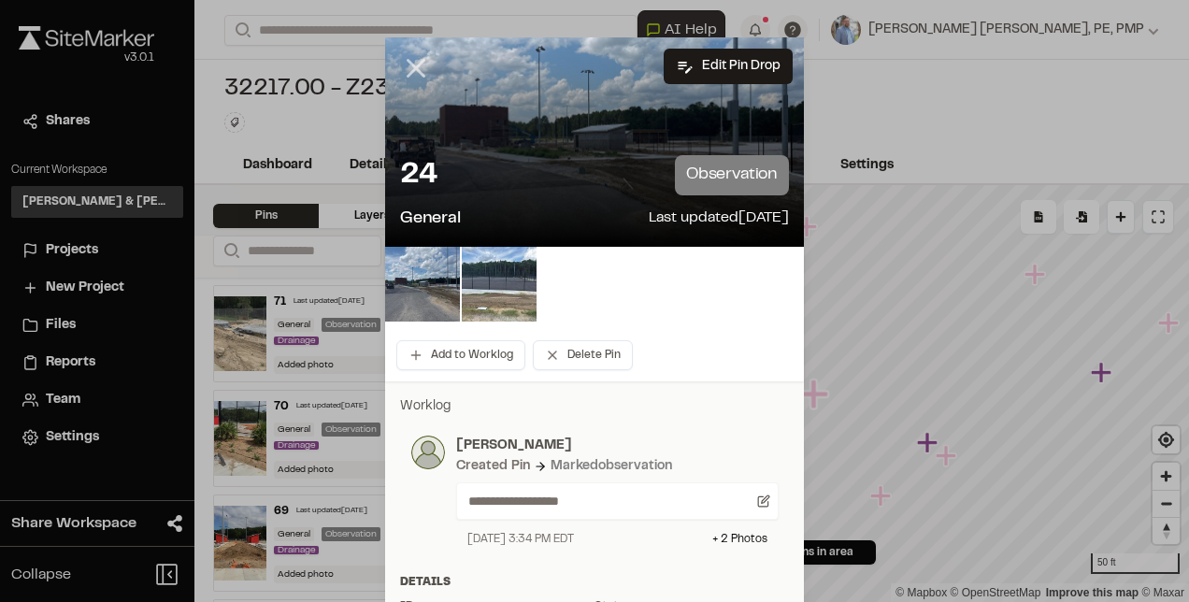
click at [404, 61] on icon at bounding box center [416, 68] width 32 height 32
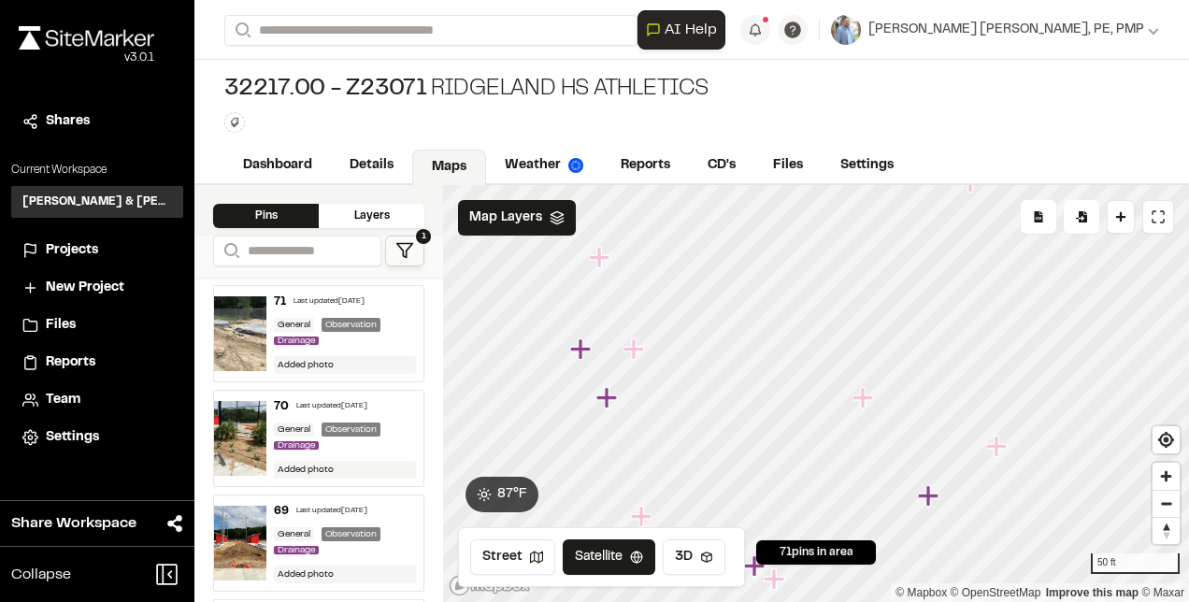
click at [637, 352] on icon "Map marker" at bounding box center [636, 350] width 24 height 24
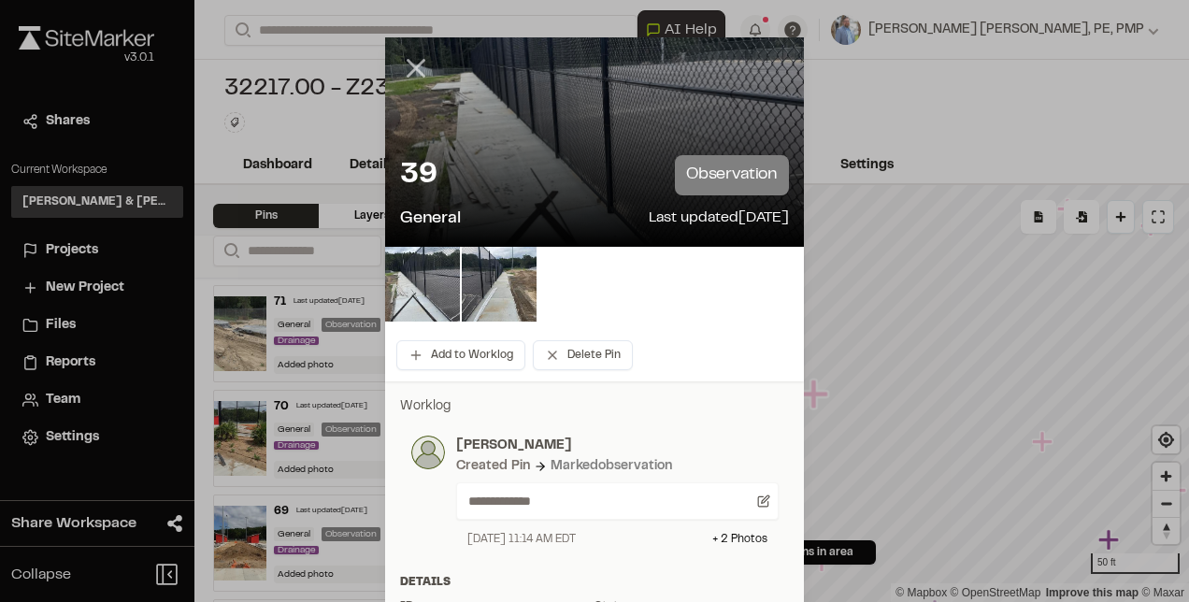
click at [415, 69] on icon at bounding box center [416, 68] width 32 height 32
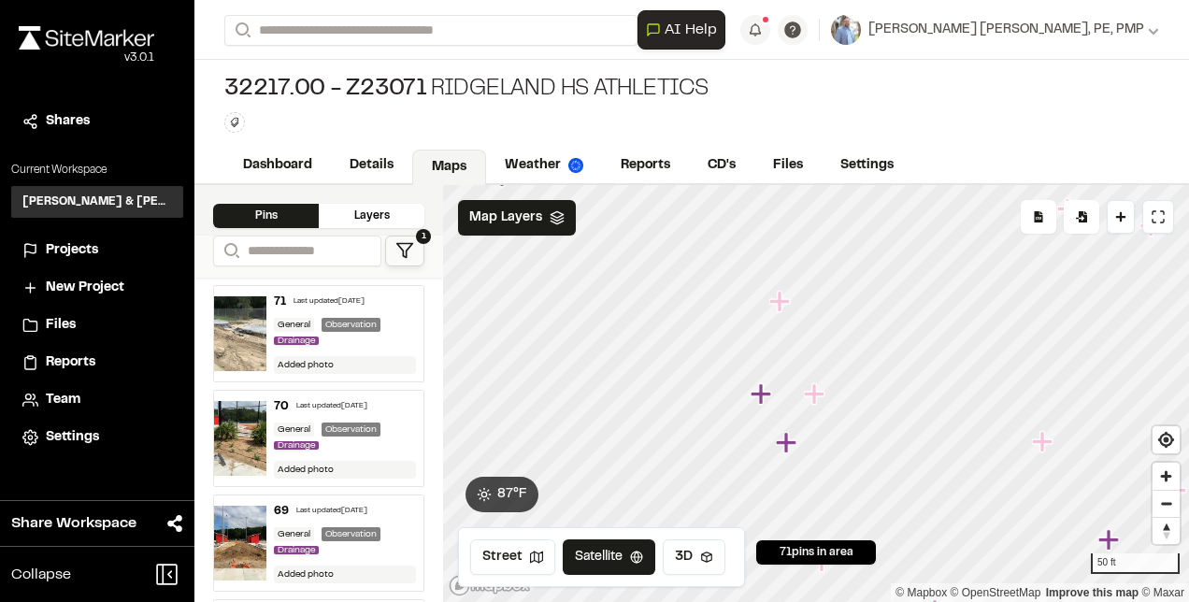
click at [758, 398] on icon "Map marker" at bounding box center [761, 393] width 21 height 21
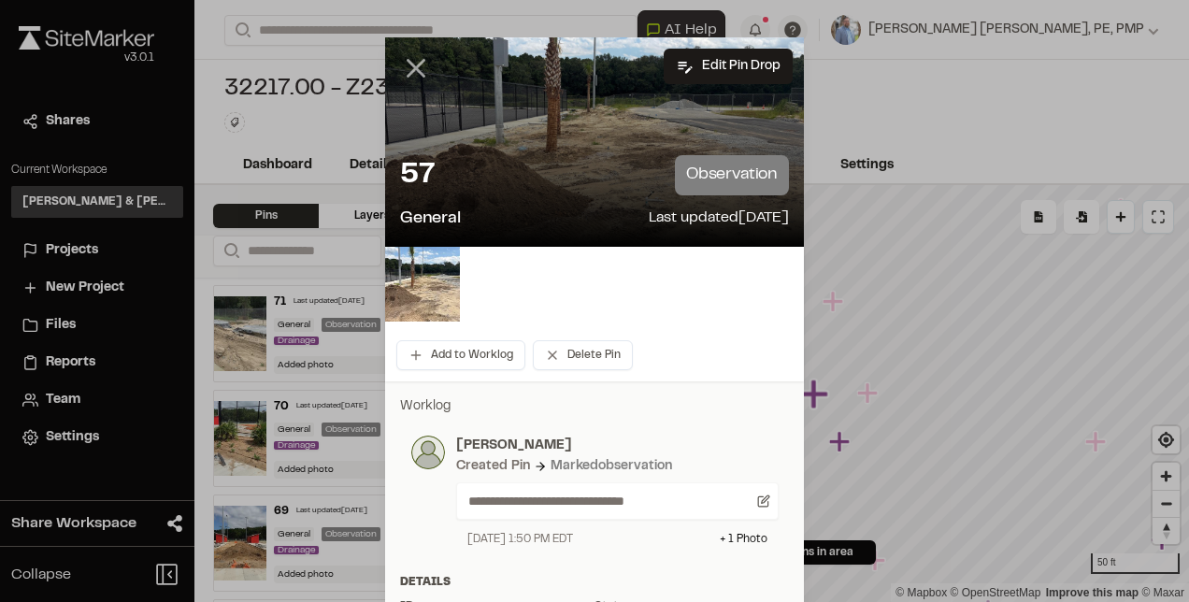
click at [411, 58] on icon at bounding box center [416, 68] width 32 height 32
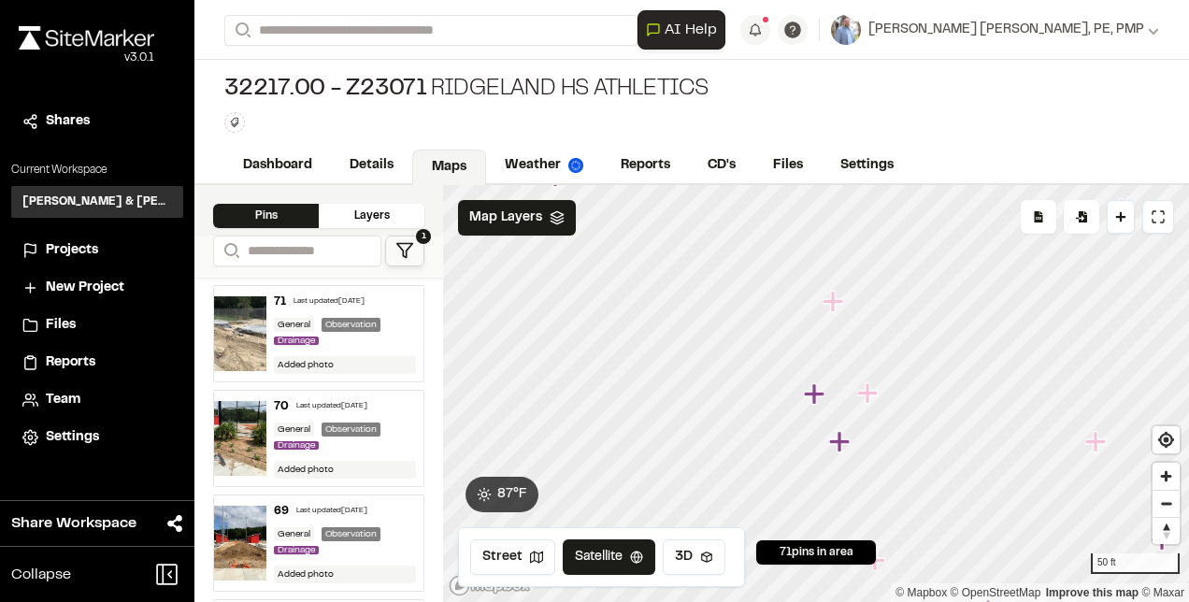
click at [845, 440] on icon "Map marker" at bounding box center [839, 441] width 21 height 21
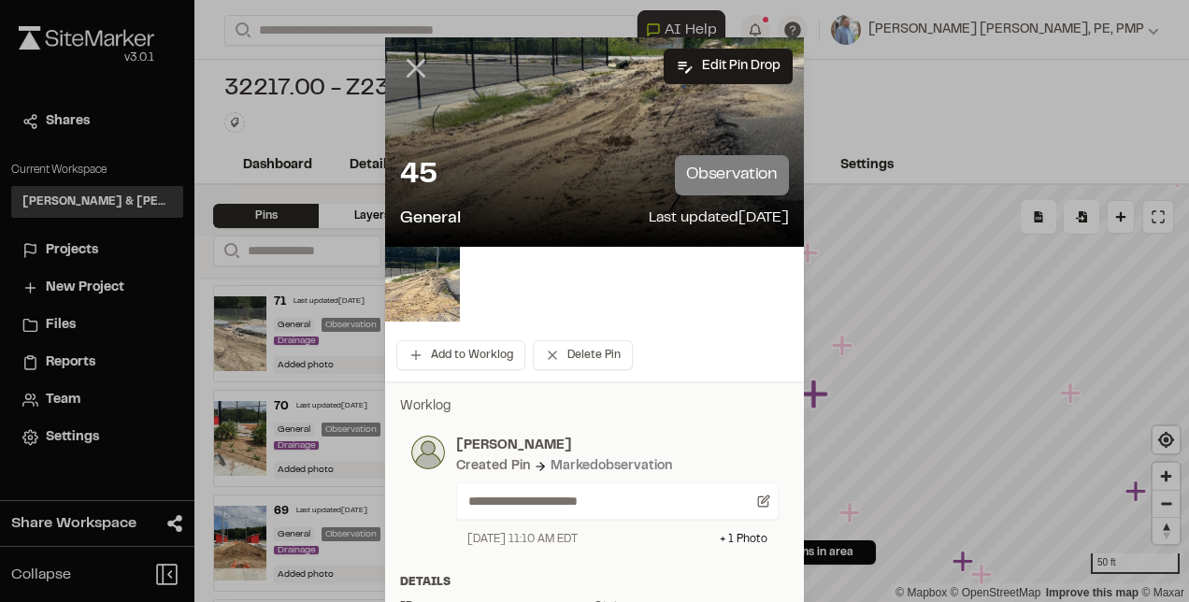
click at [411, 62] on icon at bounding box center [416, 68] width 32 height 32
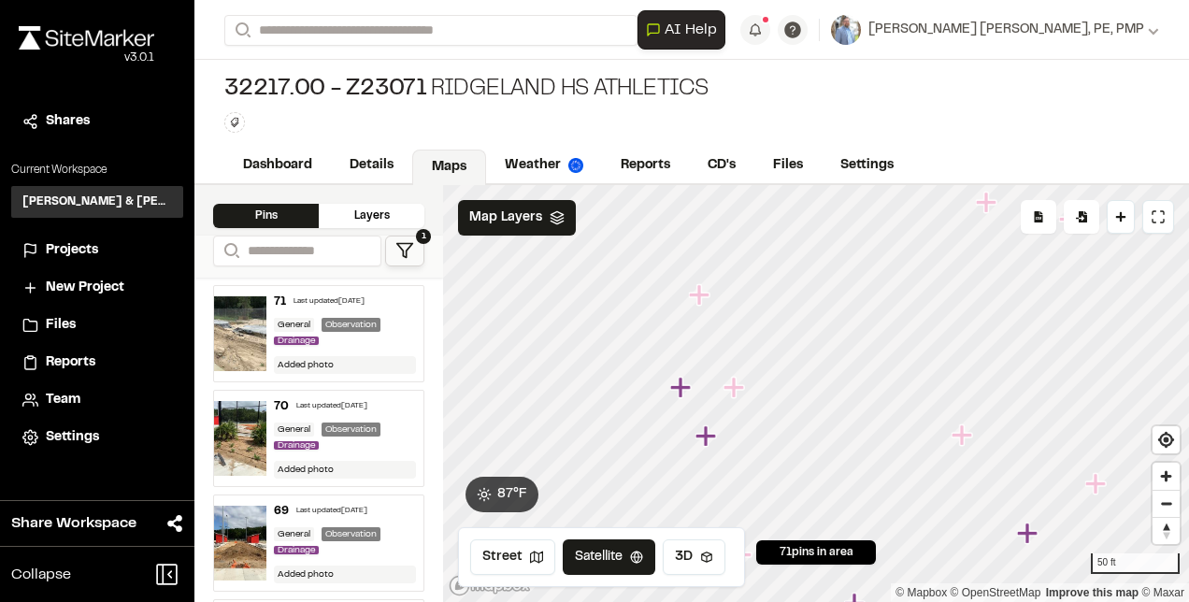
click at [703, 296] on icon "Map marker" at bounding box center [699, 294] width 21 height 21
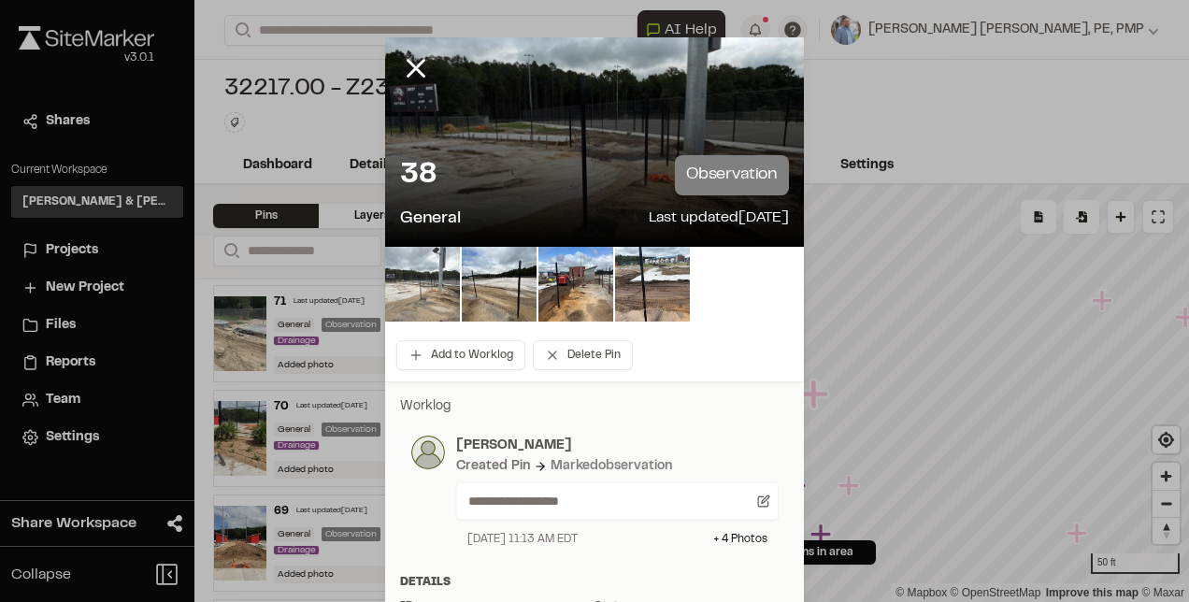
click at [436, 279] on img at bounding box center [422, 284] width 75 height 75
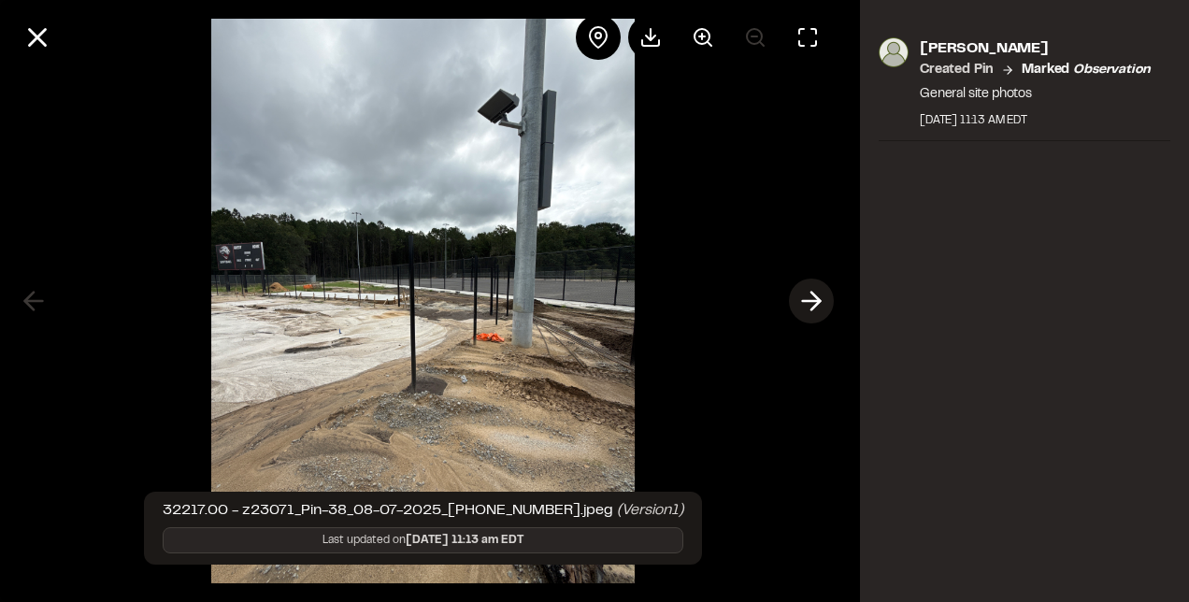
click at [804, 307] on icon at bounding box center [812, 301] width 30 height 32
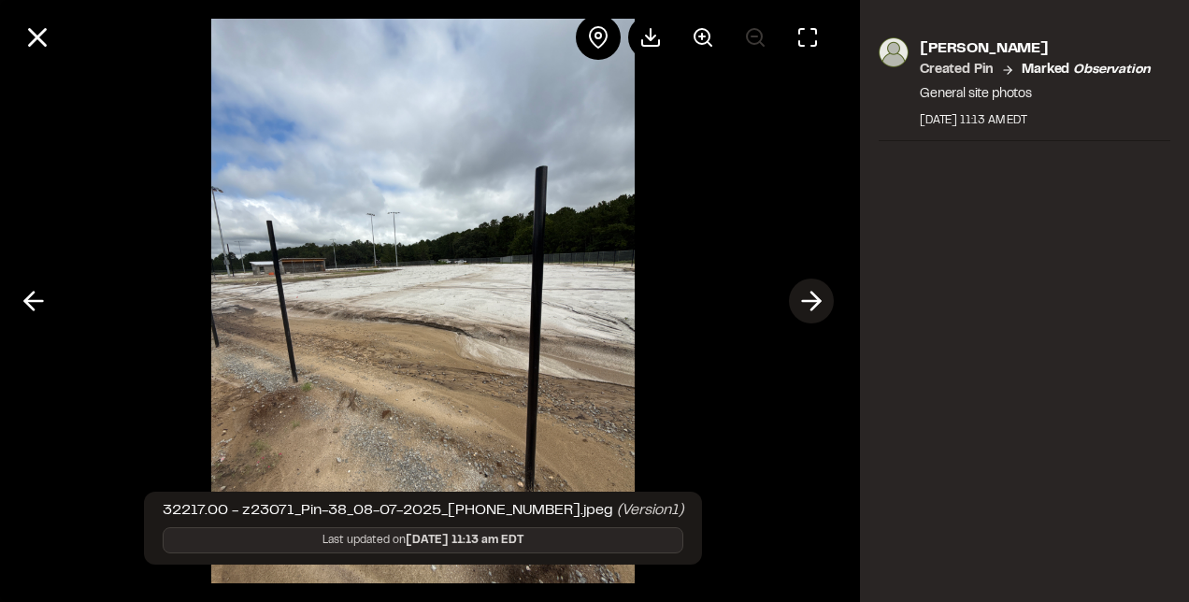
click at [804, 307] on icon at bounding box center [812, 301] width 30 height 32
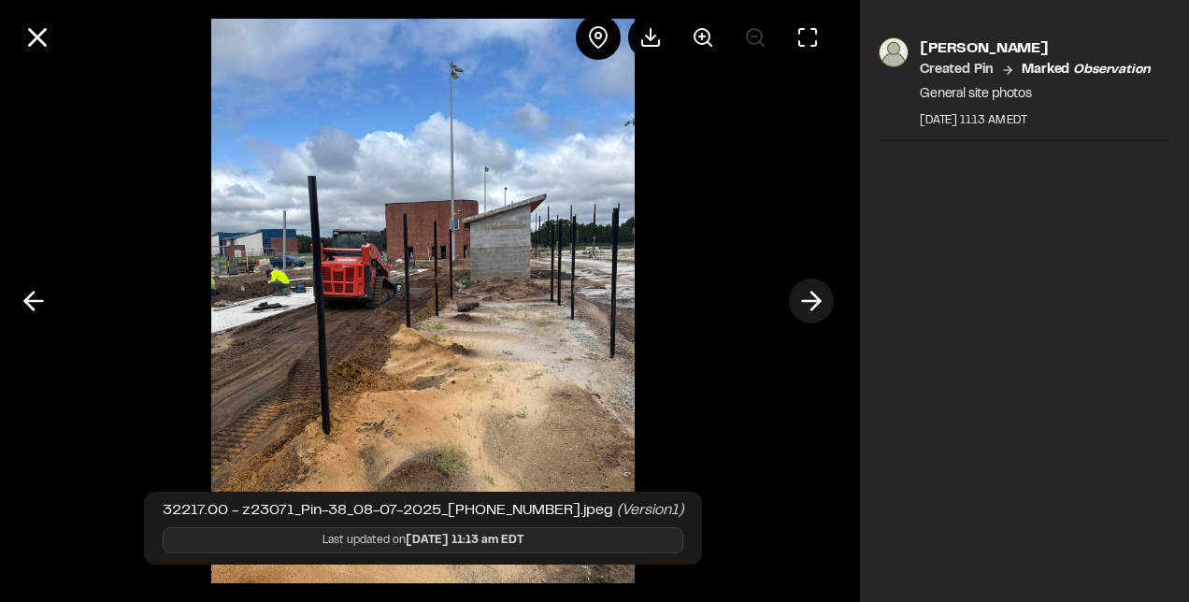
click at [804, 307] on icon at bounding box center [812, 301] width 30 height 32
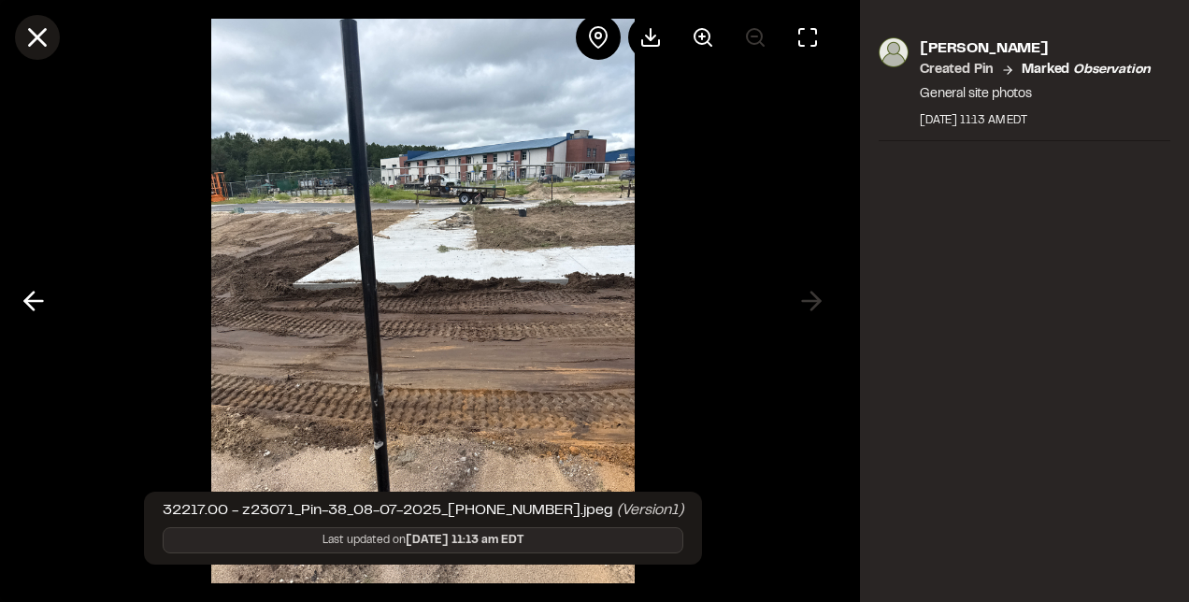
click at [35, 36] on line at bounding box center [38, 38] width 16 height 16
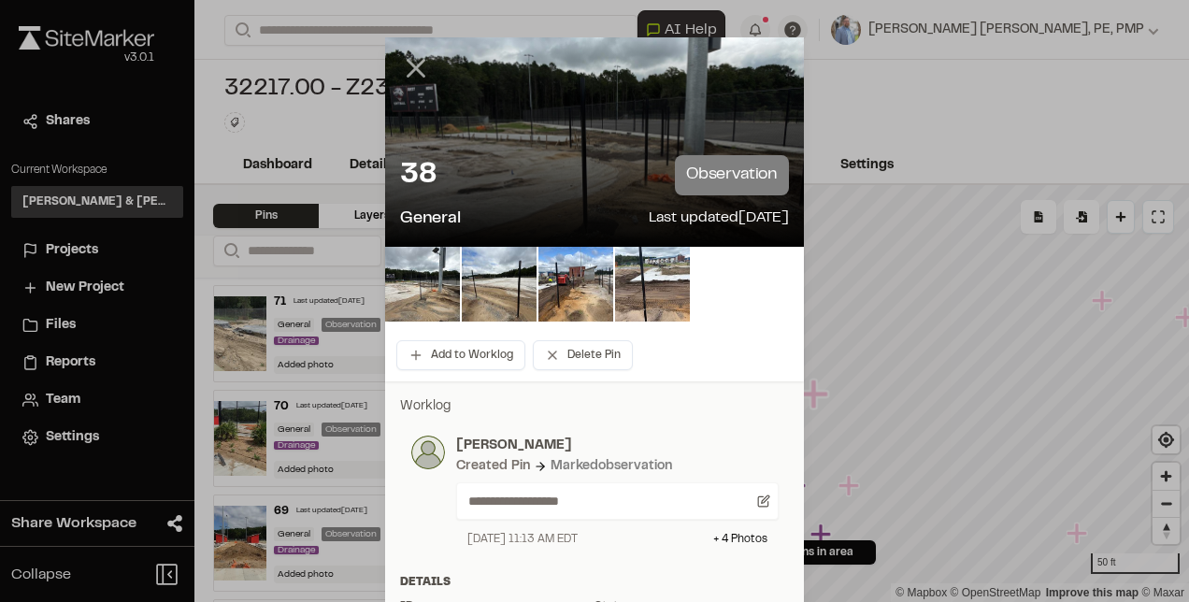
click at [409, 65] on line at bounding box center [417, 69] width 16 height 16
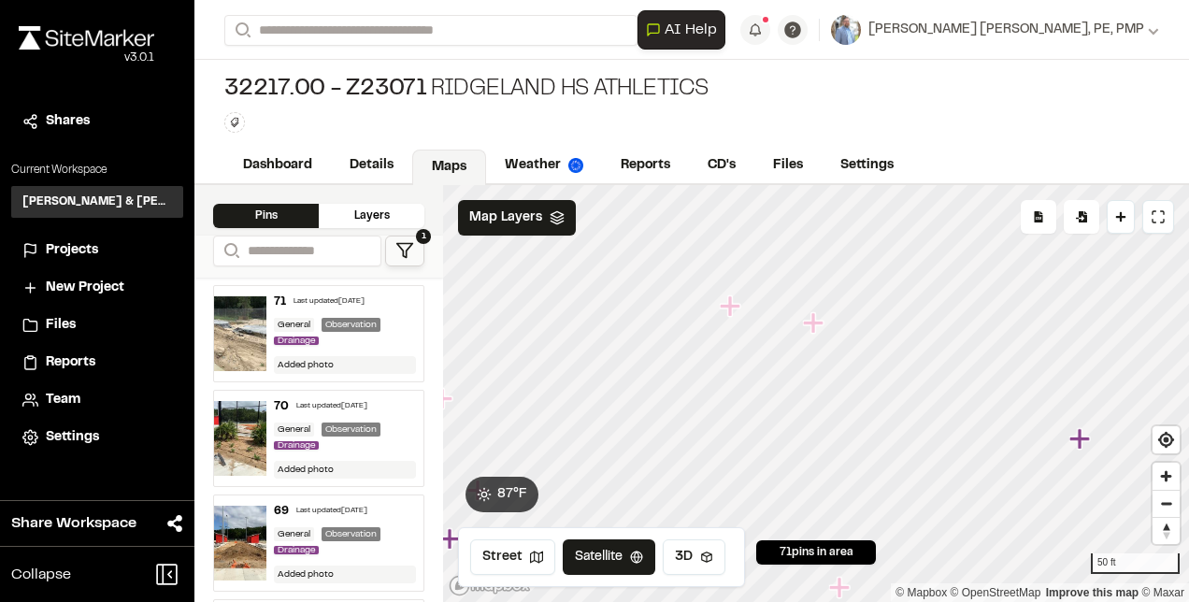
click at [731, 307] on icon "Map marker" at bounding box center [730, 305] width 21 height 21
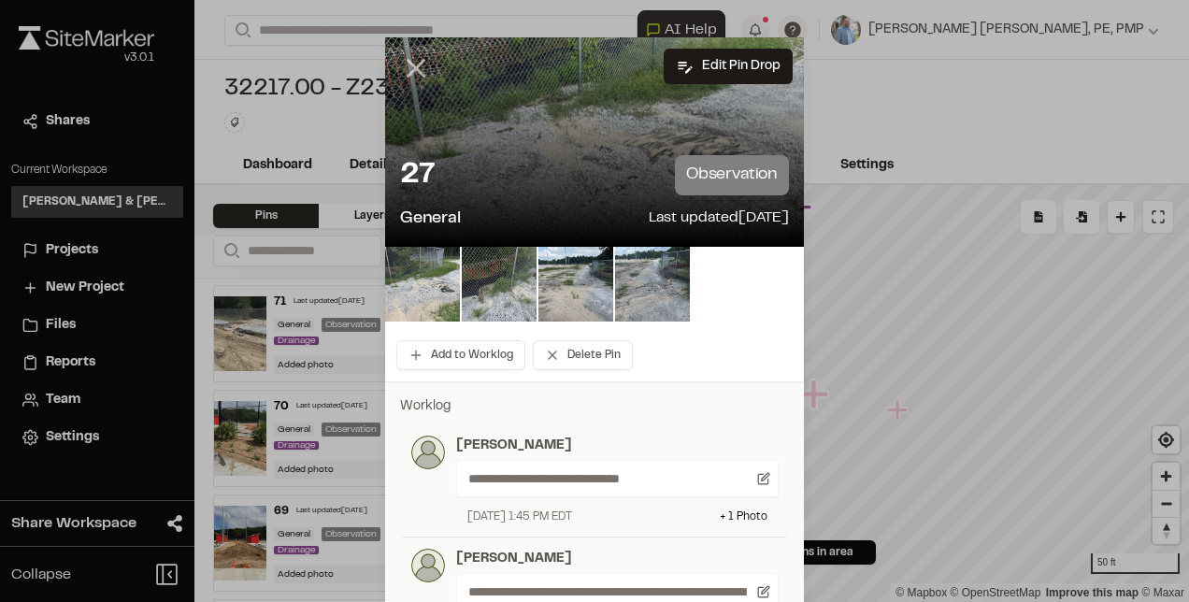
click at [409, 66] on line at bounding box center [417, 69] width 16 height 16
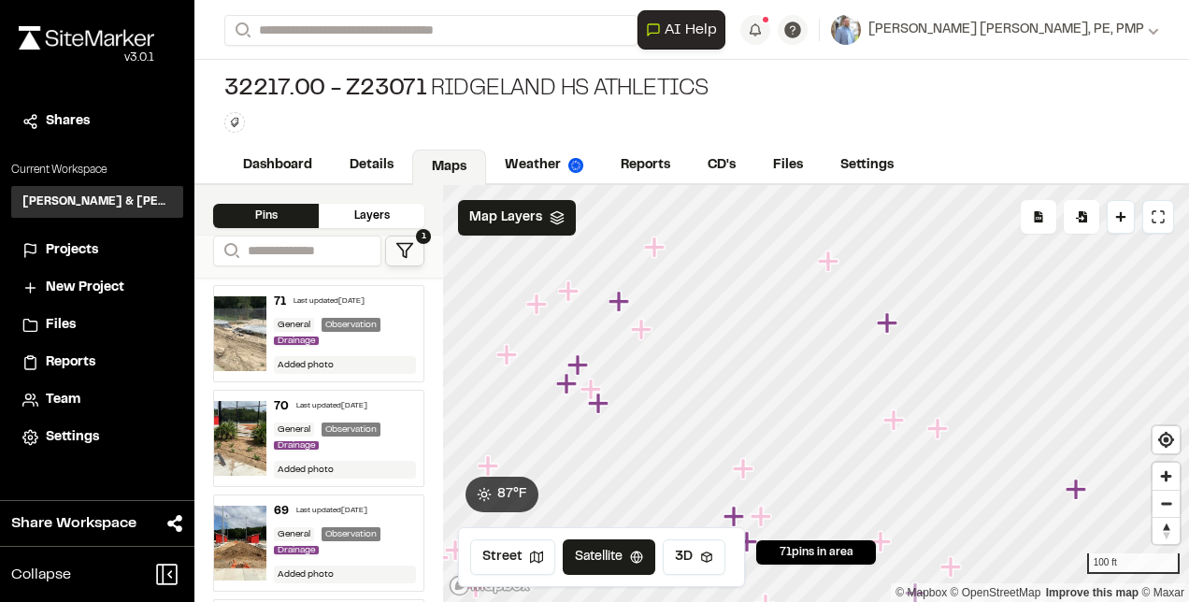
click at [625, 306] on icon "Map marker" at bounding box center [621, 302] width 24 height 24
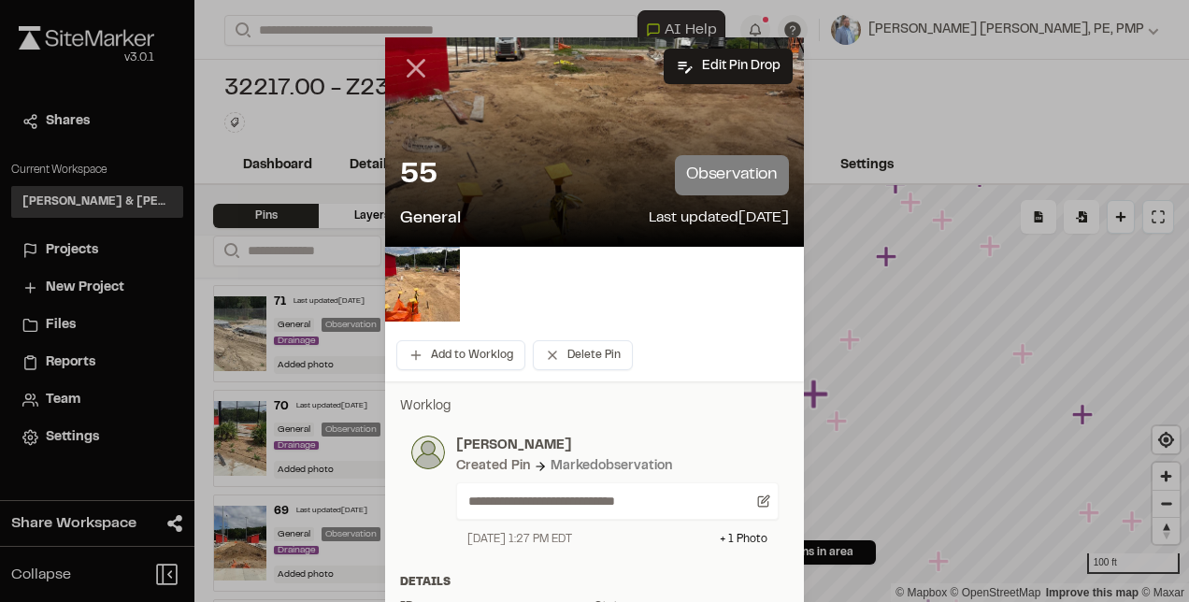
click at [409, 64] on icon at bounding box center [416, 68] width 32 height 32
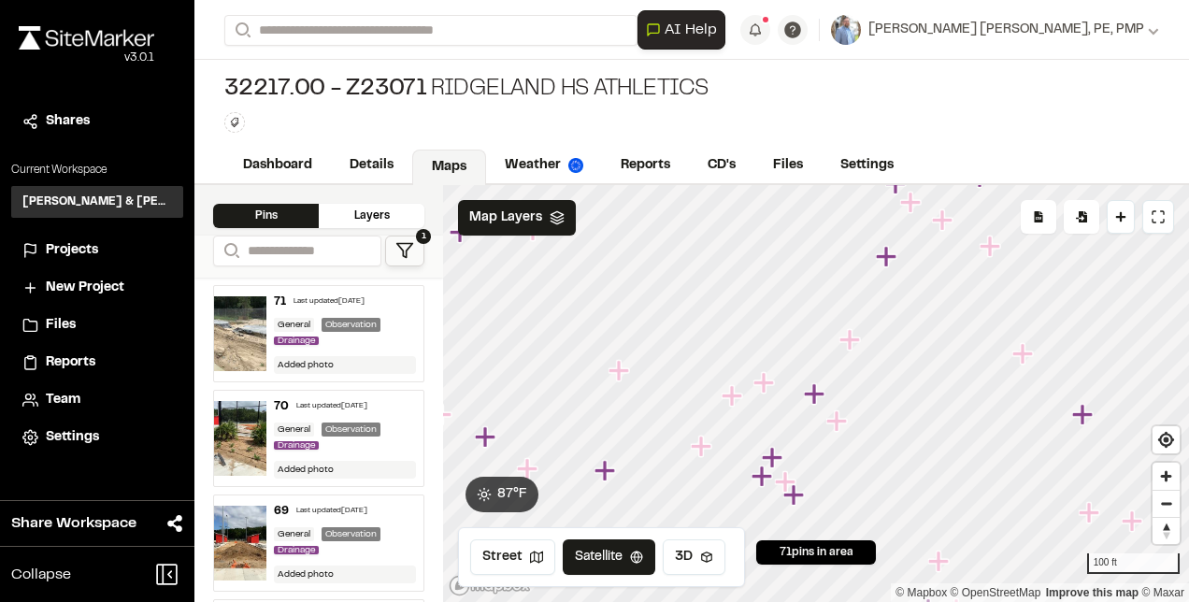
click at [856, 342] on icon "Map marker" at bounding box center [852, 340] width 24 height 24
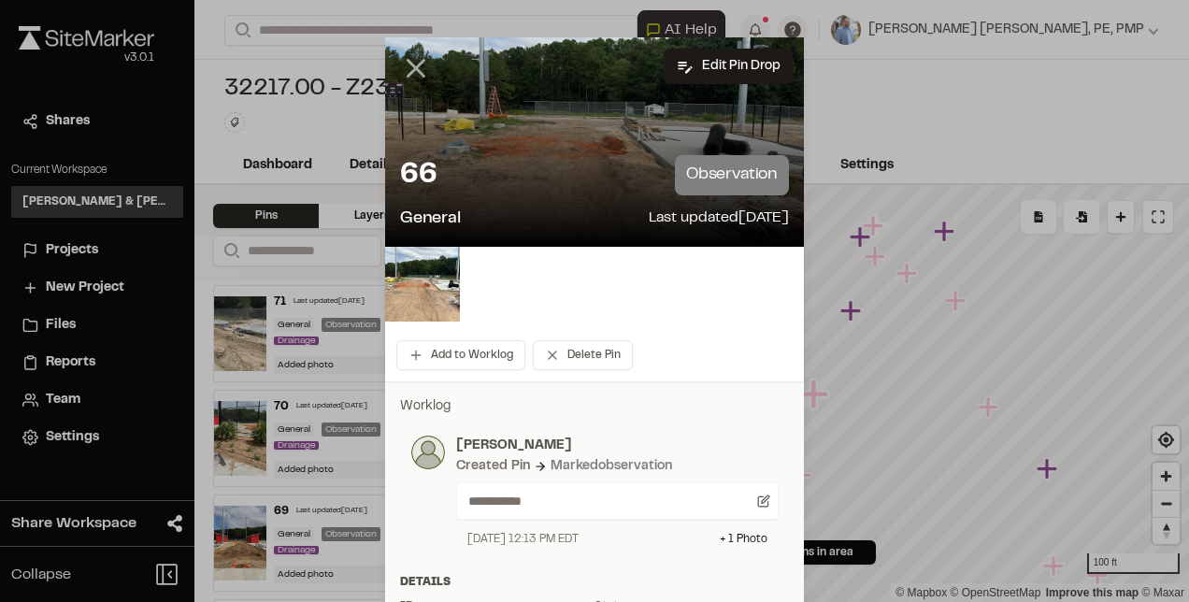
click at [412, 62] on icon at bounding box center [416, 68] width 32 height 32
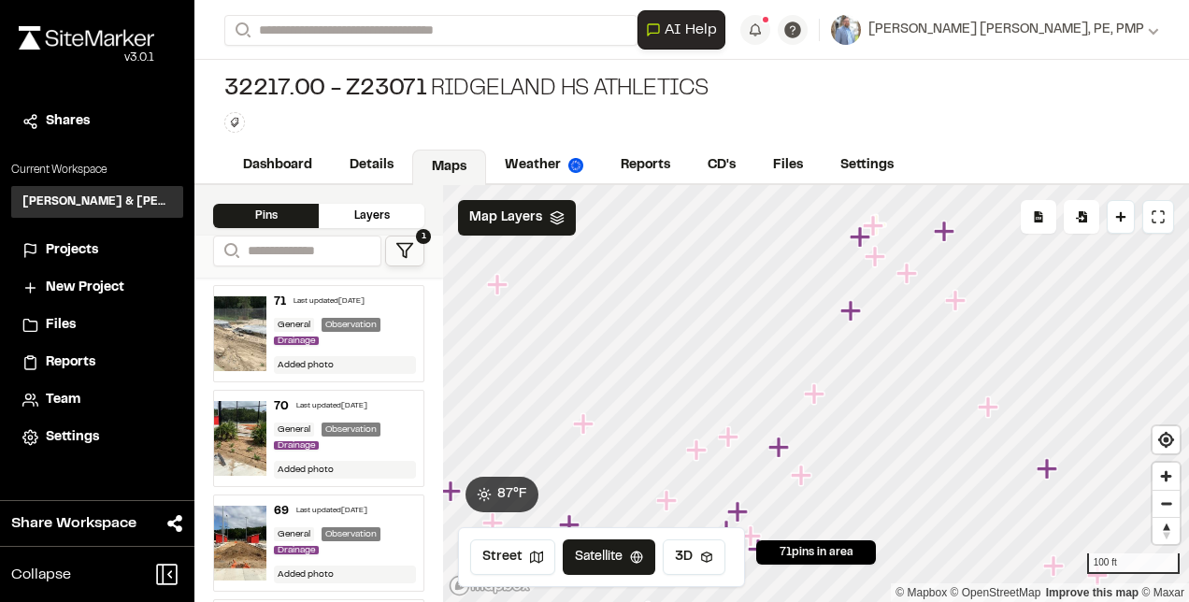
click at [701, 454] on icon "Map marker" at bounding box center [698, 450] width 24 height 24
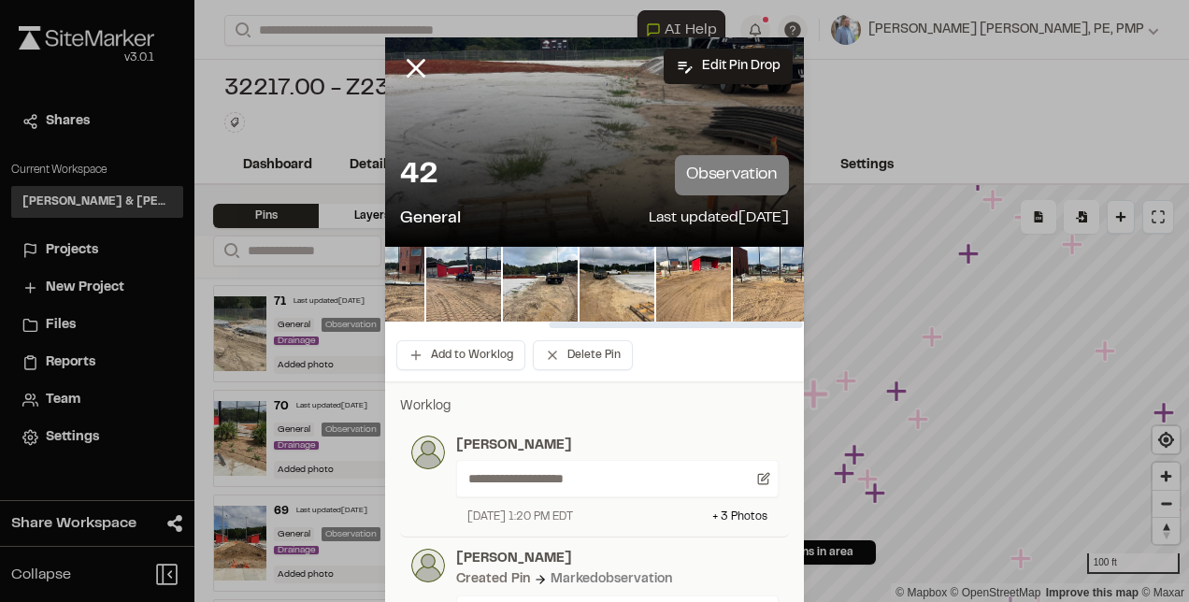
scroll to position [0, 269]
drag, startPoint x: 613, startPoint y: 326, endPoint x: 791, endPoint y: 332, distance: 177.7
click at [791, 328] on div at bounding box center [676, 325] width 253 height 7
click at [413, 62] on line at bounding box center [417, 69] width 16 height 16
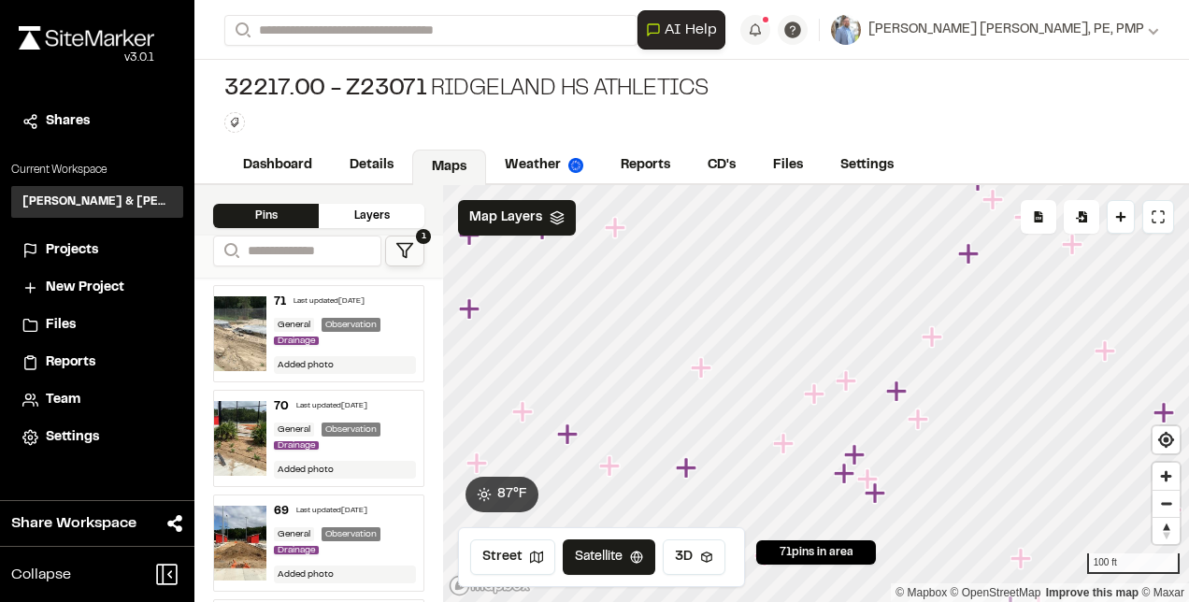
click at [703, 376] on icon "Map marker" at bounding box center [701, 367] width 21 height 21
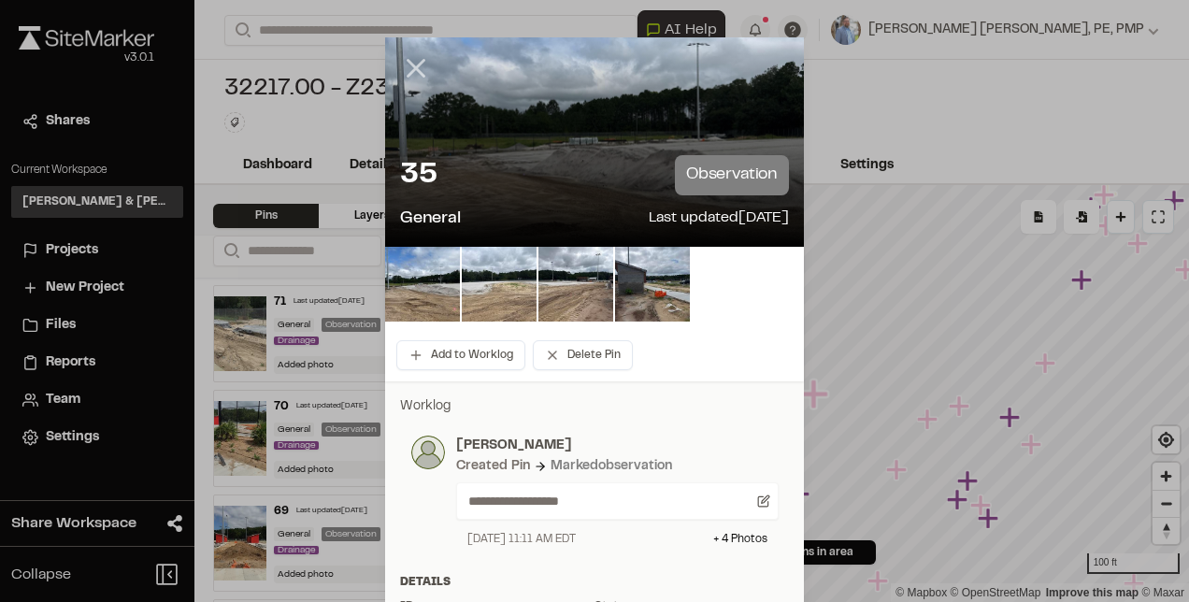
click at [406, 76] on icon at bounding box center [416, 68] width 32 height 32
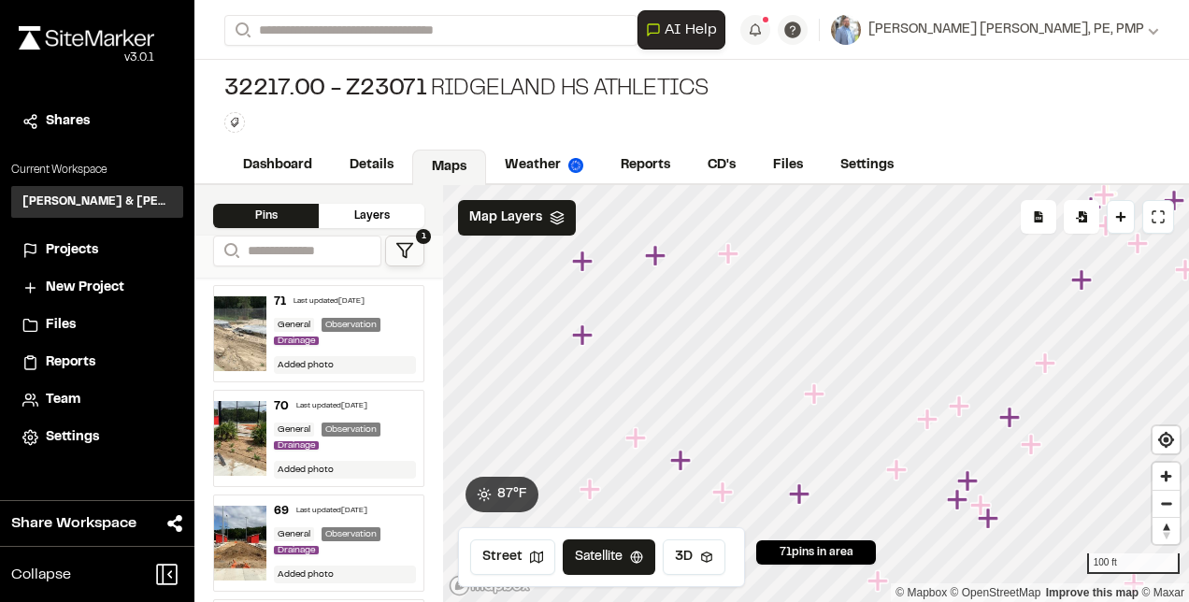
click at [729, 251] on icon "Map marker" at bounding box center [728, 253] width 21 height 21
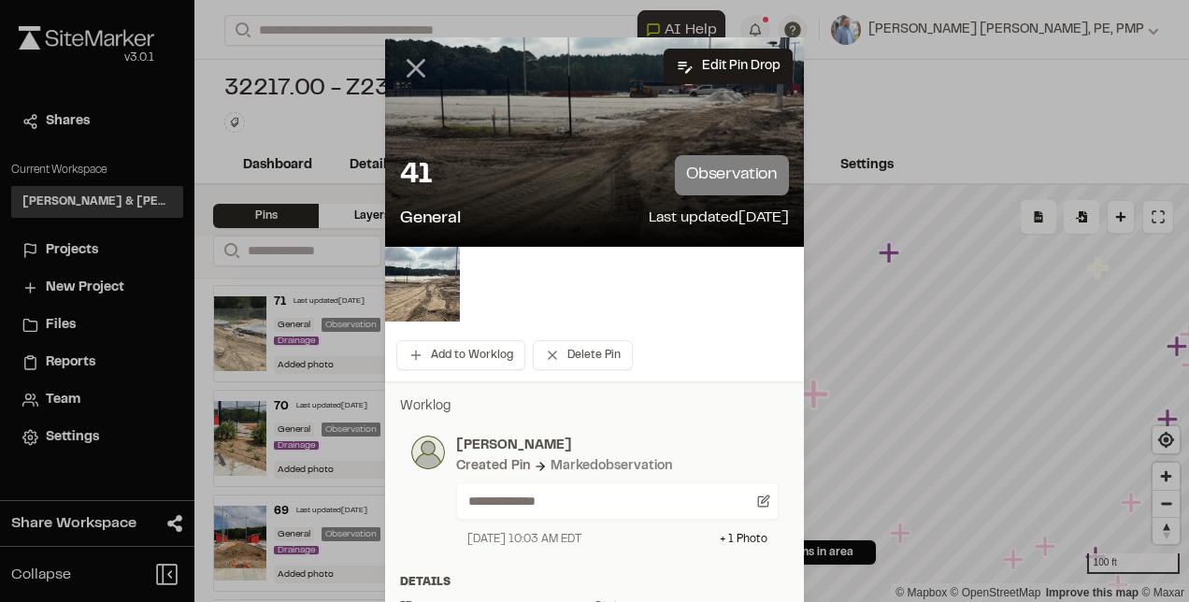
click at [409, 64] on line at bounding box center [417, 69] width 16 height 16
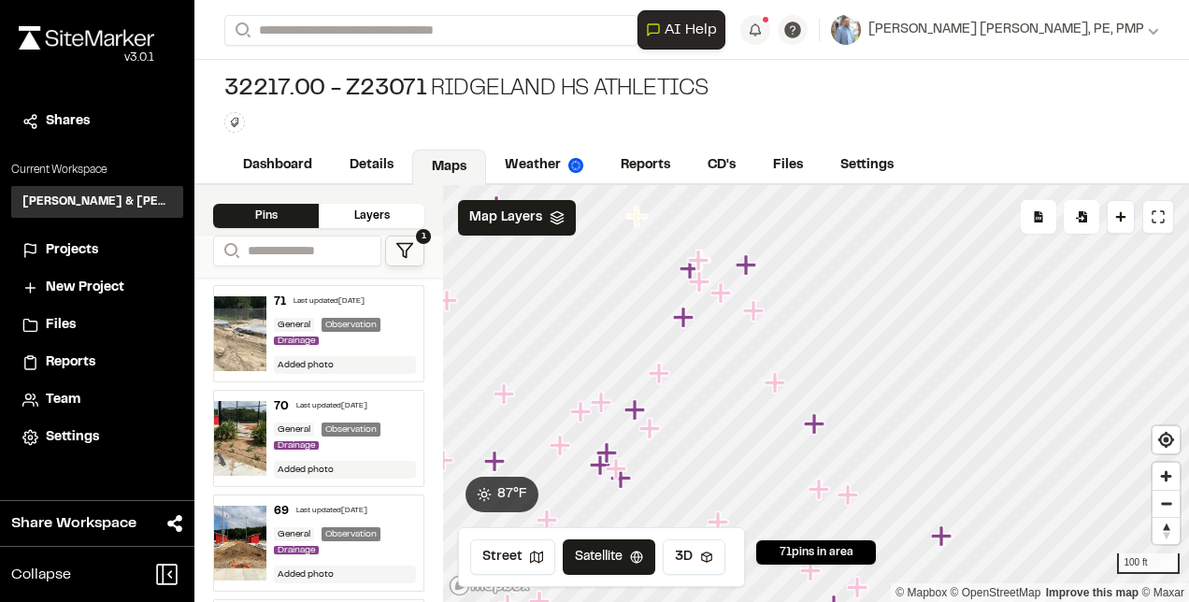
click at [751, 267] on icon "Map marker" at bounding box center [748, 265] width 24 height 24
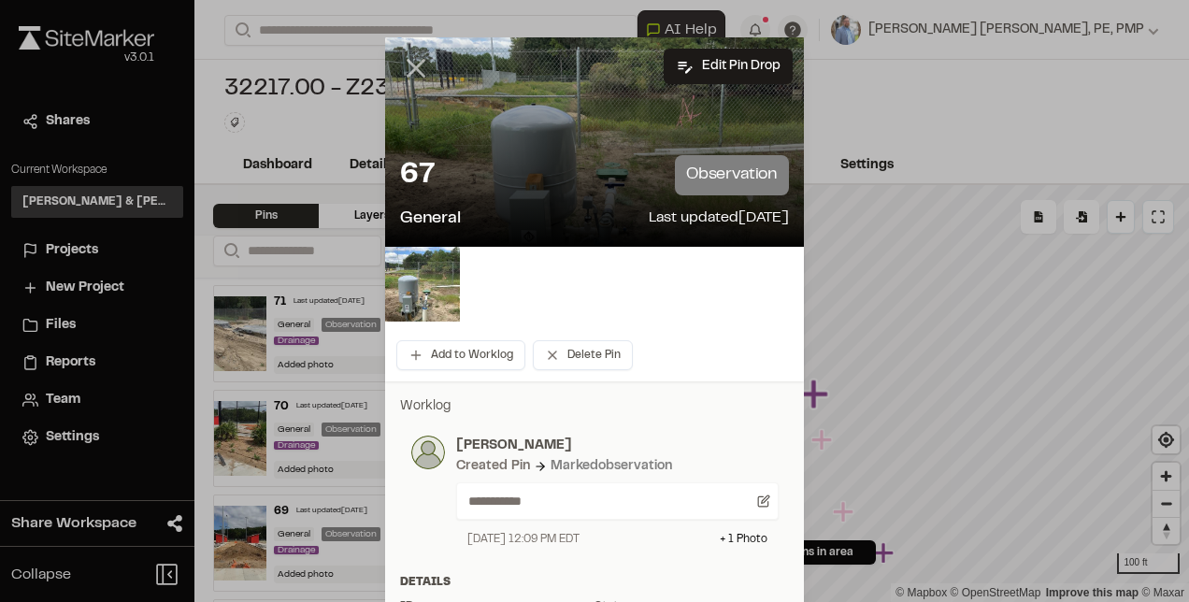
click at [411, 67] on icon at bounding box center [416, 68] width 32 height 32
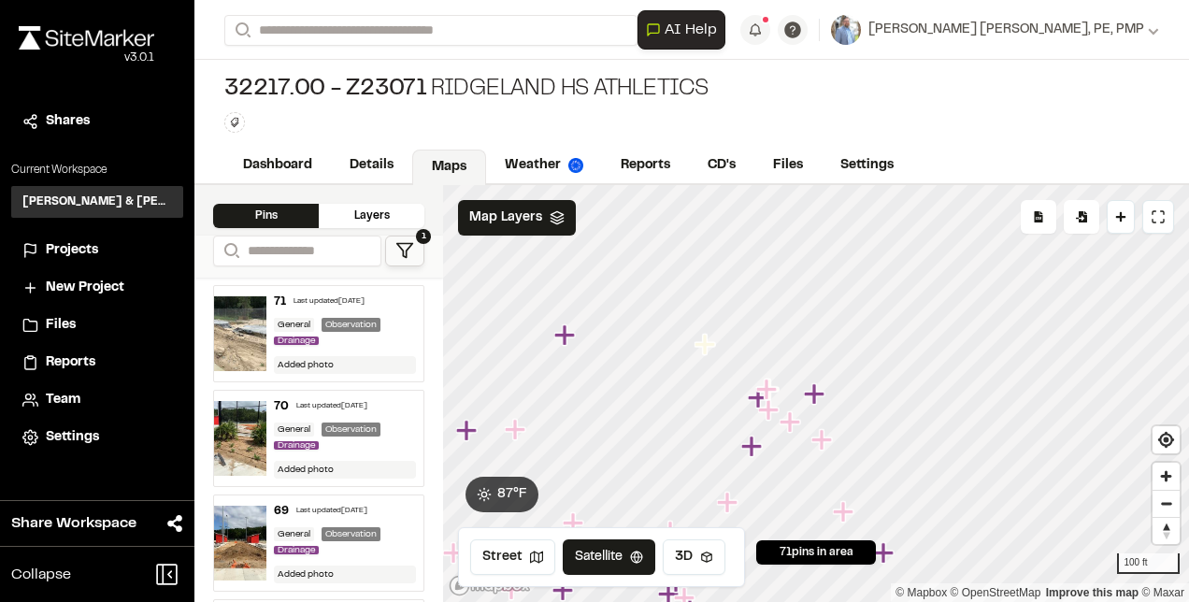
click at [771, 421] on icon "Map marker" at bounding box center [770, 410] width 24 height 24
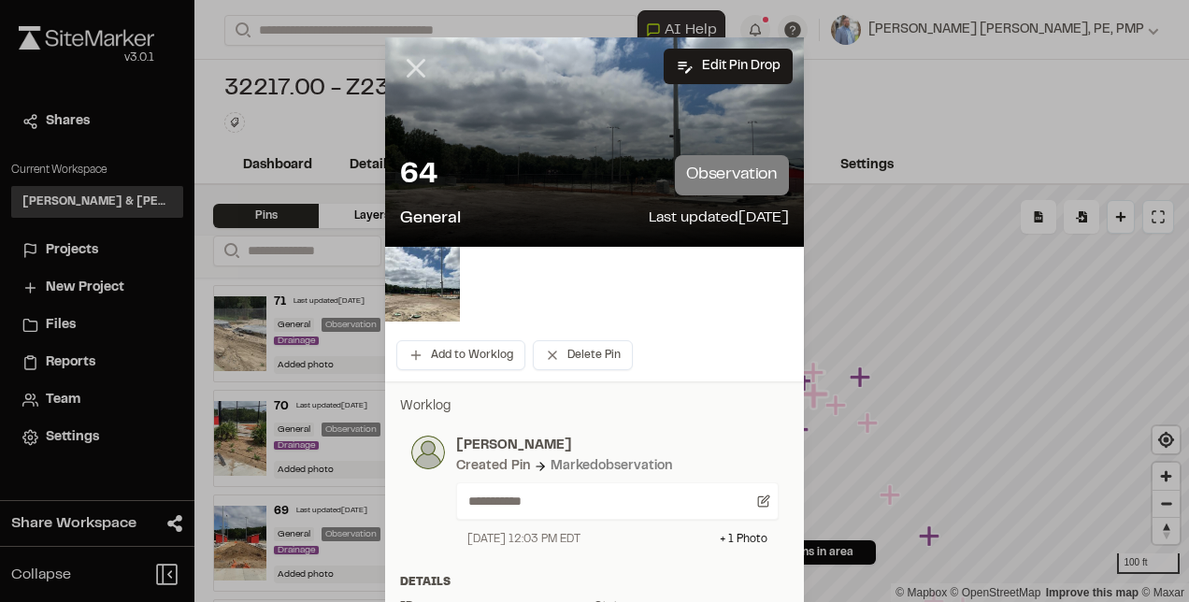
click at [423, 72] on icon at bounding box center [416, 68] width 32 height 32
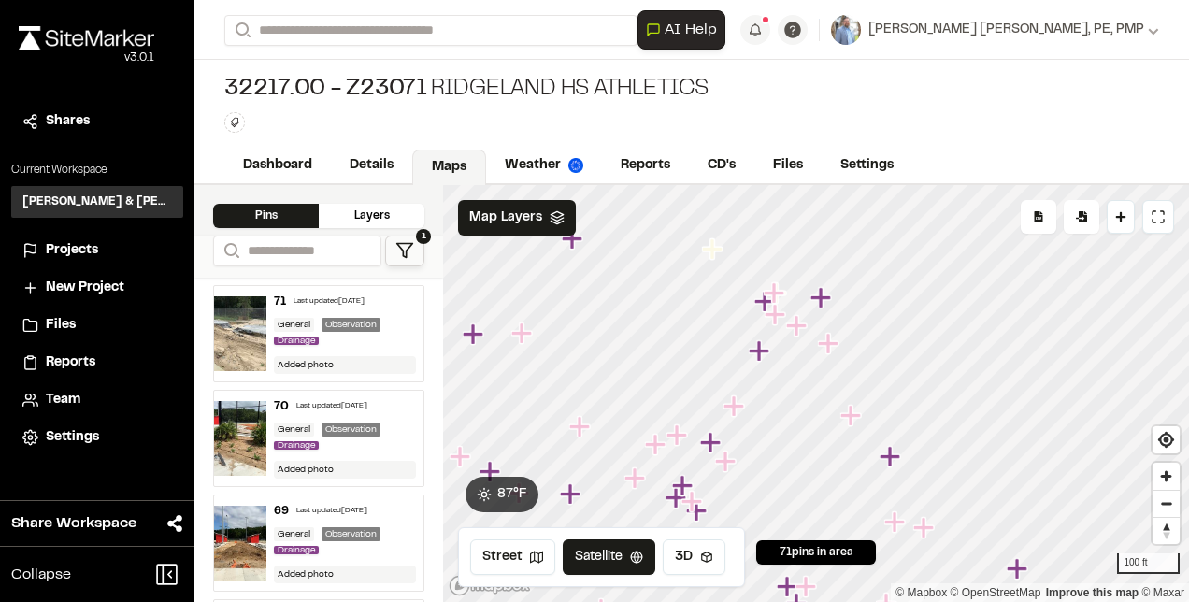
click at [837, 345] on icon "Map marker" at bounding box center [828, 343] width 21 height 21
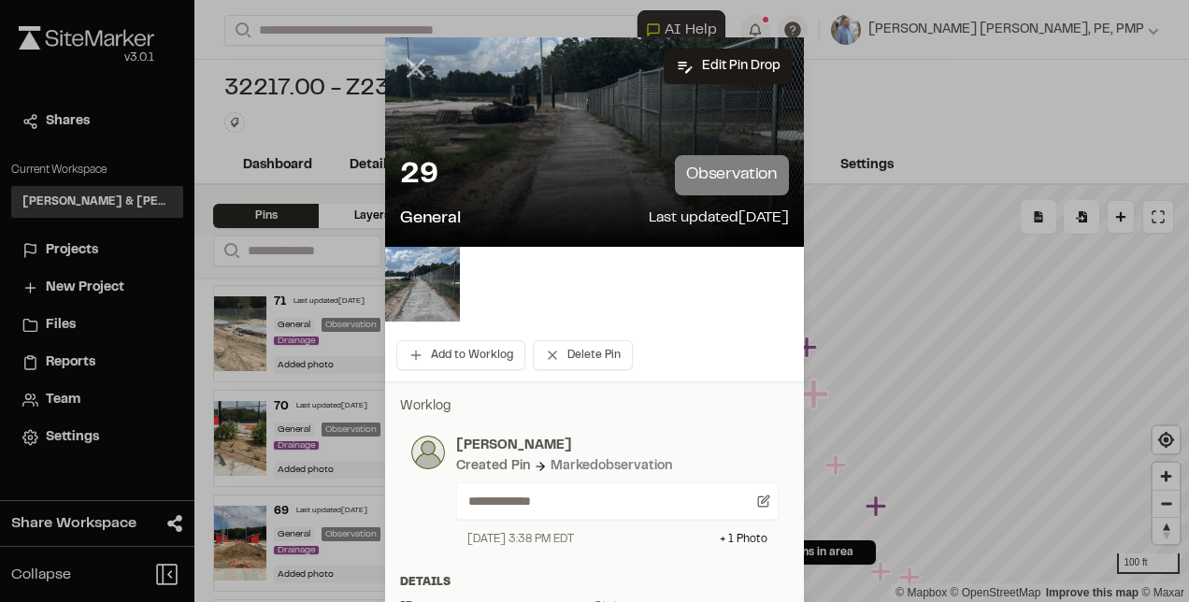
click at [410, 71] on icon at bounding box center [416, 68] width 32 height 32
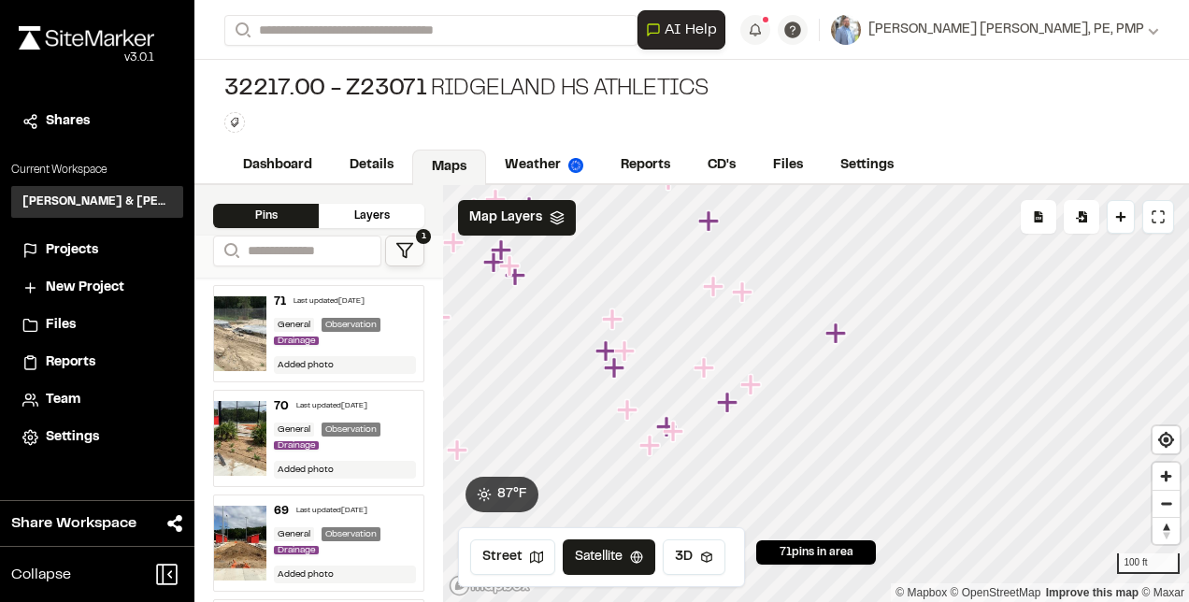
click at [729, 411] on icon "Map marker" at bounding box center [727, 402] width 21 height 21
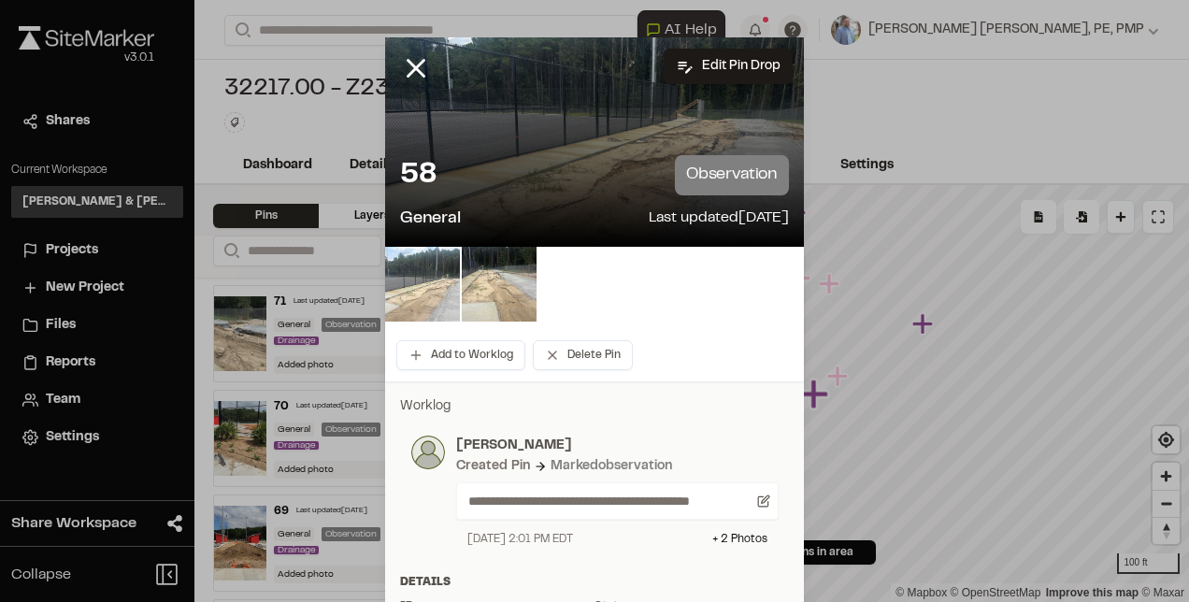
click at [439, 279] on img at bounding box center [422, 284] width 75 height 75
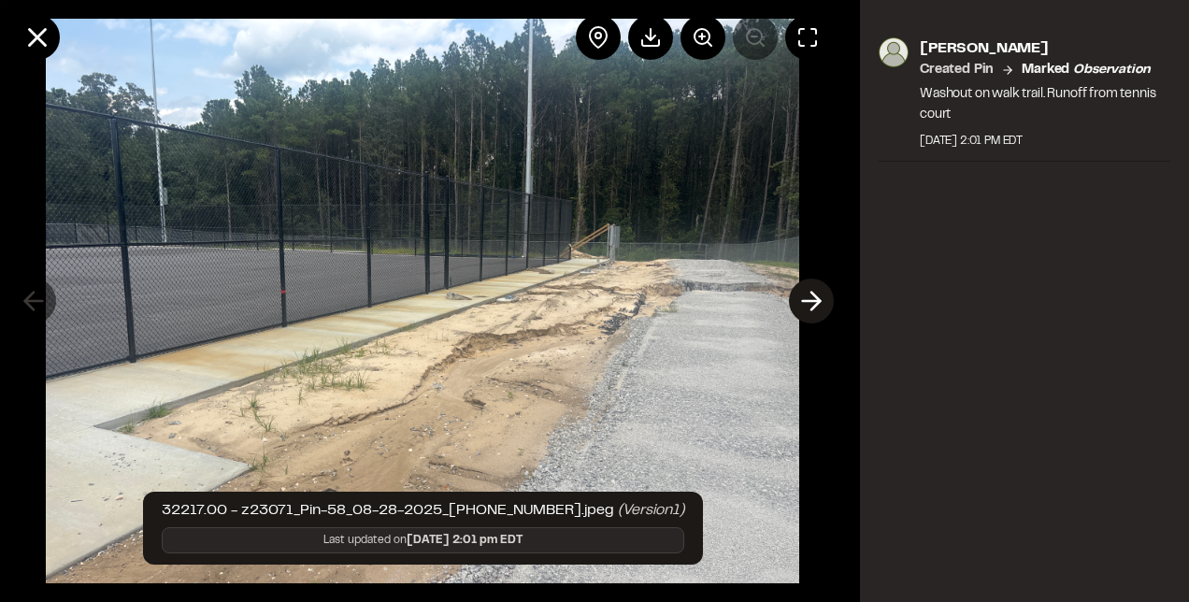
click at [804, 301] on line at bounding box center [812, 301] width 18 height 0
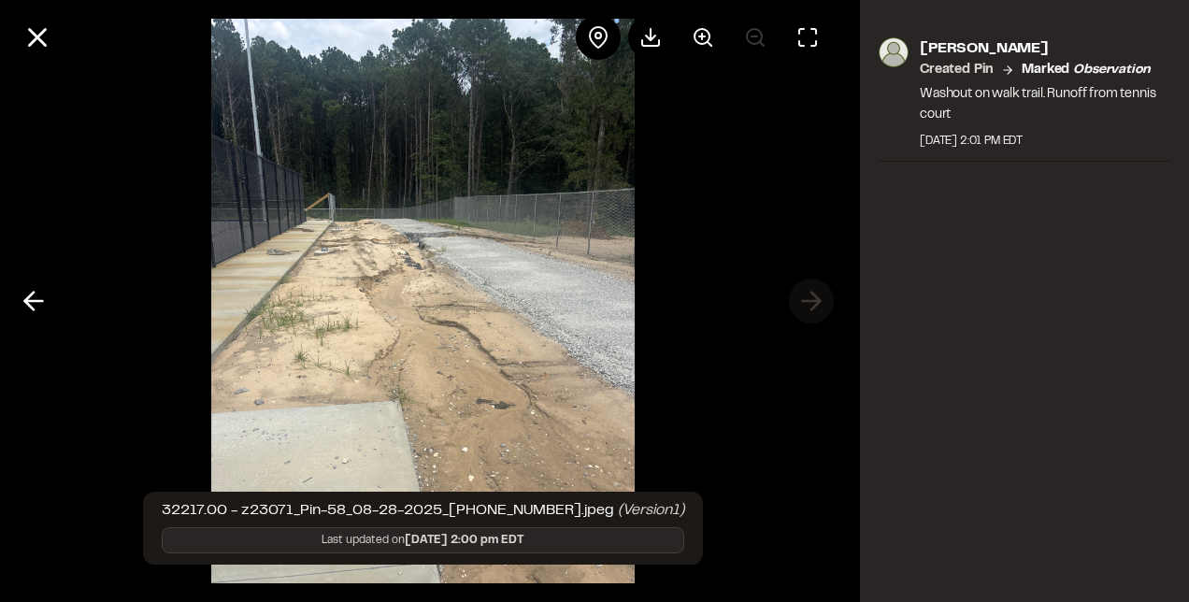
click at [804, 299] on div at bounding box center [422, 301] width 845 height 602
click at [41, 36] on line at bounding box center [38, 38] width 16 height 16
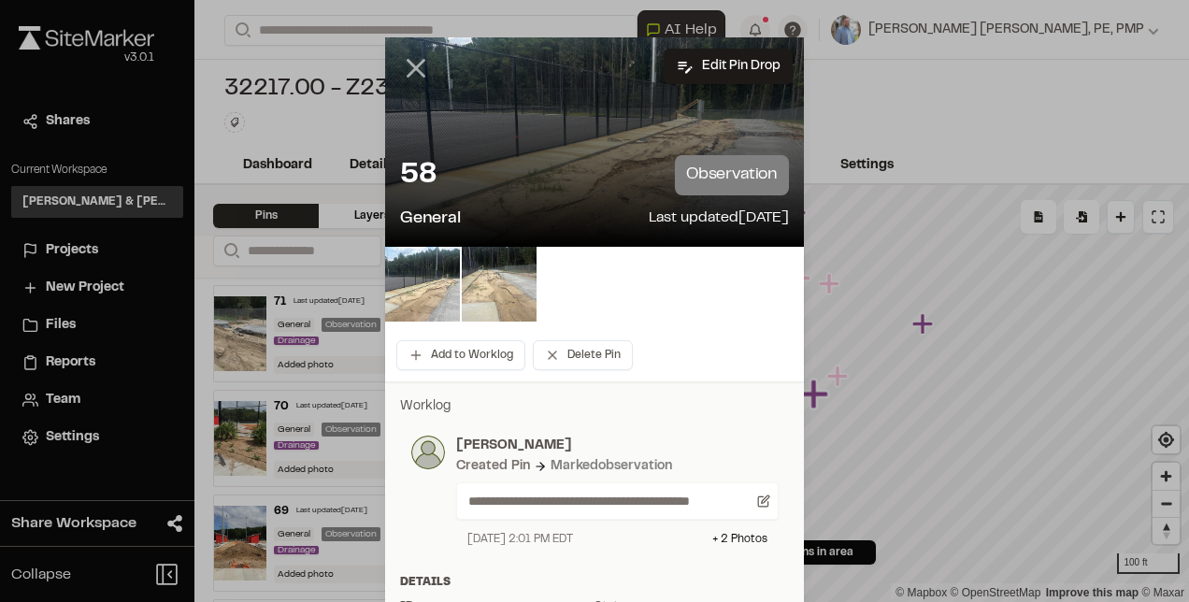
click at [402, 65] on icon at bounding box center [416, 68] width 32 height 32
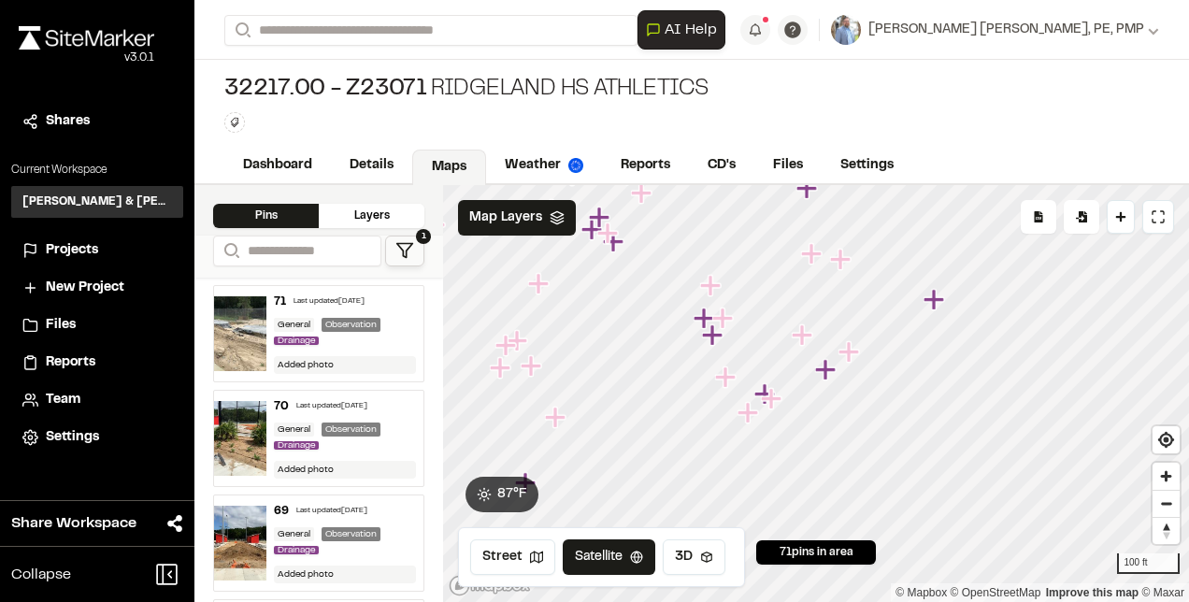
click at [703, 323] on icon "Map marker" at bounding box center [714, 335] width 24 height 24
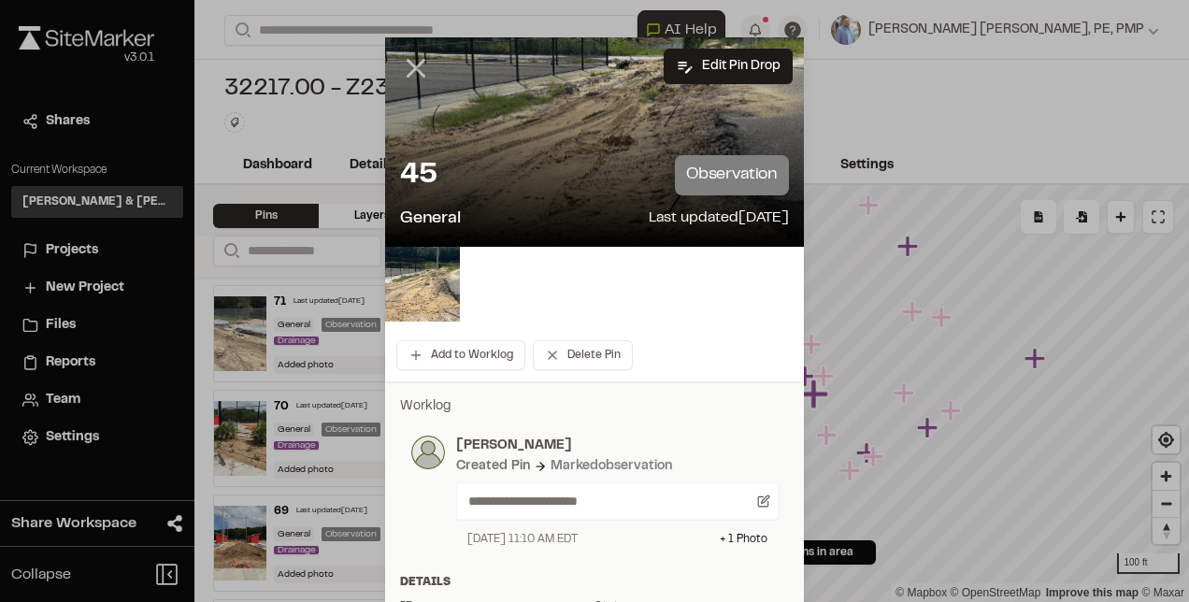
click at [418, 66] on icon at bounding box center [416, 68] width 32 height 32
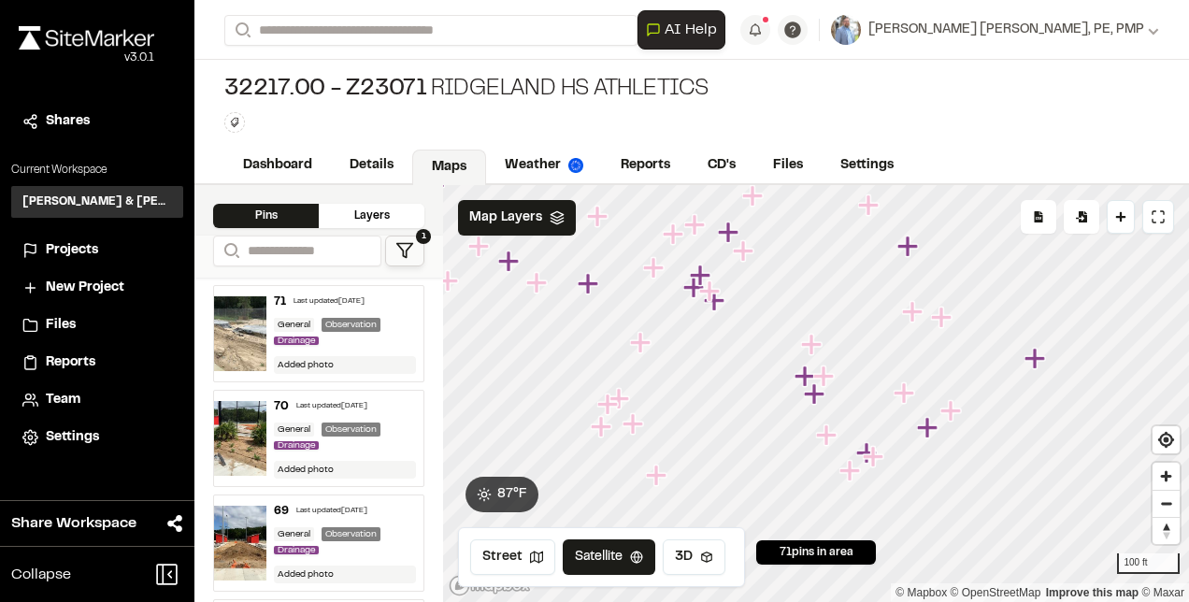
click at [828, 380] on icon "Map marker" at bounding box center [825, 377] width 24 height 24
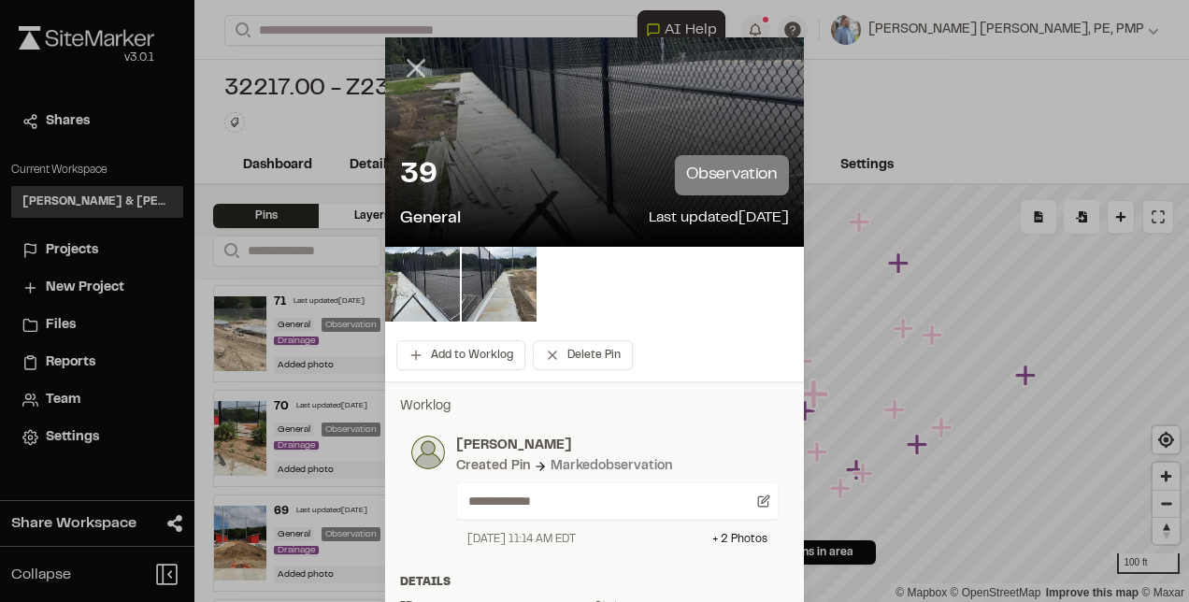
click at [415, 69] on icon at bounding box center [416, 68] width 32 height 32
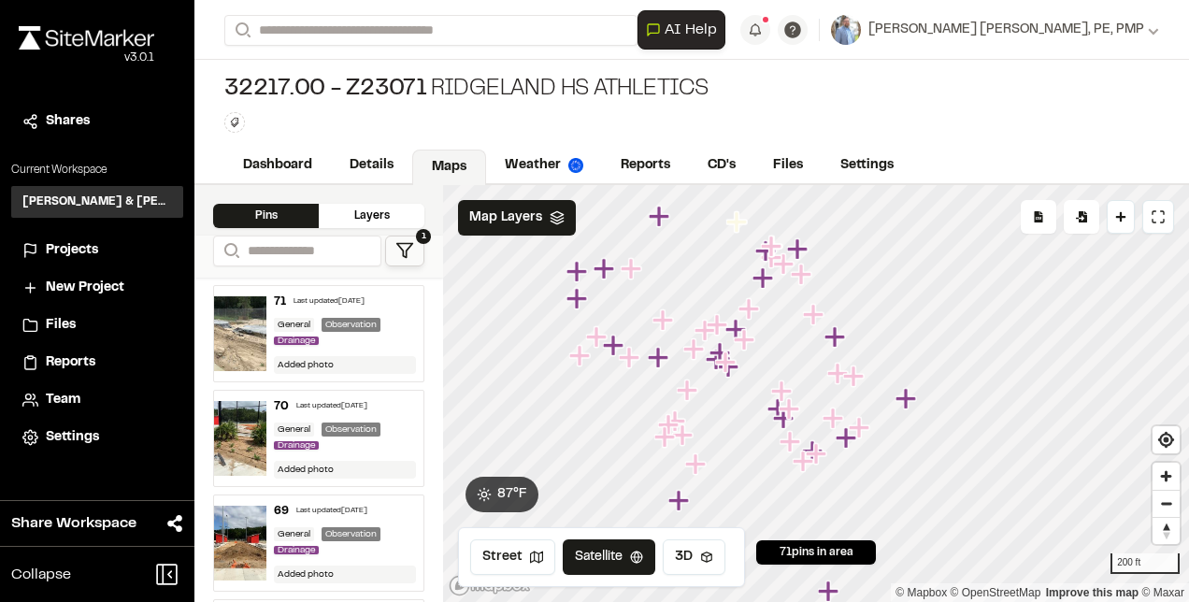
click at [638, 267] on icon "Map marker" at bounding box center [631, 268] width 21 height 21
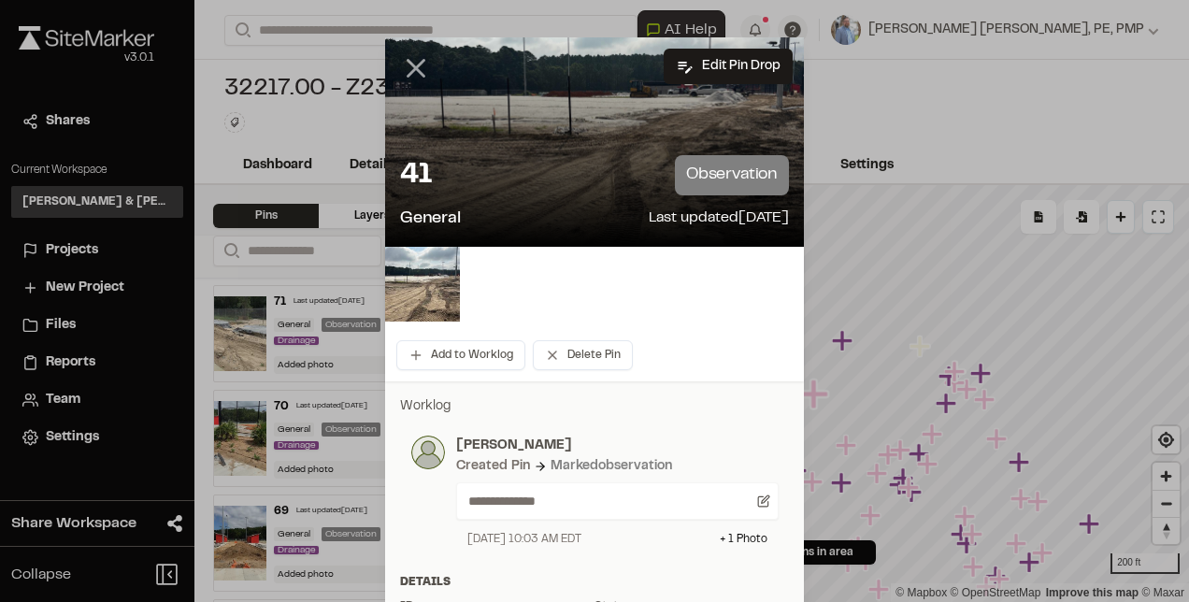
click at [406, 67] on icon at bounding box center [416, 68] width 32 height 32
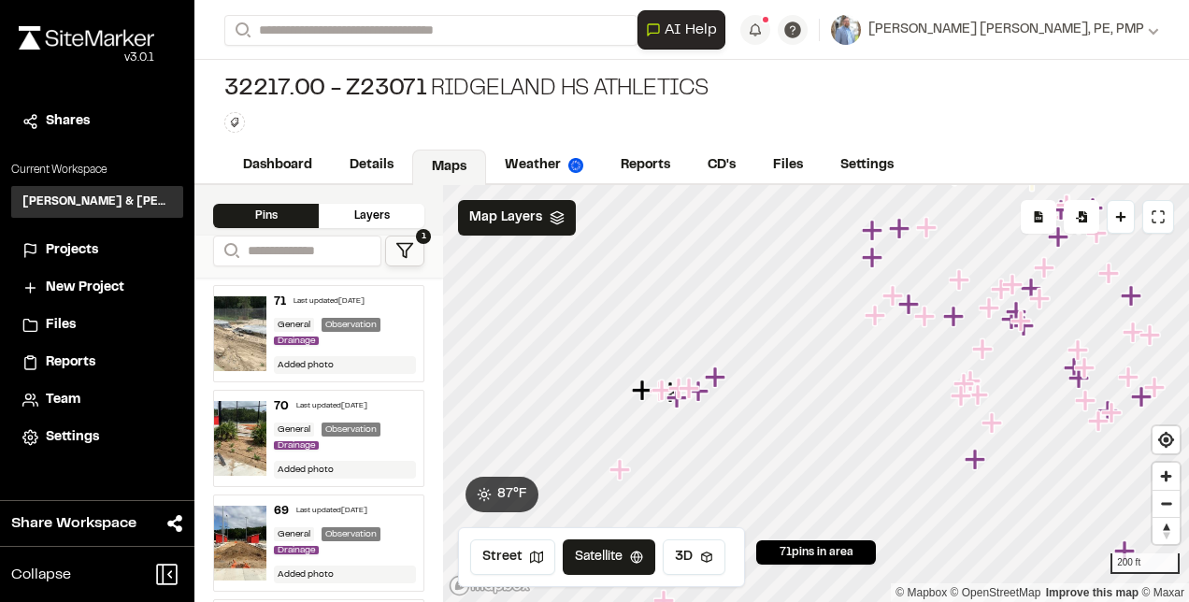
click at [643, 391] on icon "Map marker" at bounding box center [642, 390] width 21 height 21
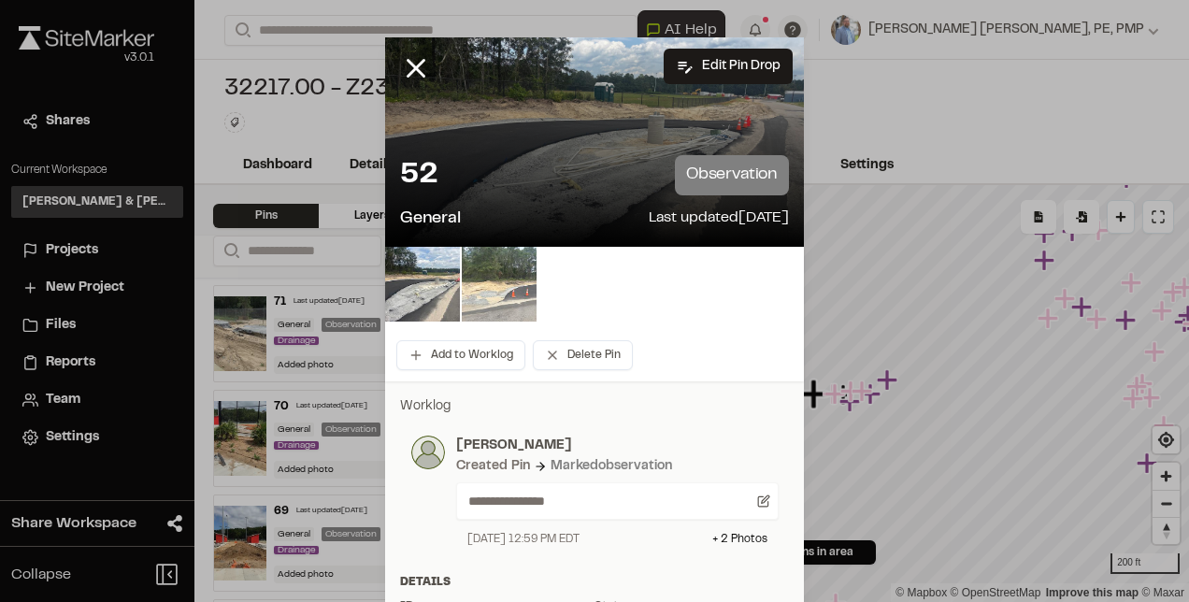
click at [492, 266] on img at bounding box center [499, 284] width 75 height 75
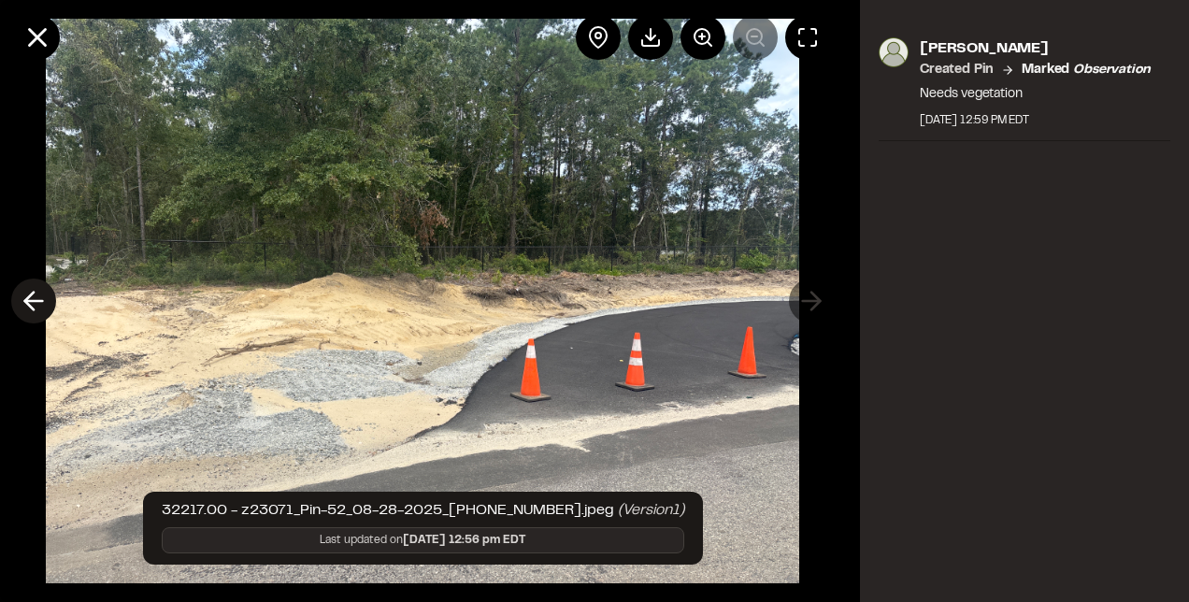
click at [36, 295] on icon at bounding box center [34, 301] width 30 height 32
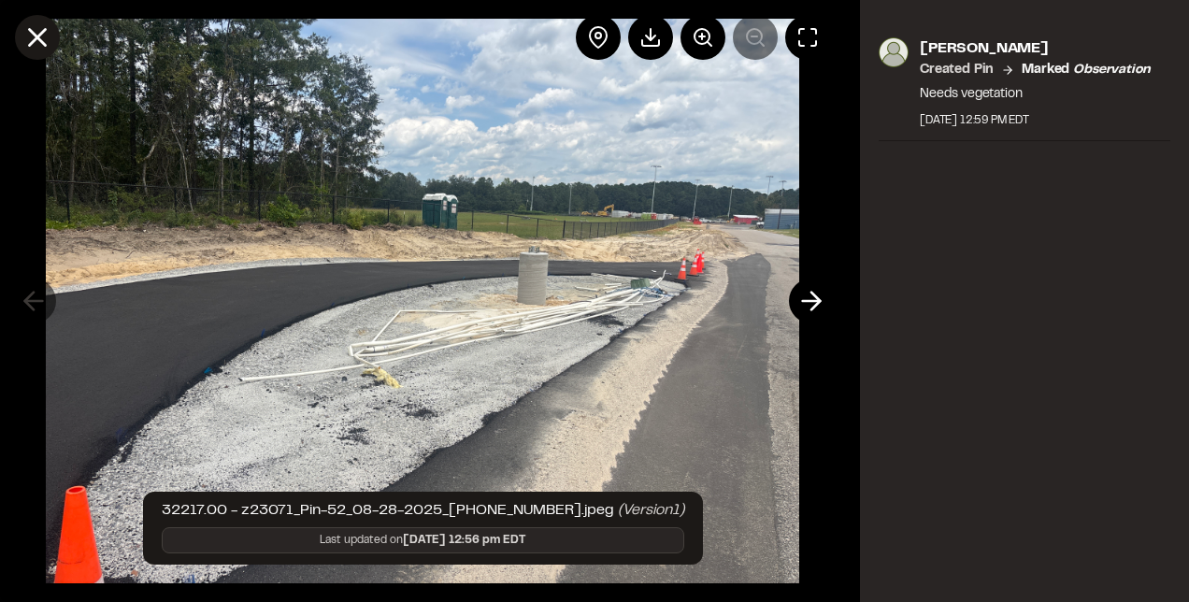
click at [34, 37] on icon at bounding box center [38, 38] width 32 height 32
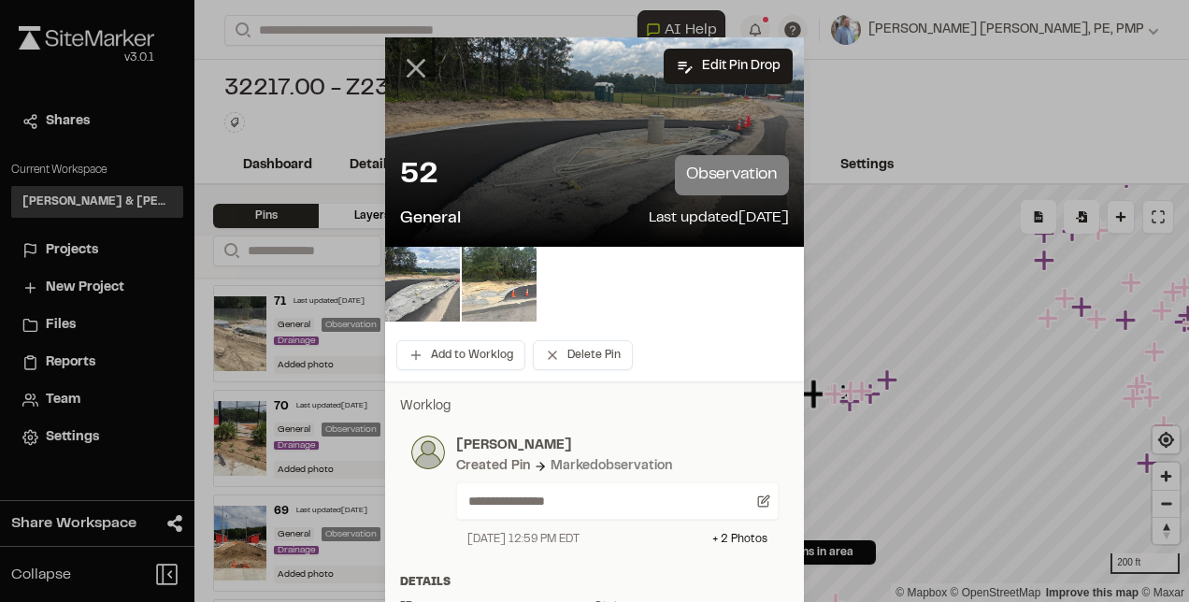
click at [411, 65] on line at bounding box center [417, 69] width 16 height 16
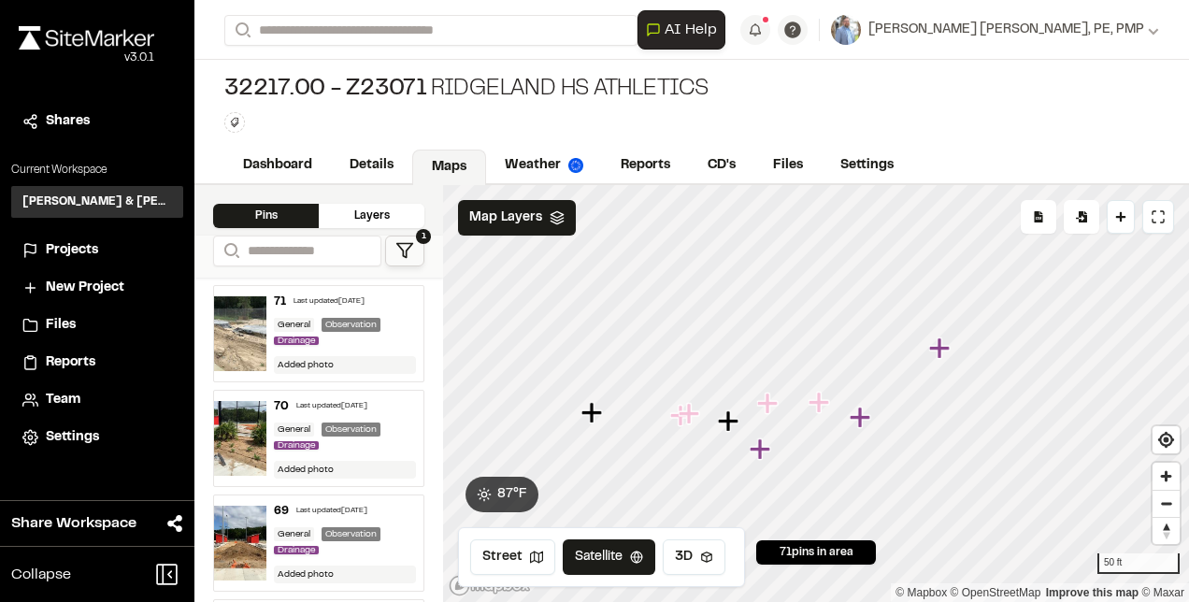
click at [772, 408] on icon "Map marker" at bounding box center [769, 404] width 24 height 24
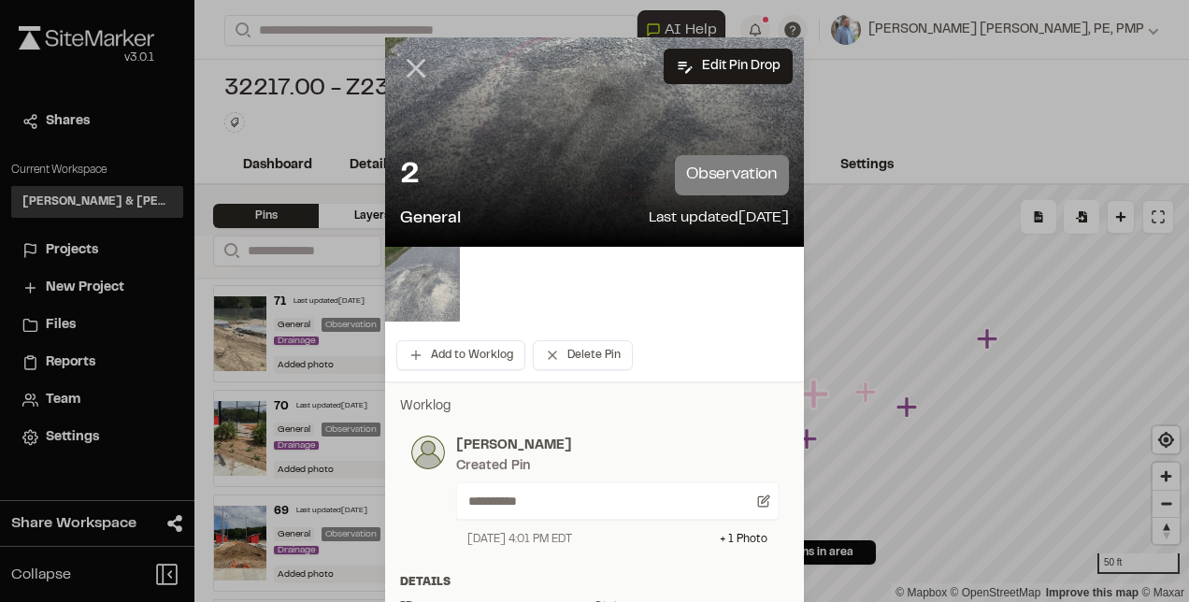
click at [408, 59] on icon at bounding box center [416, 68] width 32 height 32
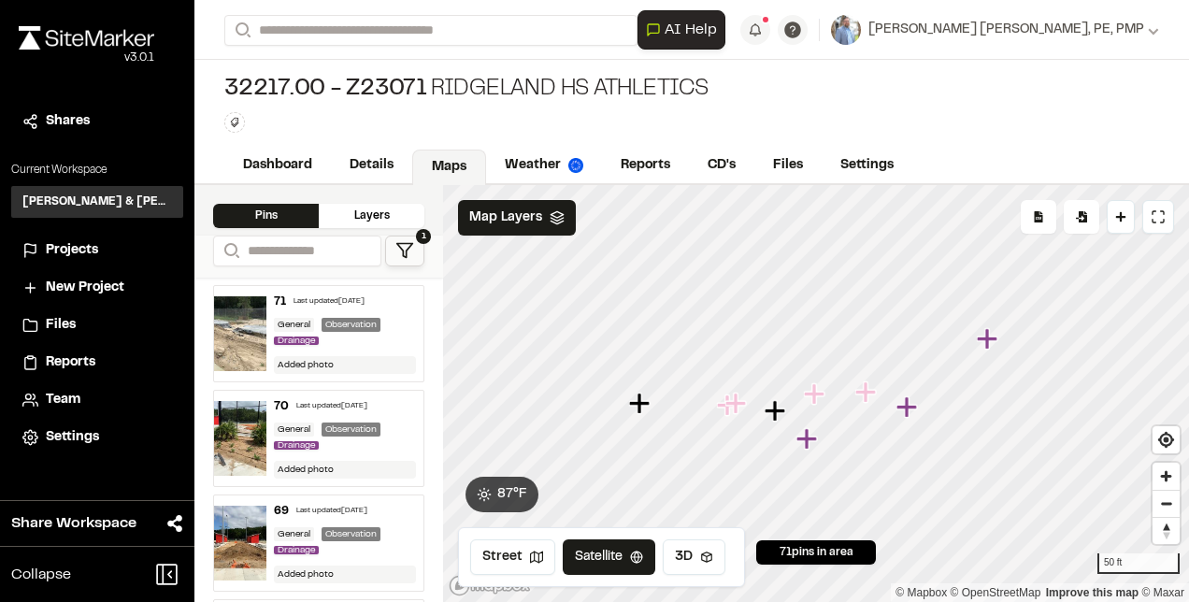
click at [735, 415] on icon "Map marker" at bounding box center [729, 406] width 24 height 24
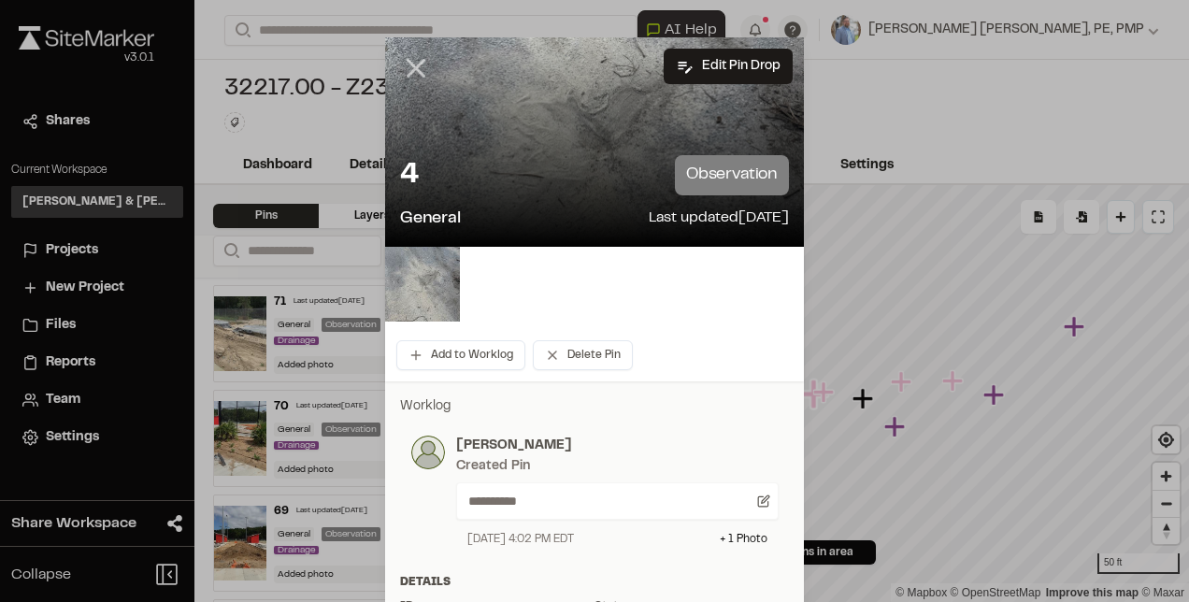
click at [409, 65] on line at bounding box center [417, 69] width 16 height 16
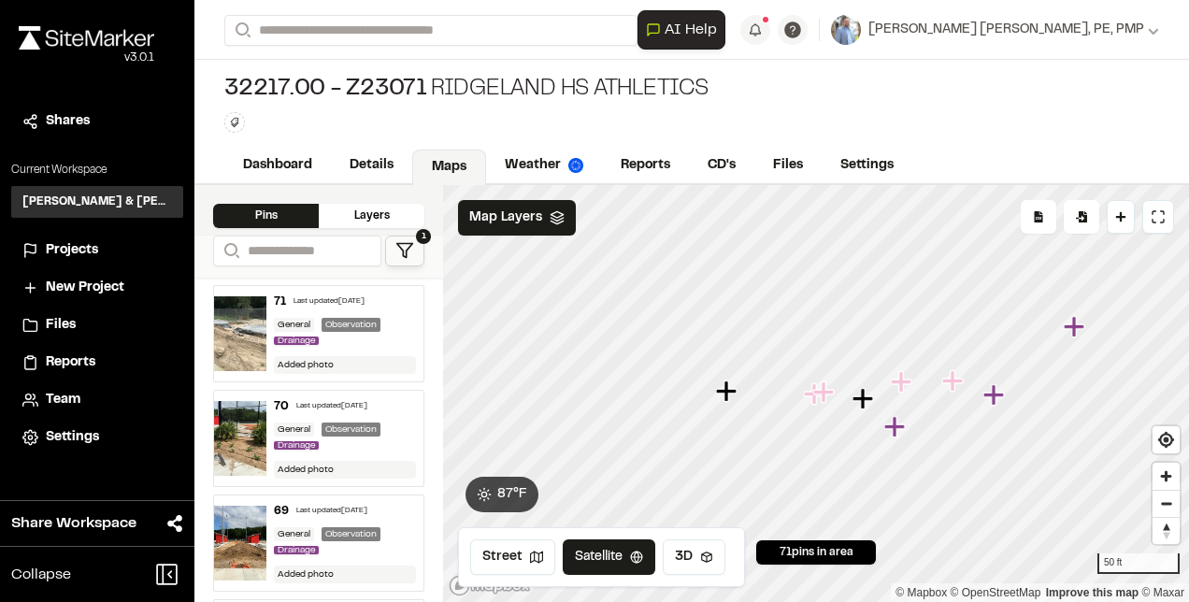
click at [827, 395] on icon "Map marker" at bounding box center [825, 393] width 24 height 24
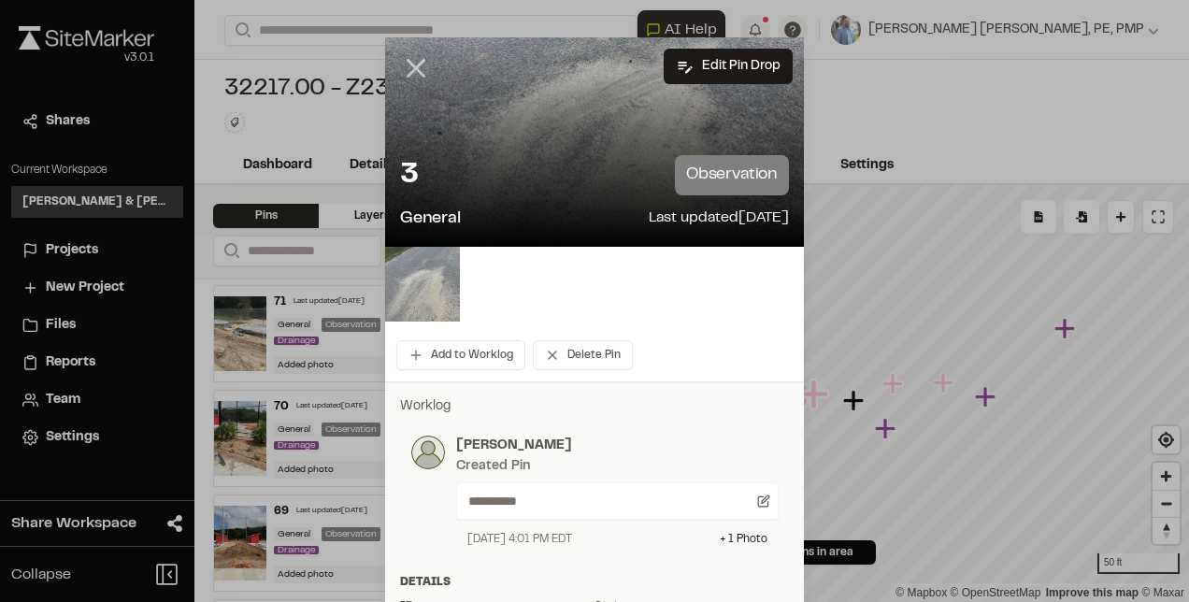
click at [410, 60] on icon at bounding box center [416, 68] width 32 height 32
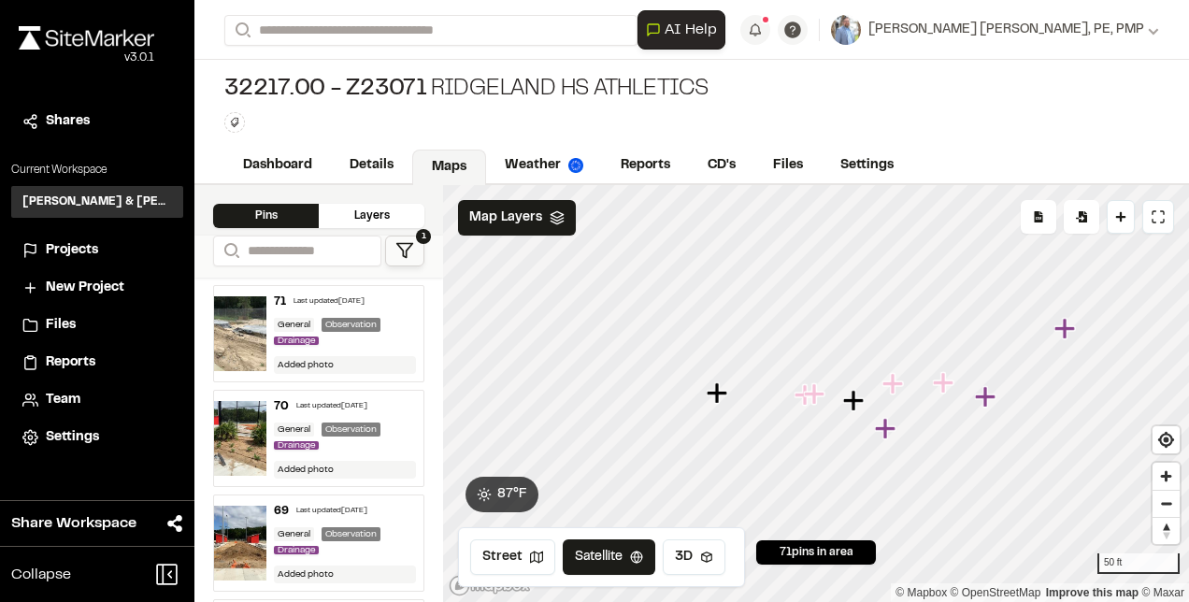
click at [892, 430] on icon "Map marker" at bounding box center [885, 428] width 21 height 21
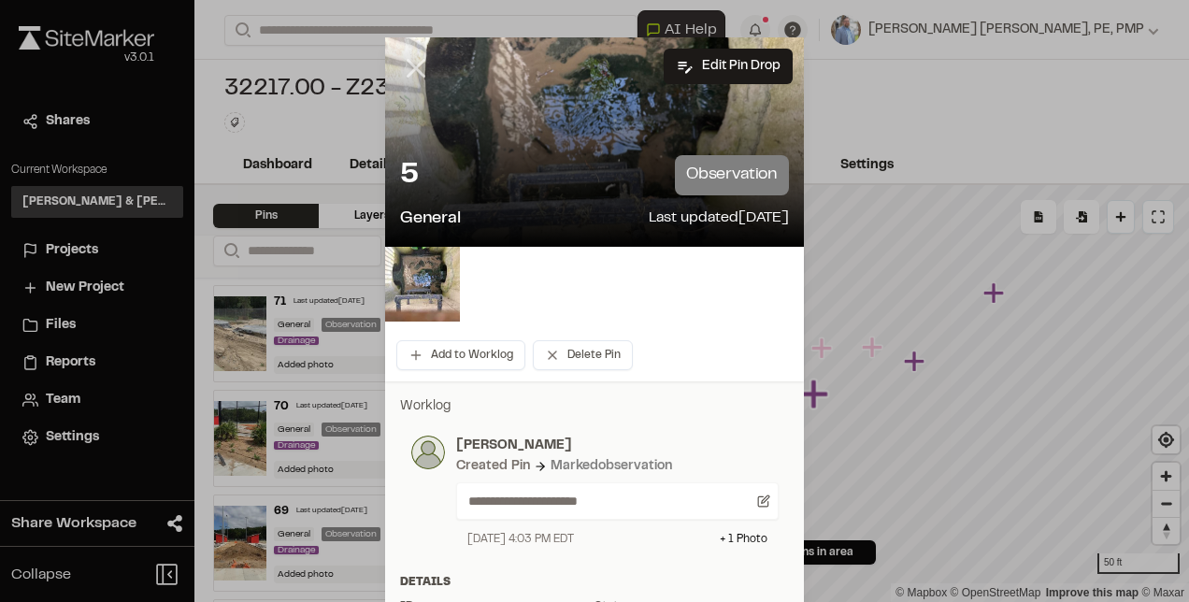
click at [409, 64] on line at bounding box center [417, 69] width 16 height 16
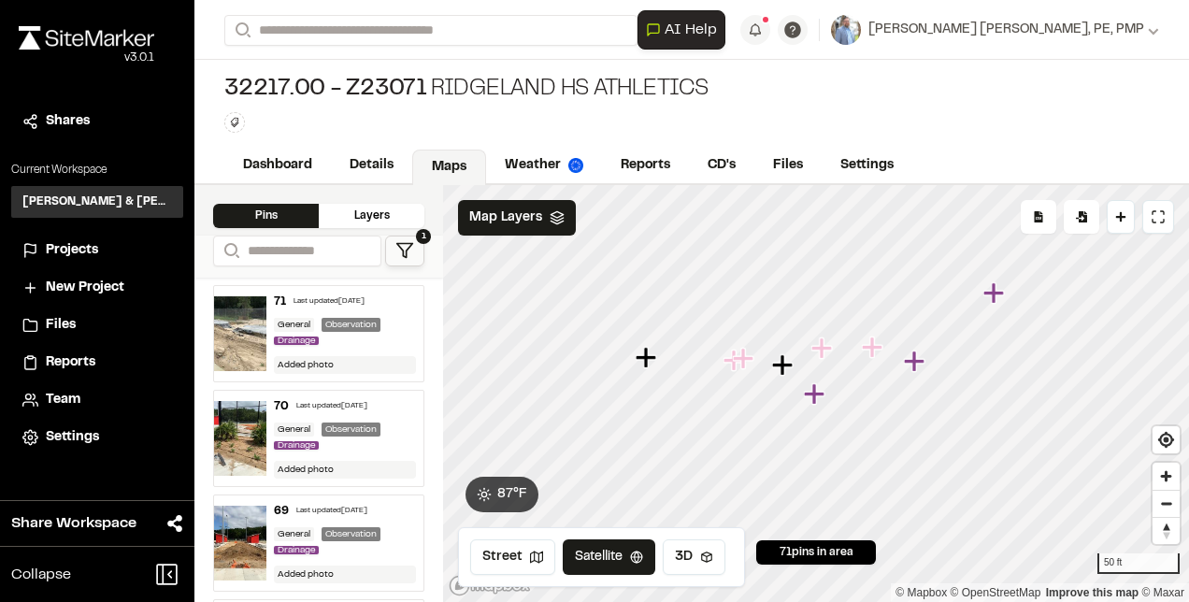
click at [915, 366] on icon "Map marker" at bounding box center [914, 361] width 21 height 21
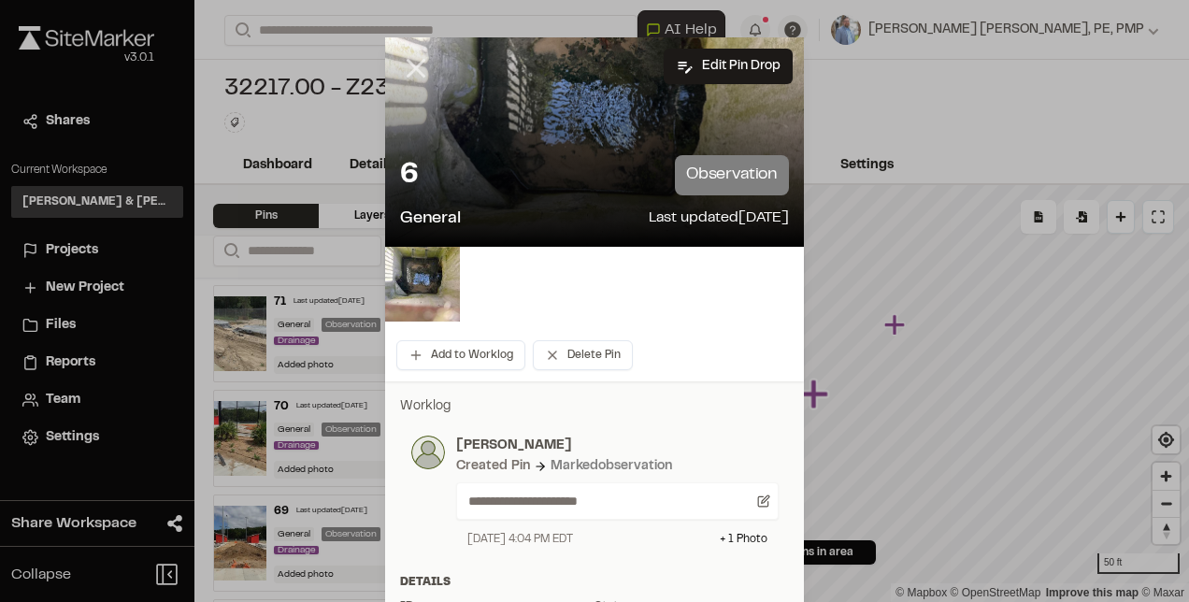
click at [411, 58] on icon at bounding box center [416, 68] width 32 height 32
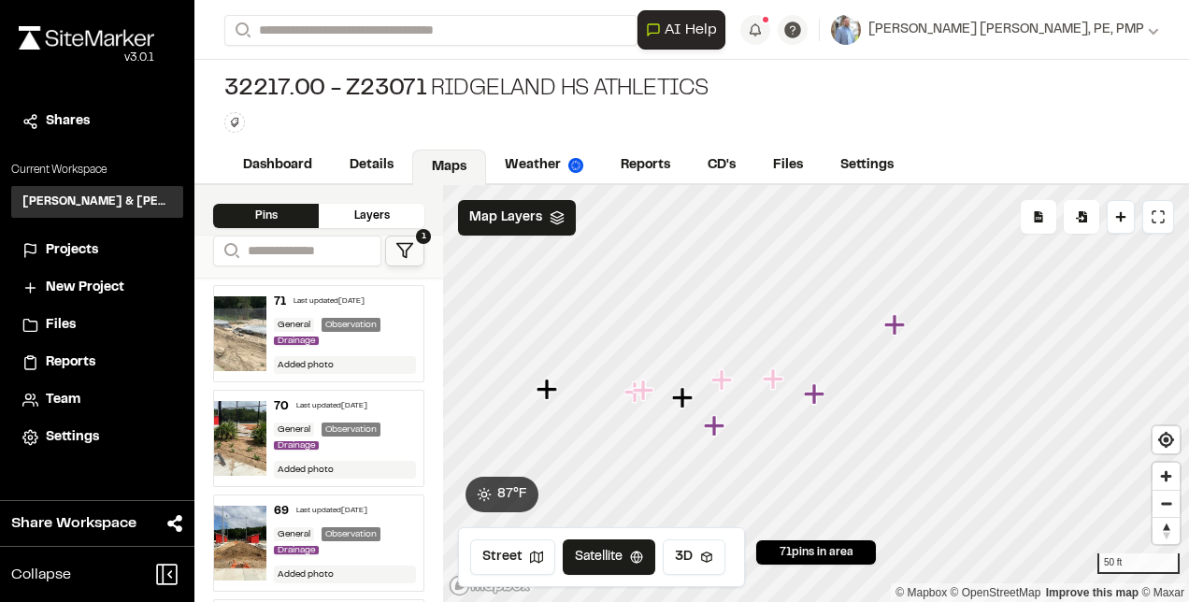
click at [895, 325] on icon "Map marker" at bounding box center [894, 324] width 21 height 21
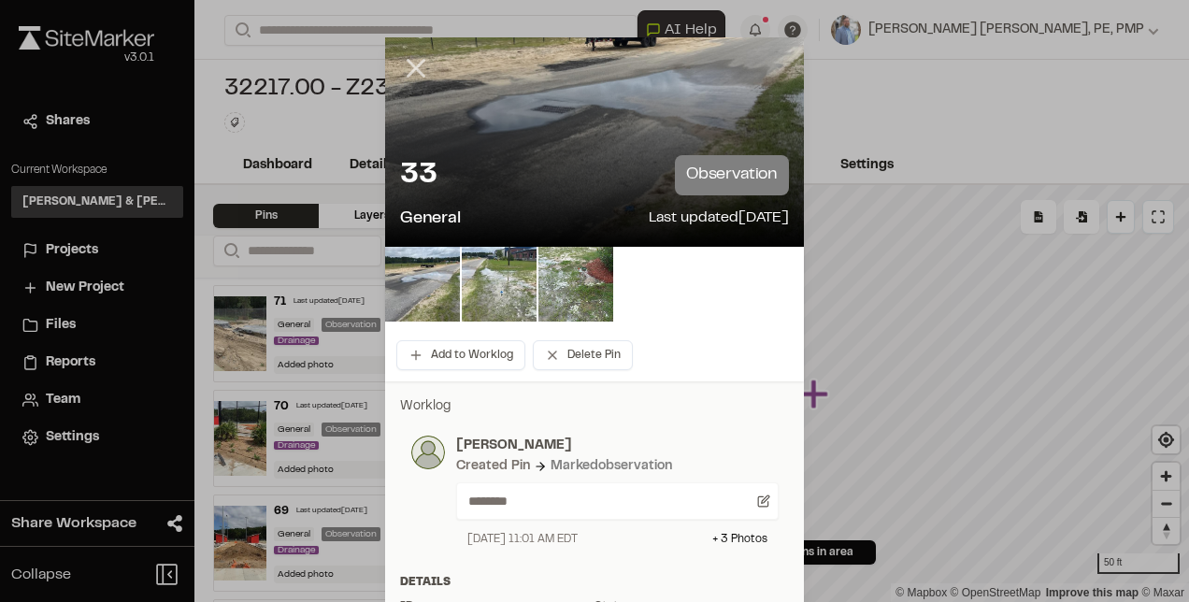
click at [414, 60] on icon at bounding box center [416, 68] width 32 height 32
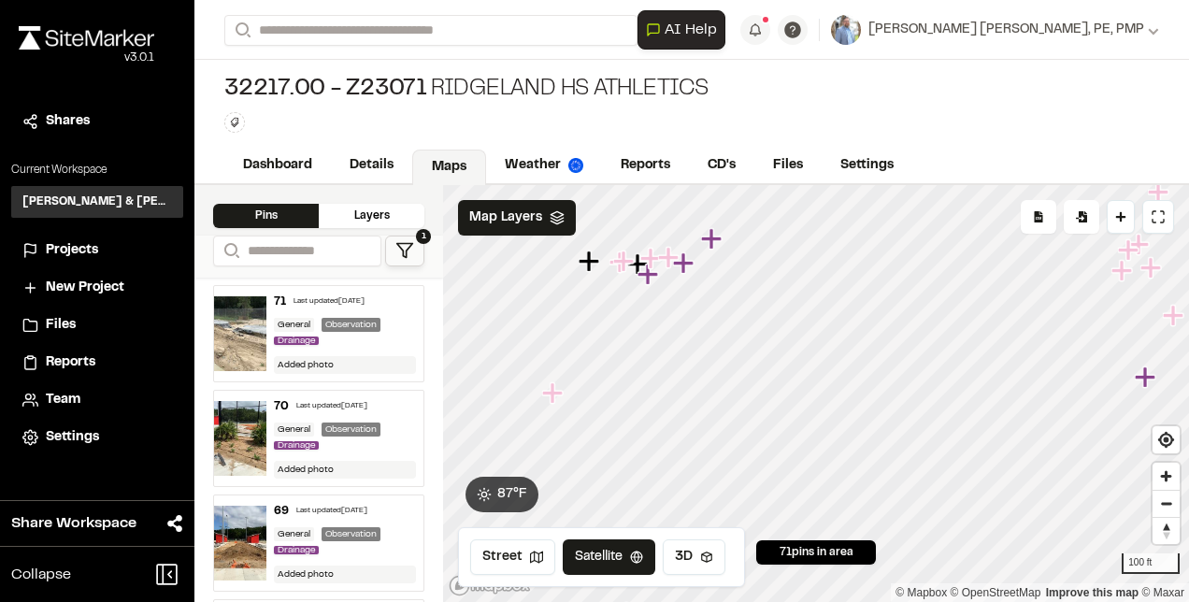
click at [558, 393] on icon "Map marker" at bounding box center [552, 392] width 21 height 21
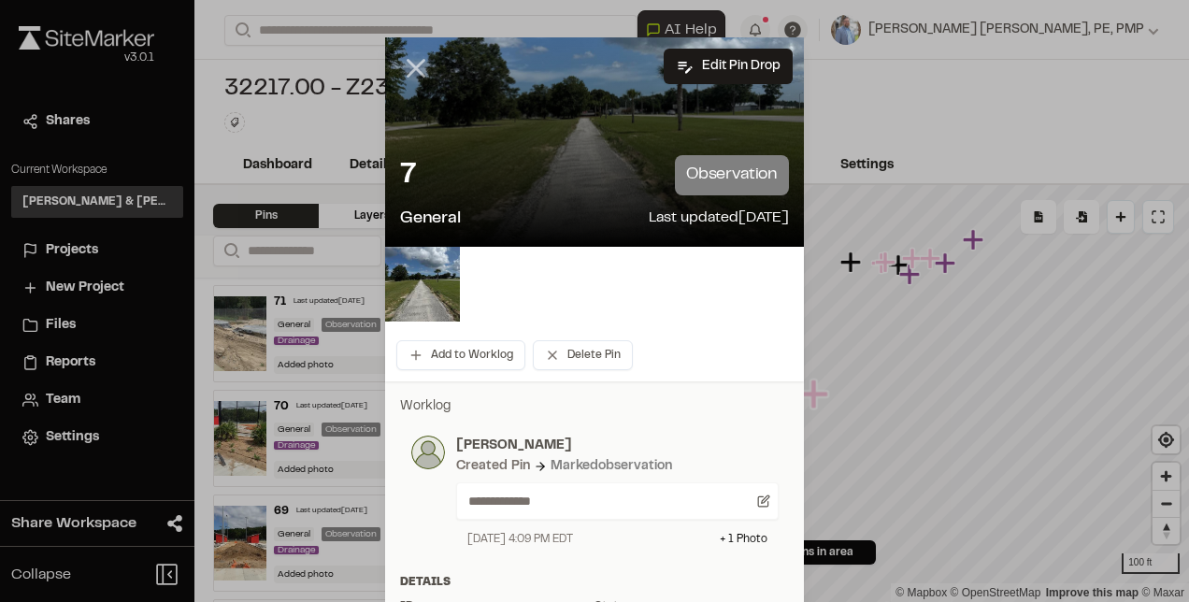
click at [408, 61] on icon at bounding box center [416, 68] width 32 height 32
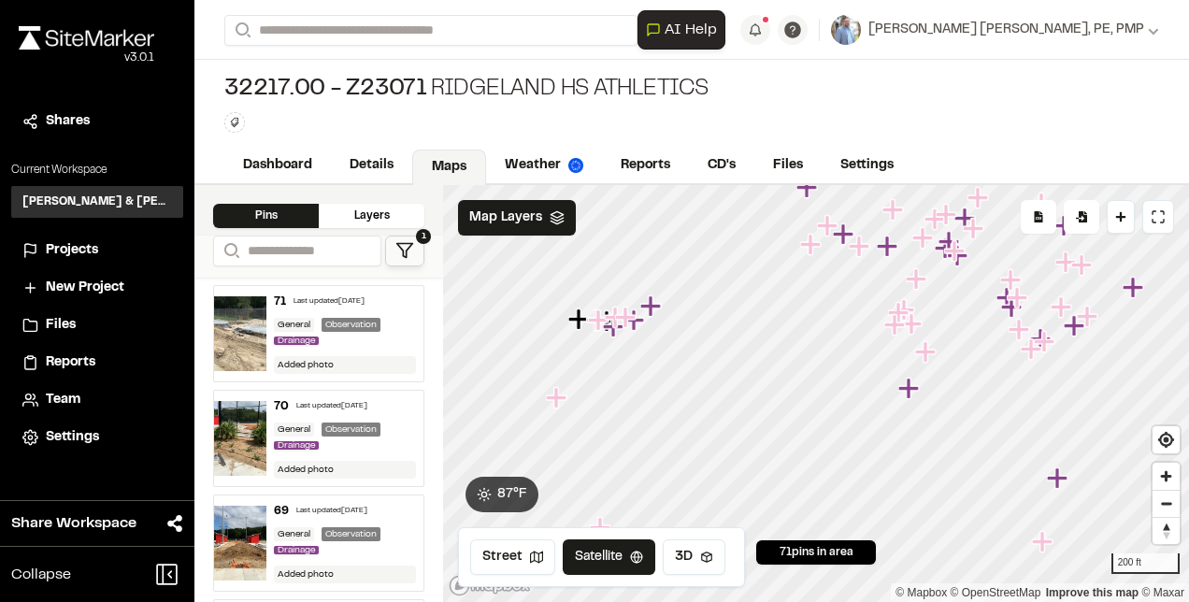
click at [912, 394] on icon "Map marker" at bounding box center [910, 389] width 24 height 24
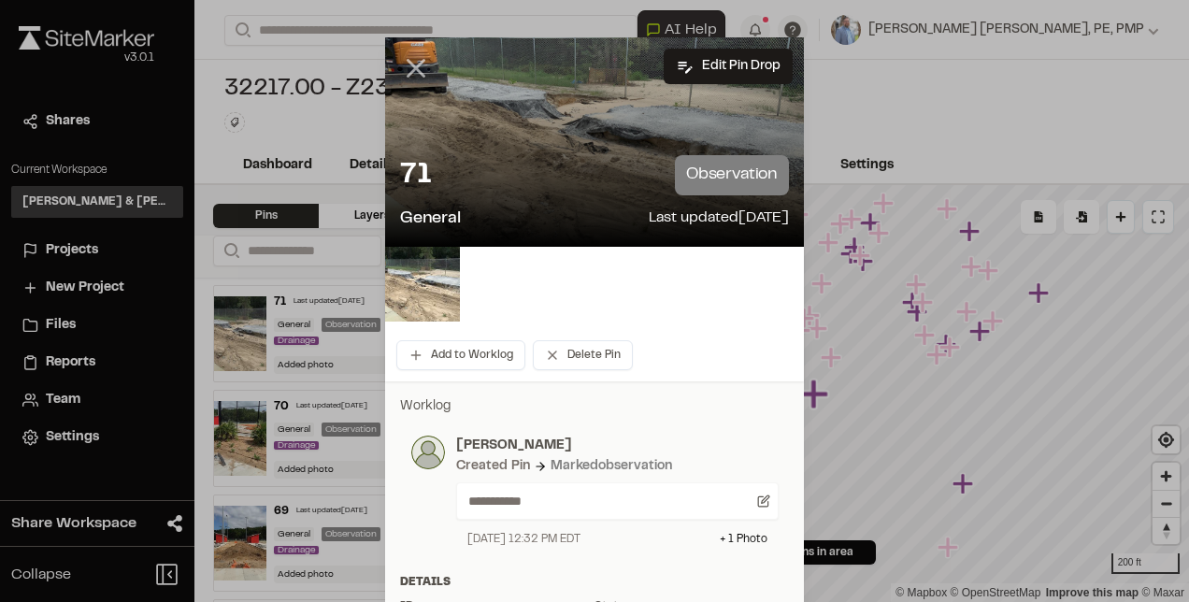
click at [411, 67] on icon at bounding box center [416, 68] width 32 height 32
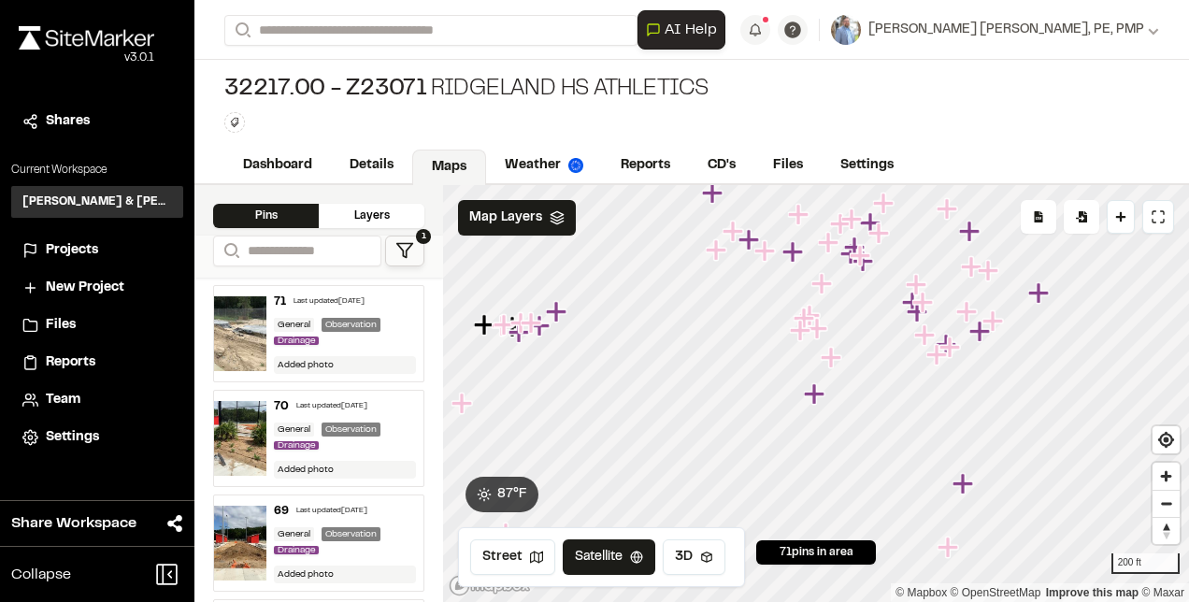
click at [833, 359] on icon "Map marker" at bounding box center [831, 357] width 21 height 21
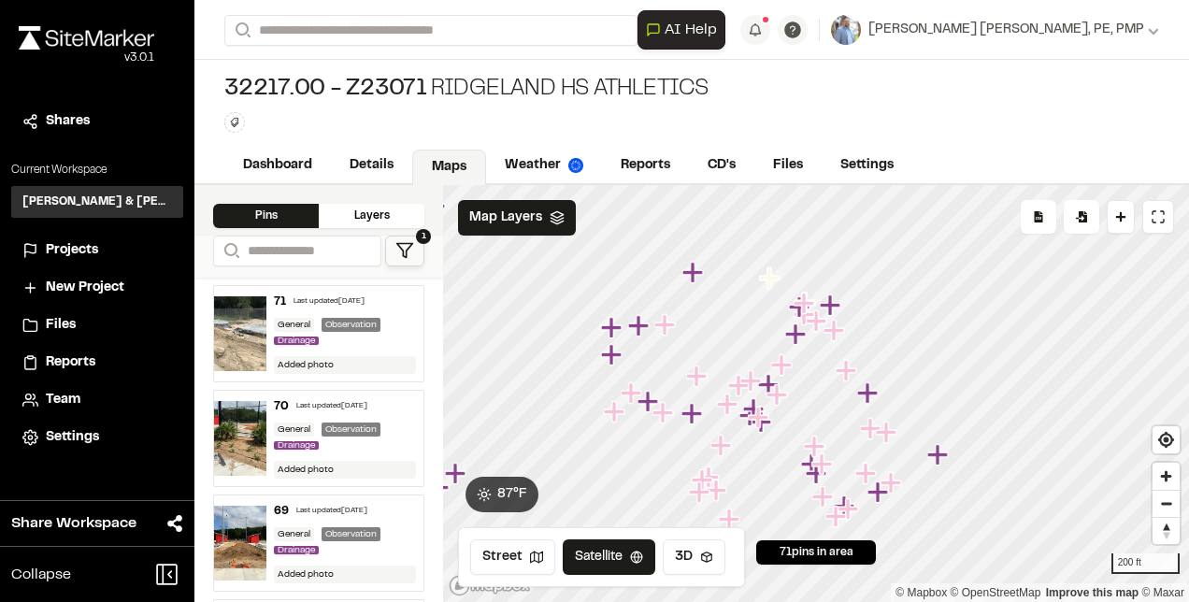
click at [692, 277] on icon "Map marker" at bounding box center [693, 272] width 21 height 21
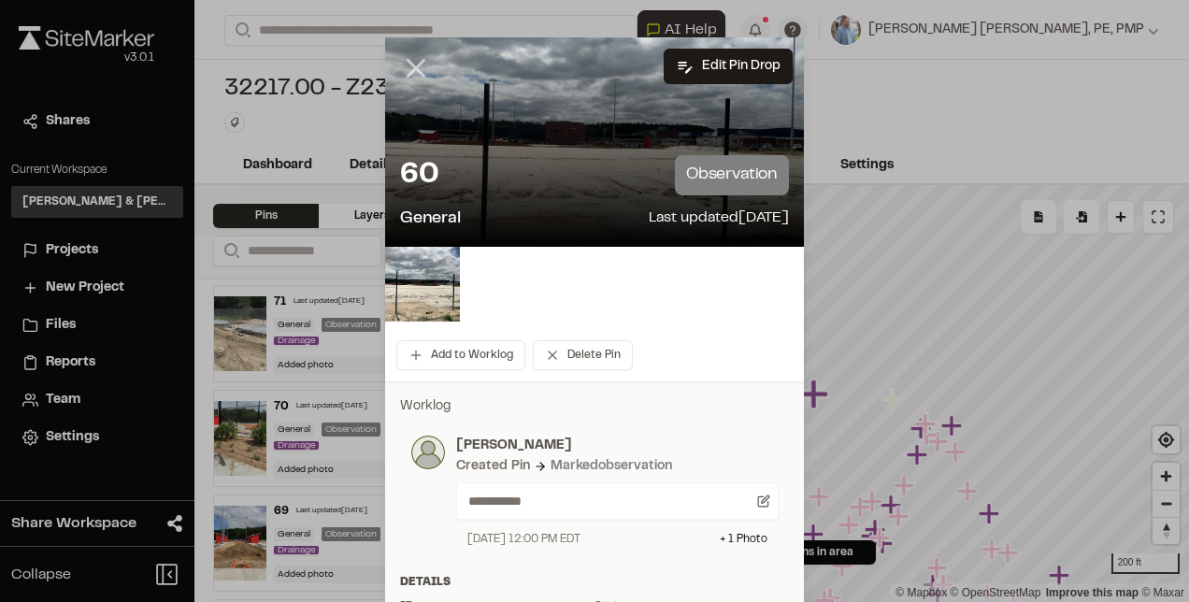
click at [417, 70] on icon at bounding box center [416, 68] width 32 height 32
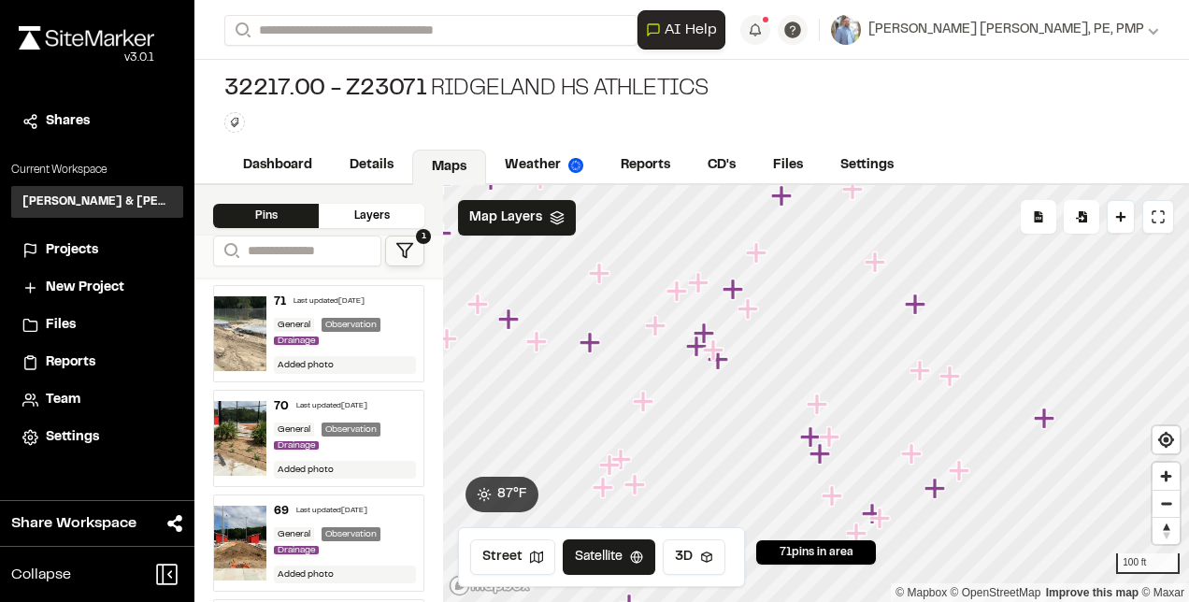
click at [920, 307] on icon "Map marker" at bounding box center [917, 305] width 24 height 24
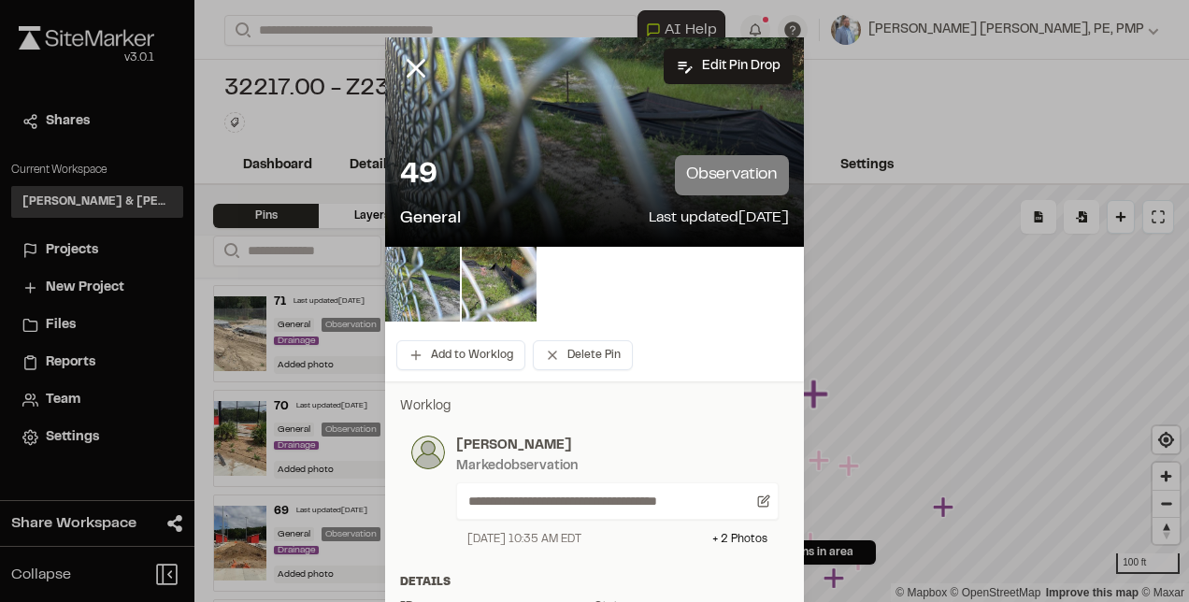
click at [401, 49] on div at bounding box center [430, 82] width 90 height 90
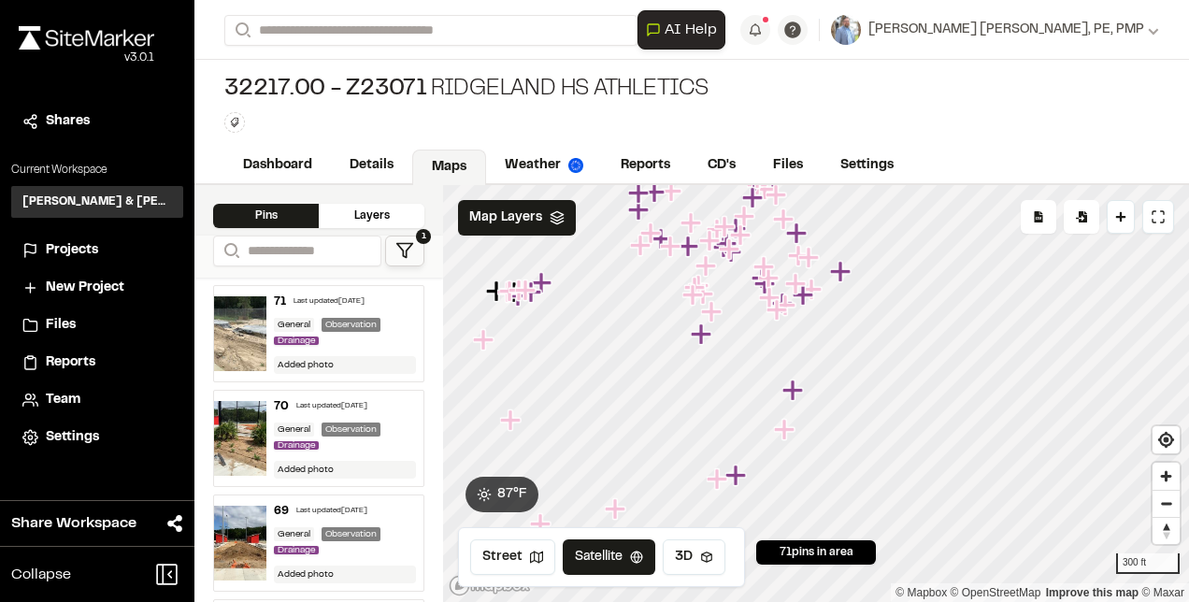
click at [794, 394] on icon "Map marker" at bounding box center [793, 390] width 21 height 21
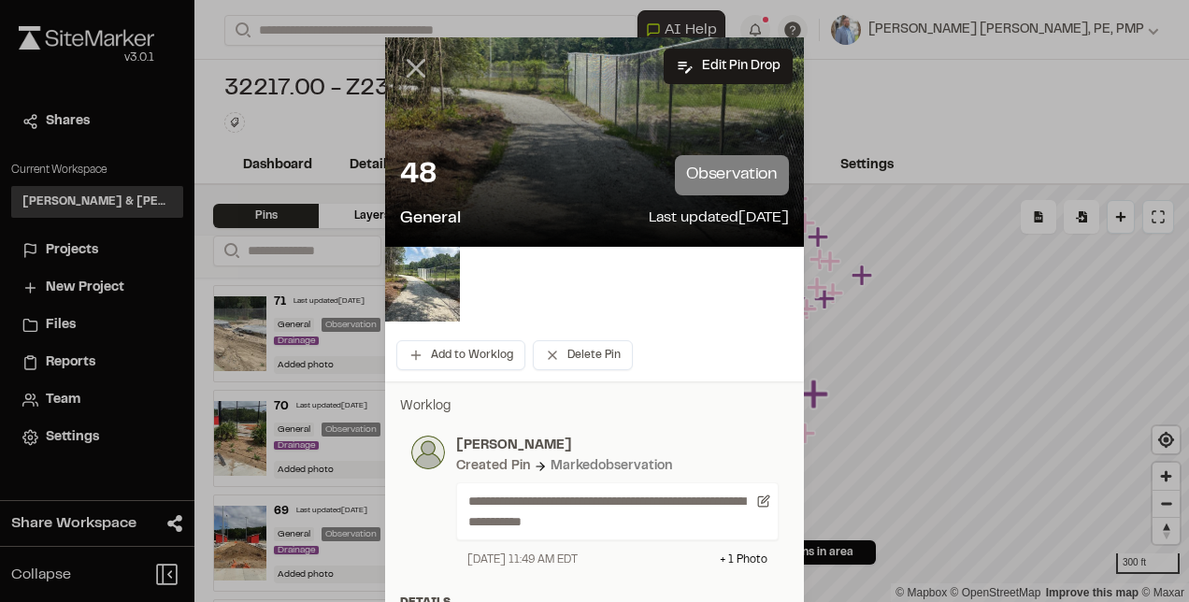
click at [410, 65] on line at bounding box center [417, 69] width 16 height 16
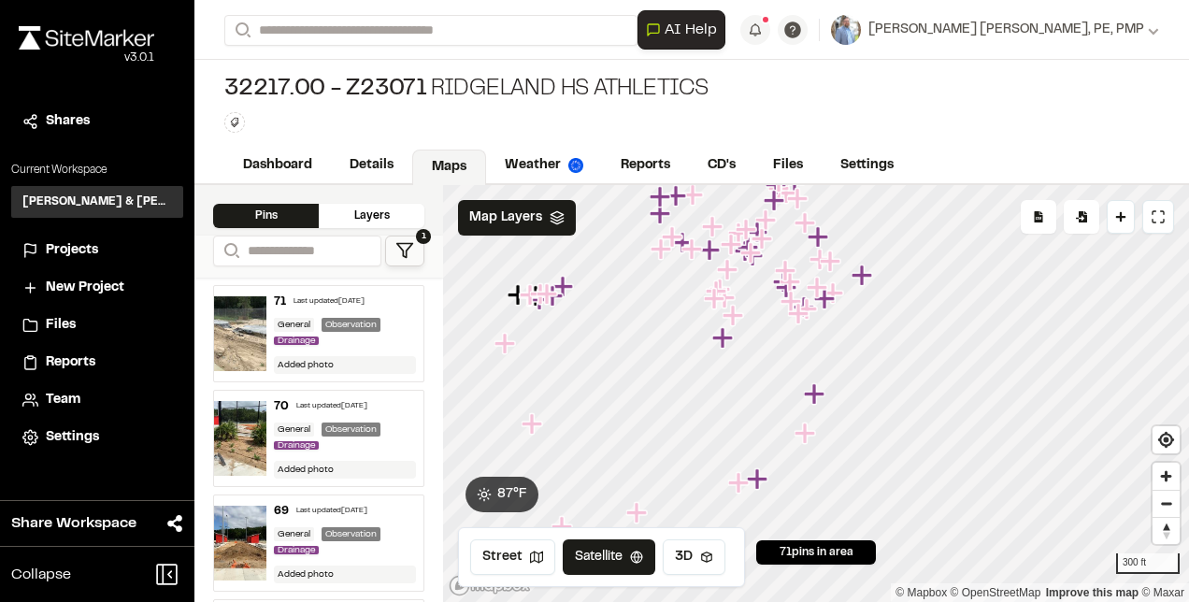
click at [806, 434] on icon "Map marker" at bounding box center [805, 433] width 21 height 21
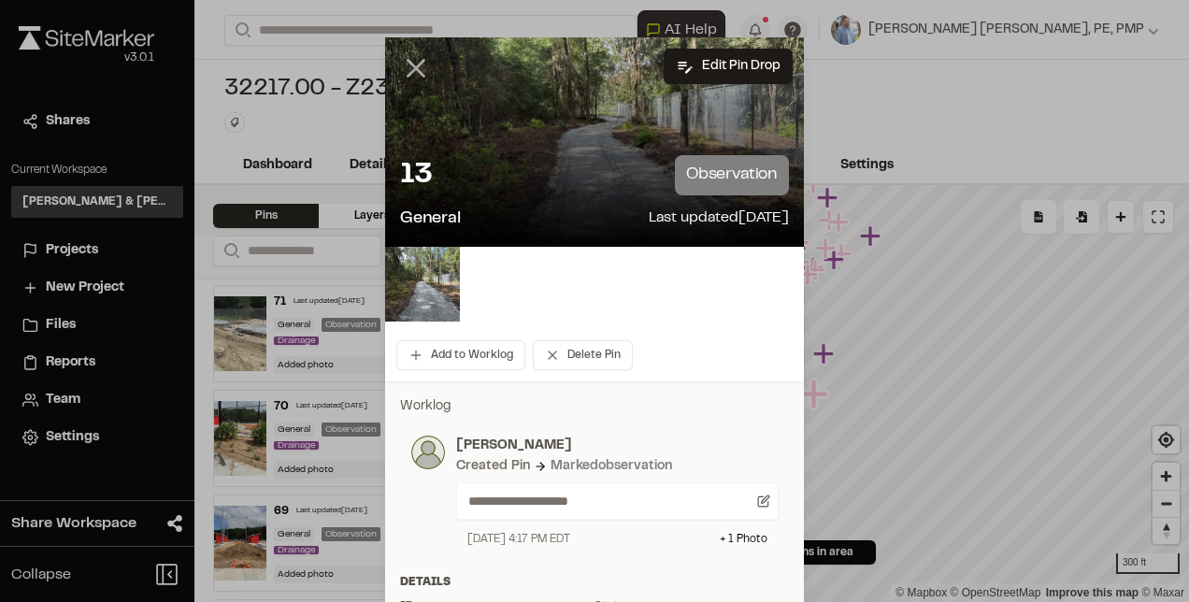
click at [408, 73] on icon at bounding box center [416, 68] width 32 height 32
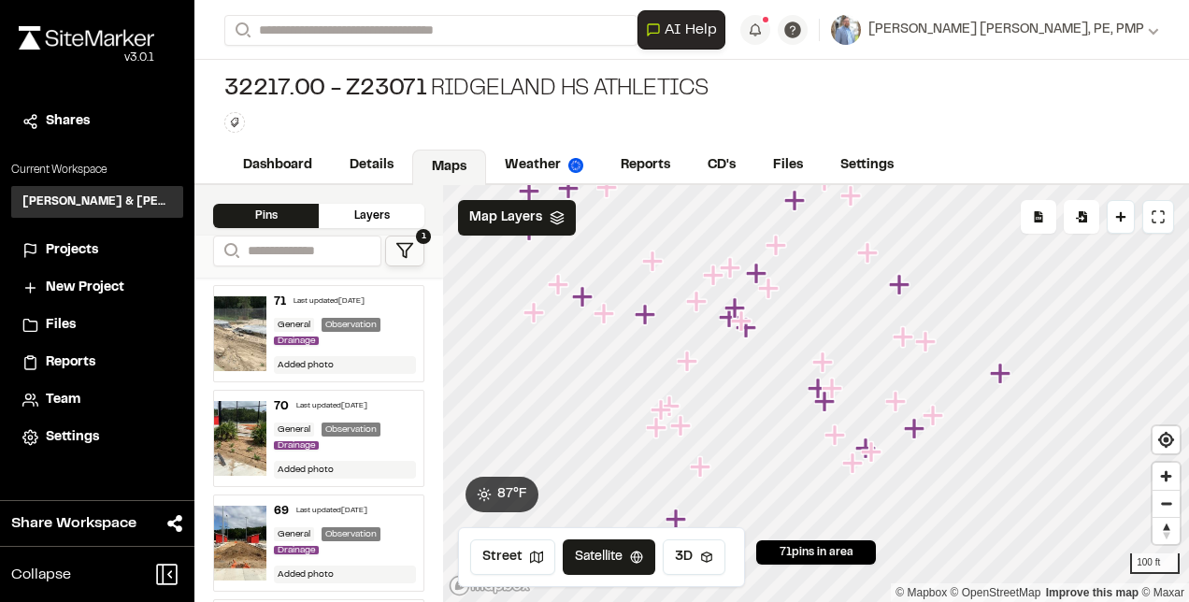
click at [737, 309] on icon "Map marker" at bounding box center [743, 321] width 24 height 24
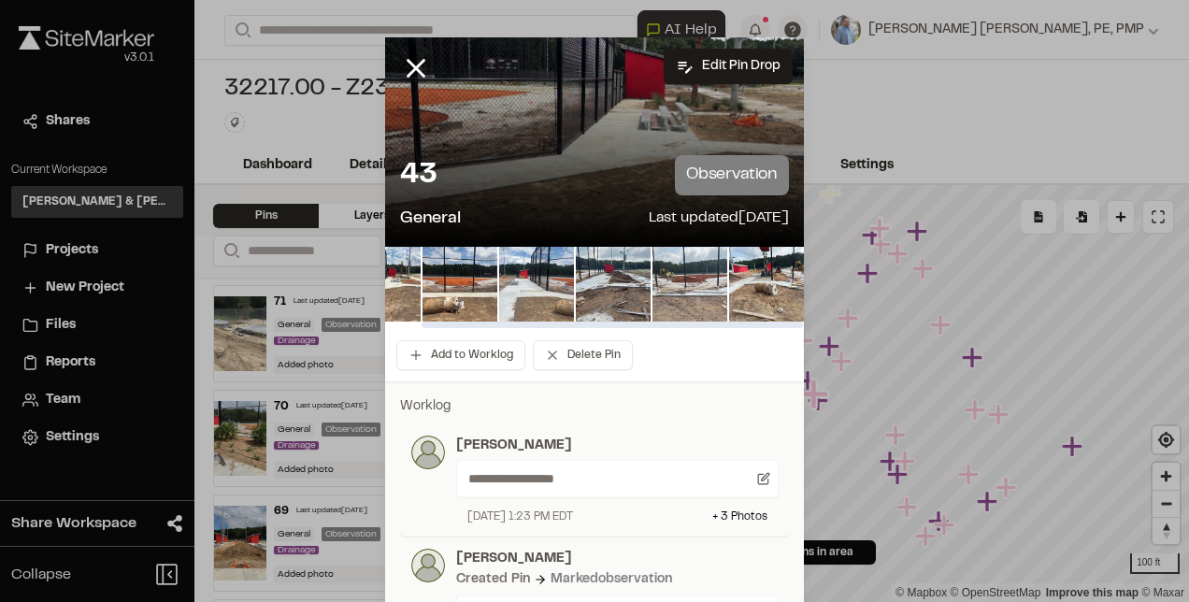
scroll to position [0, 0]
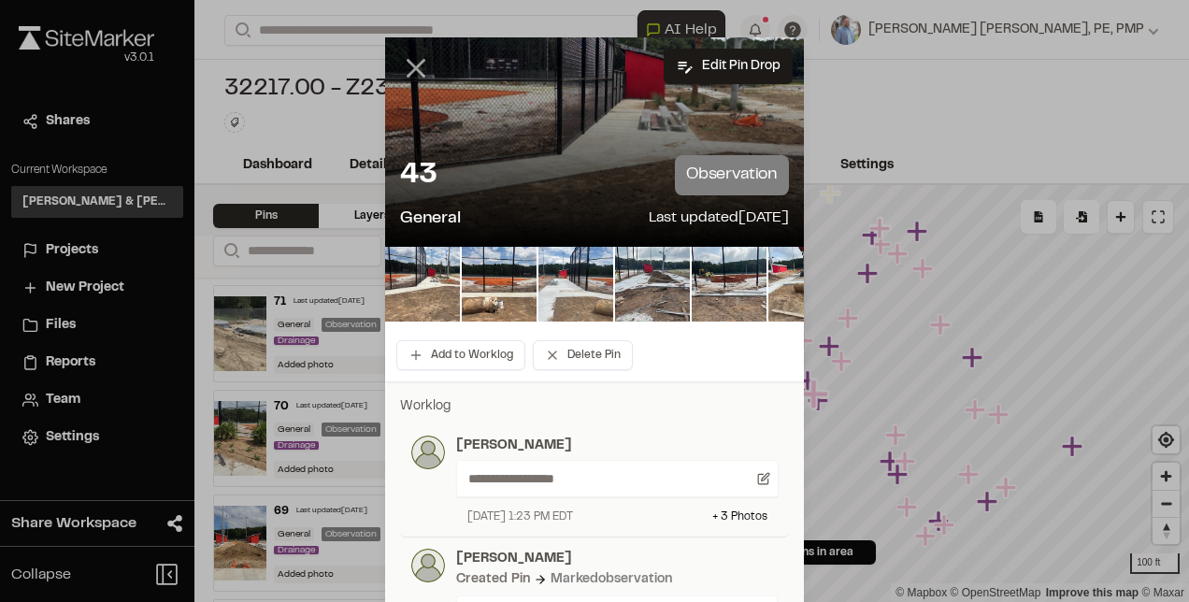
click at [409, 60] on icon at bounding box center [416, 68] width 32 height 32
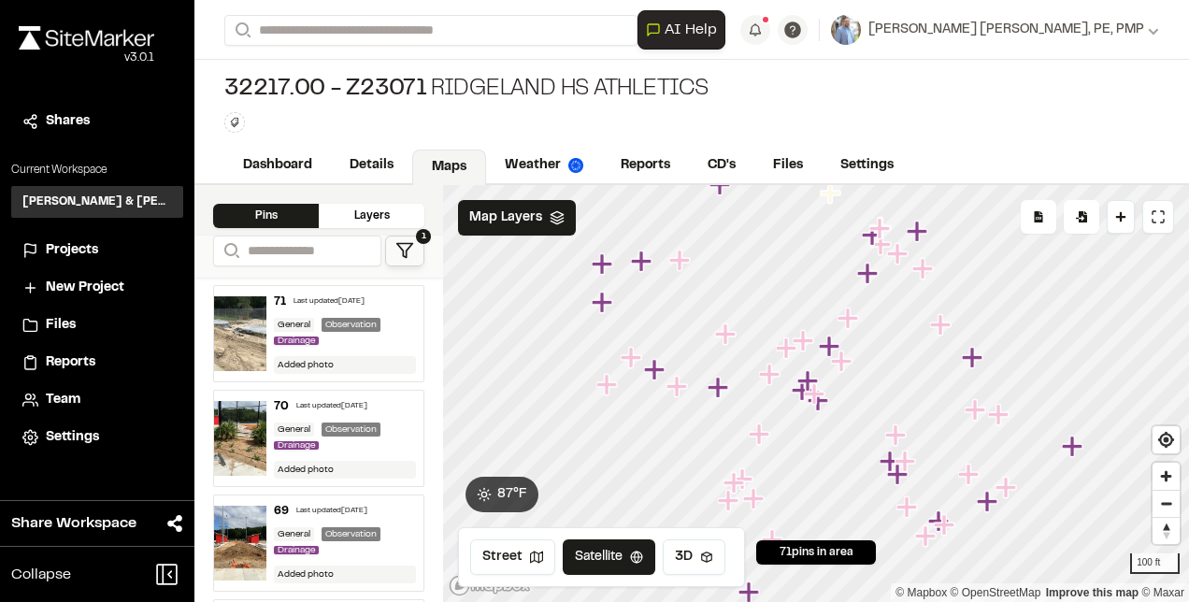
click at [872, 280] on icon "Map marker" at bounding box center [869, 274] width 24 height 24
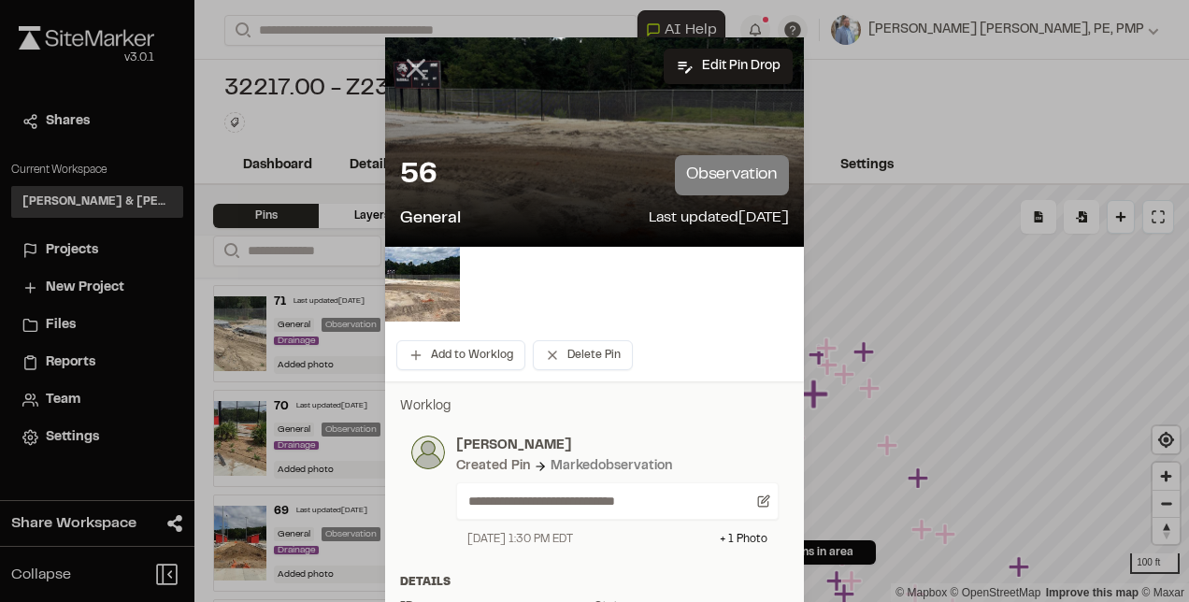
click at [407, 64] on icon at bounding box center [416, 68] width 32 height 32
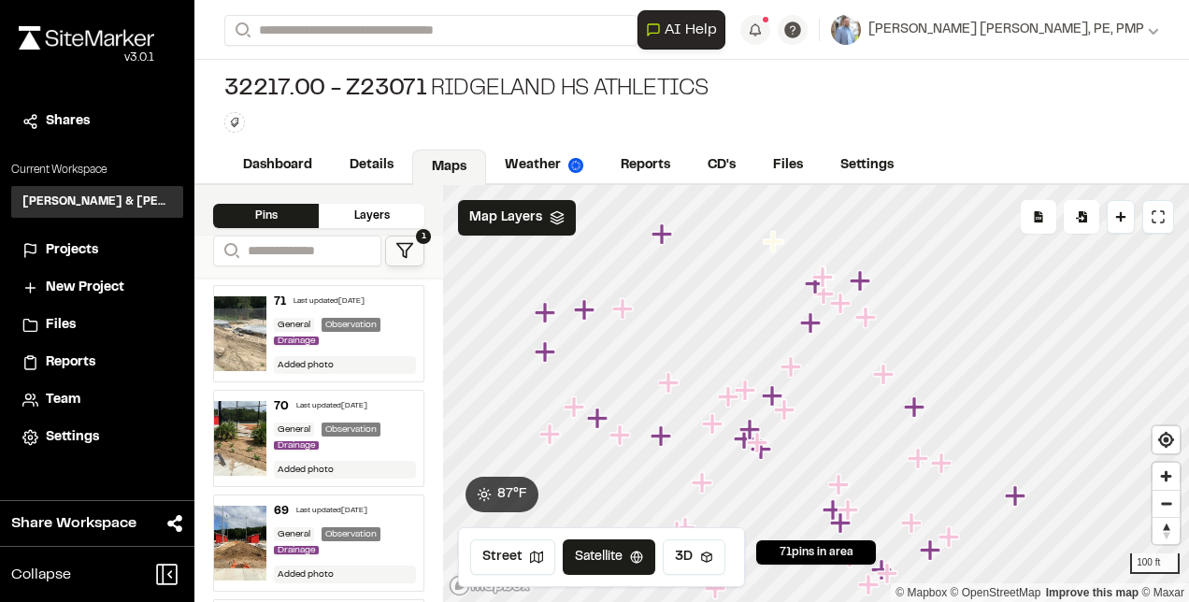
click at [664, 436] on icon "Map marker" at bounding box center [661, 435] width 21 height 21
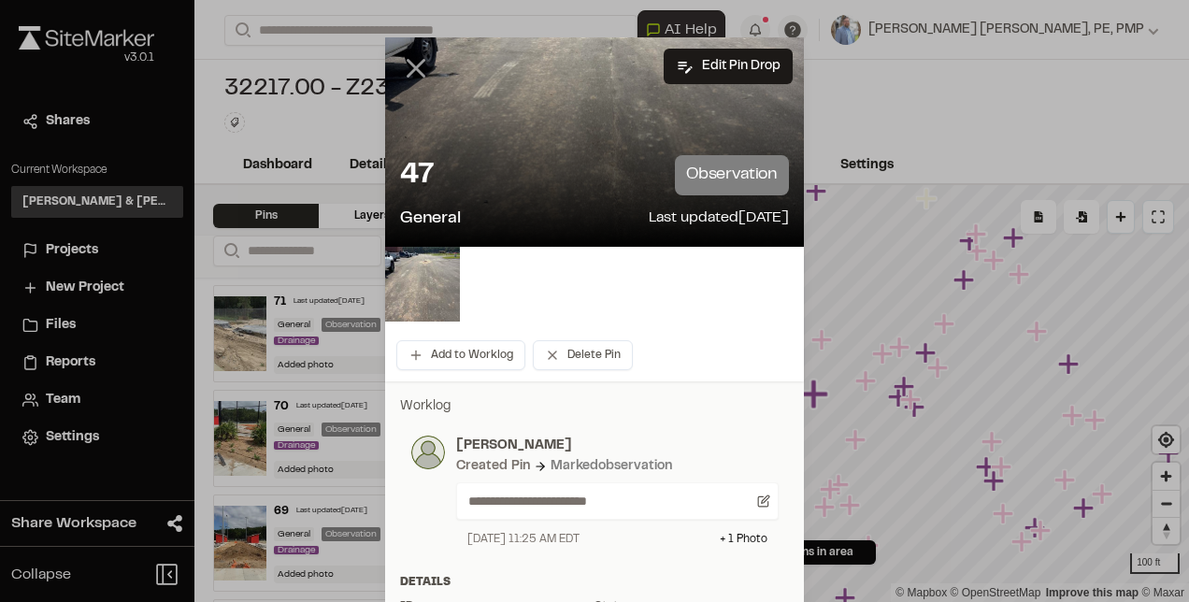
click at [417, 76] on line at bounding box center [417, 69] width 16 height 16
